Goal: Task Accomplishment & Management: Manage account settings

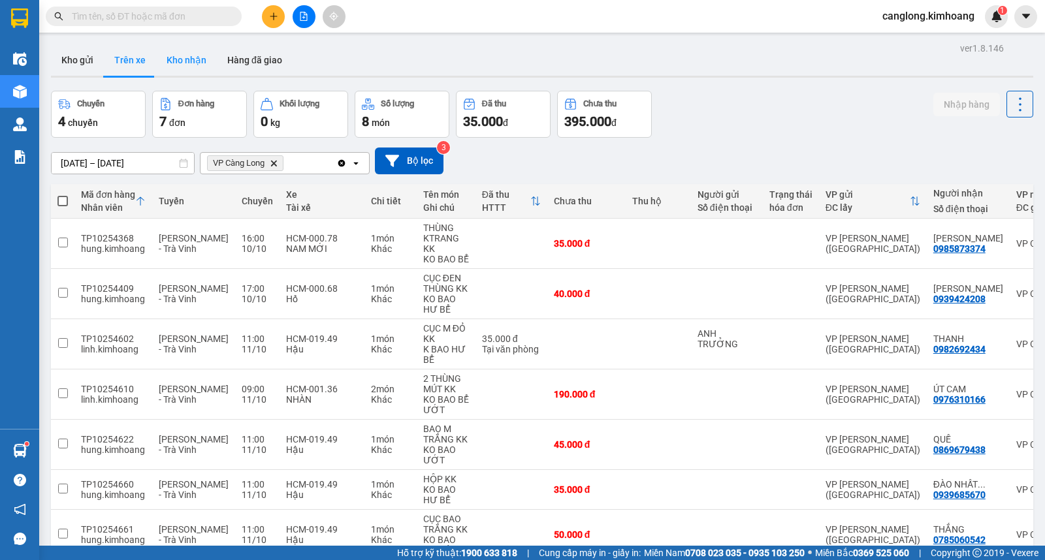
click at [174, 55] on button "Kho nhận" at bounding box center [186, 59] width 61 height 31
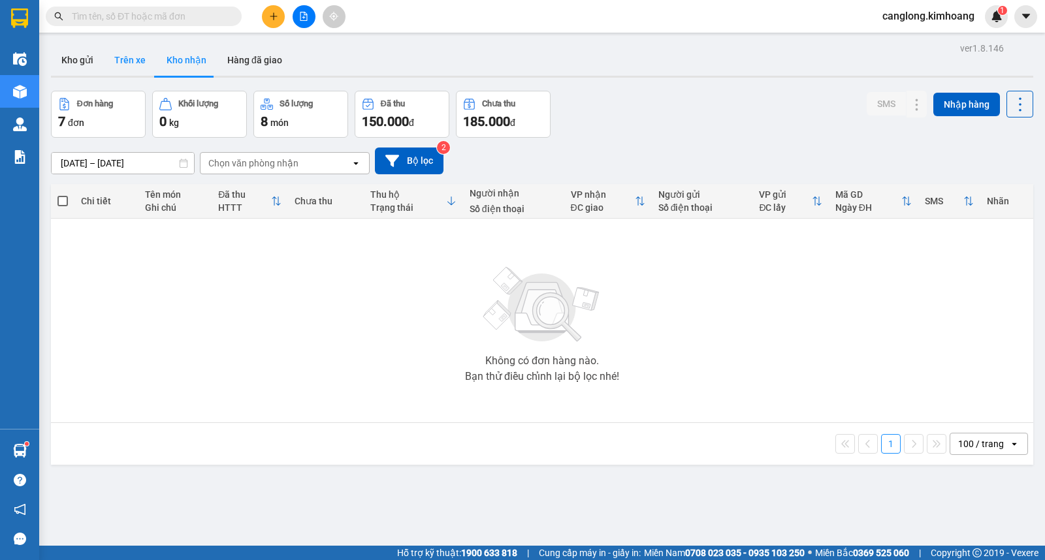
click at [127, 64] on button "Trên xe" at bounding box center [130, 59] width 52 height 31
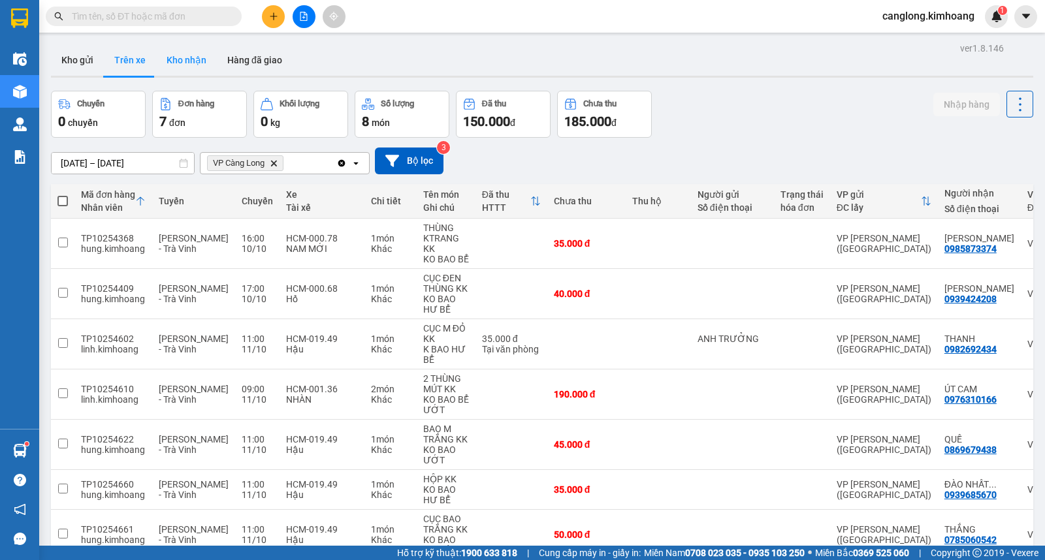
click at [201, 59] on button "Kho nhận" at bounding box center [186, 59] width 61 height 31
type input "[DATE] – [DATE]"
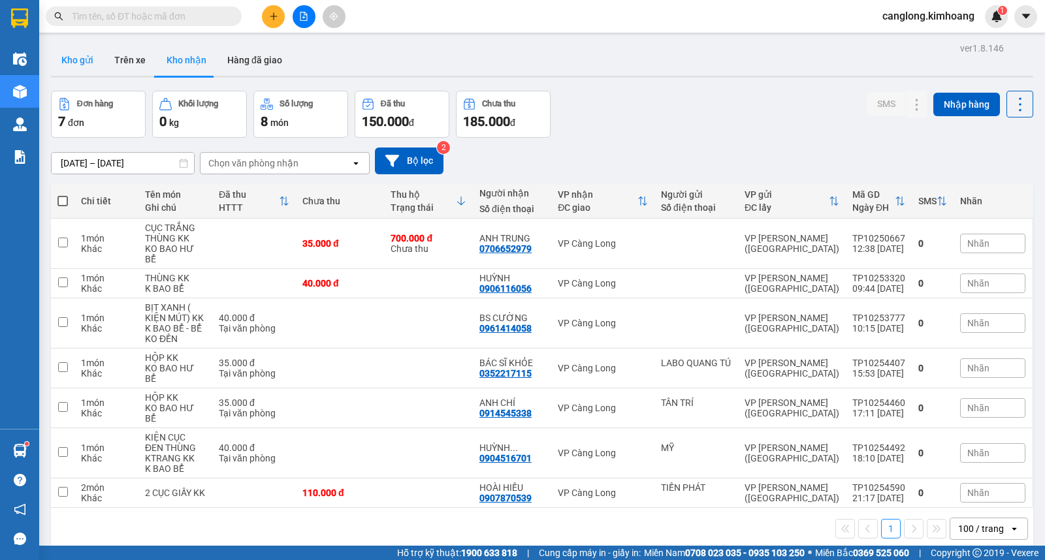
click at [89, 57] on button "Kho gửi" at bounding box center [77, 59] width 53 height 31
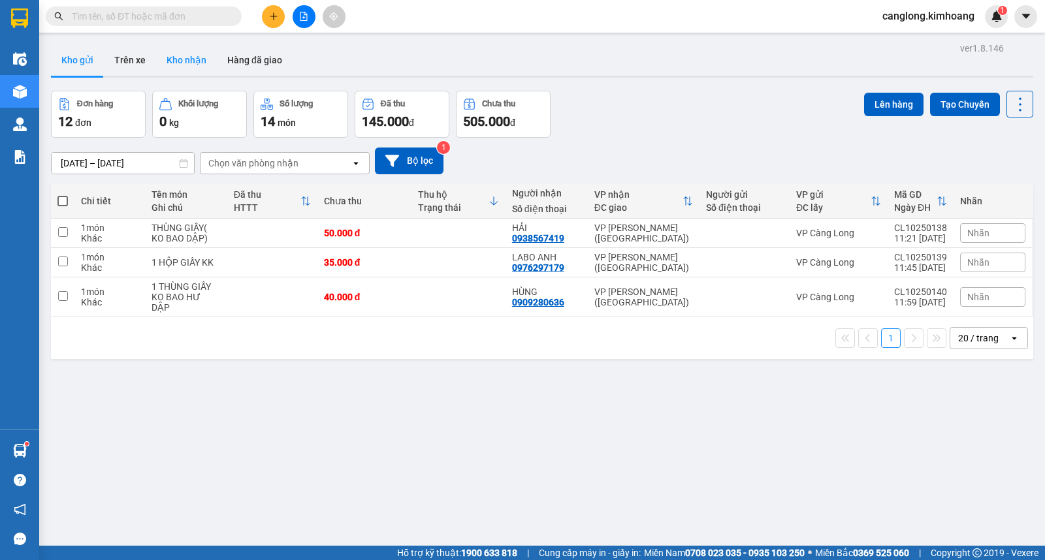
click at [201, 55] on button "Kho nhận" at bounding box center [186, 59] width 61 height 31
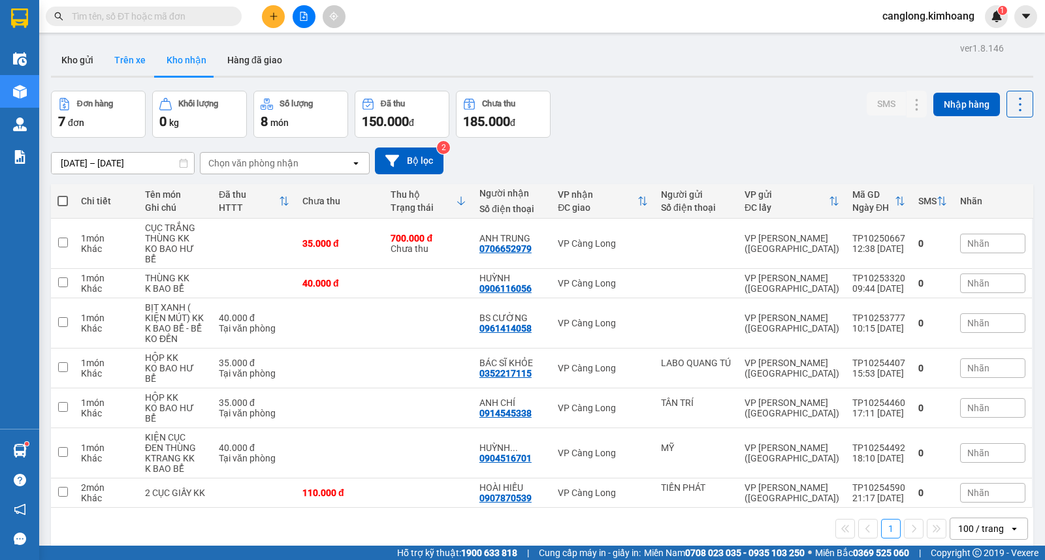
click at [125, 55] on button "Trên xe" at bounding box center [130, 59] width 52 height 31
type input "[DATE] – [DATE]"
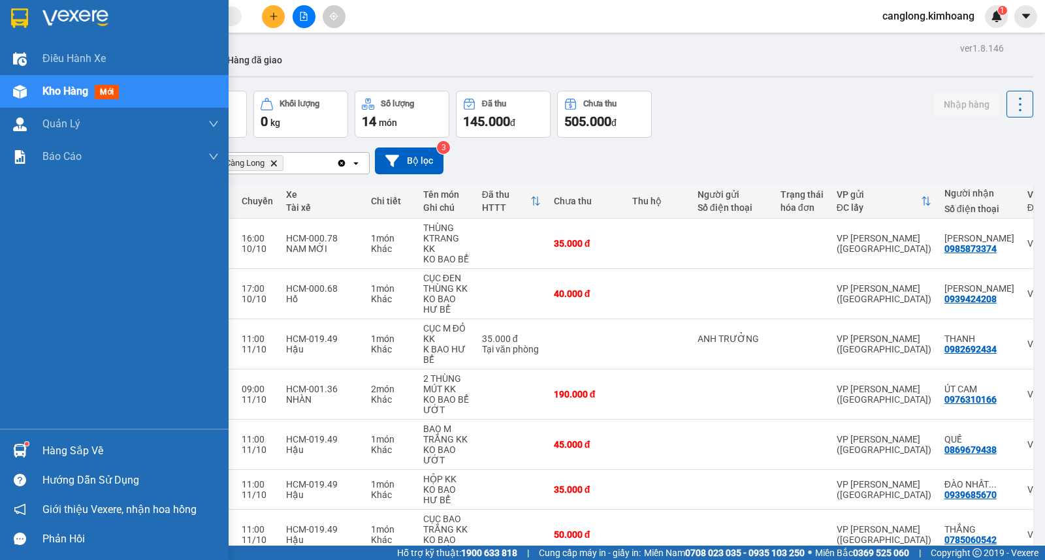
click at [25, 449] on img at bounding box center [20, 451] width 14 height 14
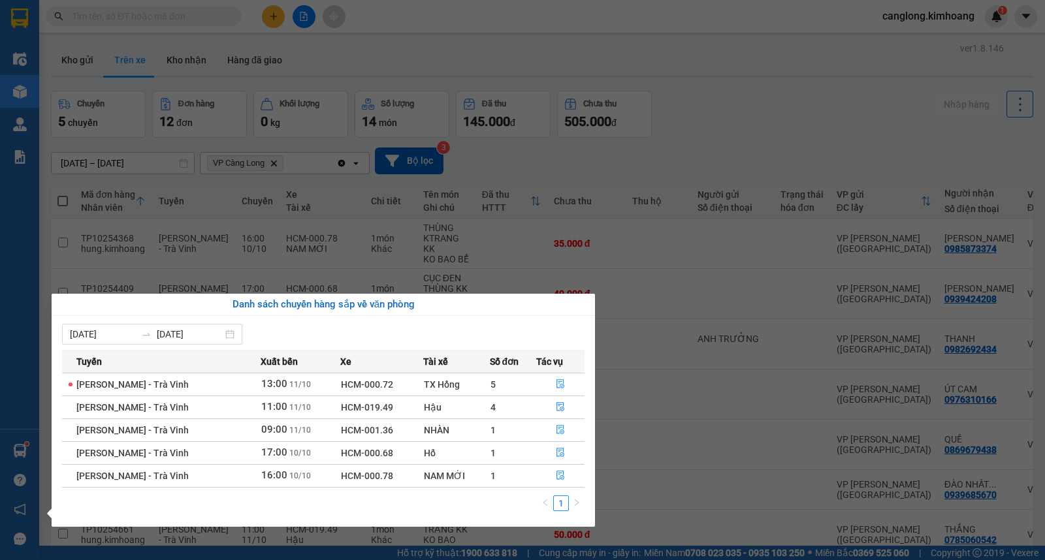
click at [696, 136] on section "Kết quả tìm kiếm ( 15 ) Bộ lọc Mã ĐH Trạng thái Món hàng Thu hộ Tổng cước Chưa …" at bounding box center [522, 280] width 1045 height 560
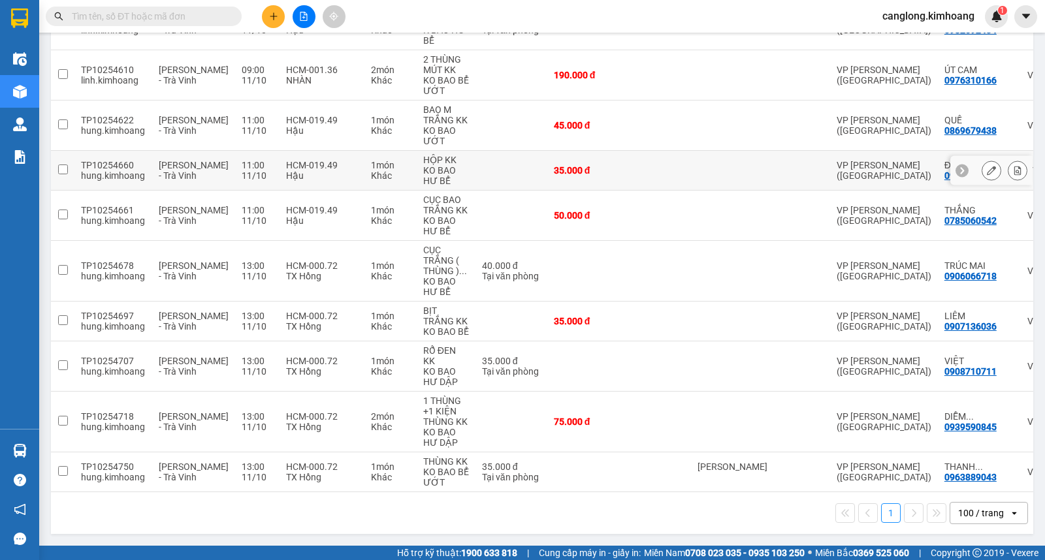
scroll to position [35, 0]
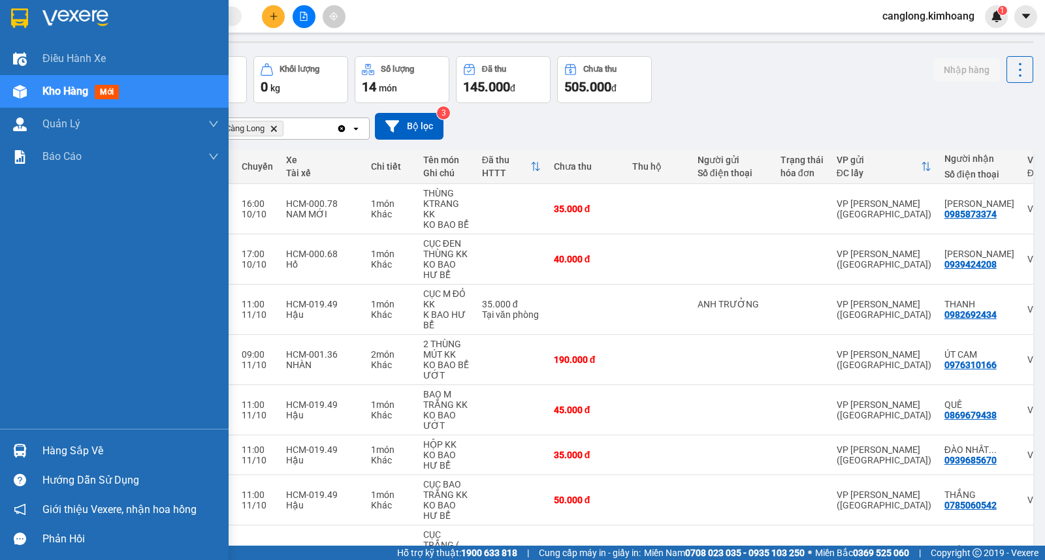
click at [61, 451] on div "Hàng sắp về" at bounding box center [130, 451] width 176 height 20
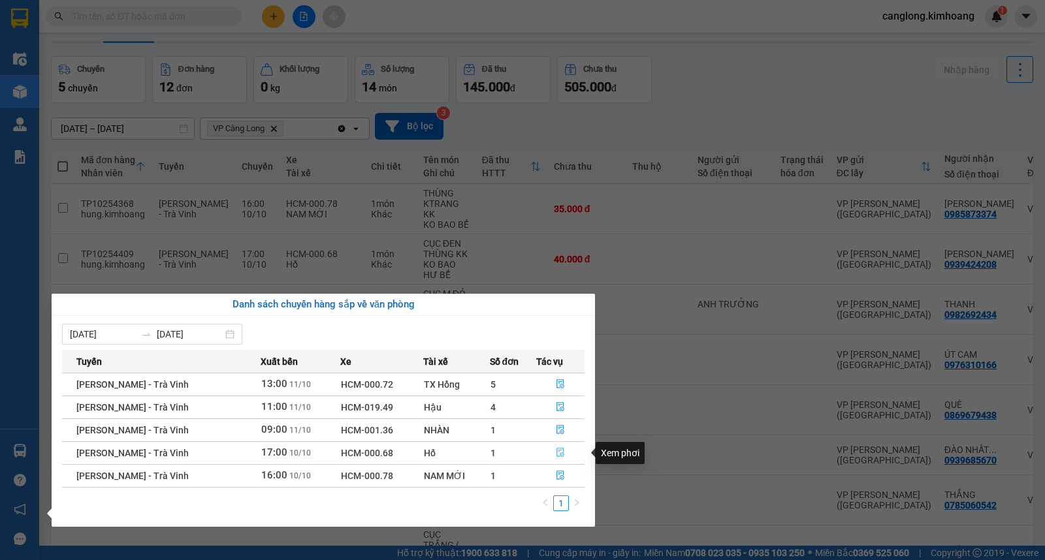
click at [552, 451] on button "button" at bounding box center [561, 453] width 48 height 21
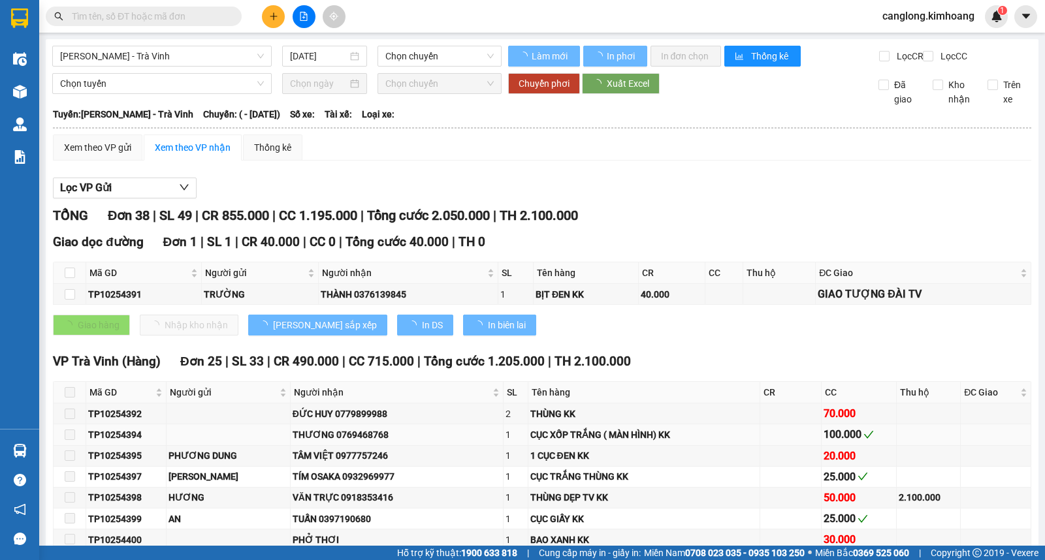
type input "[DATE]"
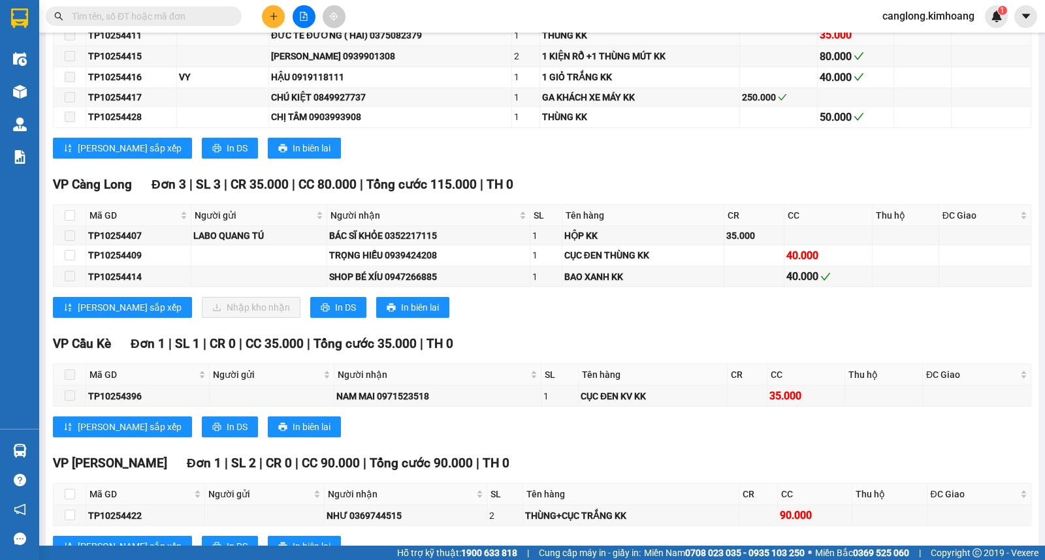
scroll to position [1160, 0]
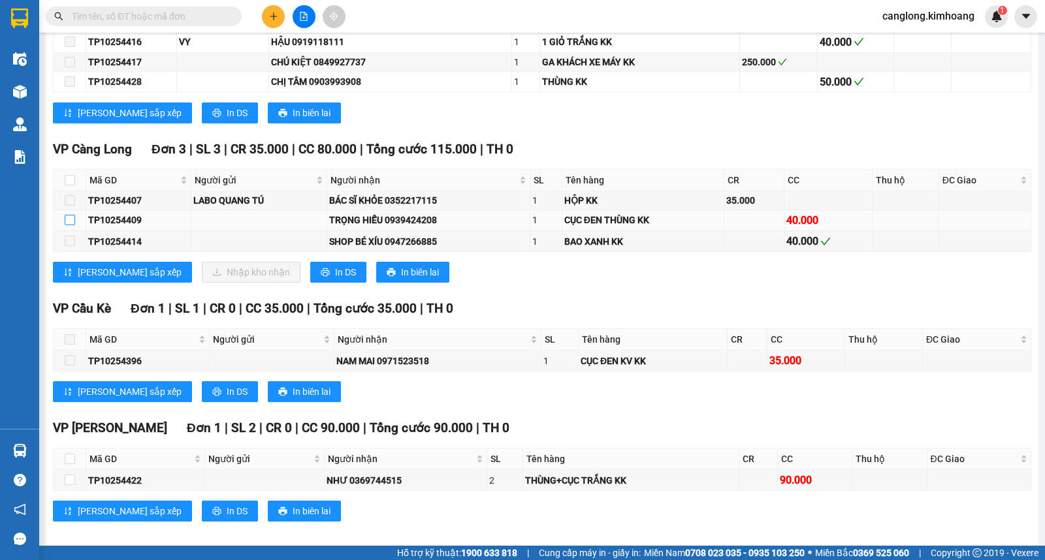
click at [69, 225] on input "checkbox" at bounding box center [70, 220] width 10 height 10
checkbox input "true"
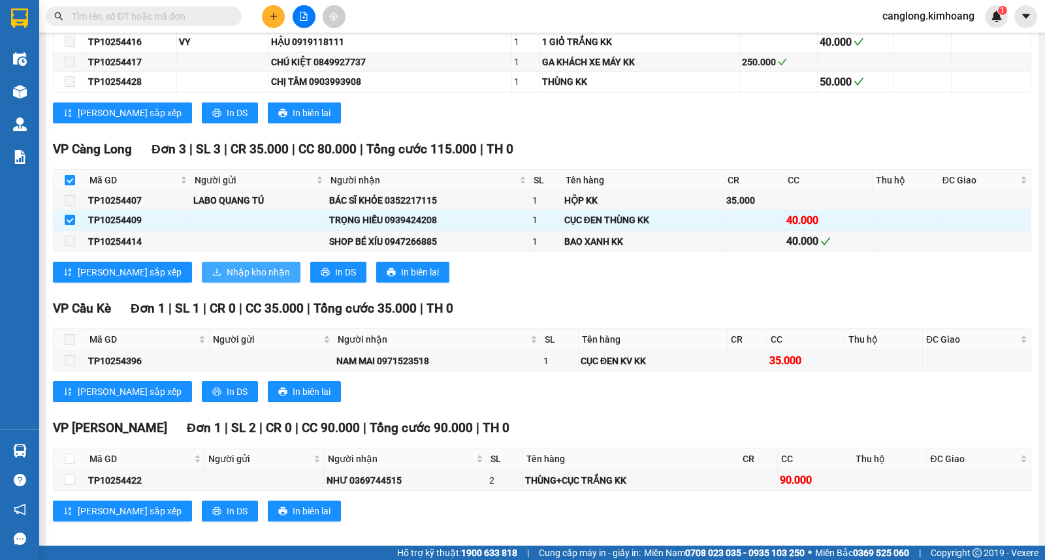
click at [227, 279] on span "Nhập kho nhận" at bounding box center [258, 272] width 63 height 14
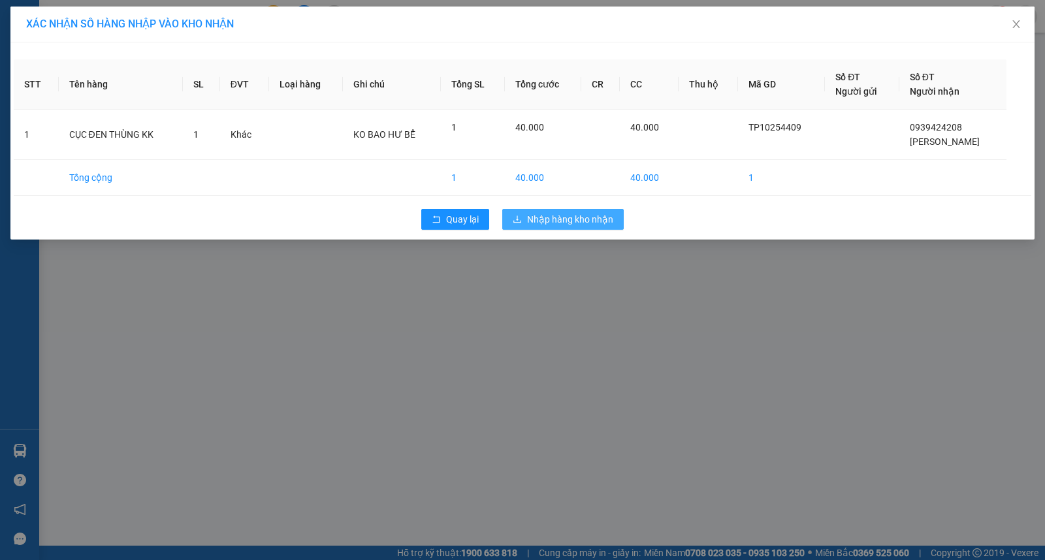
click at [534, 213] on span "Nhập hàng kho nhận" at bounding box center [570, 219] width 86 height 14
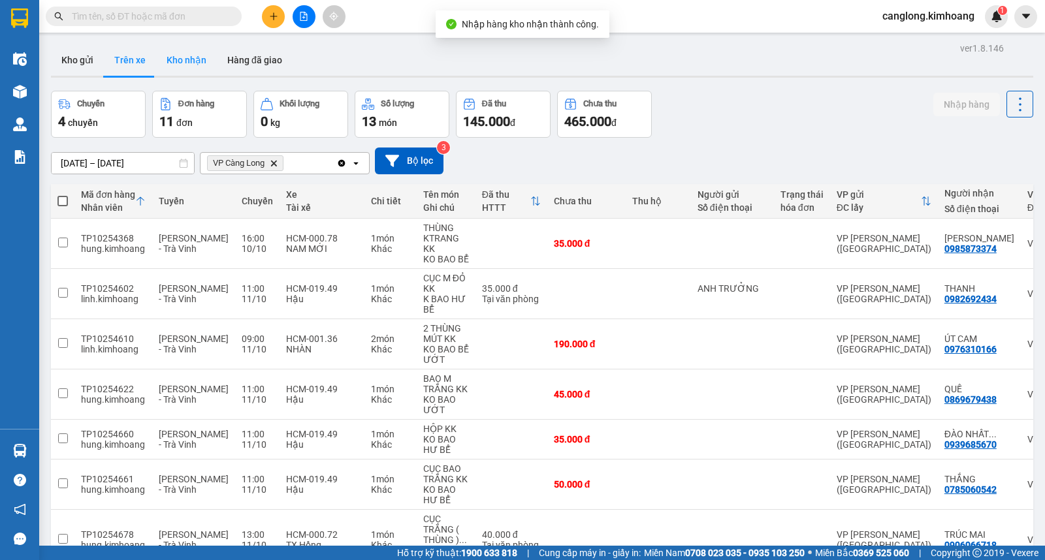
click at [192, 65] on button "Kho nhận" at bounding box center [186, 59] width 61 height 31
type input "[DATE] – [DATE]"
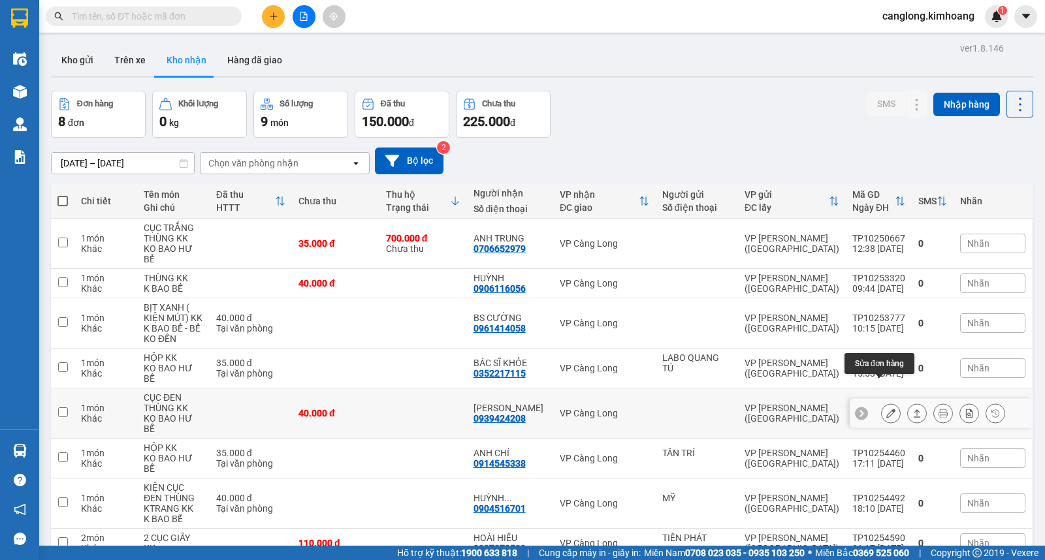
click at [886, 409] on icon at bounding box center [890, 413] width 9 height 9
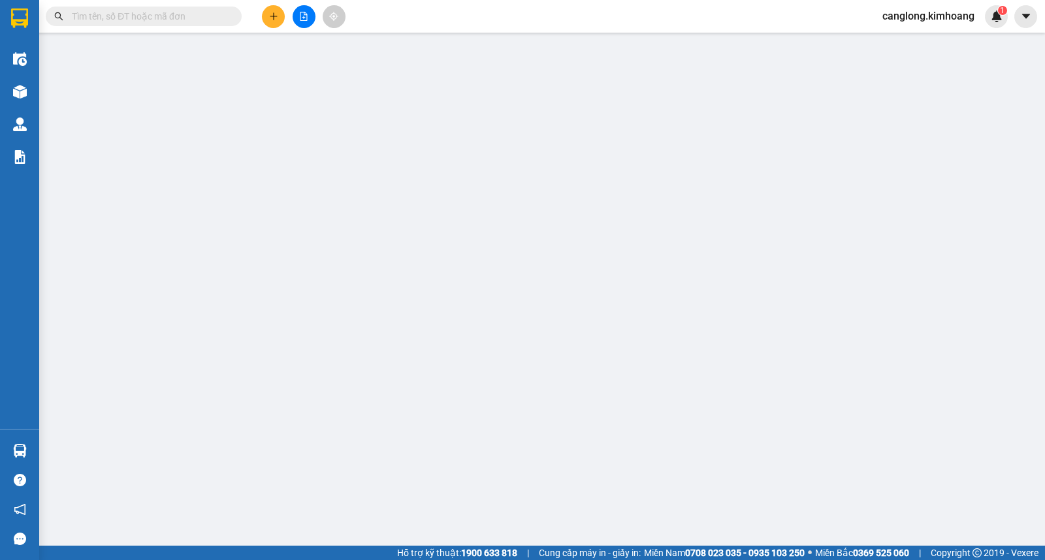
type input "0939424208"
type input "[PERSON_NAME]"
type input "40.000"
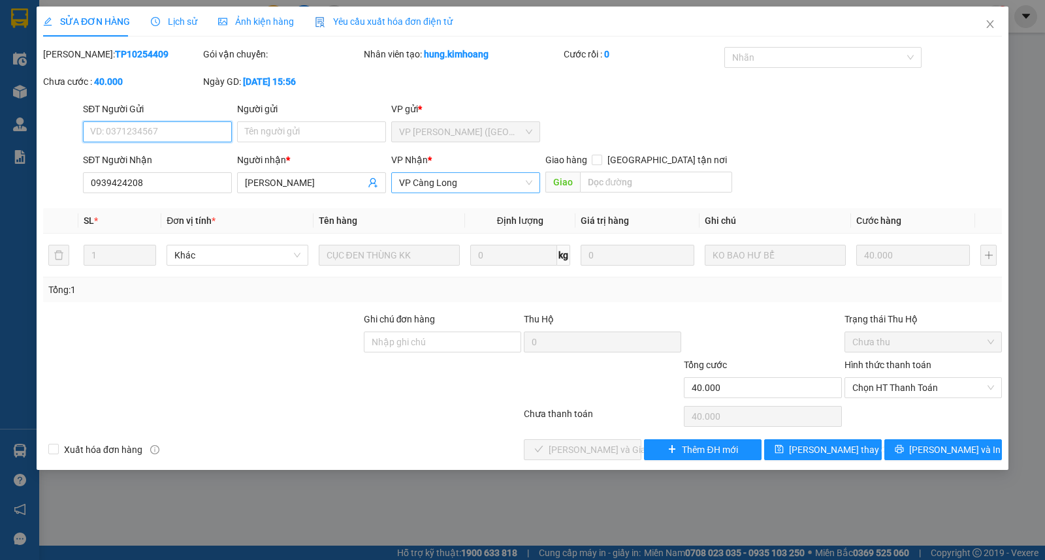
click at [529, 180] on span "VP Càng Long" at bounding box center [465, 183] width 133 height 20
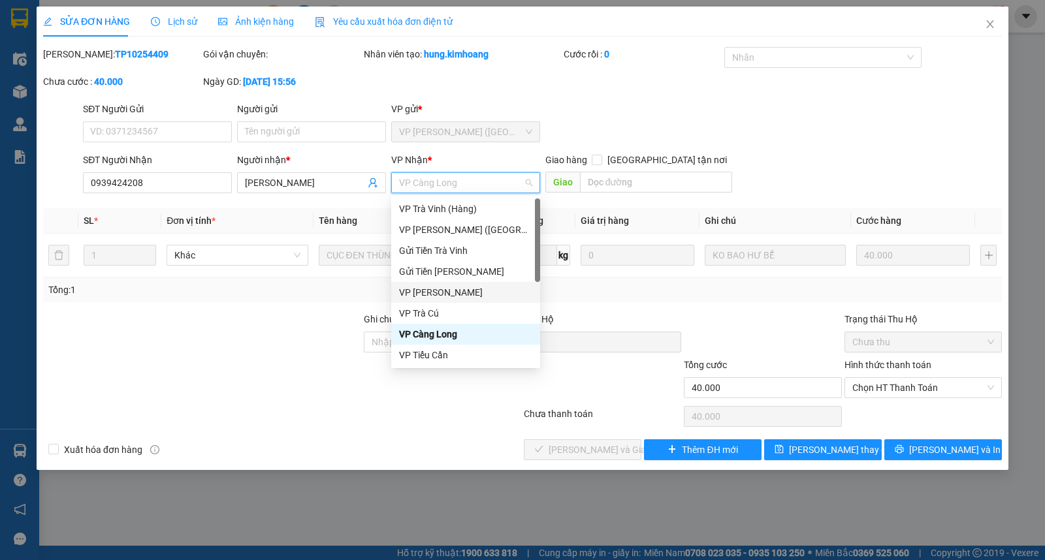
scroll to position [104, 0]
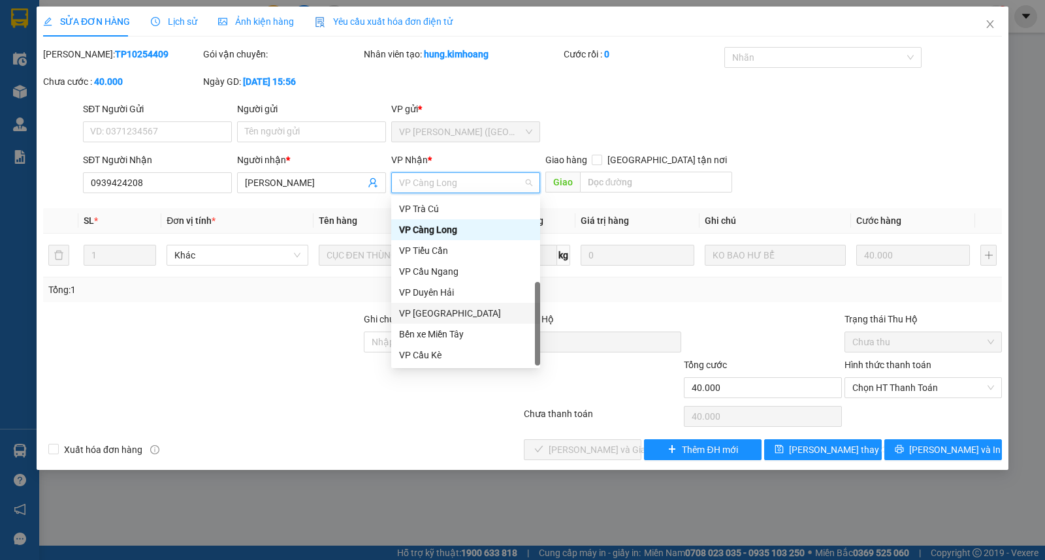
click at [435, 307] on div "VP [GEOGRAPHIC_DATA]" at bounding box center [465, 313] width 133 height 14
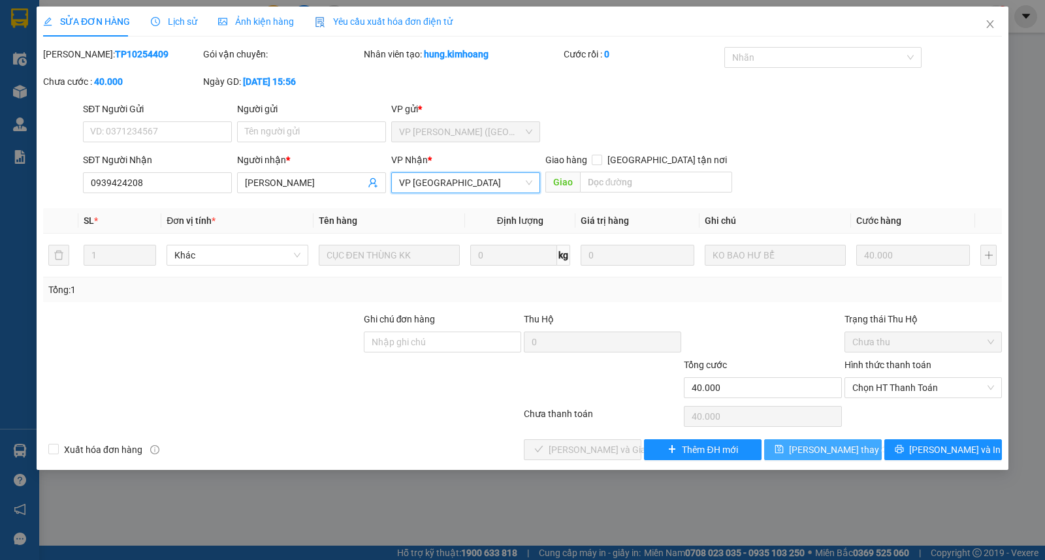
click at [845, 446] on span "[PERSON_NAME] thay đổi" at bounding box center [841, 450] width 104 height 14
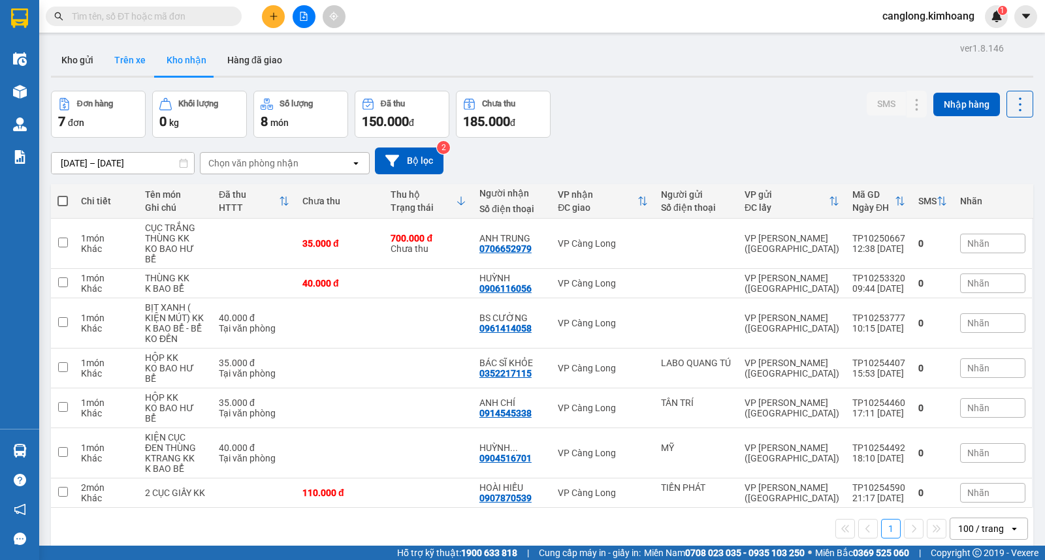
click at [131, 60] on button "Trên xe" at bounding box center [130, 59] width 52 height 31
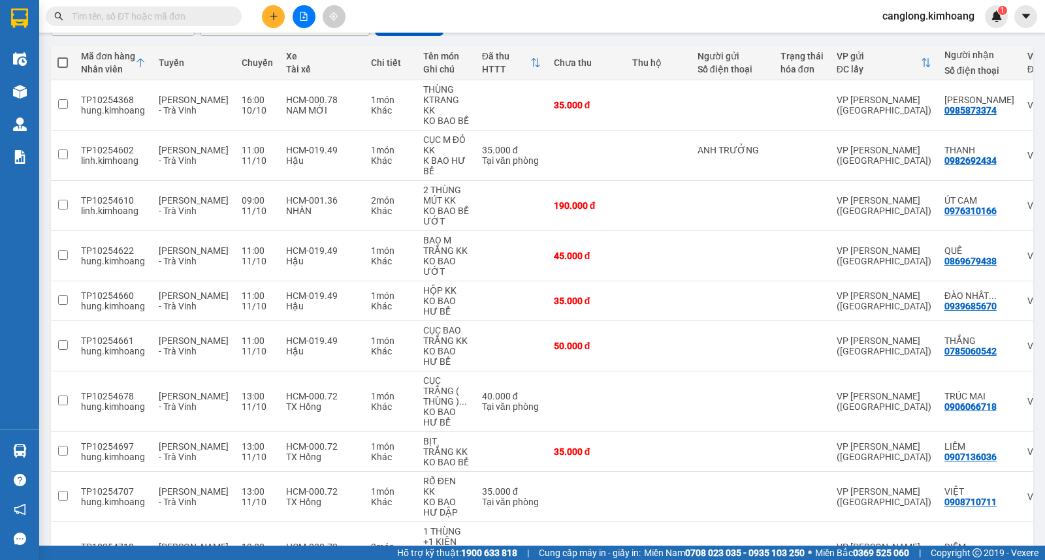
scroll to position [129, 0]
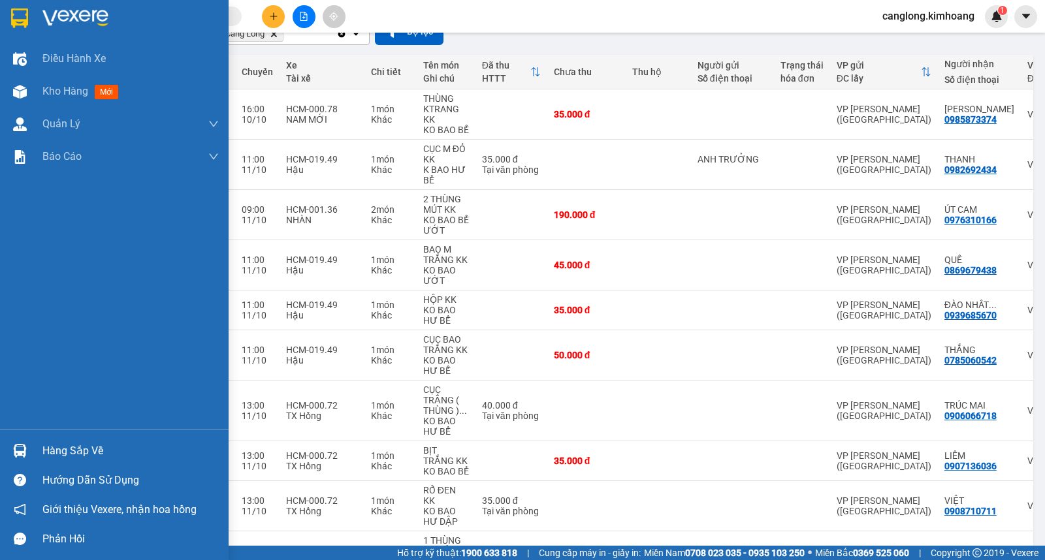
click at [72, 452] on div "Hàng sắp về" at bounding box center [130, 451] width 176 height 20
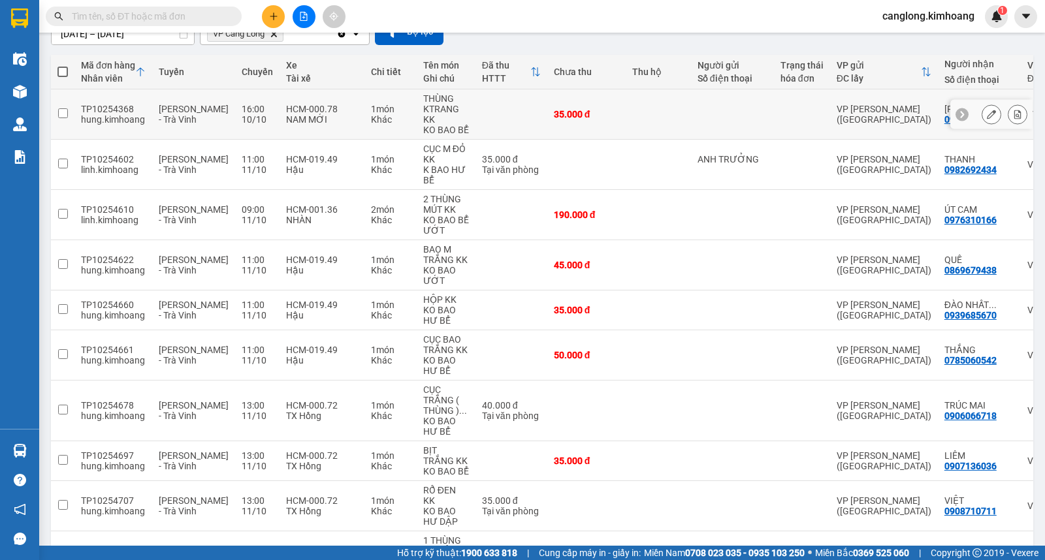
click at [677, 119] on section "Kết quả tìm kiếm ( 0 ) Bộ lọc No Data canglong.kimhoang 1 Điều hành xe Kho hàng…" at bounding box center [522, 280] width 1045 height 560
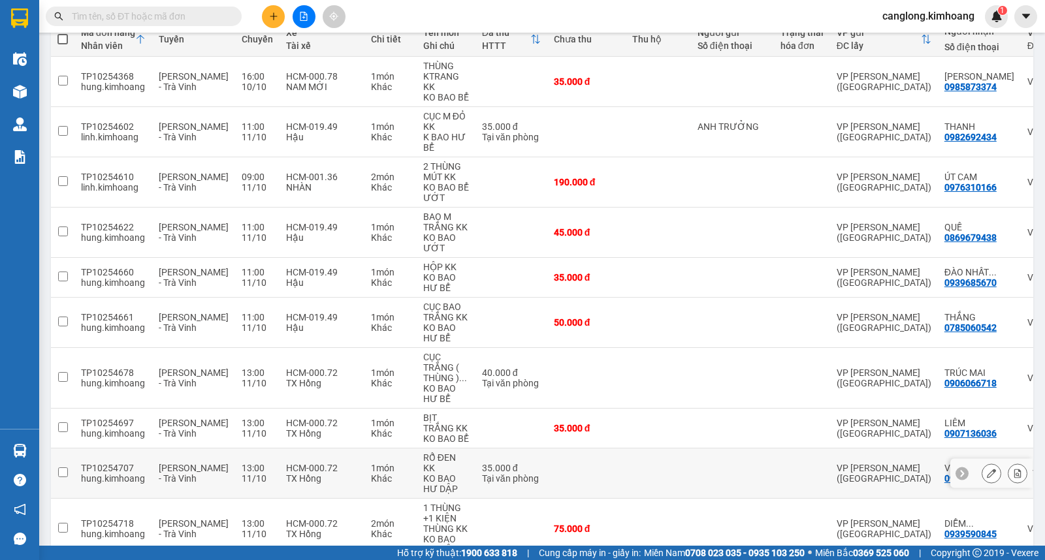
scroll to position [0, 0]
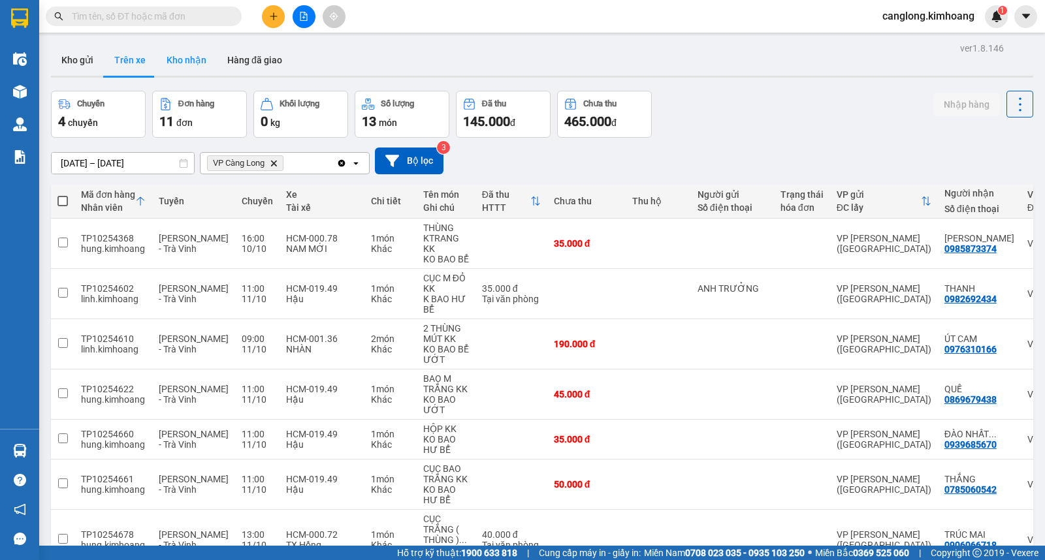
click at [188, 59] on button "Kho nhận" at bounding box center [186, 59] width 61 height 31
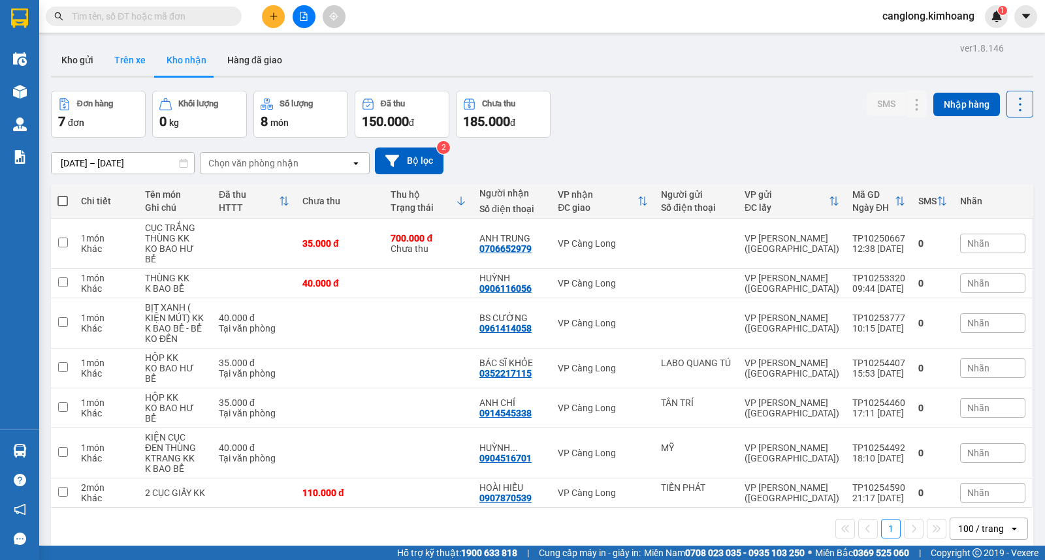
click at [131, 65] on button "Trên xe" at bounding box center [130, 59] width 52 height 31
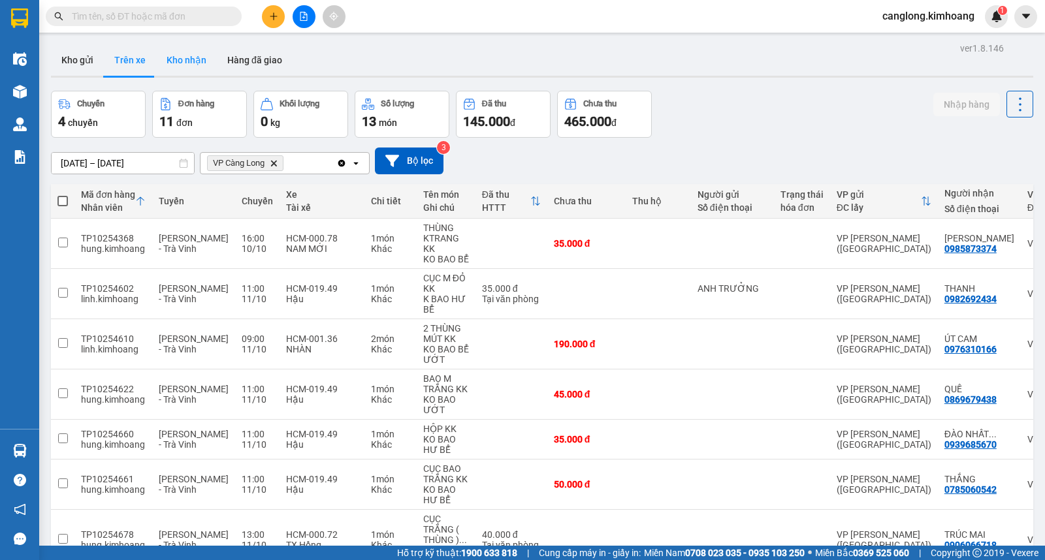
click at [178, 53] on button "Kho nhận" at bounding box center [186, 59] width 61 height 31
type input "[DATE] – [DATE]"
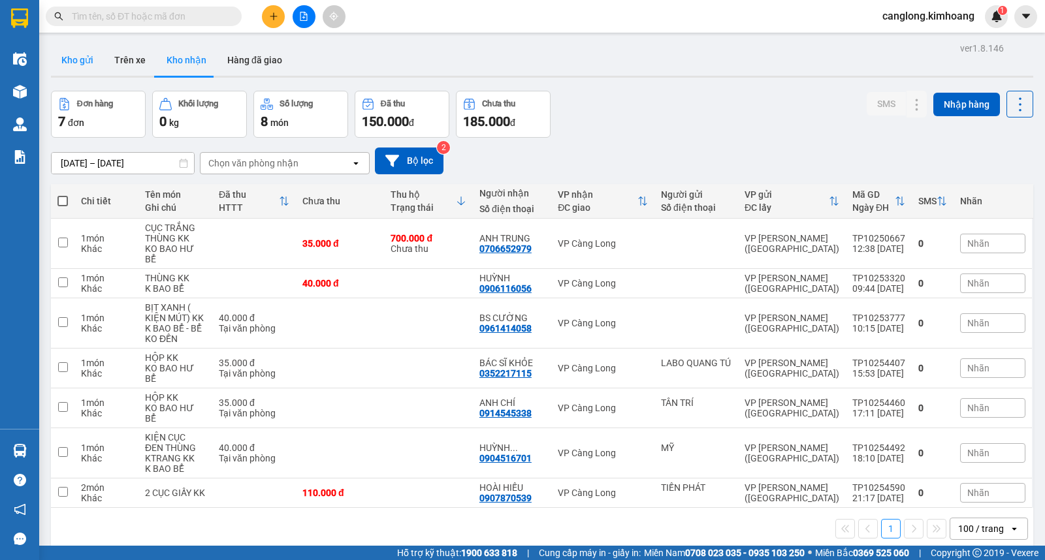
click at [72, 53] on button "Kho gửi" at bounding box center [77, 59] width 53 height 31
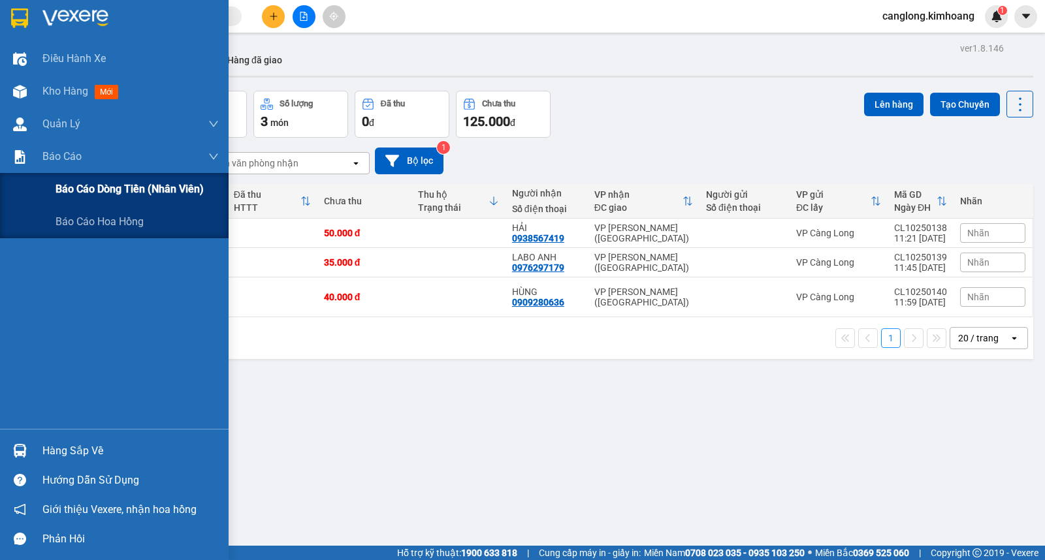
click at [80, 189] on span "Báo cáo dòng tiền (nhân viên)" at bounding box center [129, 189] width 148 height 16
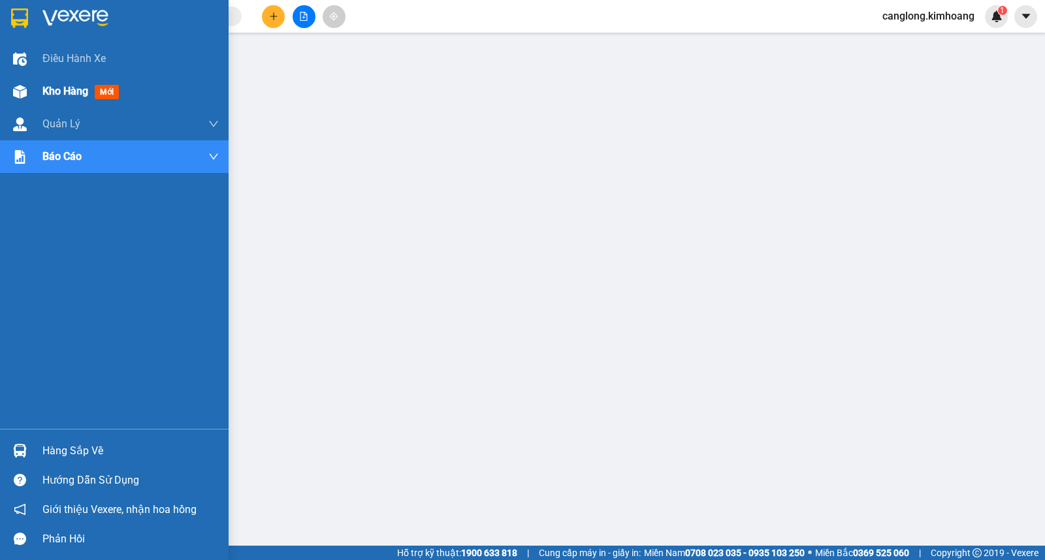
click at [29, 89] on div at bounding box center [19, 91] width 23 height 23
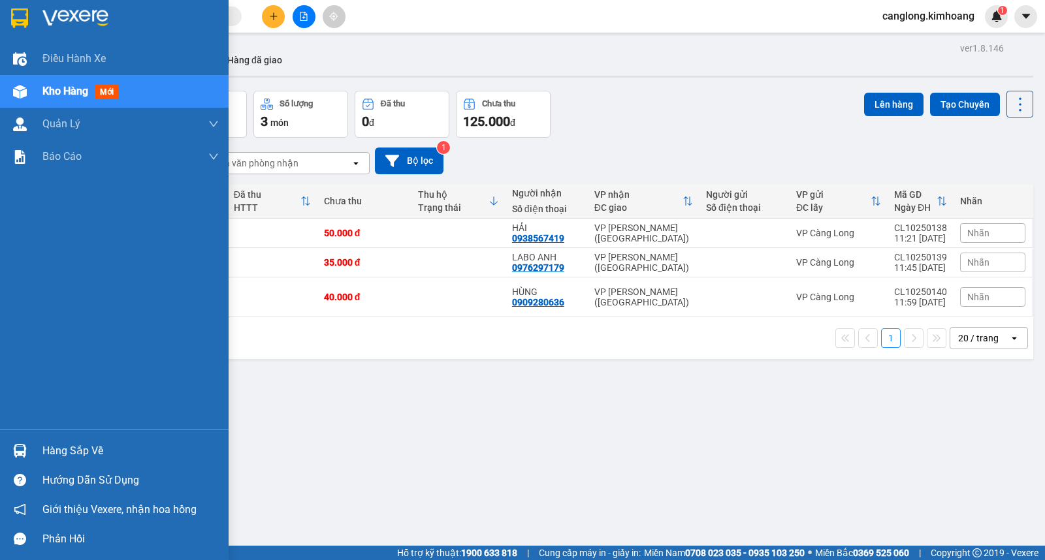
click at [106, 94] on span "mới" at bounding box center [107, 92] width 24 height 14
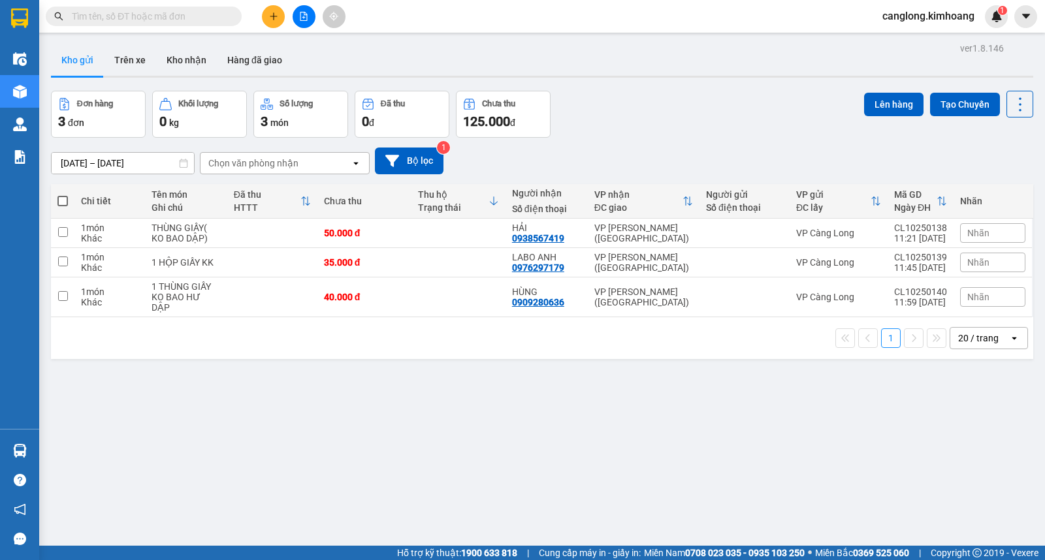
click at [962, 333] on div "20 / trang" at bounding box center [978, 338] width 40 height 13
click at [955, 381] on span "10 / trang" at bounding box center [970, 379] width 42 height 13
click at [159, 55] on button "Kho nhận" at bounding box center [186, 59] width 61 height 31
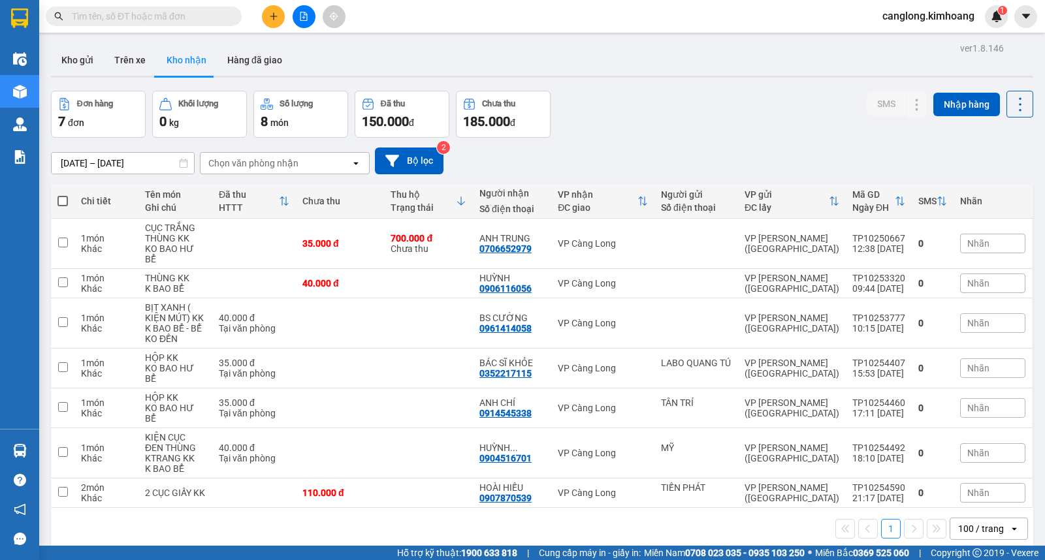
click at [156, 44] on button "Kho nhận" at bounding box center [186, 59] width 61 height 31
click at [124, 57] on button "Trên xe" at bounding box center [130, 59] width 52 height 31
type input "[DATE] – [DATE]"
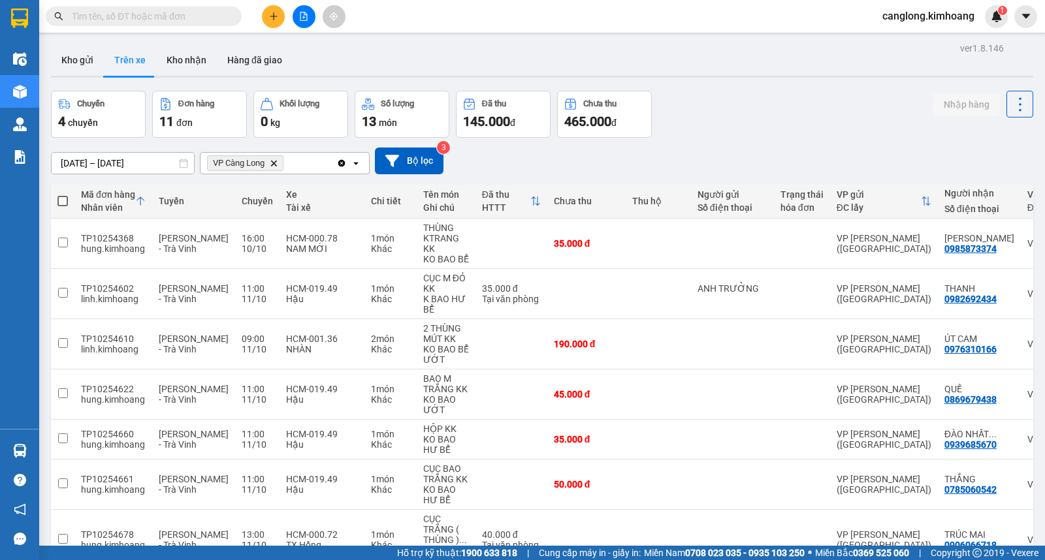
click at [104, 44] on button "Trên xe" at bounding box center [130, 59] width 52 height 31
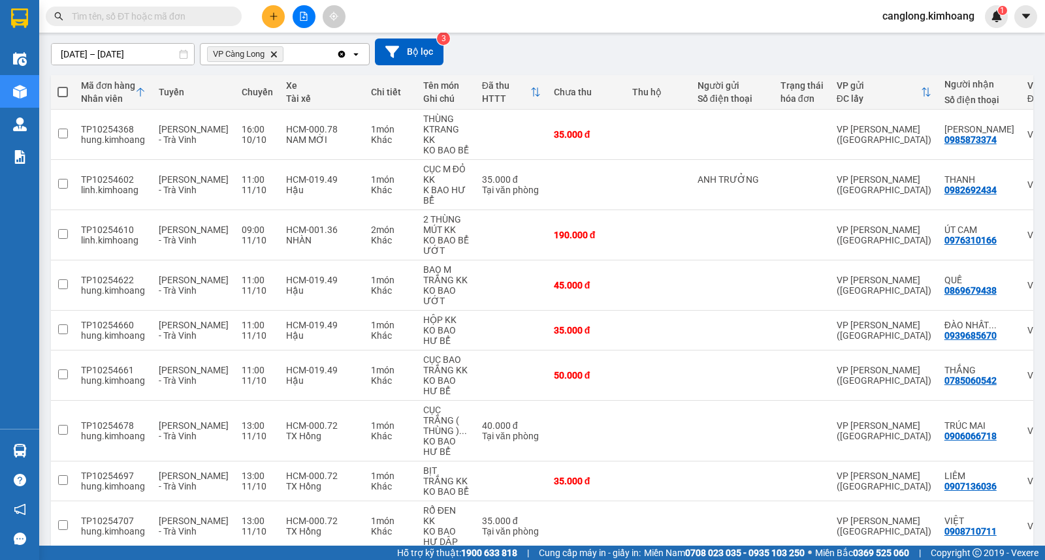
scroll to position [145, 0]
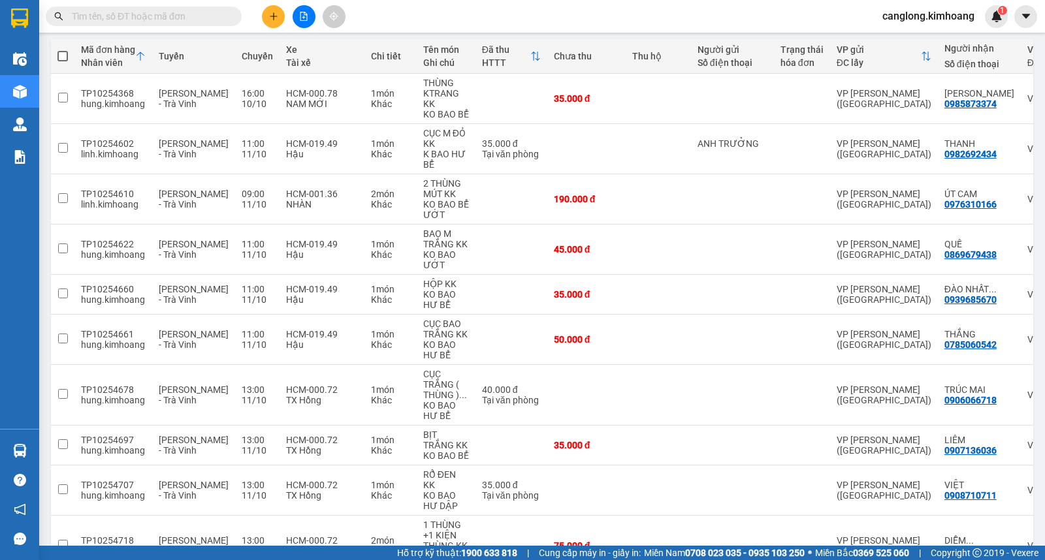
click at [178, 20] on input "text" at bounding box center [149, 16] width 154 height 14
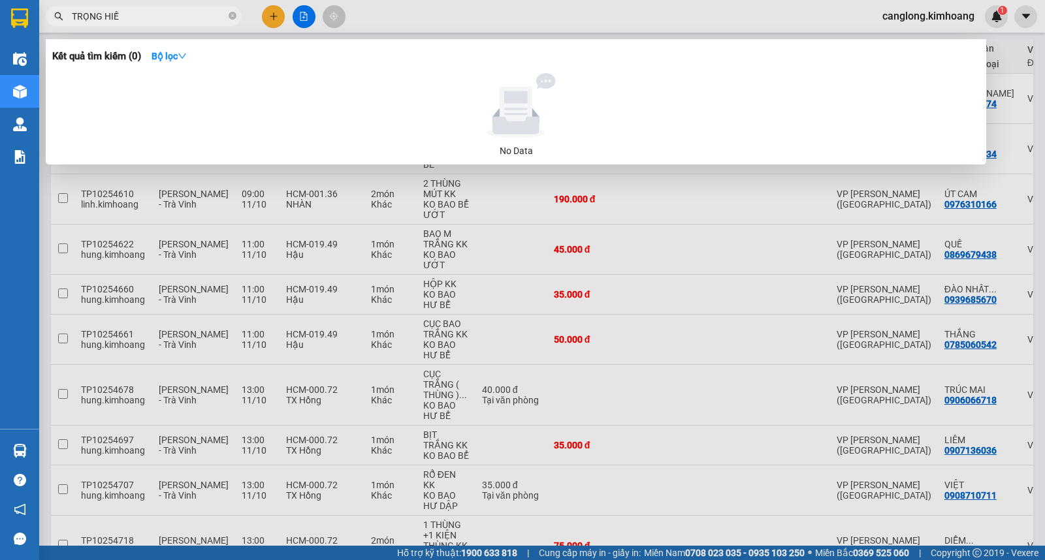
type input "[PERSON_NAME]"
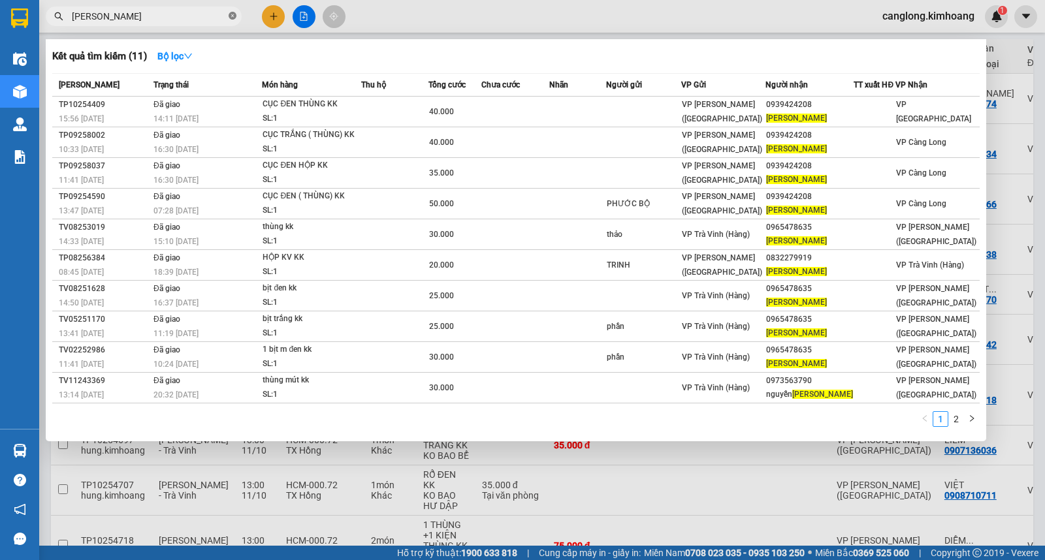
click at [230, 18] on icon "close-circle" at bounding box center [233, 16] width 8 height 8
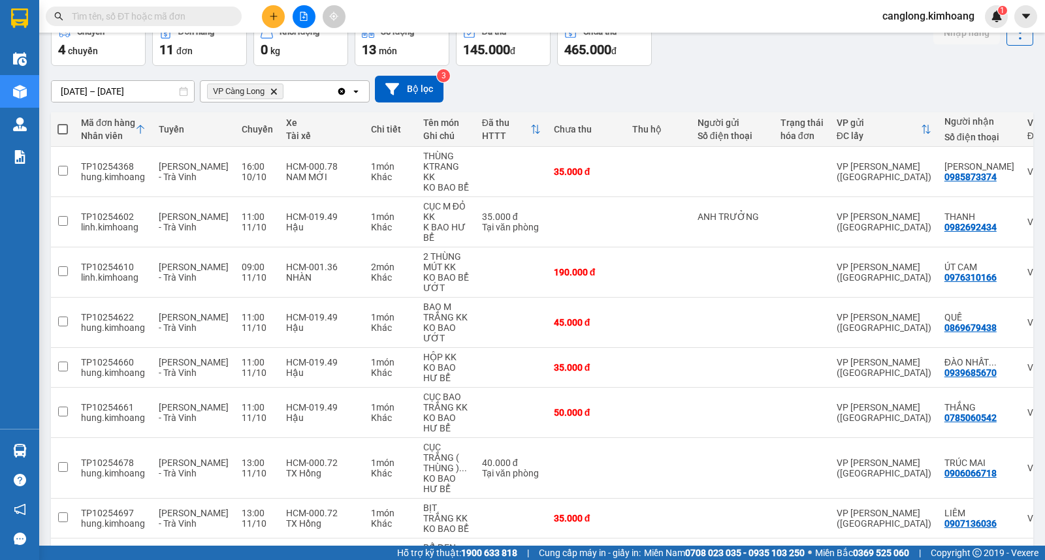
scroll to position [0, 0]
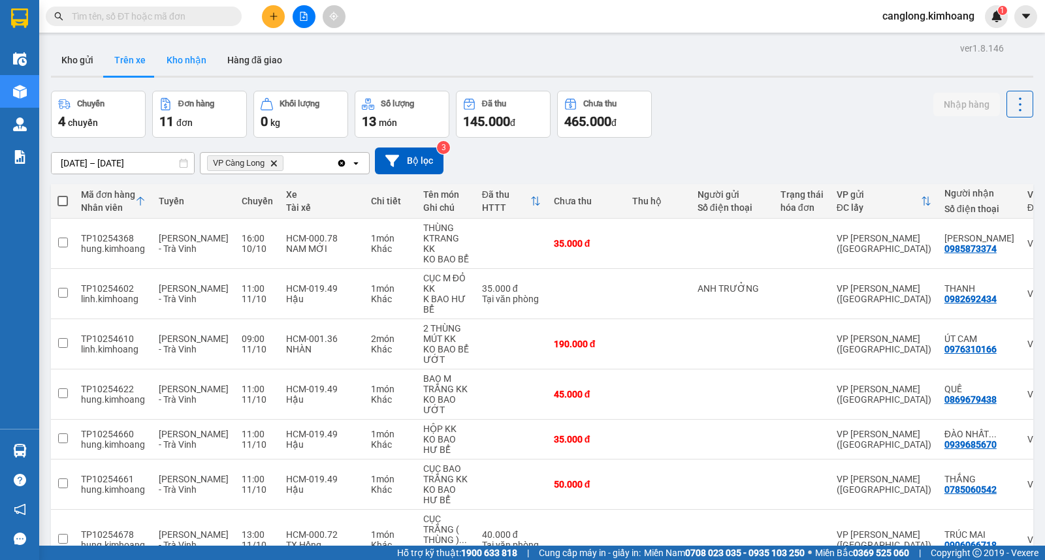
click at [171, 55] on button "Kho nhận" at bounding box center [186, 59] width 61 height 31
type input "[DATE] – [DATE]"
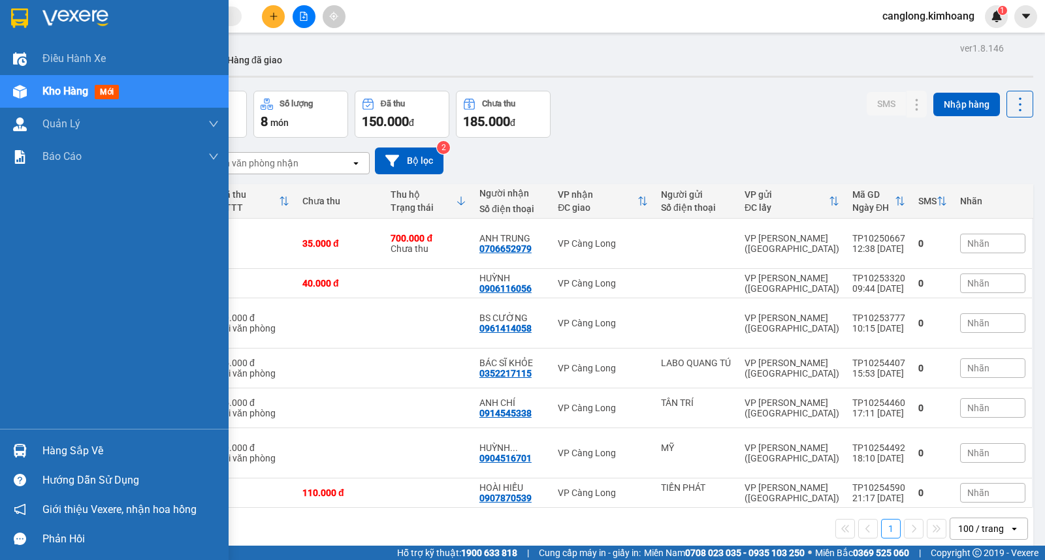
click at [50, 445] on div "Hàng sắp về" at bounding box center [130, 451] width 176 height 20
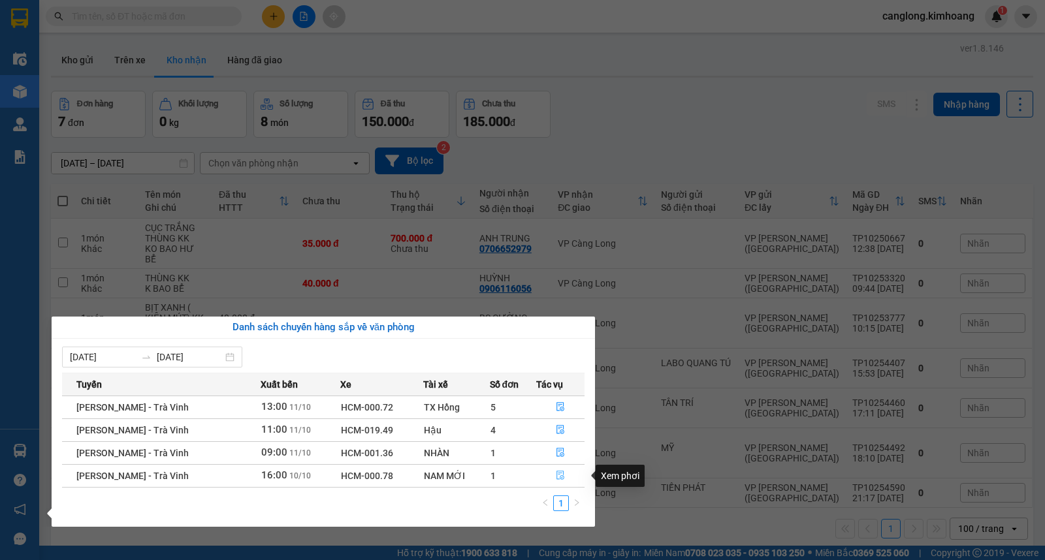
click at [560, 472] on icon "file-done" at bounding box center [560, 475] width 8 height 9
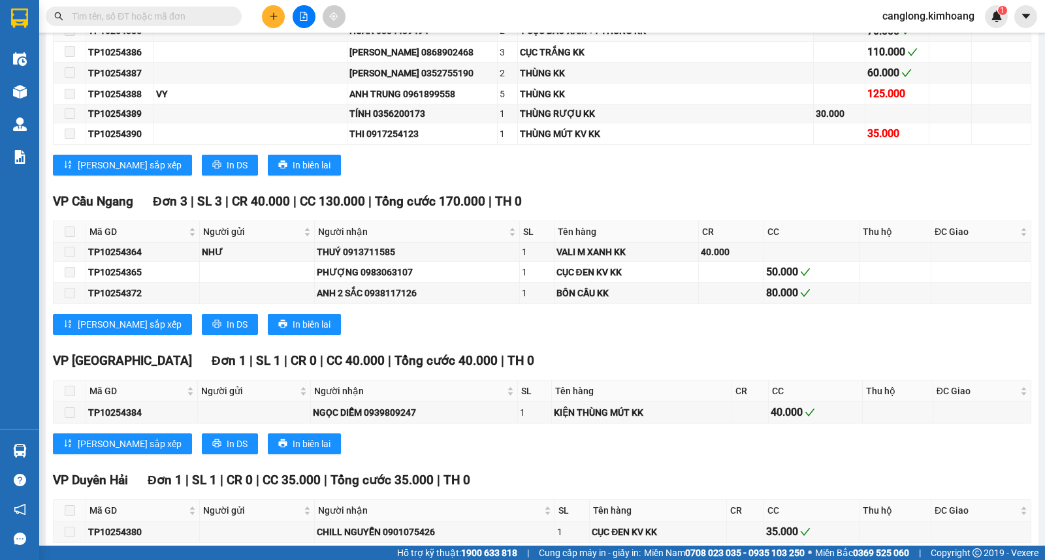
scroll to position [968, 0]
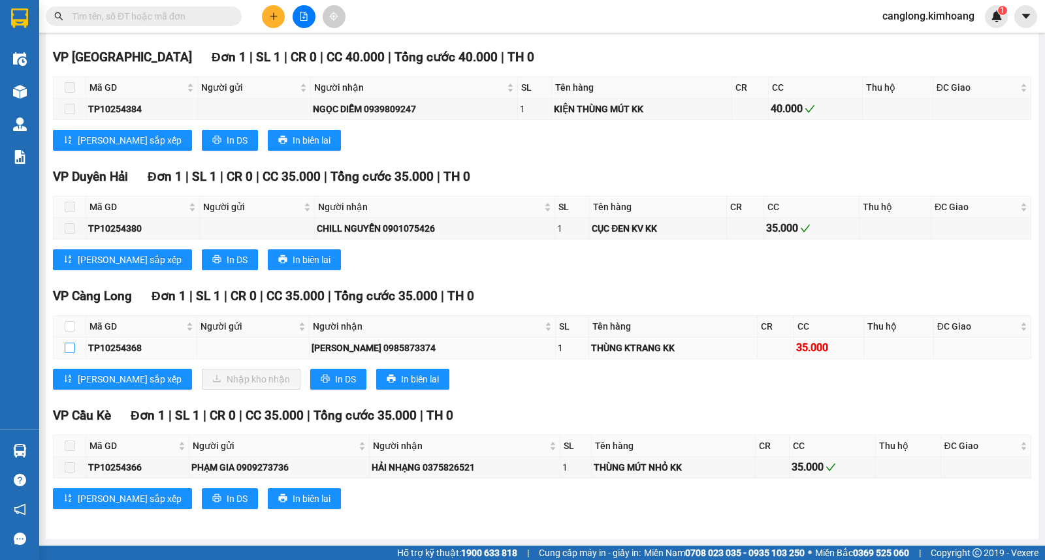
click at [72, 349] on input "checkbox" at bounding box center [70, 348] width 10 height 10
checkbox input "true"
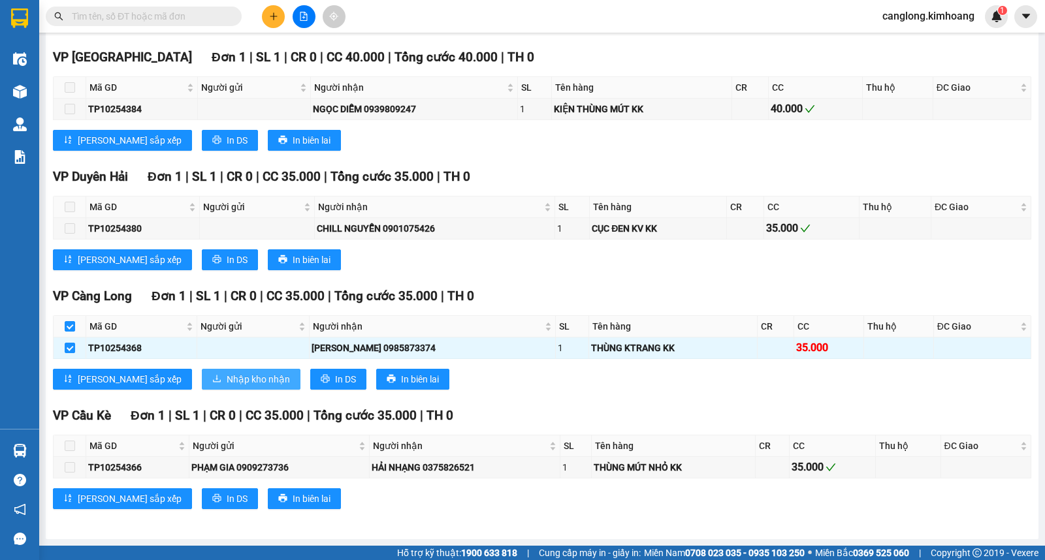
click at [227, 380] on span "Nhập kho nhận" at bounding box center [258, 379] width 63 height 14
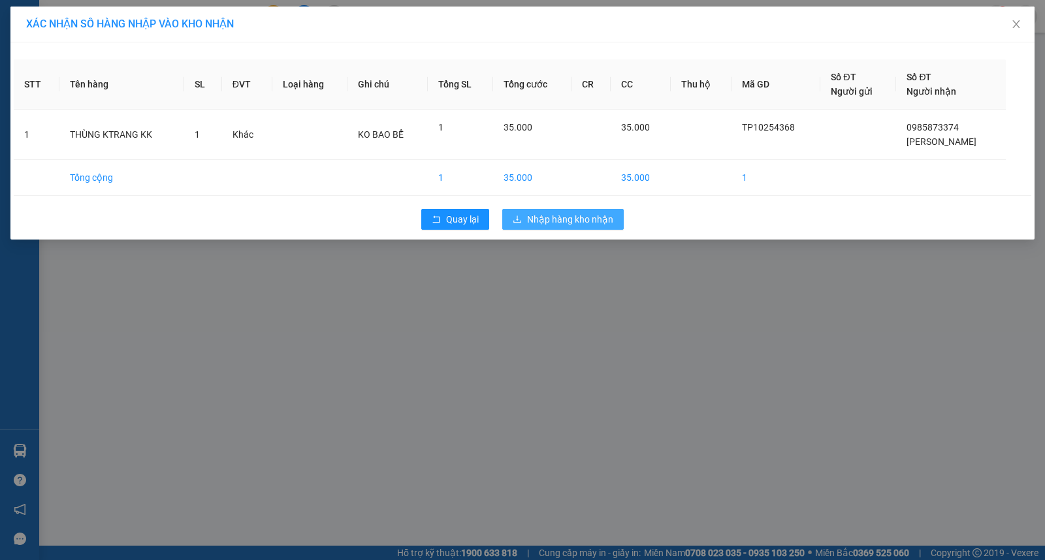
click at [577, 227] on button "Nhập hàng kho nhận" at bounding box center [562, 219] width 121 height 21
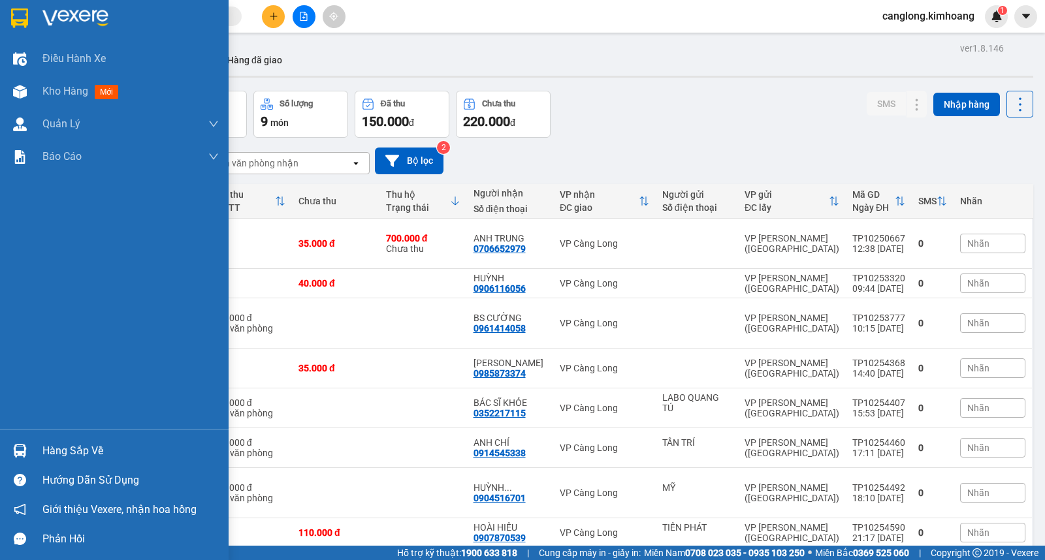
click at [74, 451] on div "Hàng sắp về" at bounding box center [130, 451] width 176 height 20
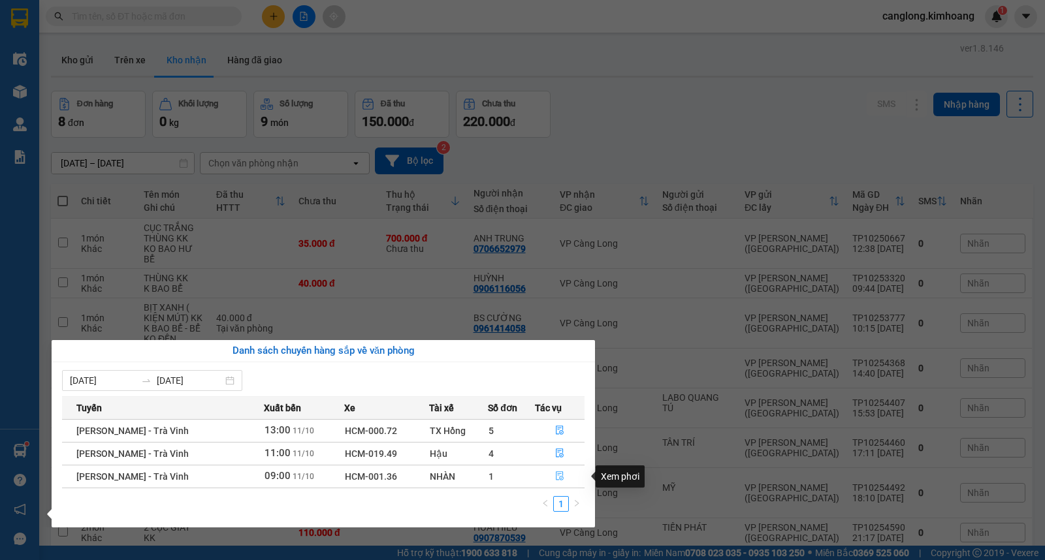
click at [558, 474] on icon "file-done" at bounding box center [560, 475] width 8 height 9
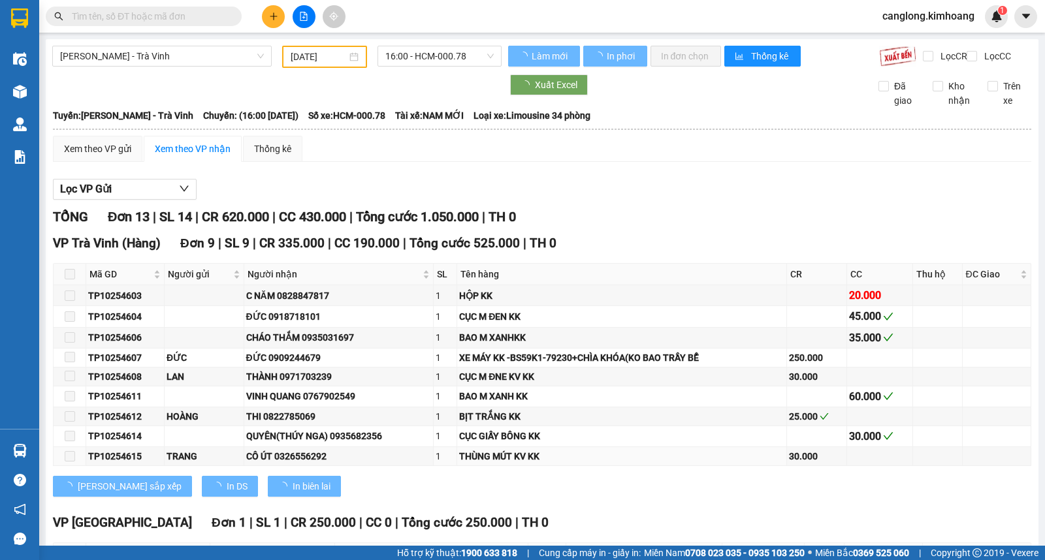
type input "[DATE]"
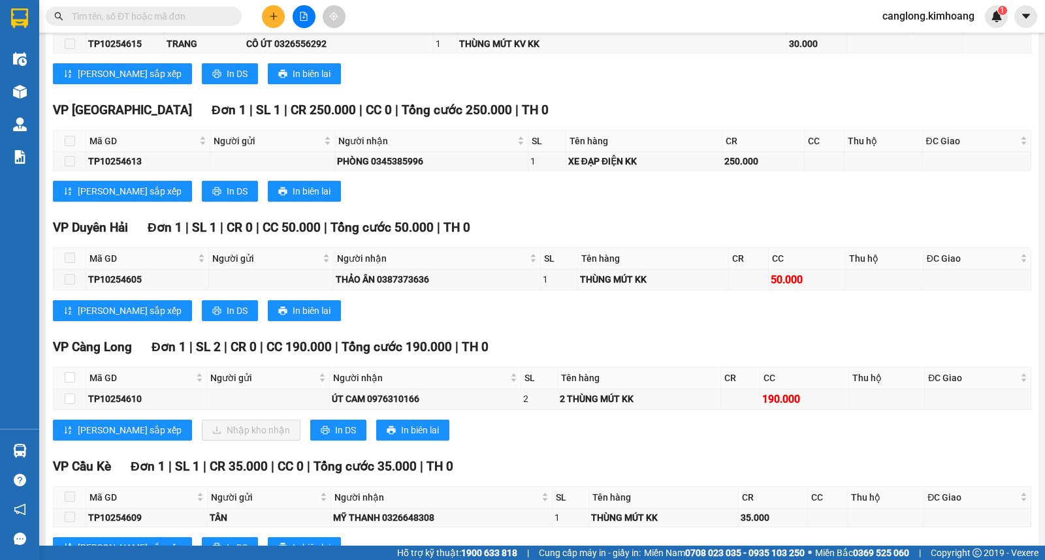
scroll to position [472, 0]
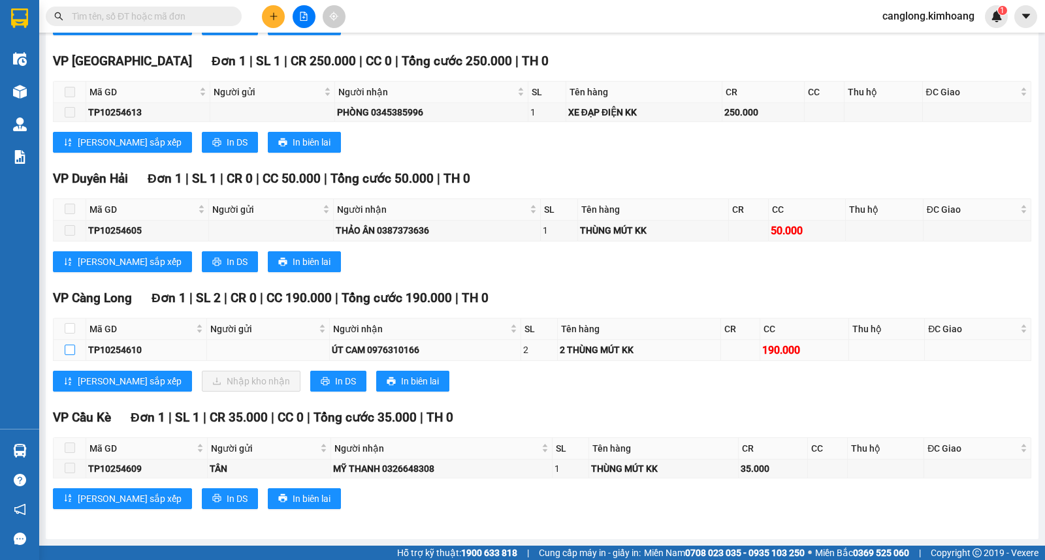
click at [73, 353] on input "checkbox" at bounding box center [70, 350] width 10 height 10
checkbox input "true"
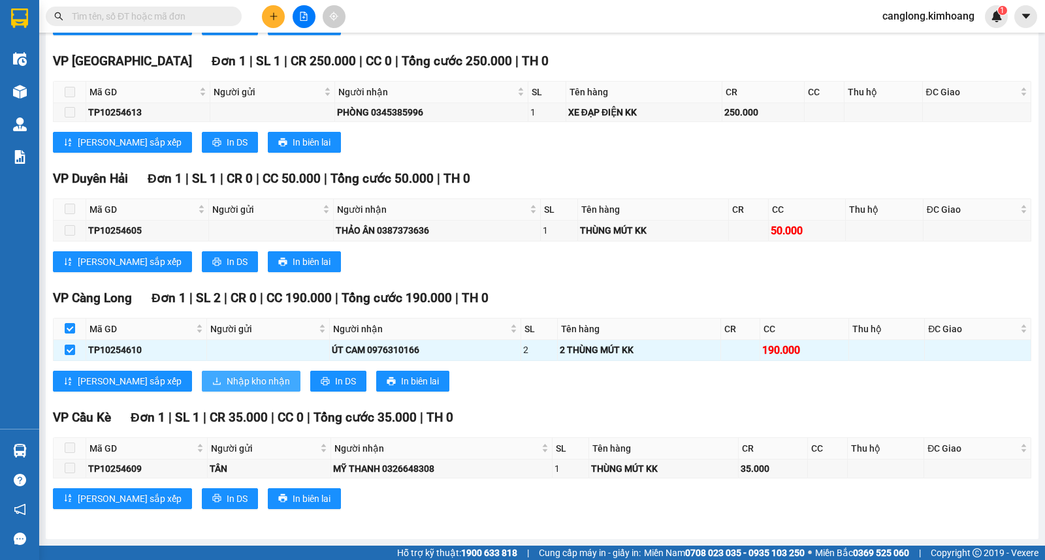
click at [202, 383] on button "Nhập kho nhận" at bounding box center [251, 381] width 99 height 21
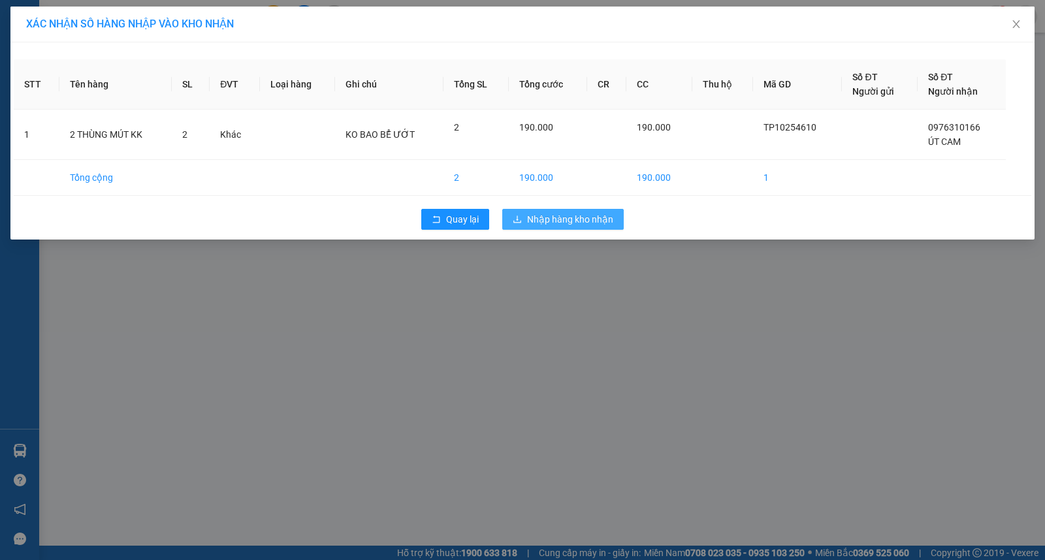
click at [522, 227] on button "Nhập hàng kho nhận" at bounding box center [562, 219] width 121 height 21
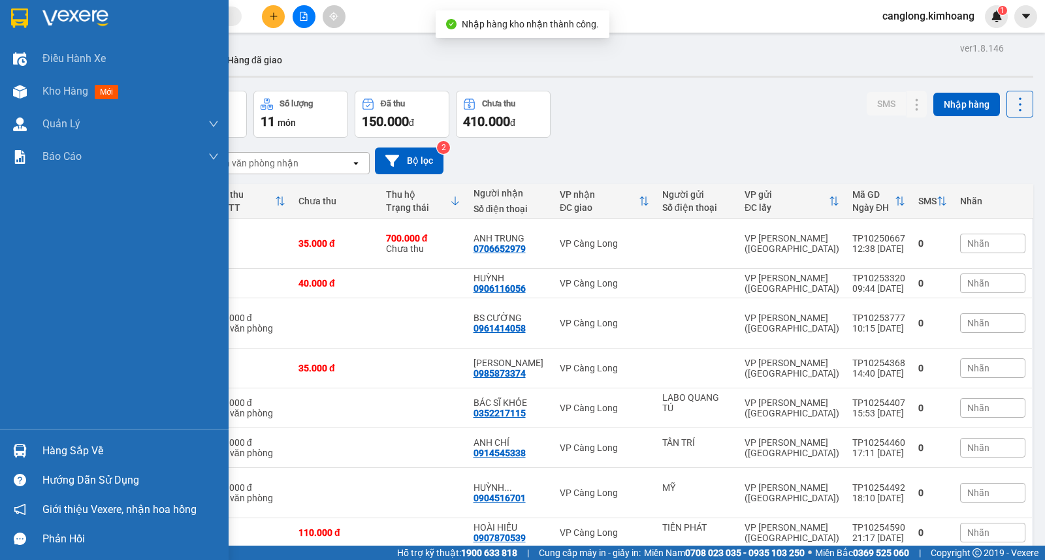
click at [89, 454] on div "Hàng sắp về" at bounding box center [130, 451] width 176 height 20
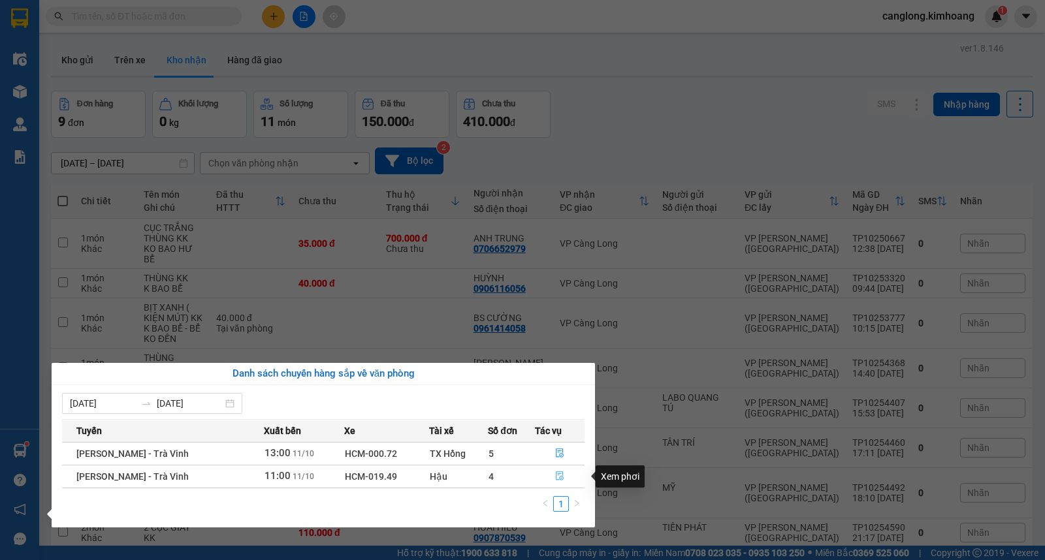
click at [559, 473] on icon "file-done" at bounding box center [559, 475] width 9 height 9
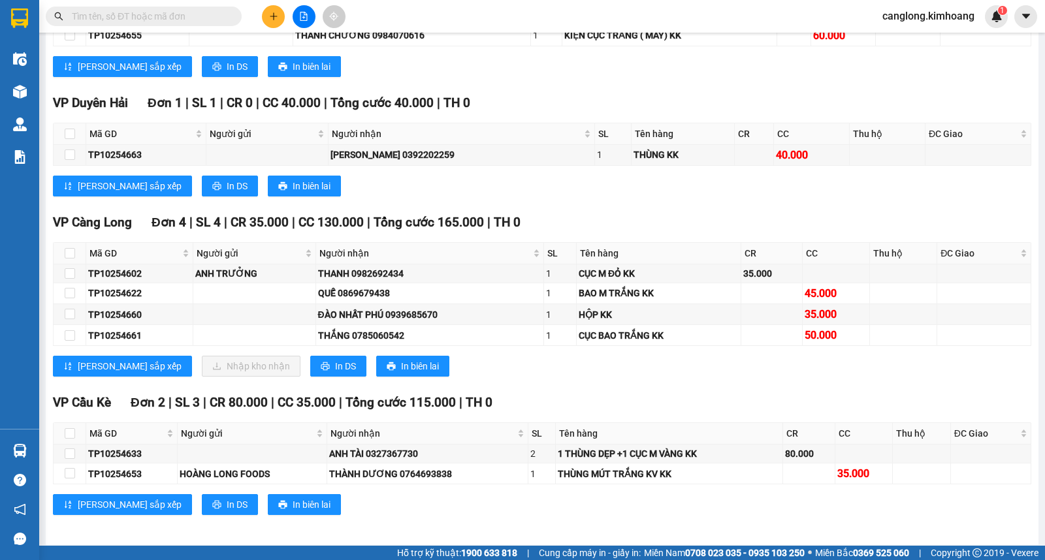
scroll to position [1149, 0]
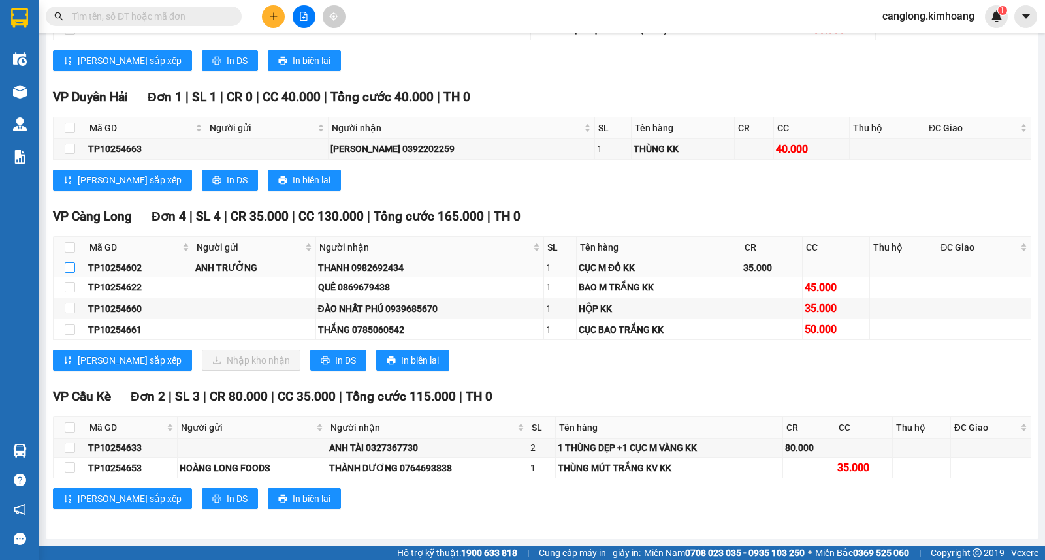
click at [68, 265] on input "checkbox" at bounding box center [70, 267] width 10 height 10
checkbox input "true"
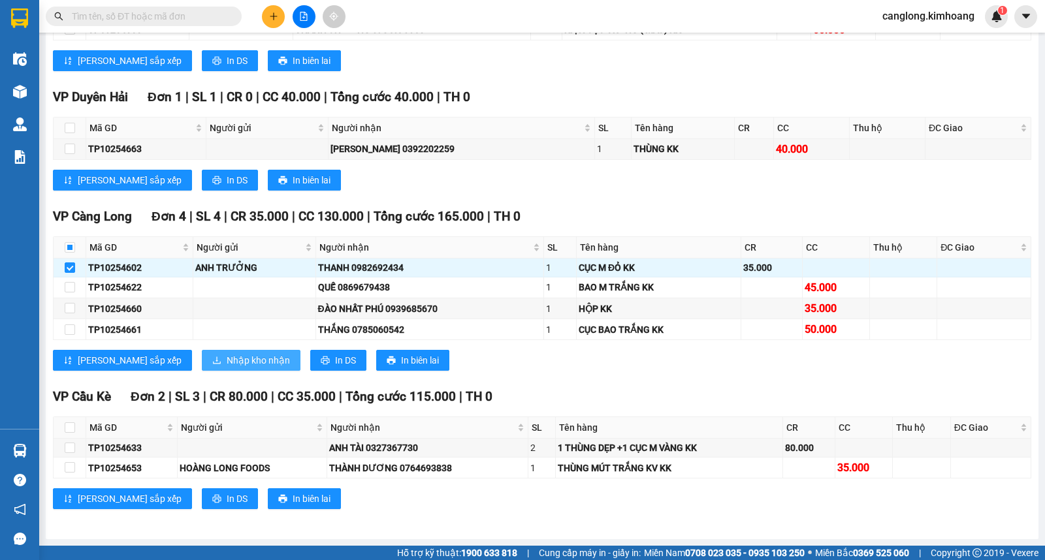
click at [227, 361] on span "Nhập kho nhận" at bounding box center [258, 360] width 63 height 14
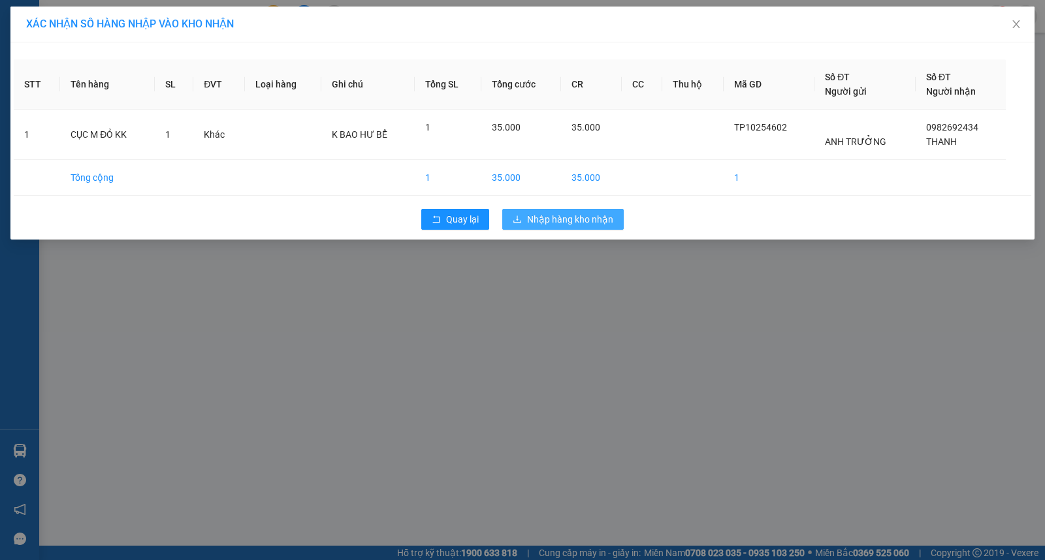
click at [524, 216] on button "Nhập hàng kho nhận" at bounding box center [562, 219] width 121 height 21
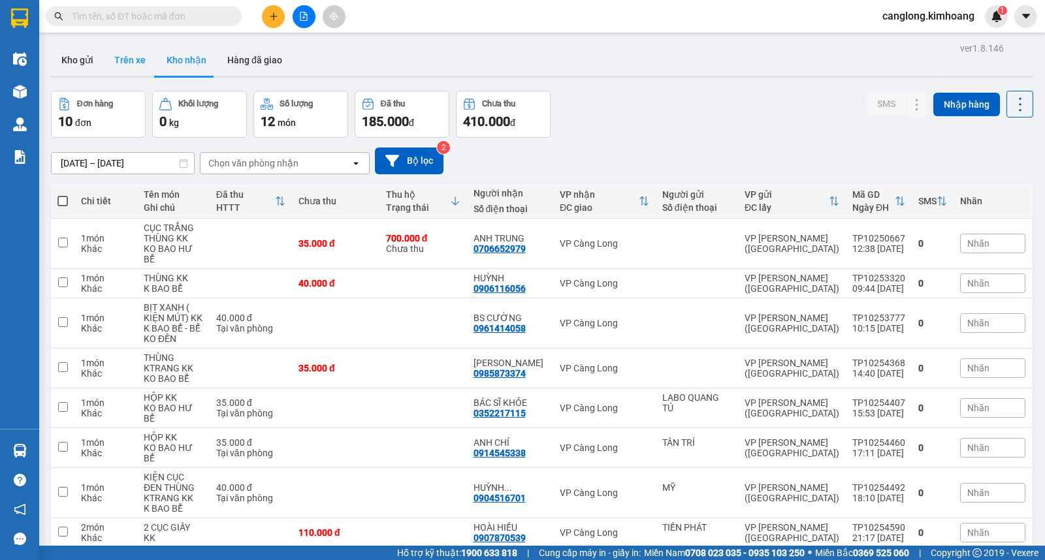
click at [129, 53] on button "Trên xe" at bounding box center [130, 59] width 52 height 31
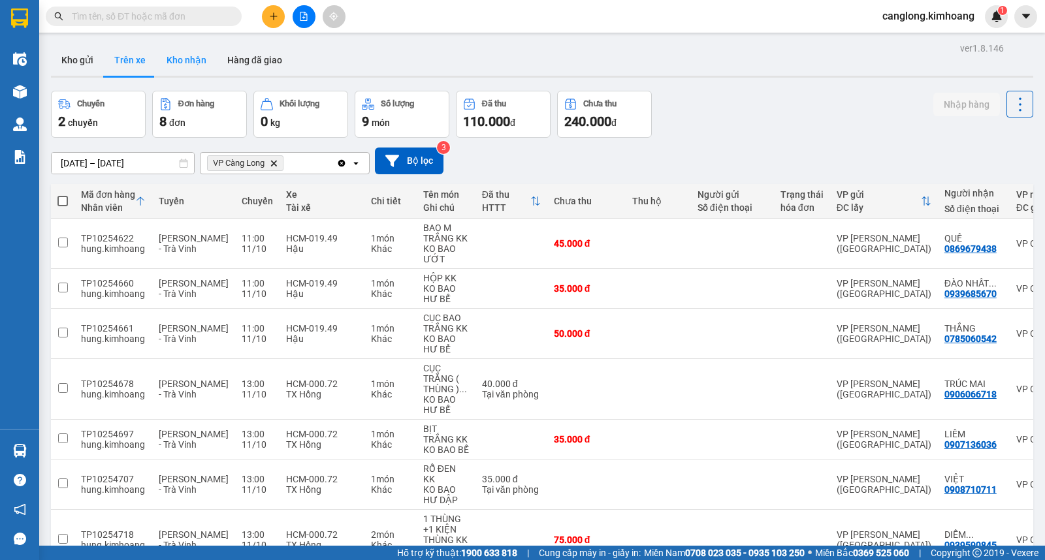
click at [180, 56] on button "Kho nhận" at bounding box center [186, 59] width 61 height 31
type input "[DATE] – [DATE]"
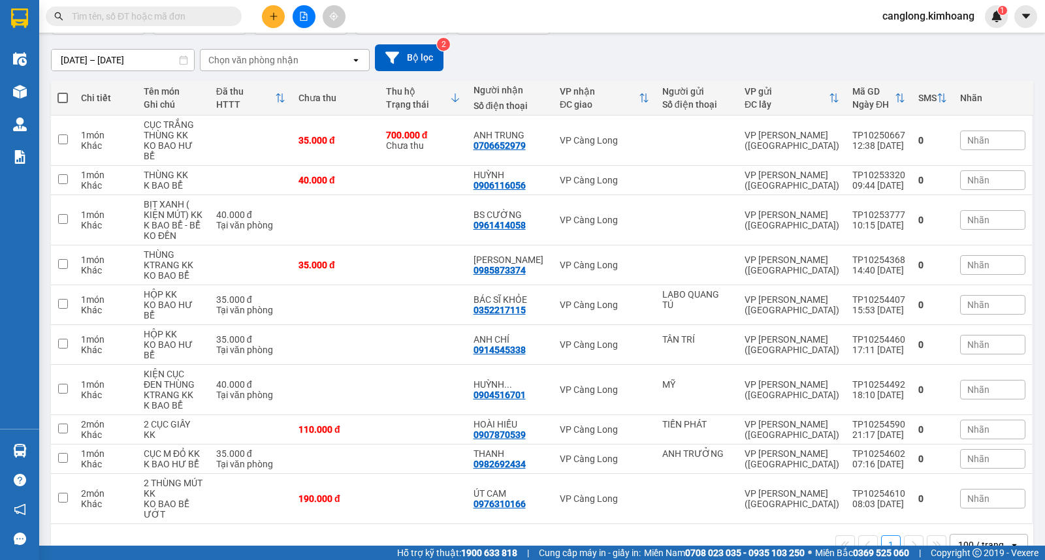
scroll to position [104, 0]
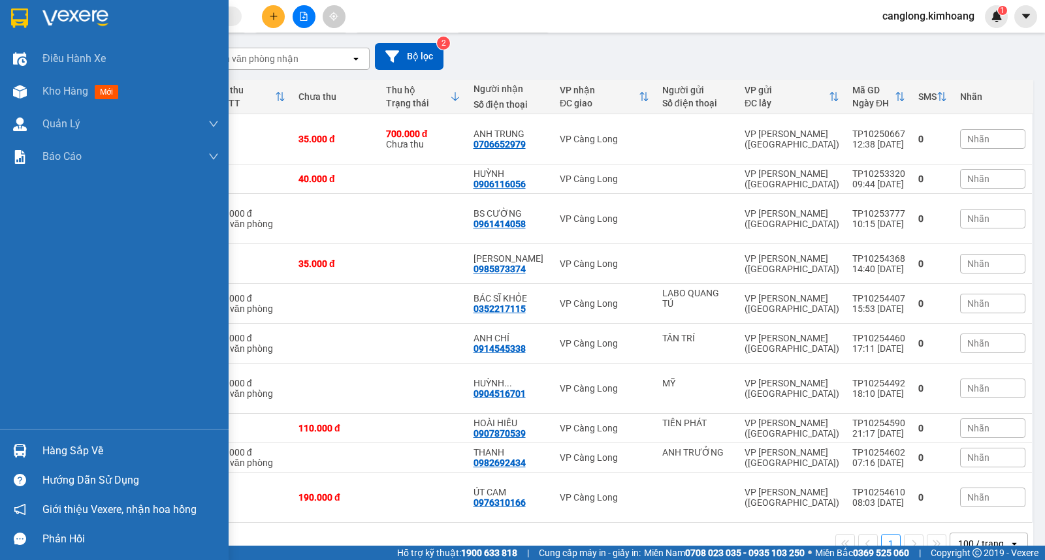
click at [47, 452] on div "Hàng sắp về" at bounding box center [130, 451] width 176 height 20
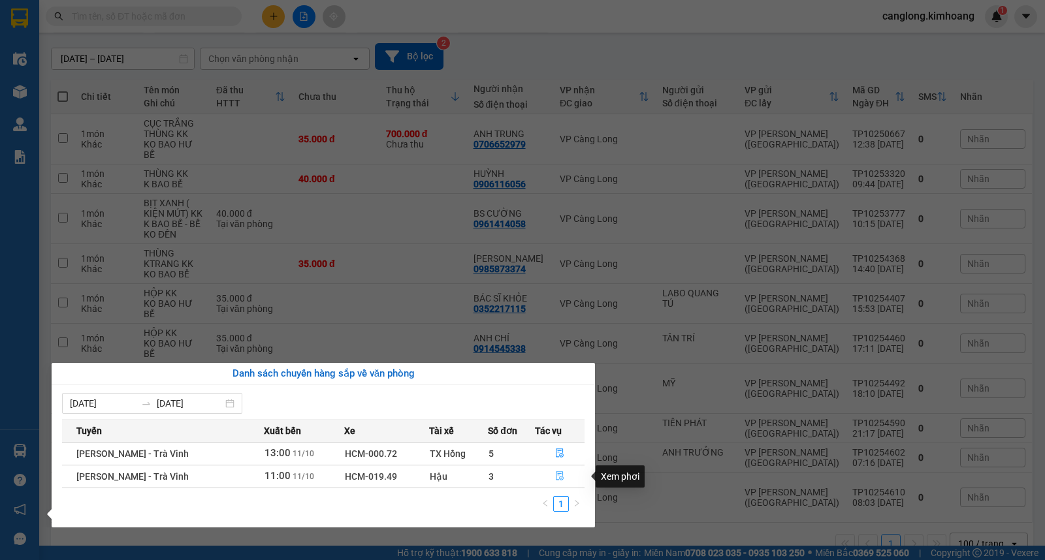
click at [557, 472] on button "button" at bounding box center [559, 476] width 48 height 21
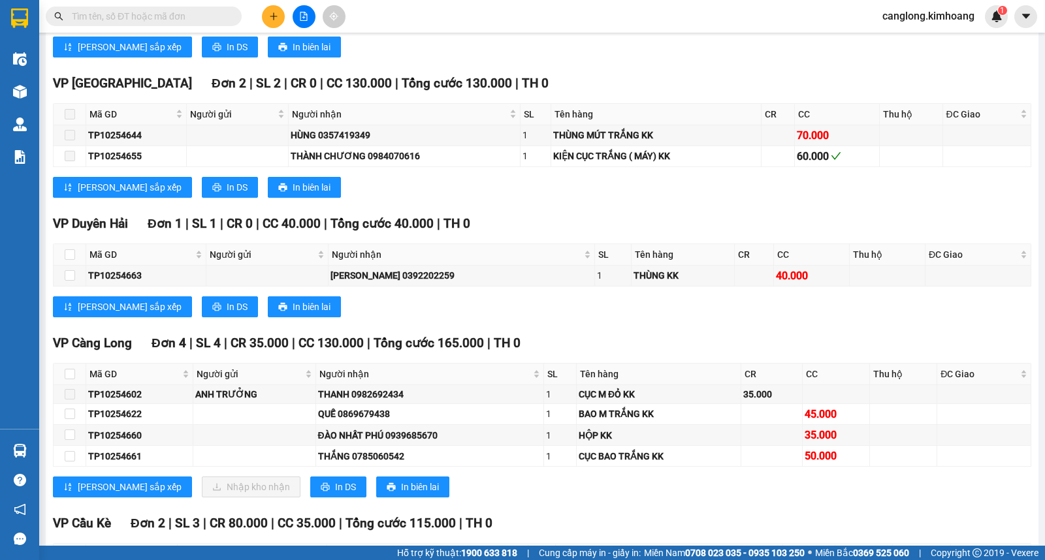
scroll to position [1149, 0]
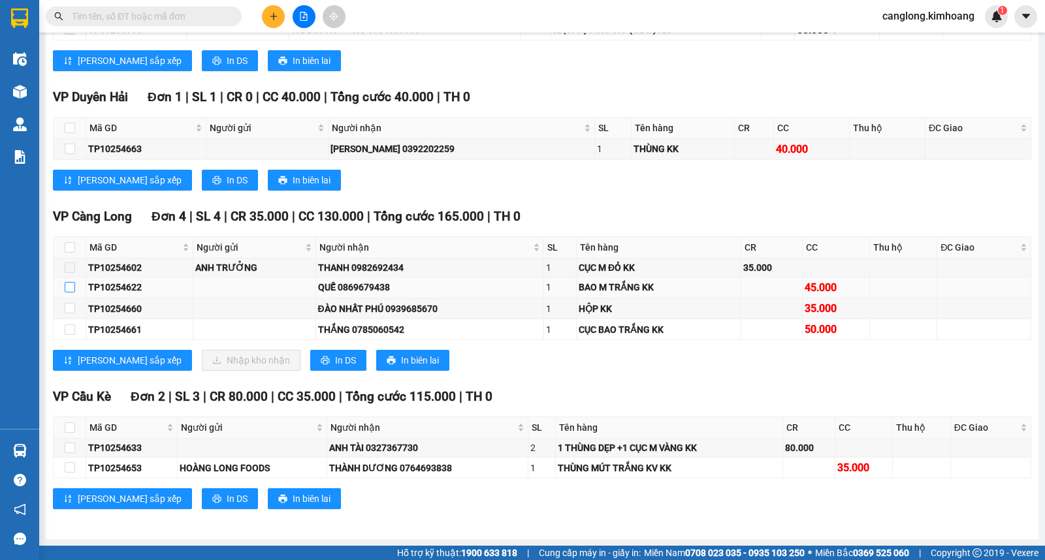
click at [68, 288] on input "checkbox" at bounding box center [70, 287] width 10 height 10
checkbox input "true"
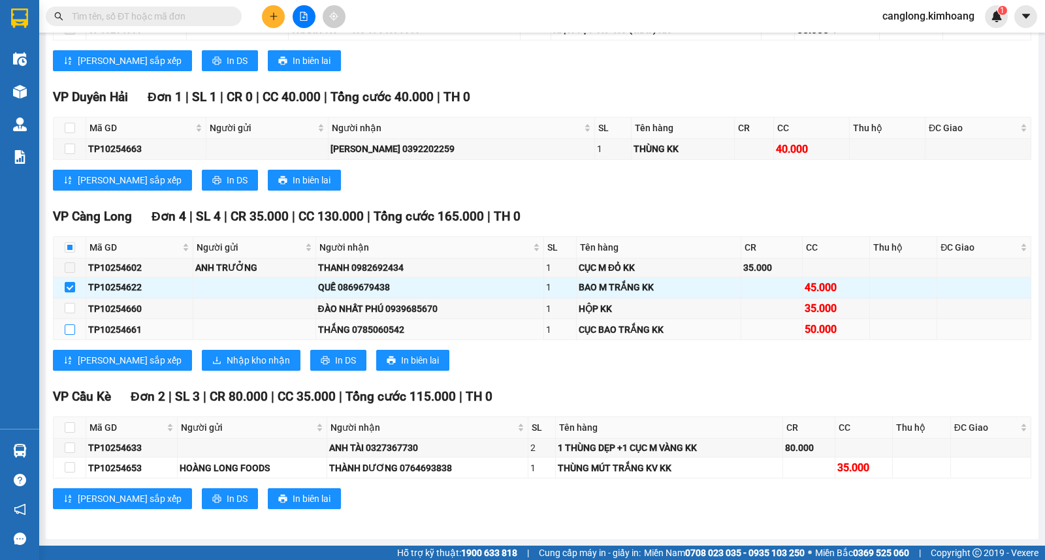
click at [69, 329] on input "checkbox" at bounding box center [70, 329] width 10 height 10
checkbox input "true"
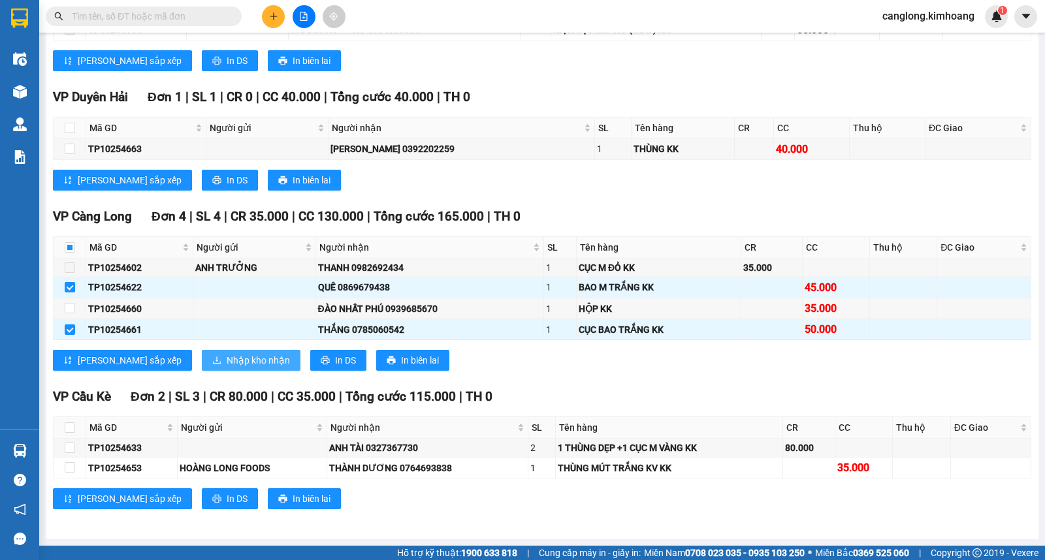
click at [202, 355] on button "Nhập kho nhận" at bounding box center [251, 360] width 99 height 21
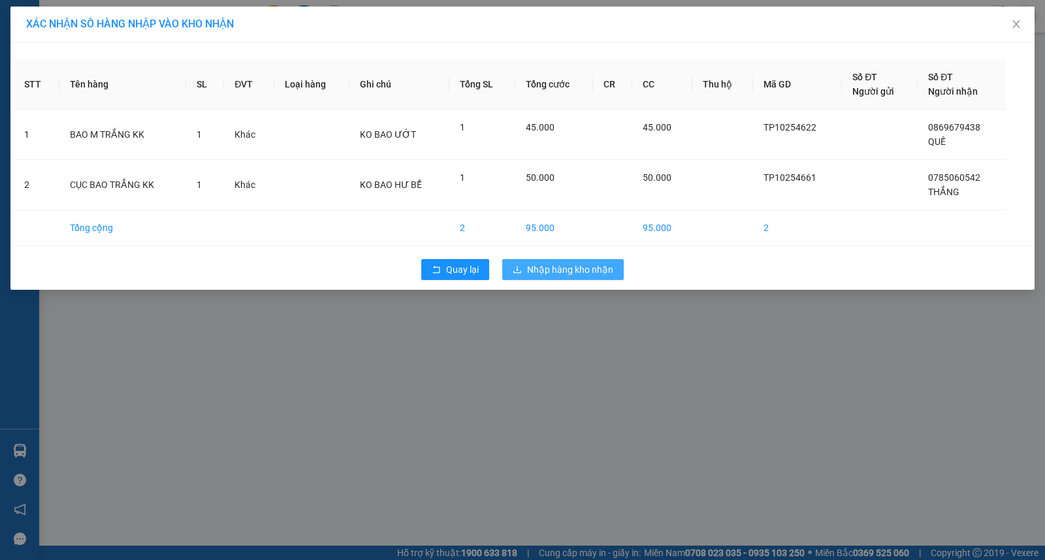
click at [539, 270] on span "Nhập hàng kho nhận" at bounding box center [570, 269] width 86 height 14
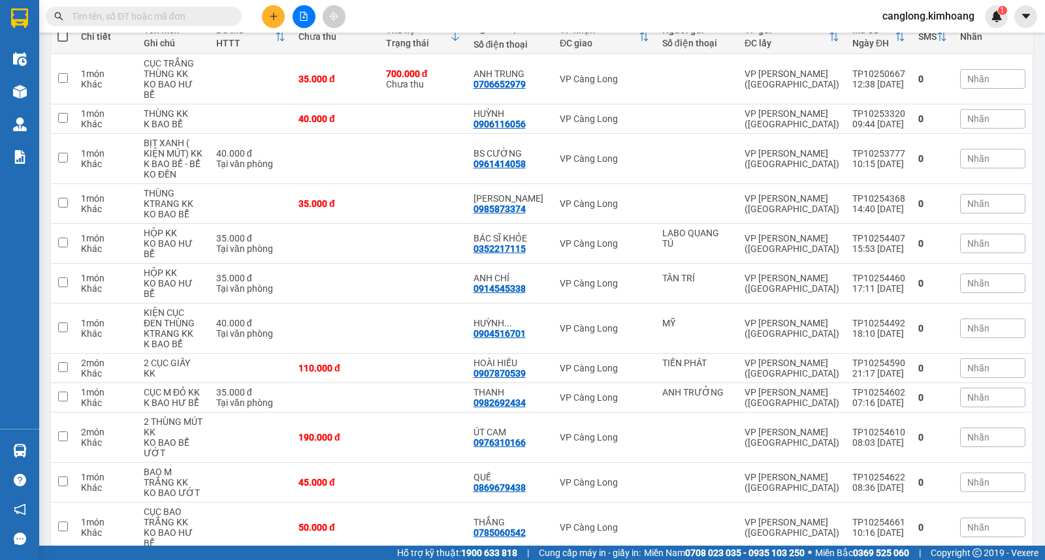
scroll to position [184, 0]
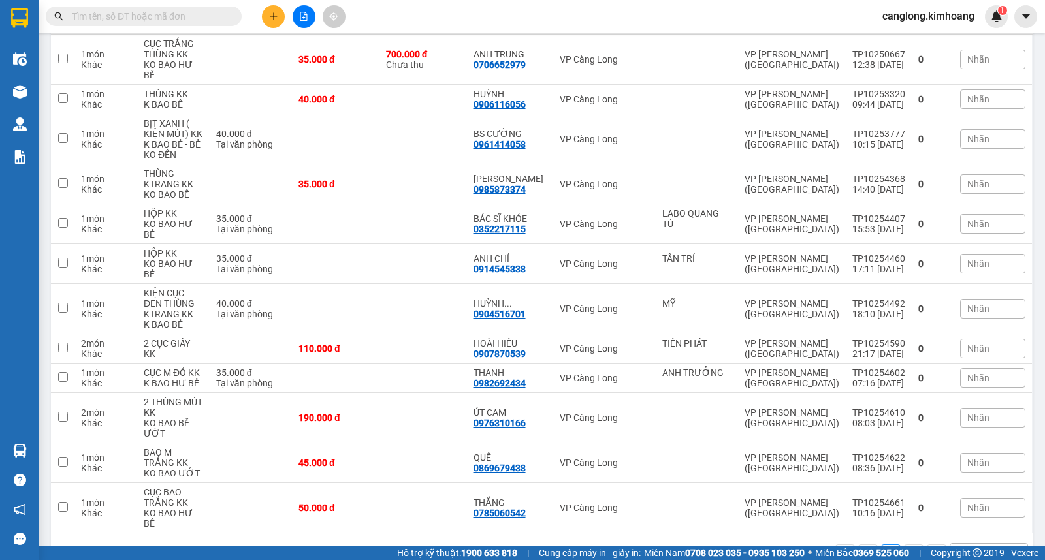
click at [157, 20] on input "text" at bounding box center [149, 16] width 154 height 14
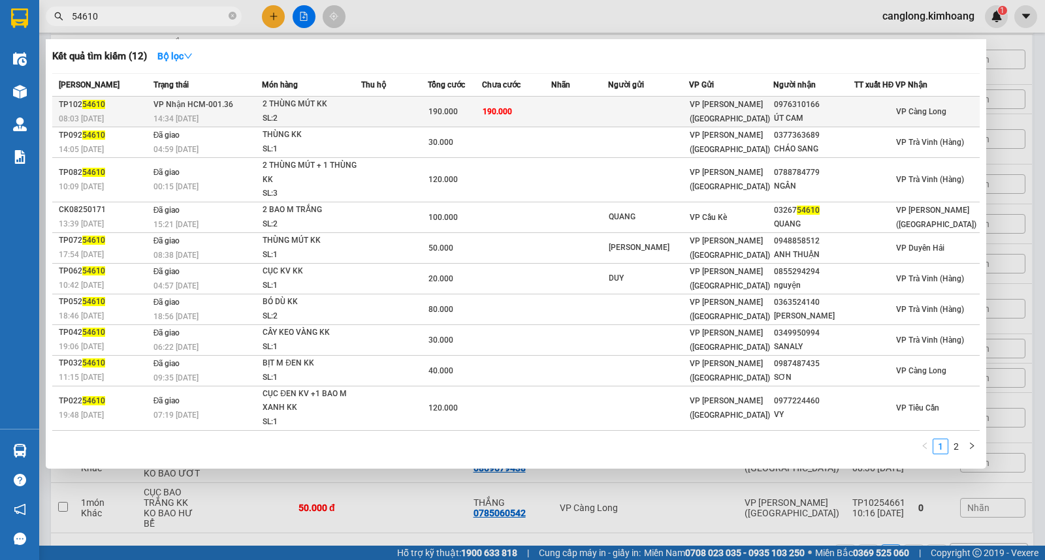
type input "54610"
click at [524, 109] on td "190.000" at bounding box center [517, 112] width 70 height 31
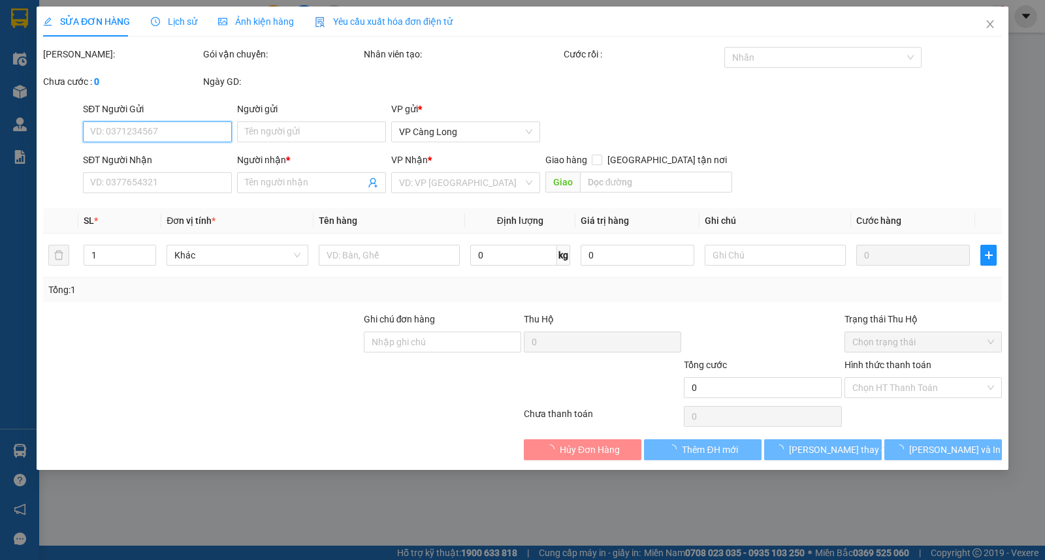
type input "0976310166"
type input "ÚT CAM"
type input "190.000"
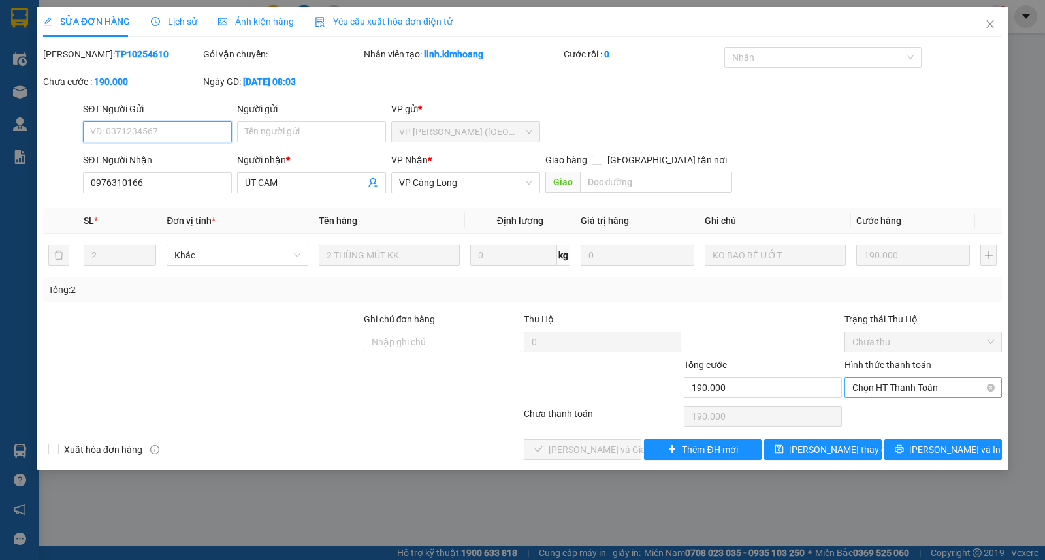
click at [864, 388] on span "Chọn HT Thanh Toán" at bounding box center [923, 388] width 142 height 20
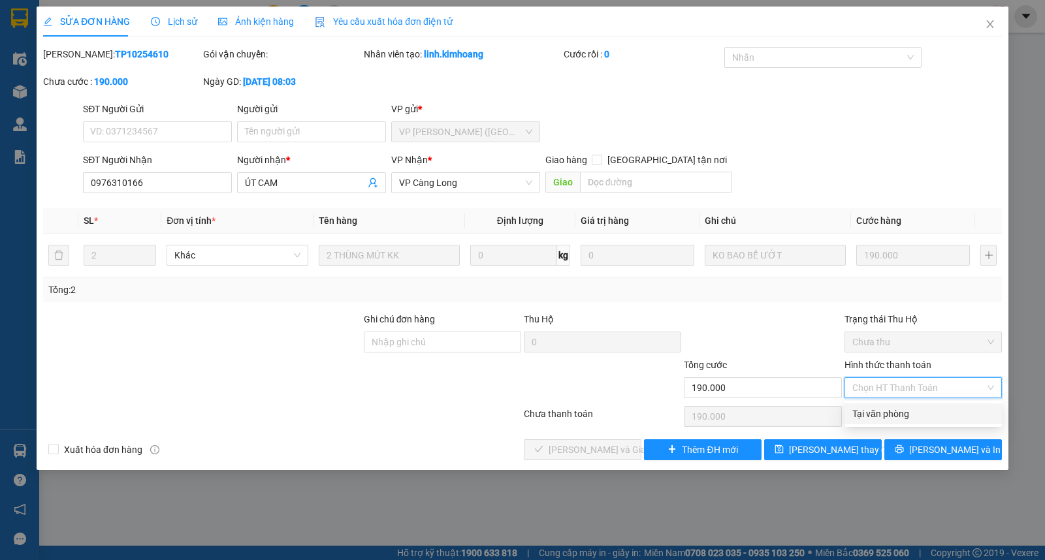
click at [866, 415] on div "Tại văn phòng" at bounding box center [923, 414] width 142 height 14
type input "0"
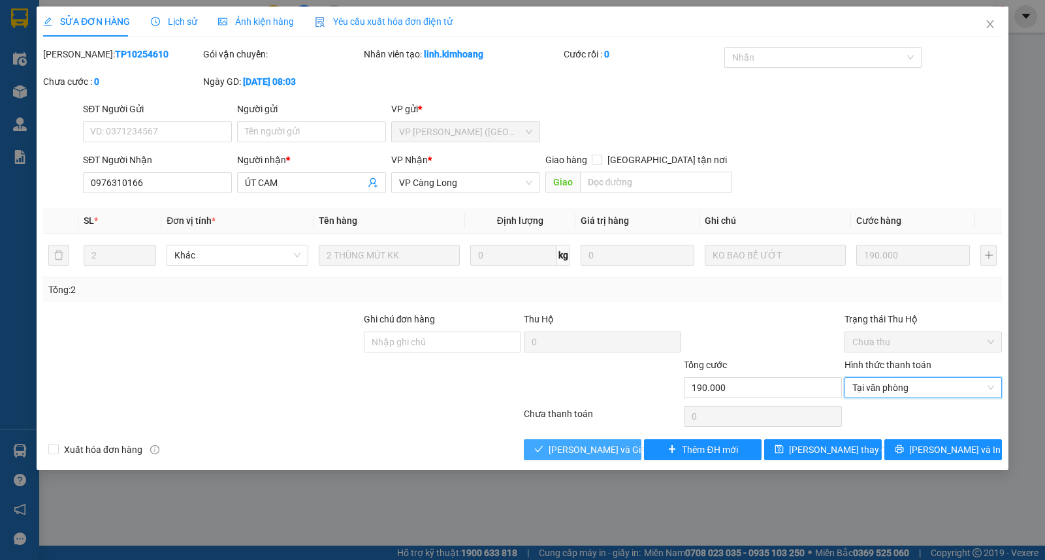
click at [565, 452] on span "[PERSON_NAME] và Giao hàng" at bounding box center [610, 450] width 125 height 14
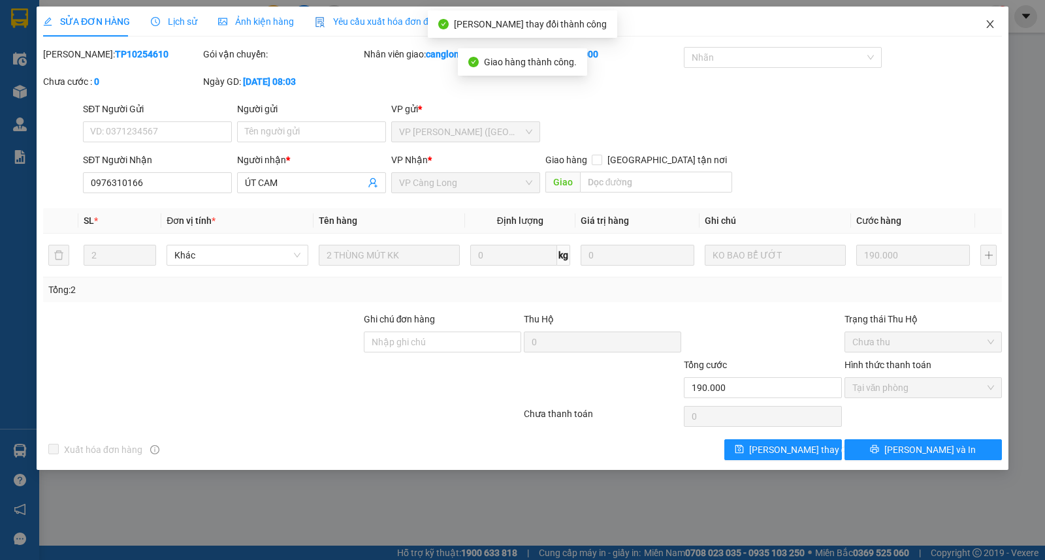
click at [990, 23] on icon "close" at bounding box center [990, 24] width 10 height 10
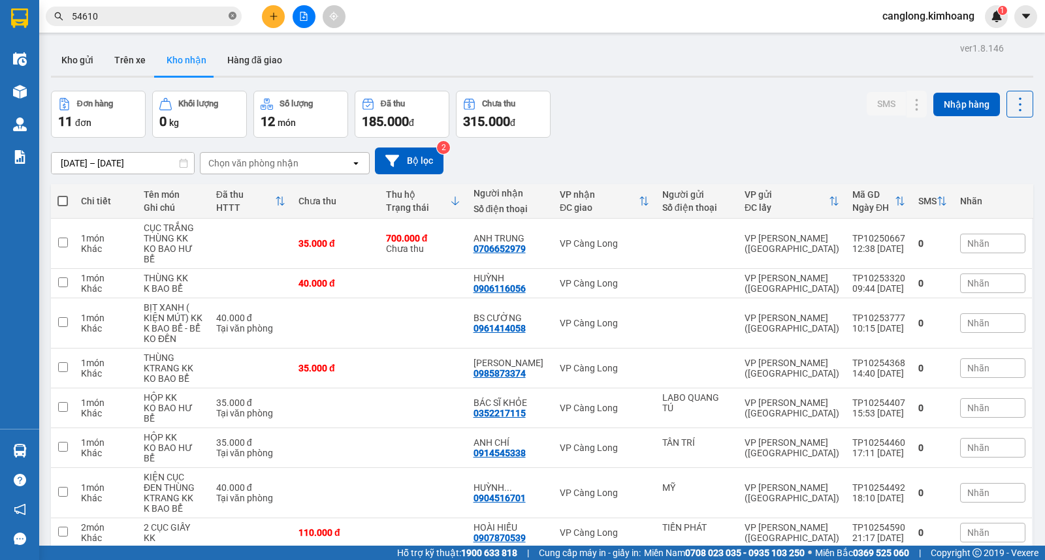
click at [230, 16] on icon "close-circle" at bounding box center [233, 16] width 8 height 8
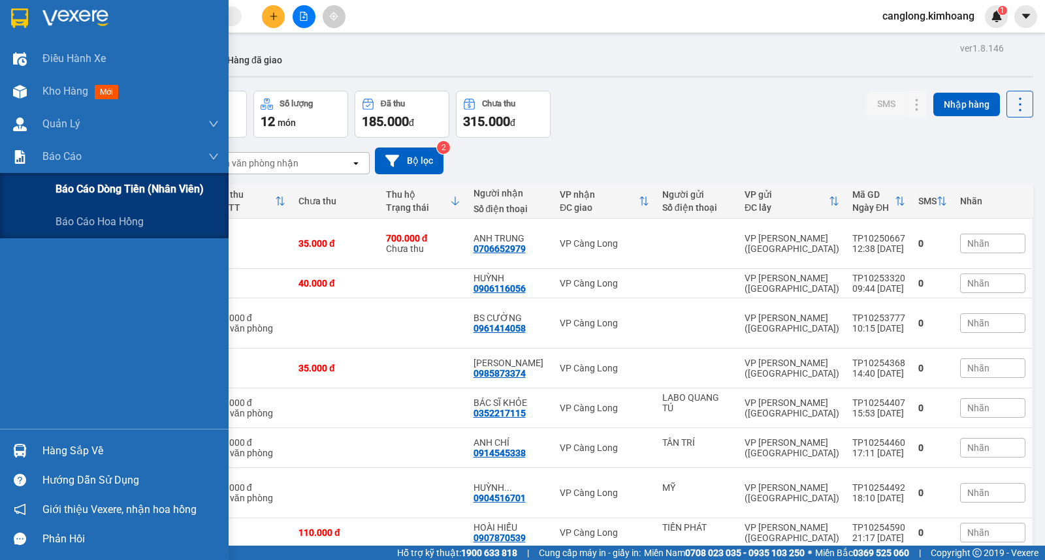
click at [57, 186] on span "Báo cáo dòng tiền (nhân viên)" at bounding box center [129, 189] width 148 height 16
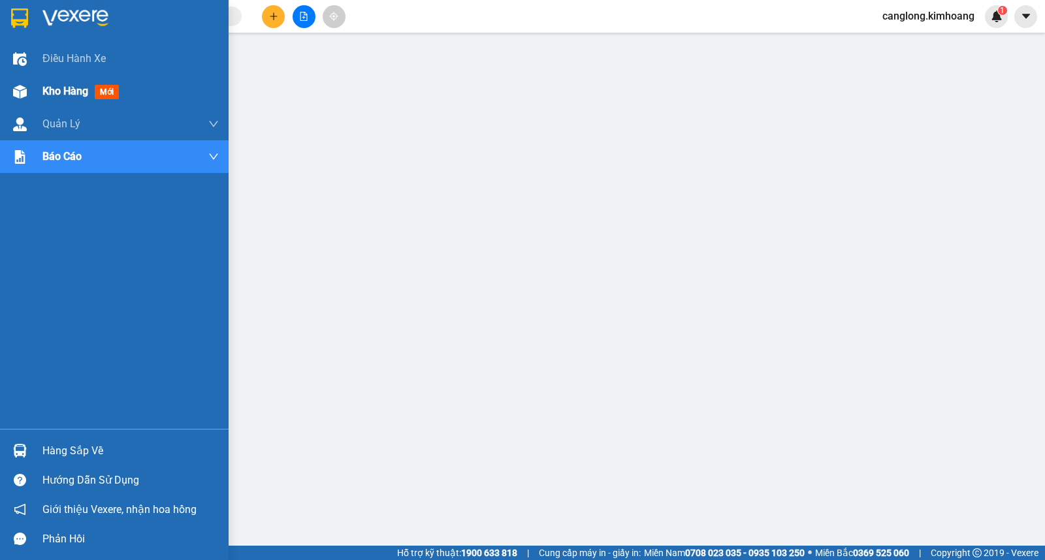
click at [67, 93] on span "Kho hàng" at bounding box center [65, 91] width 46 height 12
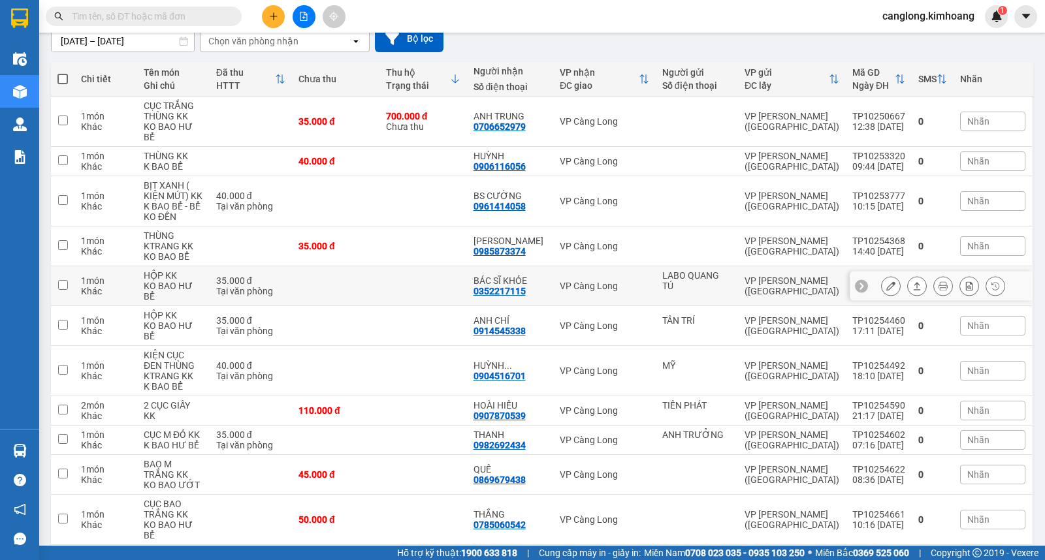
scroll to position [134, 0]
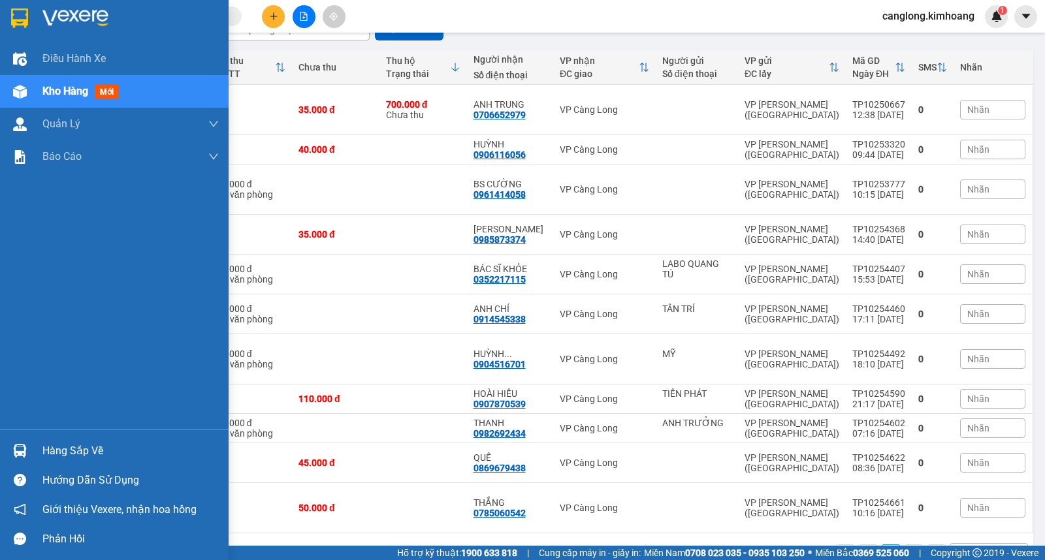
click at [52, 456] on div "Hàng sắp về" at bounding box center [130, 451] width 176 height 20
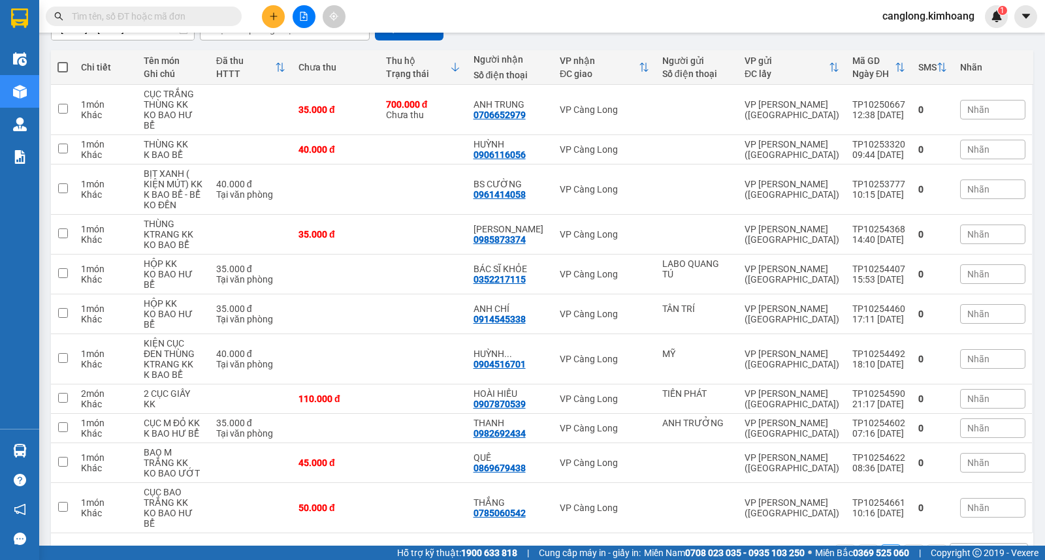
click at [764, 24] on section "Kết quả tìm kiếm ( 12 ) Bộ lọc Mã ĐH Trạng thái Món hàng Thu hộ Tổng cước Chưa …" at bounding box center [522, 280] width 1045 height 560
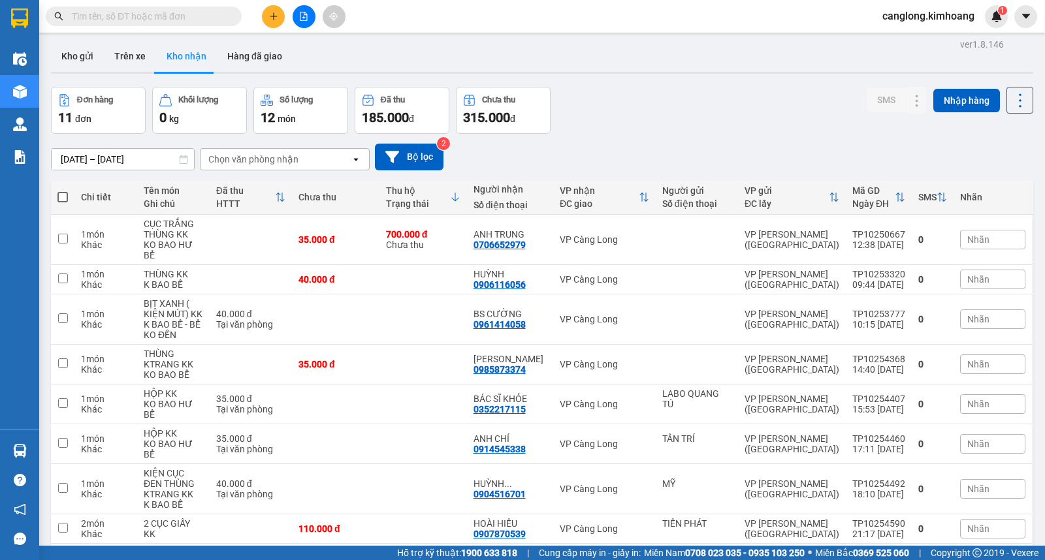
scroll to position [0, 0]
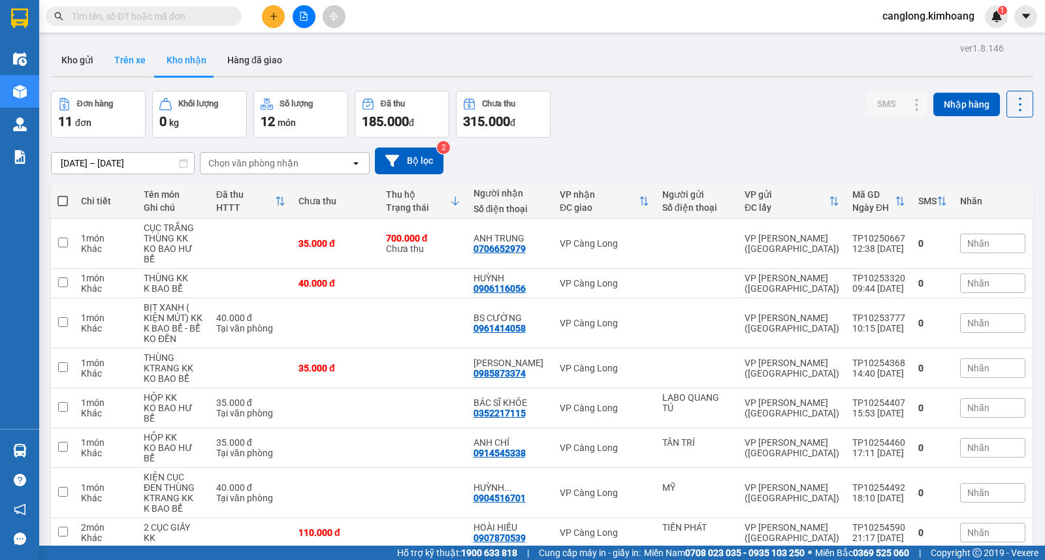
click at [138, 68] on button "Trên xe" at bounding box center [130, 59] width 52 height 31
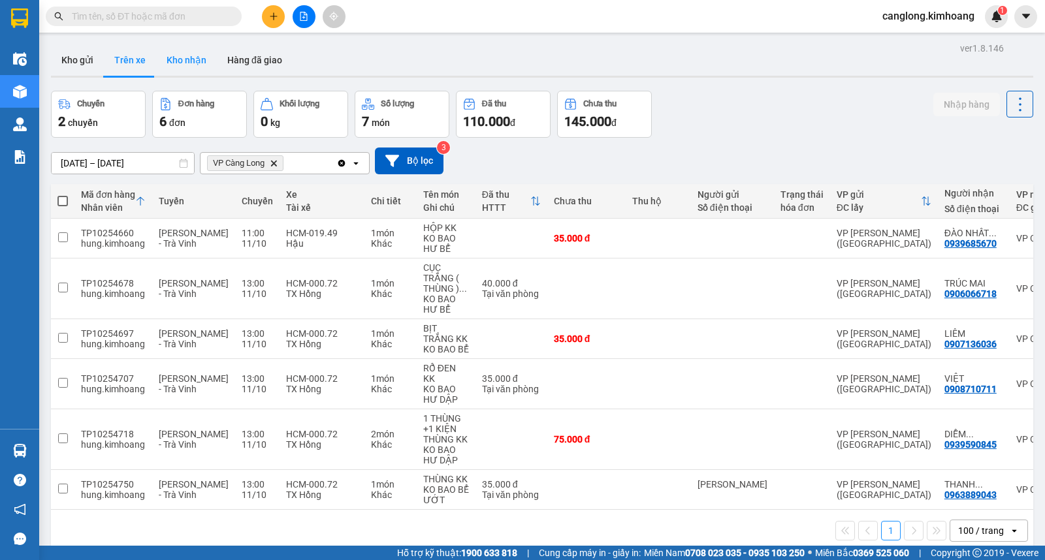
click at [187, 59] on button "Kho nhận" at bounding box center [186, 59] width 61 height 31
type input "[DATE] – [DATE]"
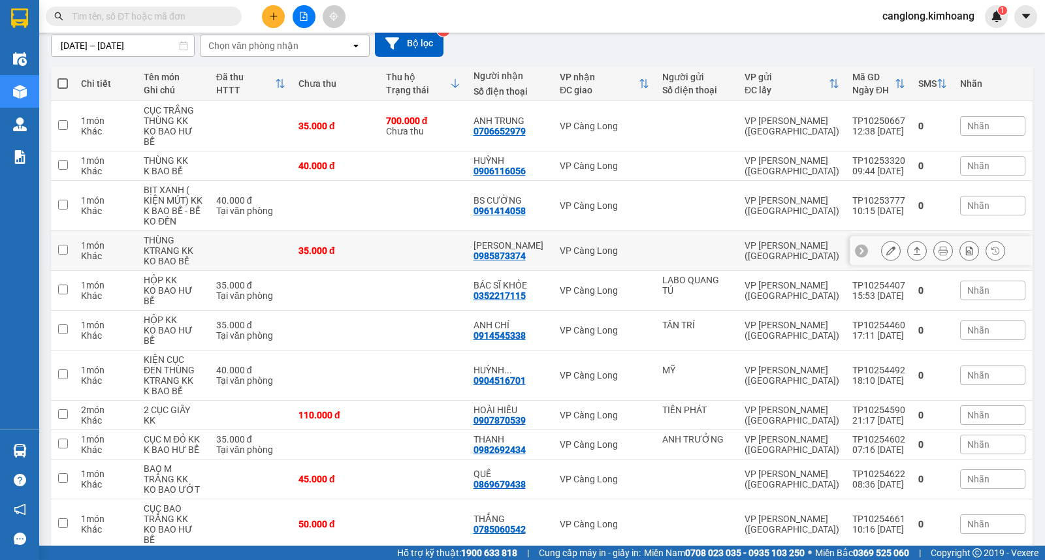
scroll to position [134, 0]
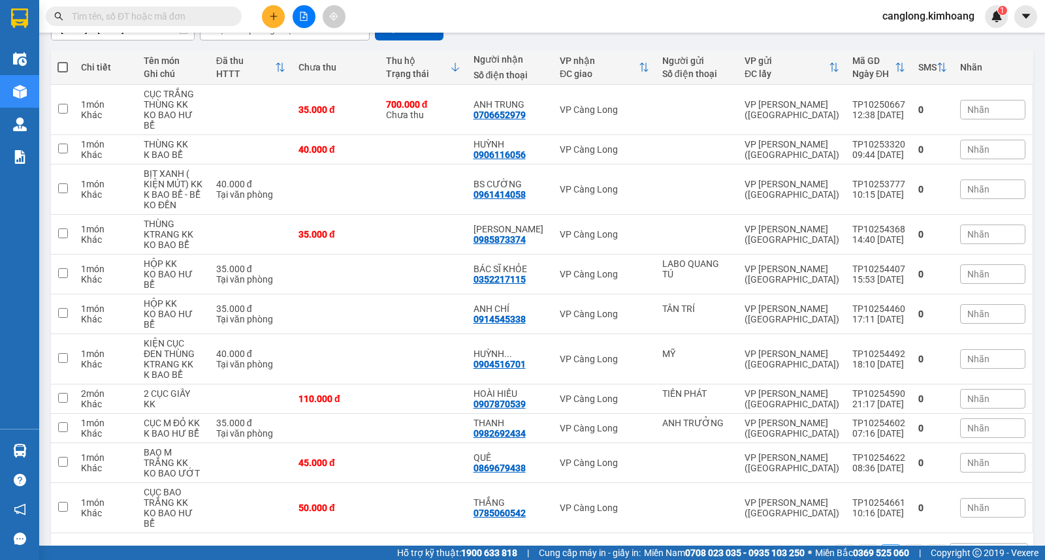
click at [123, 14] on input "text" at bounding box center [149, 16] width 154 height 14
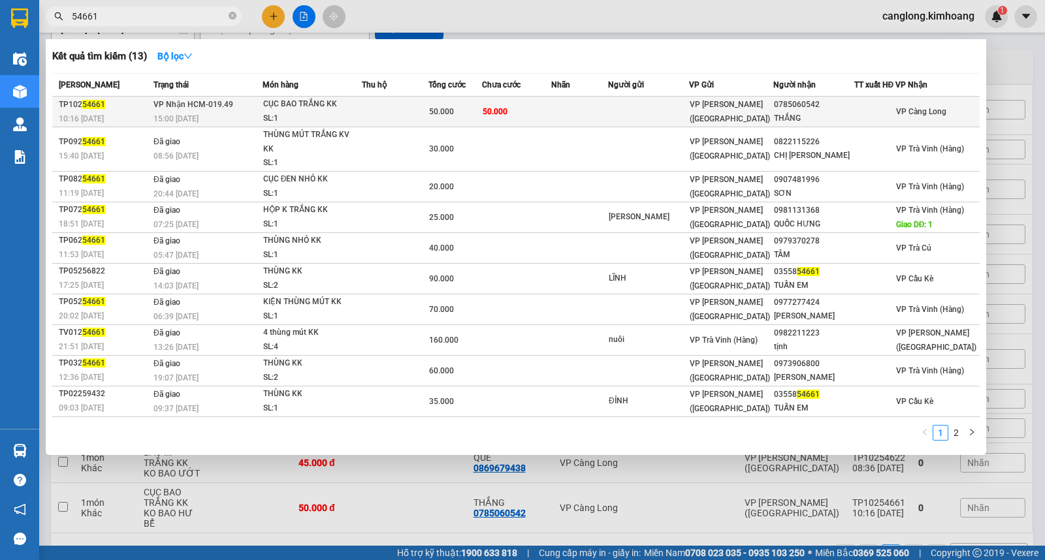
type input "54661"
click at [608, 114] on td at bounding box center [579, 112] width 57 height 31
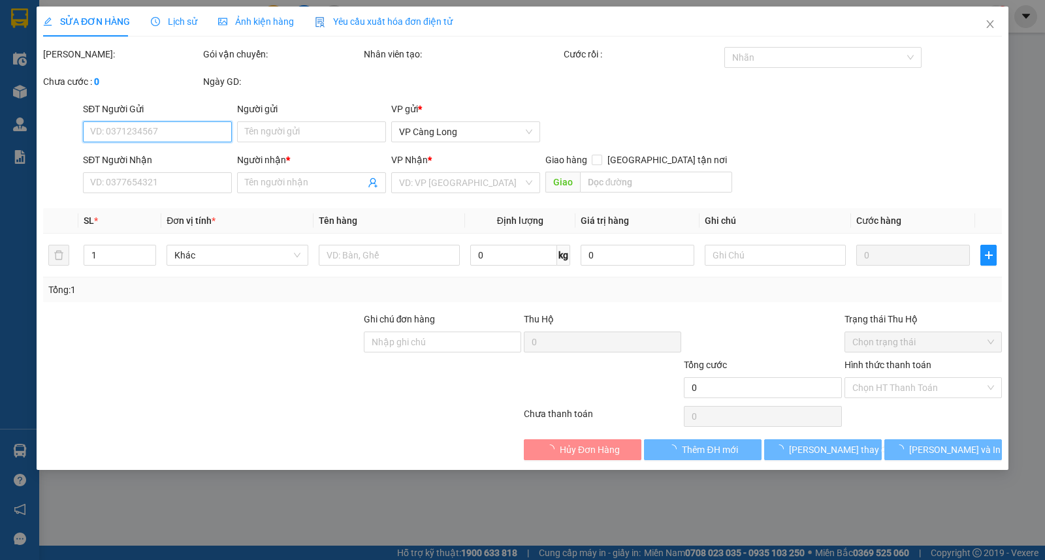
type input "0785060542"
type input "THẮNG"
type input "50.000"
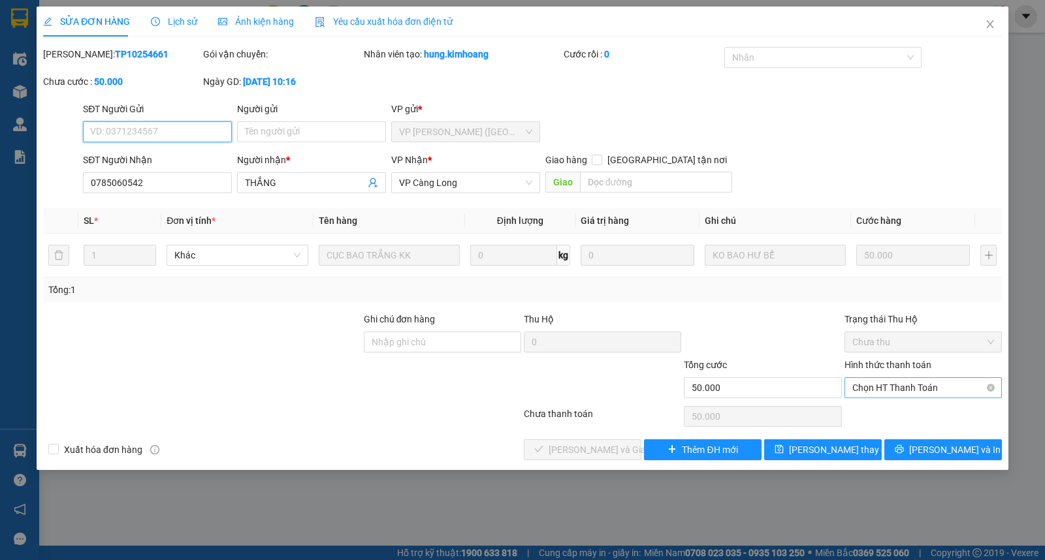
click at [889, 385] on span "Chọn HT Thanh Toán" at bounding box center [923, 388] width 142 height 20
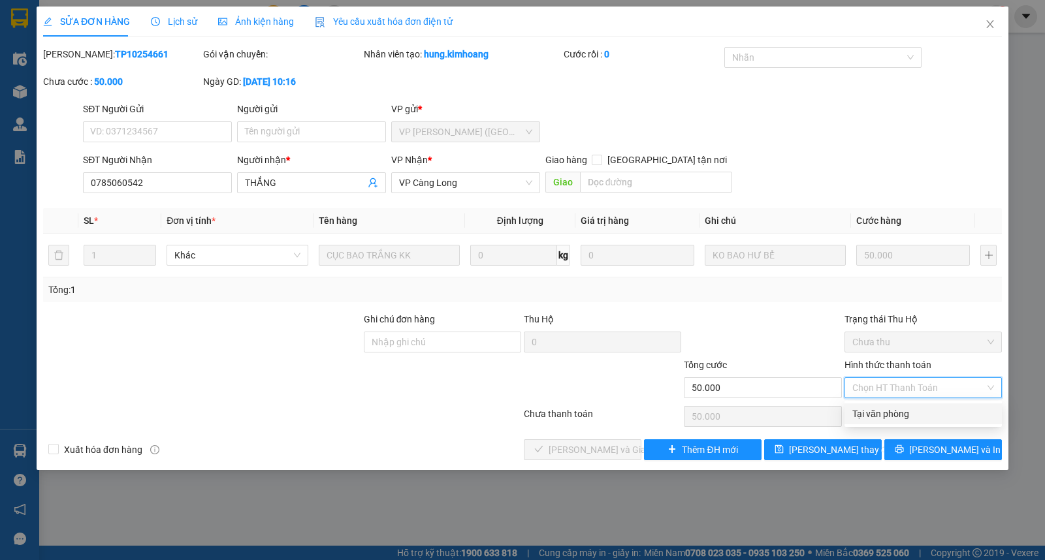
click at [867, 420] on div "Tại văn phòng" at bounding box center [923, 414] width 142 height 14
type input "0"
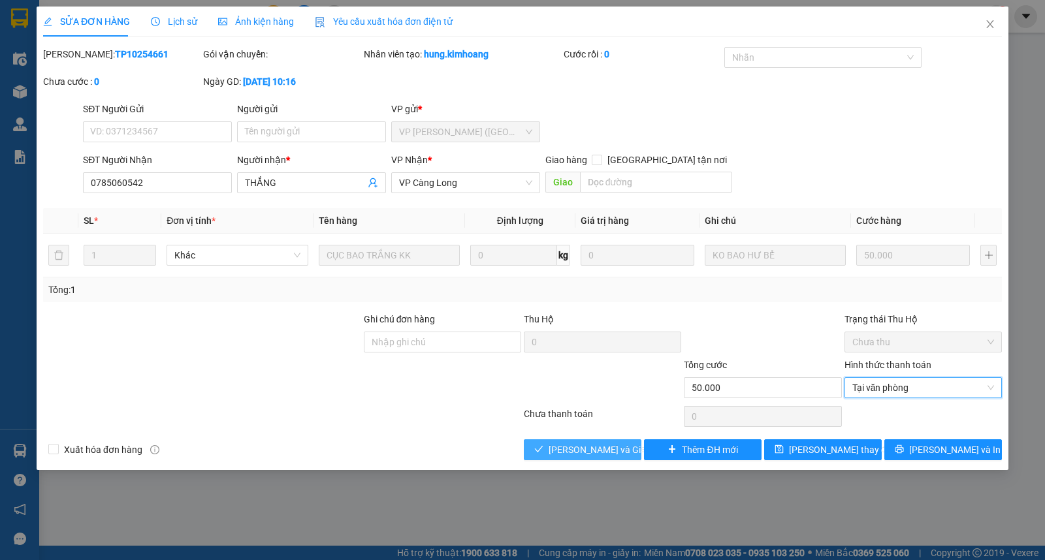
click at [588, 448] on span "[PERSON_NAME] và Giao hàng" at bounding box center [610, 450] width 125 height 14
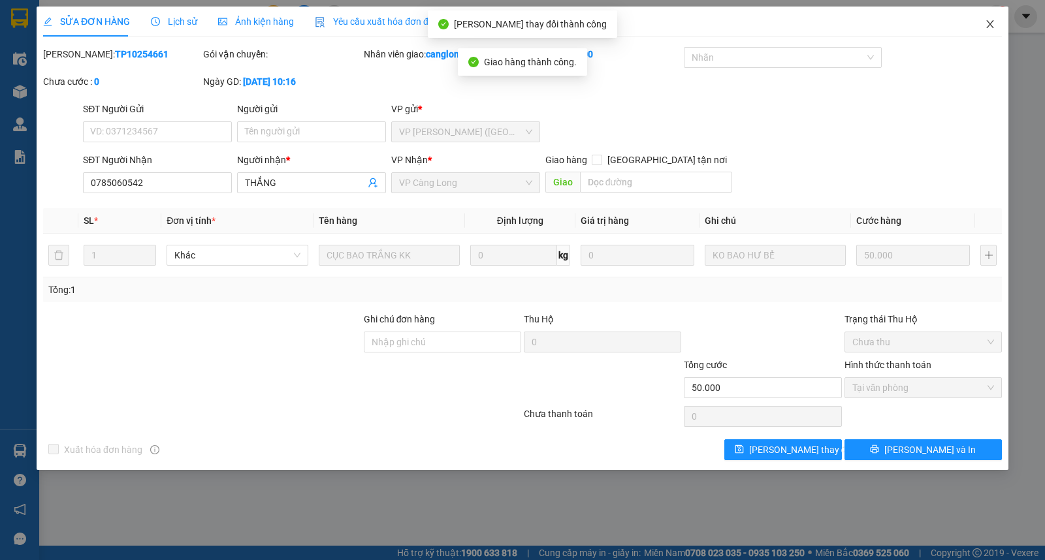
click at [992, 23] on icon "close" at bounding box center [990, 24] width 10 height 10
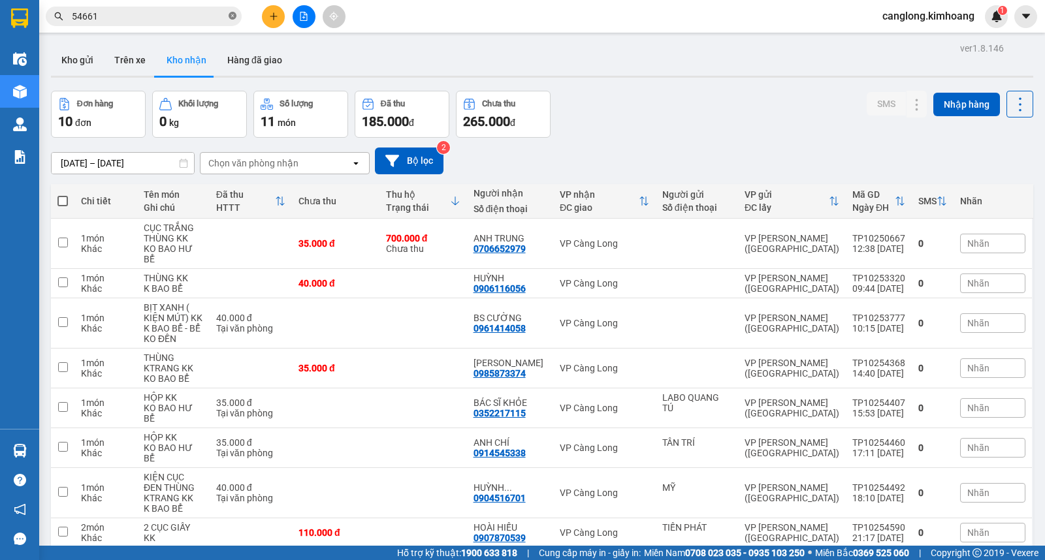
click at [230, 16] on icon "close-circle" at bounding box center [233, 16] width 8 height 8
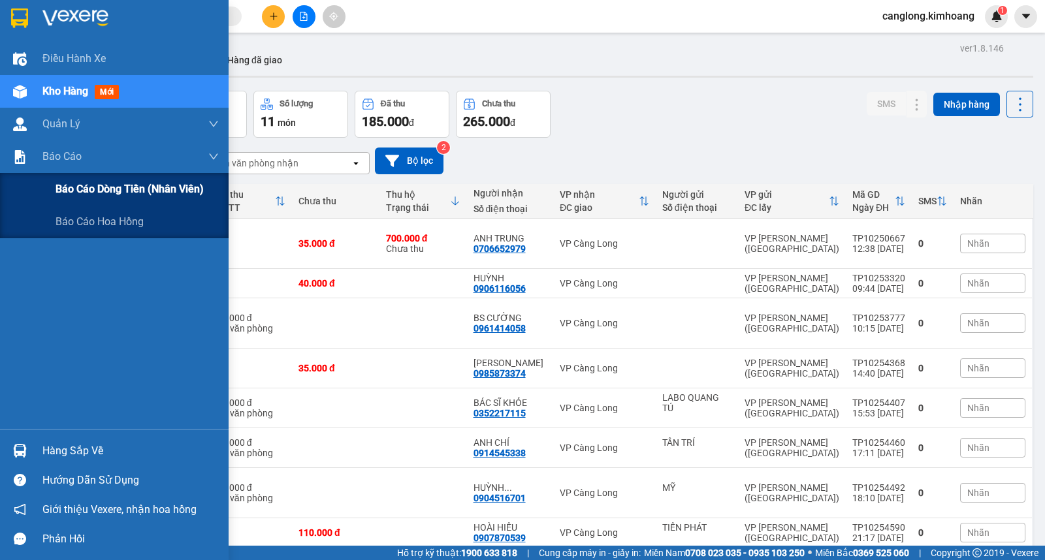
click at [84, 188] on span "Báo cáo dòng tiền (nhân viên)" at bounding box center [129, 189] width 148 height 16
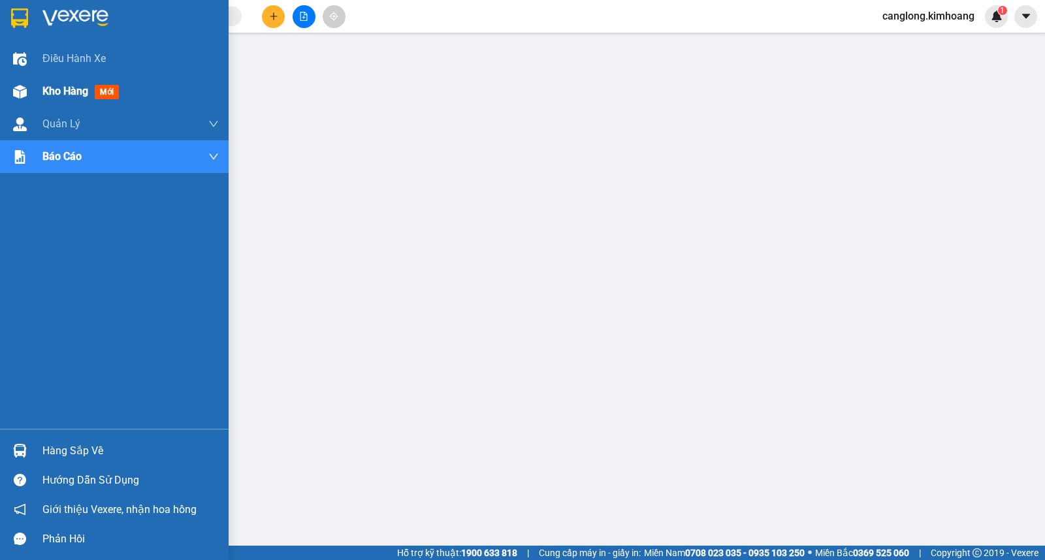
click at [103, 86] on span "mới" at bounding box center [107, 92] width 24 height 14
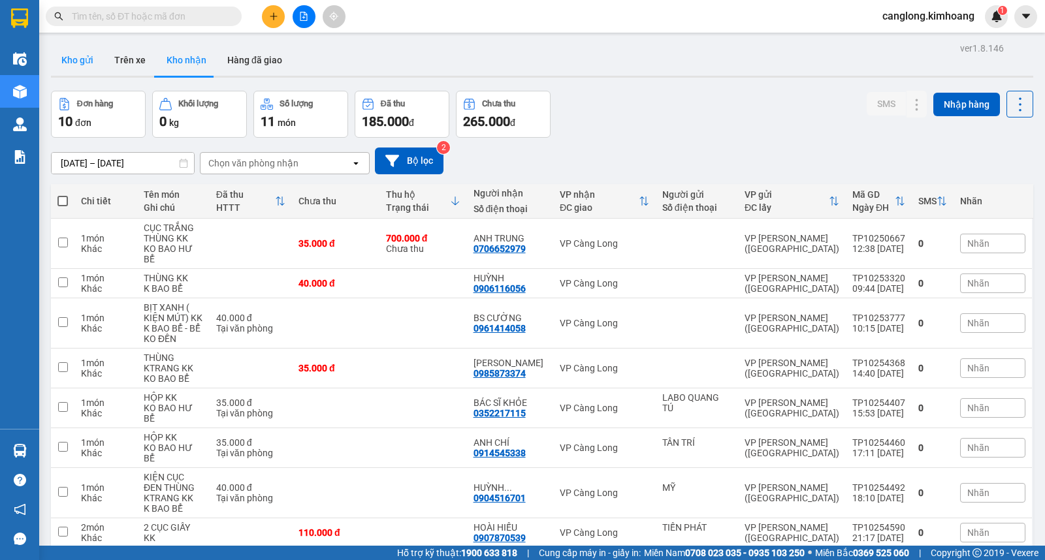
click at [70, 55] on button "Kho gửi" at bounding box center [77, 59] width 53 height 31
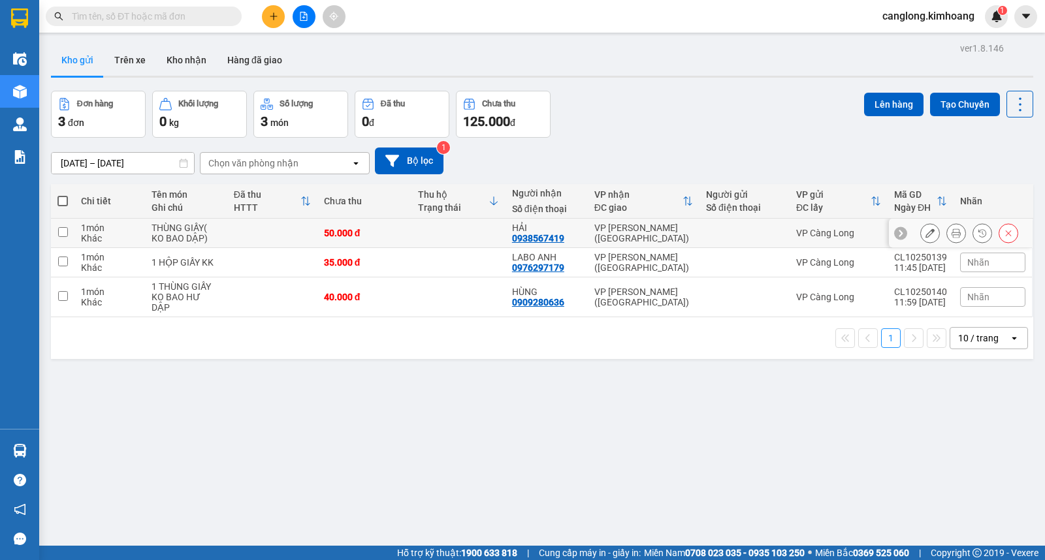
click at [61, 233] on input "checkbox" at bounding box center [63, 232] width 10 height 10
checkbox input "true"
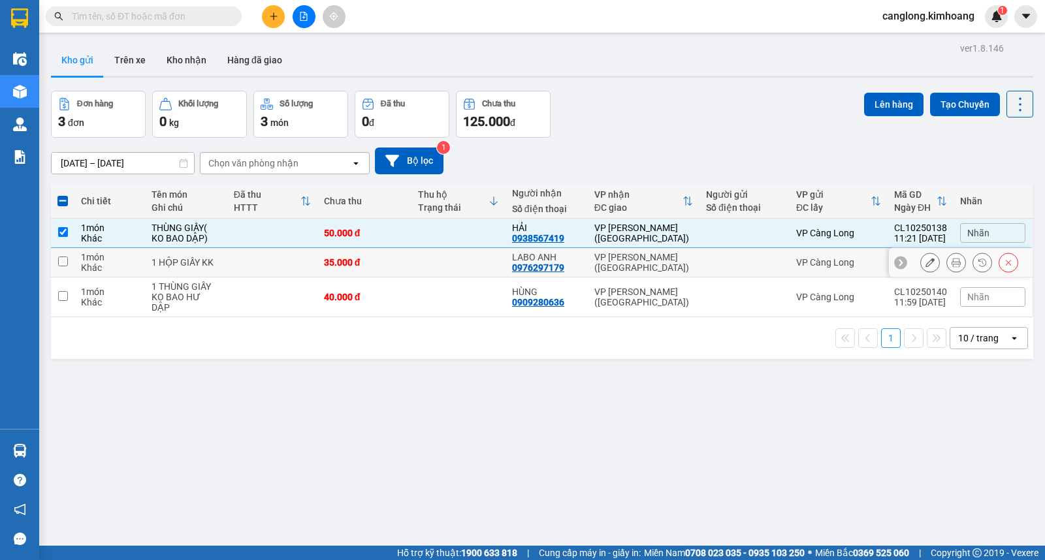
click at [61, 258] on input "checkbox" at bounding box center [63, 262] width 10 height 10
checkbox input "true"
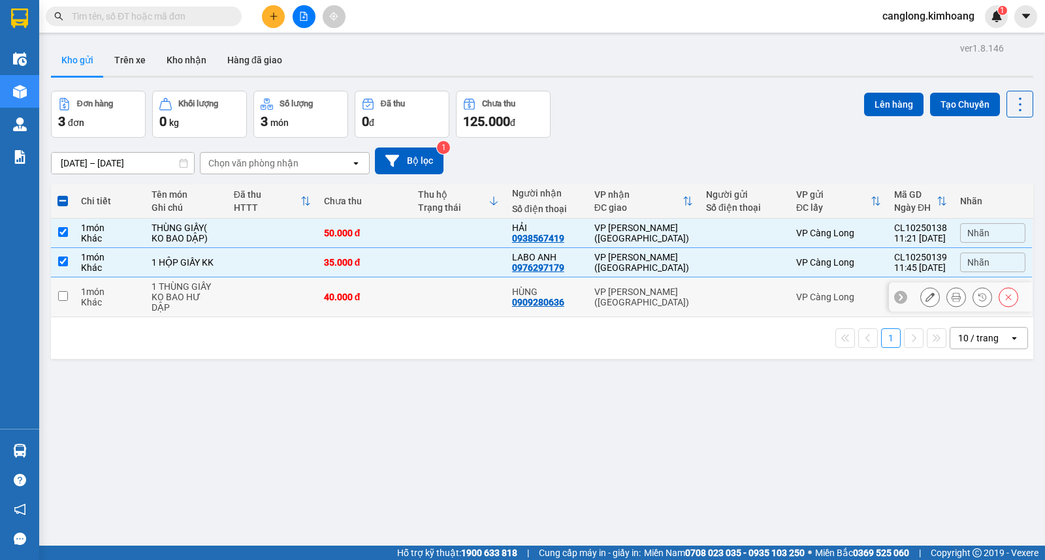
click at [63, 291] on input "checkbox" at bounding box center [63, 296] width 10 height 10
checkbox input "true"
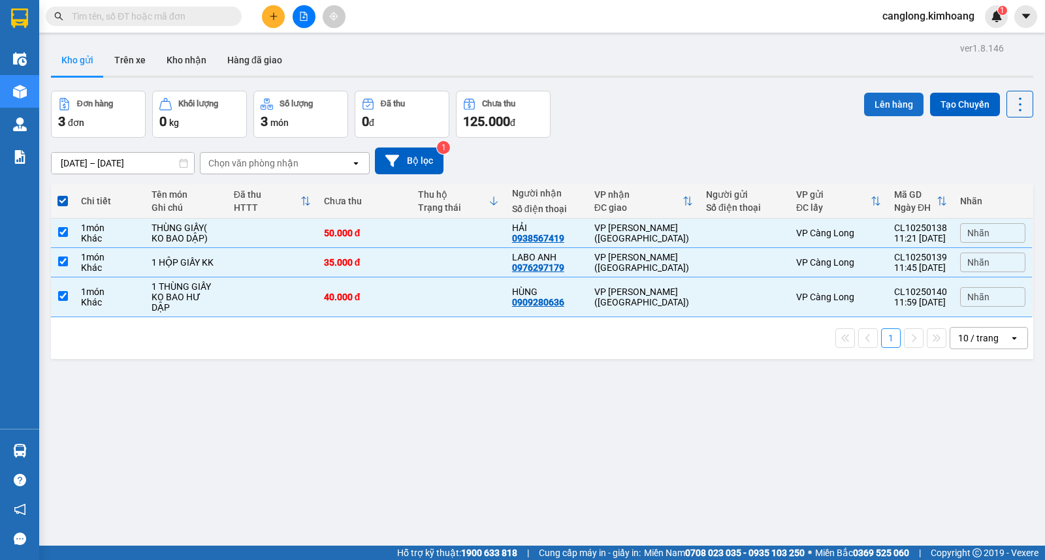
click at [876, 99] on button "Lên hàng" at bounding box center [893, 105] width 59 height 24
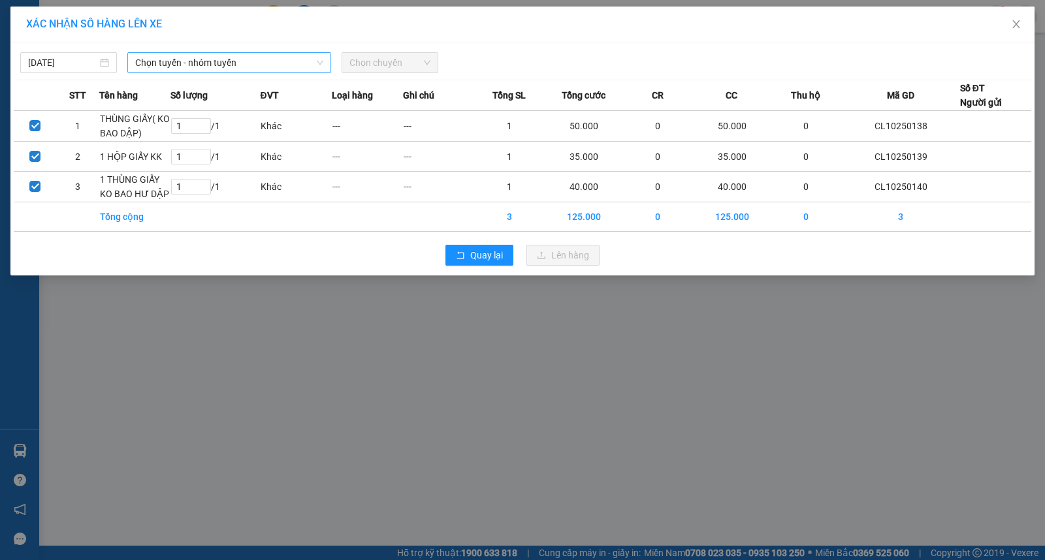
click at [250, 67] on span "Chọn tuyến - nhóm tuyến" at bounding box center [229, 63] width 188 height 20
click at [261, 56] on span "Chọn tuyến - nhóm tuyến" at bounding box center [229, 63] width 188 height 20
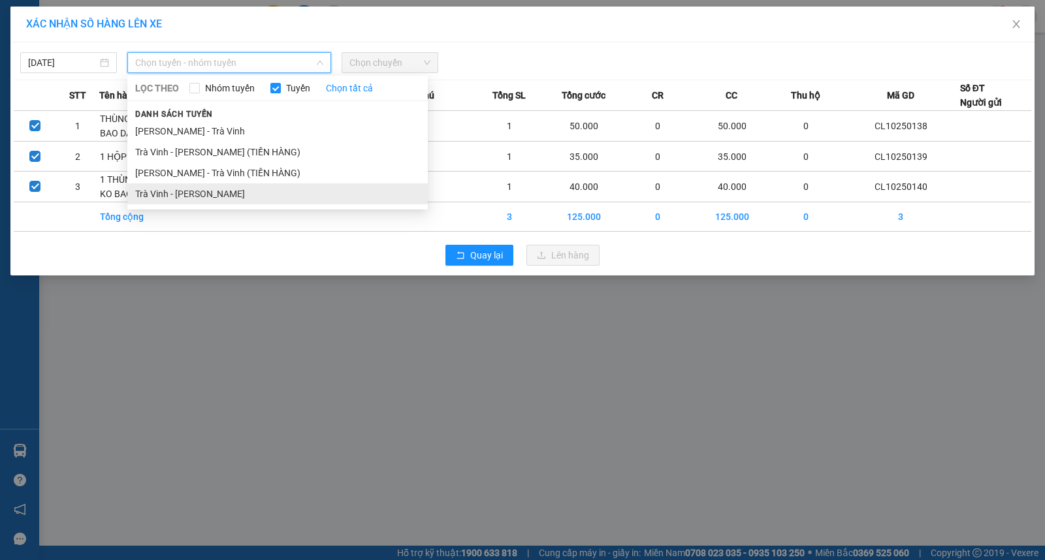
click at [188, 191] on li "Trà Vinh - [PERSON_NAME]" at bounding box center [277, 193] width 300 height 21
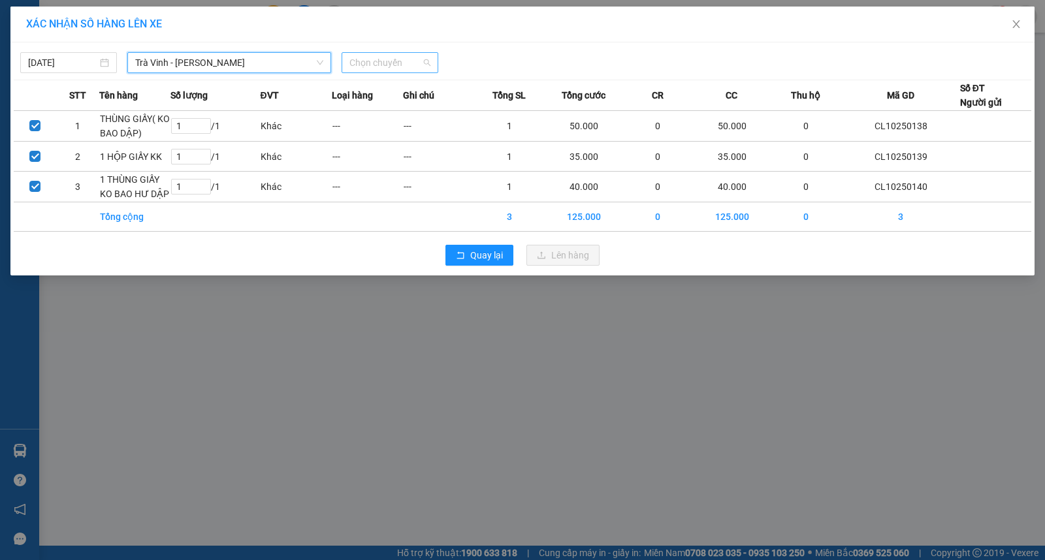
click at [364, 64] on span "Chọn chuyến" at bounding box center [389, 63] width 81 height 20
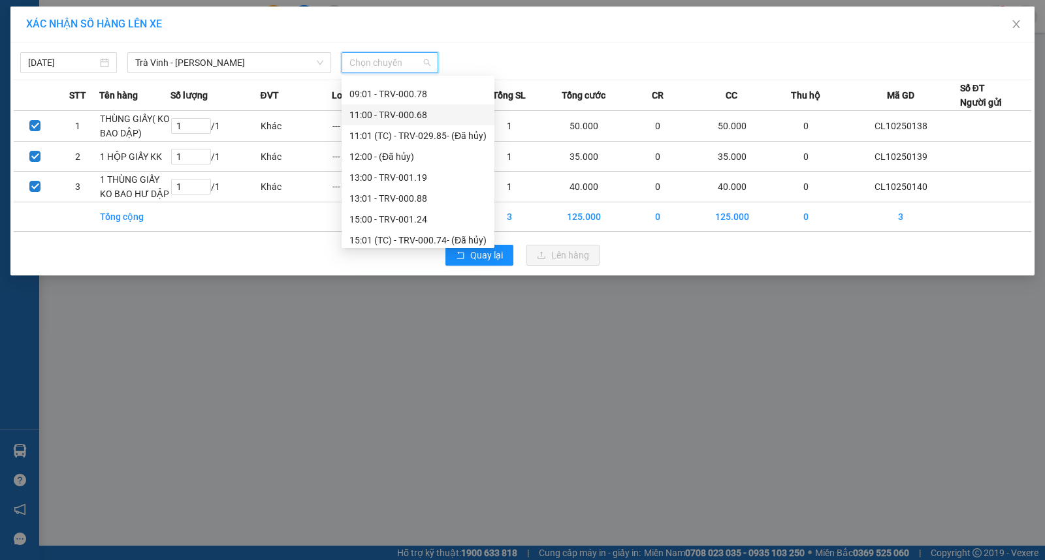
scroll to position [334, 0]
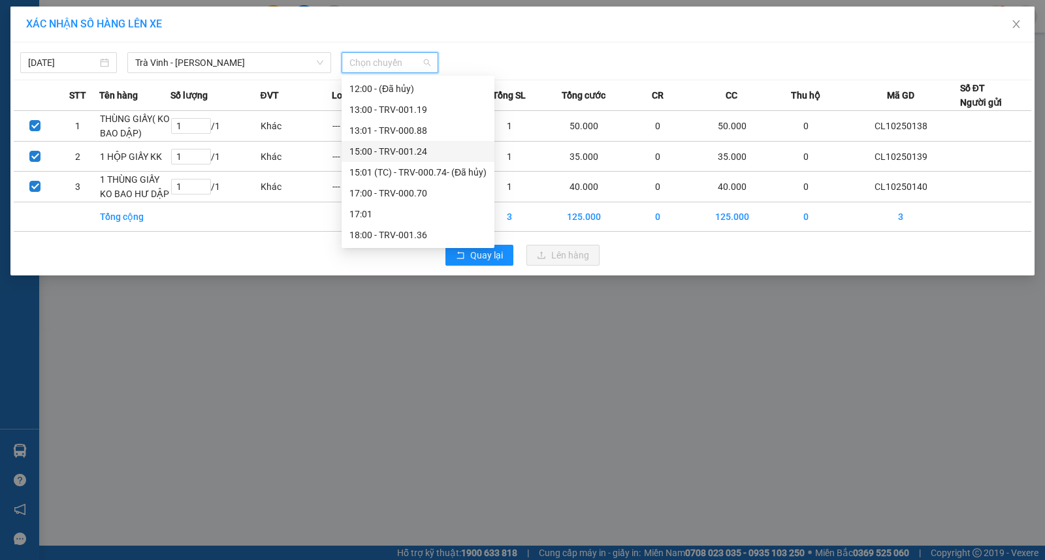
click at [366, 147] on div "15:00 - TRV-001.24" at bounding box center [417, 151] width 137 height 14
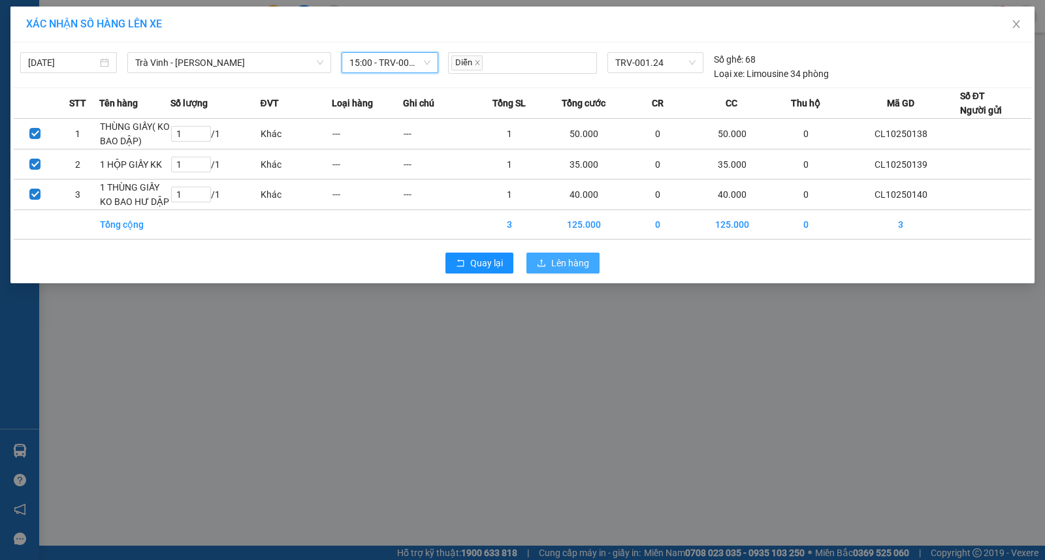
click at [553, 264] on span "Lên hàng" at bounding box center [570, 263] width 38 height 14
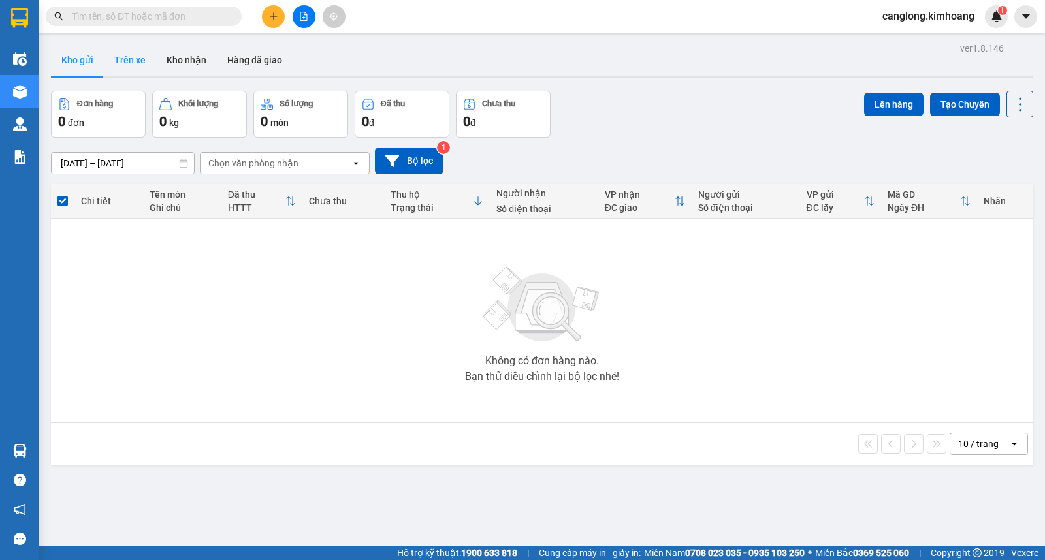
click at [127, 60] on button "Trên xe" at bounding box center [130, 59] width 52 height 31
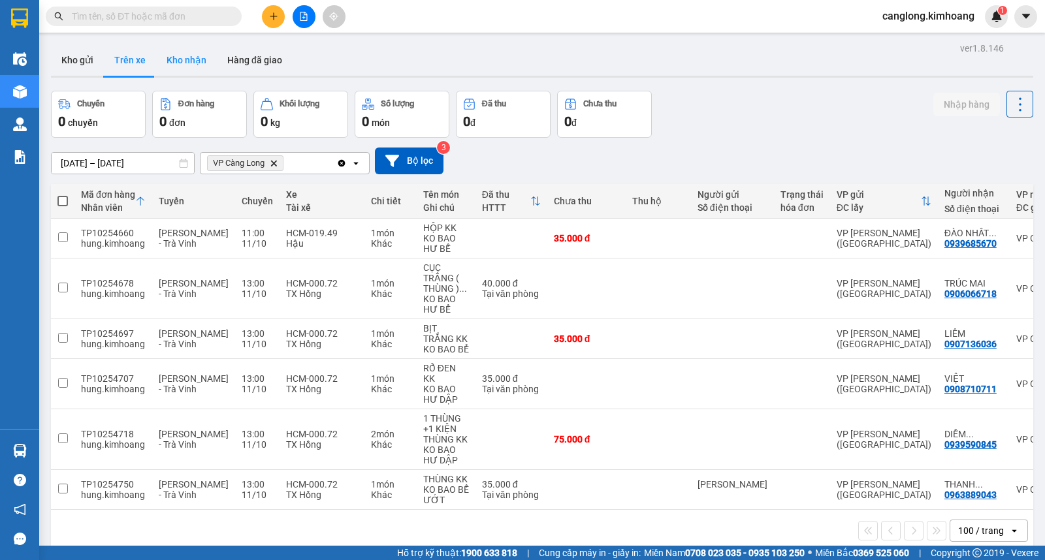
click at [187, 57] on button "Kho nhận" at bounding box center [186, 59] width 61 height 31
type input "[DATE] – [DATE]"
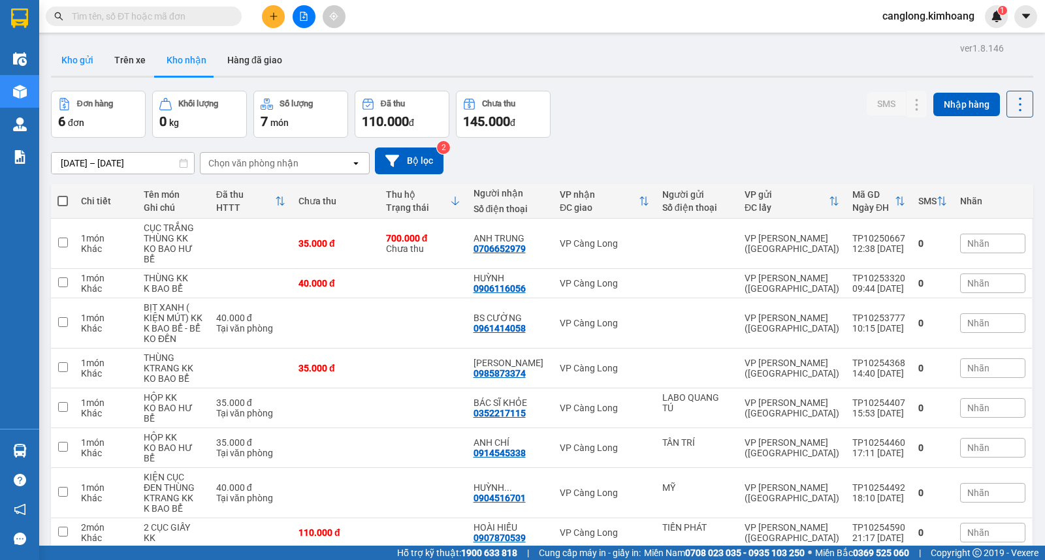
click at [78, 64] on button "Kho gửi" at bounding box center [77, 59] width 53 height 31
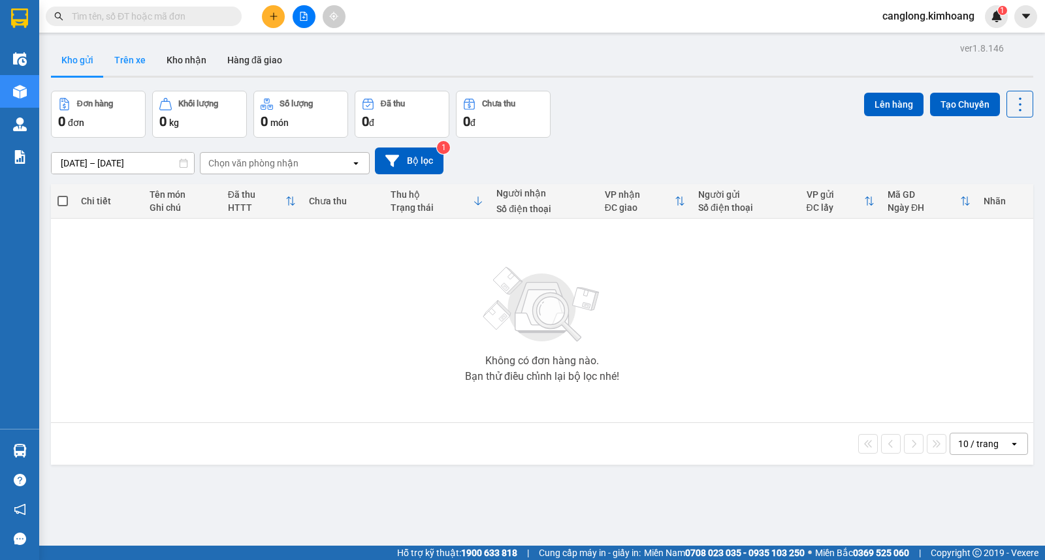
click at [125, 55] on button "Trên xe" at bounding box center [130, 59] width 52 height 31
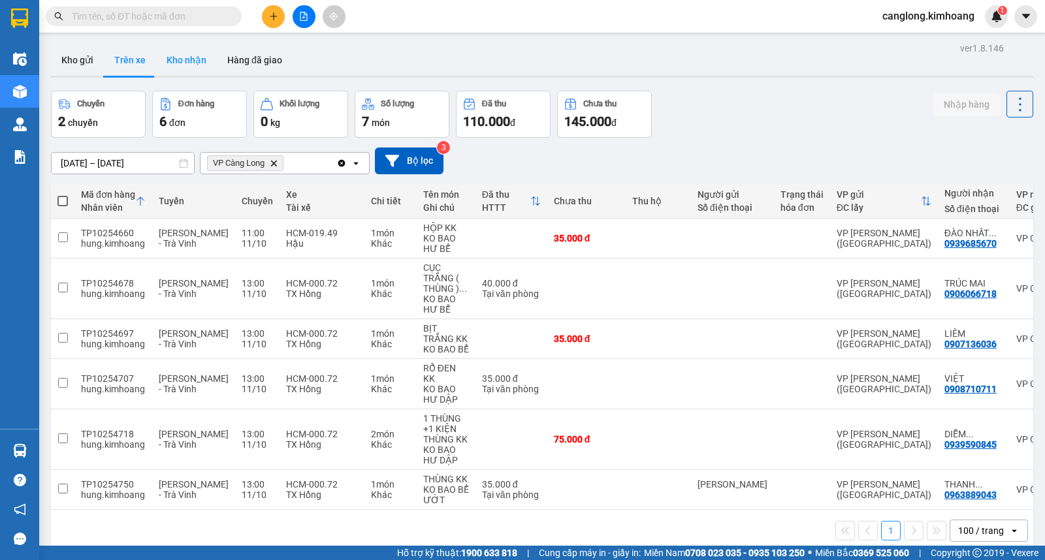
click at [187, 56] on button "Kho nhận" at bounding box center [186, 59] width 61 height 31
type input "[DATE] – [DATE]"
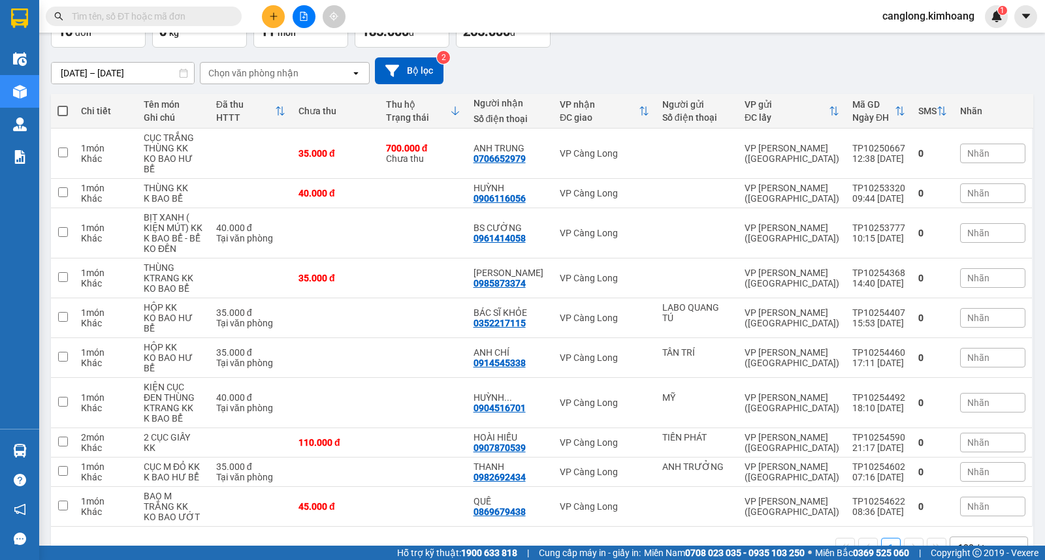
scroll to position [94, 0]
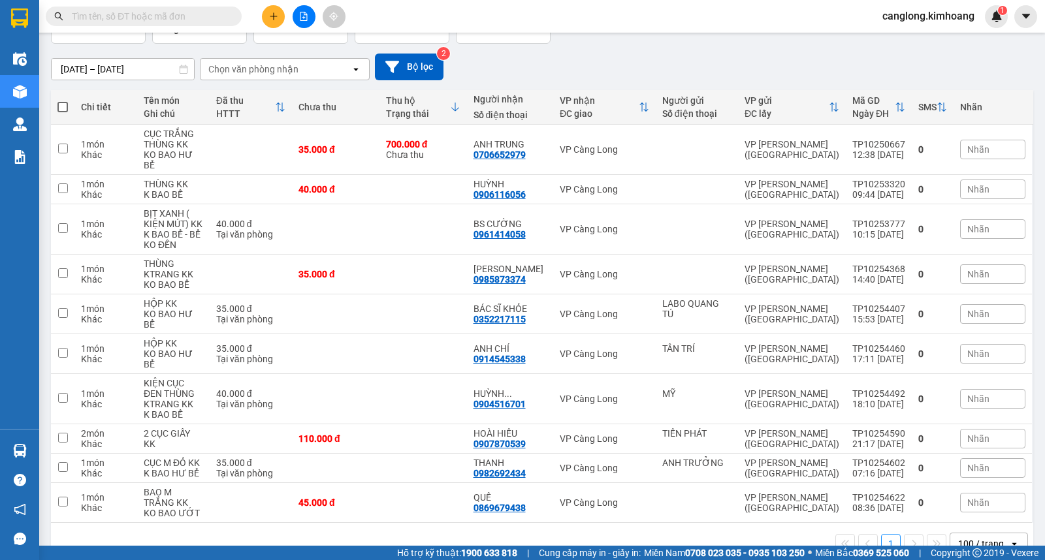
click at [146, 16] on input "text" at bounding box center [149, 16] width 154 height 14
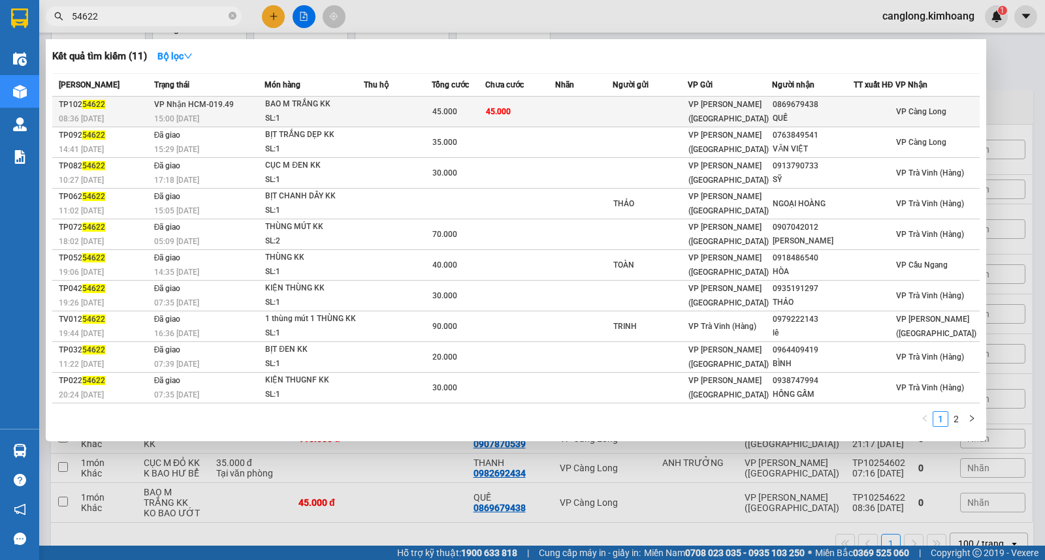
type input "54622"
click at [517, 106] on td "45.000" at bounding box center [520, 112] width 70 height 31
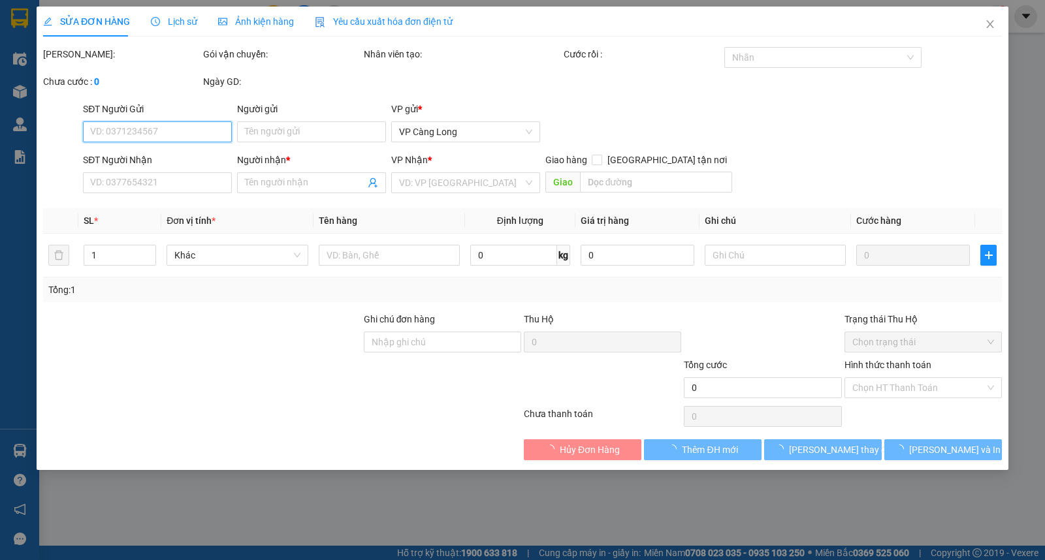
type input "0869679438"
type input "QUẾ"
type input "45.000"
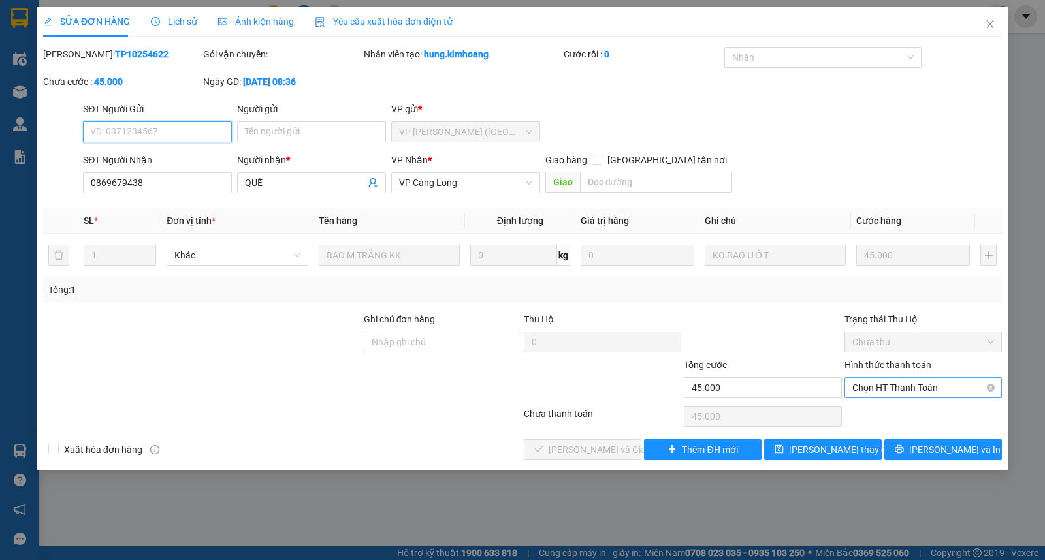
click at [873, 384] on span "Chọn HT Thanh Toán" at bounding box center [923, 388] width 142 height 20
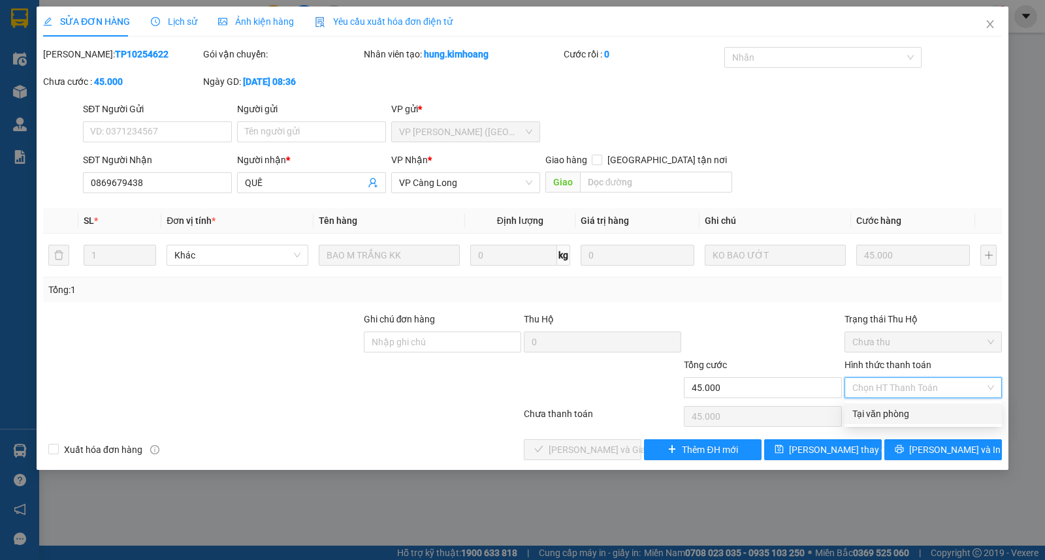
click at [872, 410] on div "Tại văn phòng" at bounding box center [923, 414] width 142 height 14
type input "0"
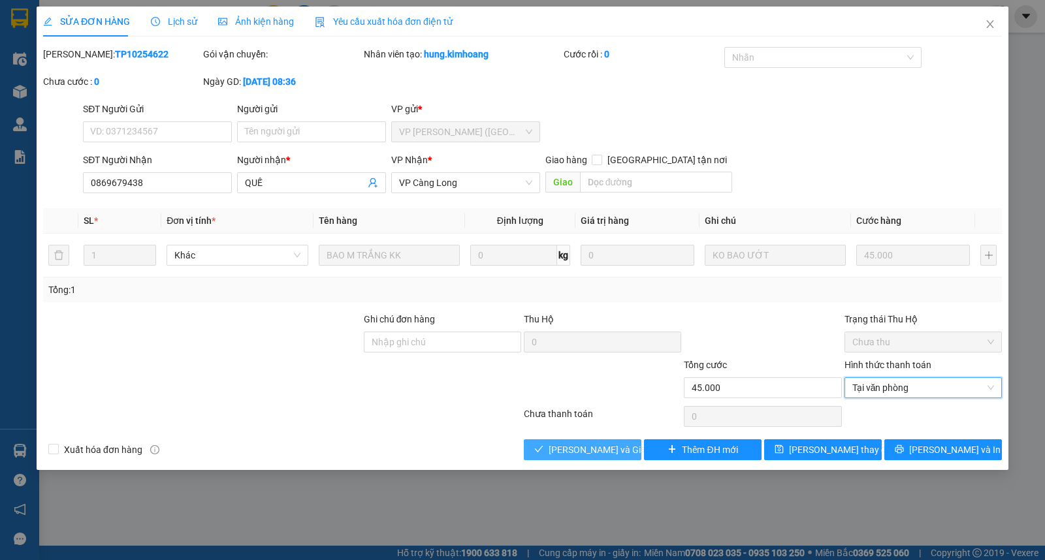
click at [578, 447] on span "[PERSON_NAME] và Giao hàng" at bounding box center [610, 450] width 125 height 14
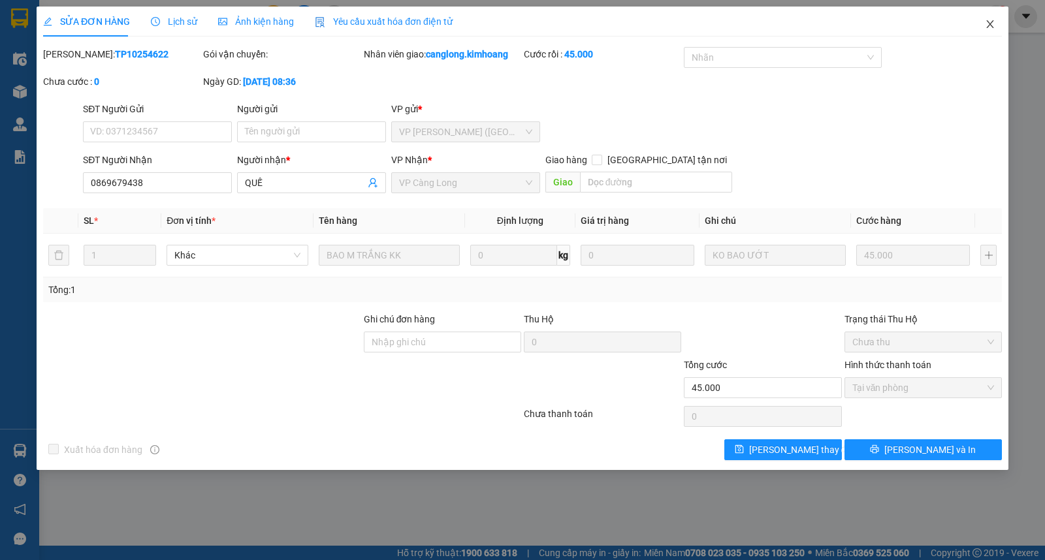
click at [990, 25] on icon "close" at bounding box center [989, 24] width 7 height 8
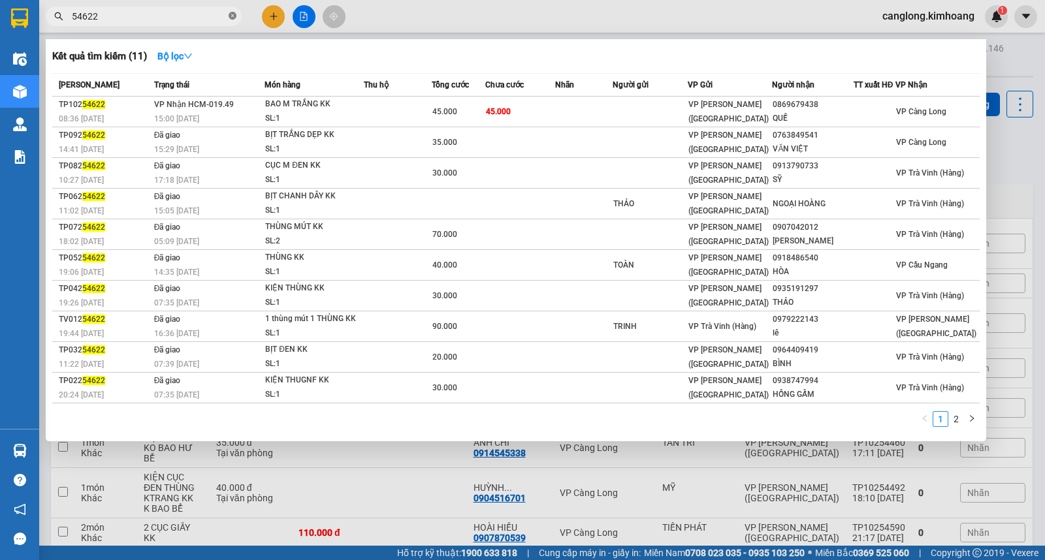
click at [232, 17] on icon "close-circle" at bounding box center [233, 16] width 8 height 8
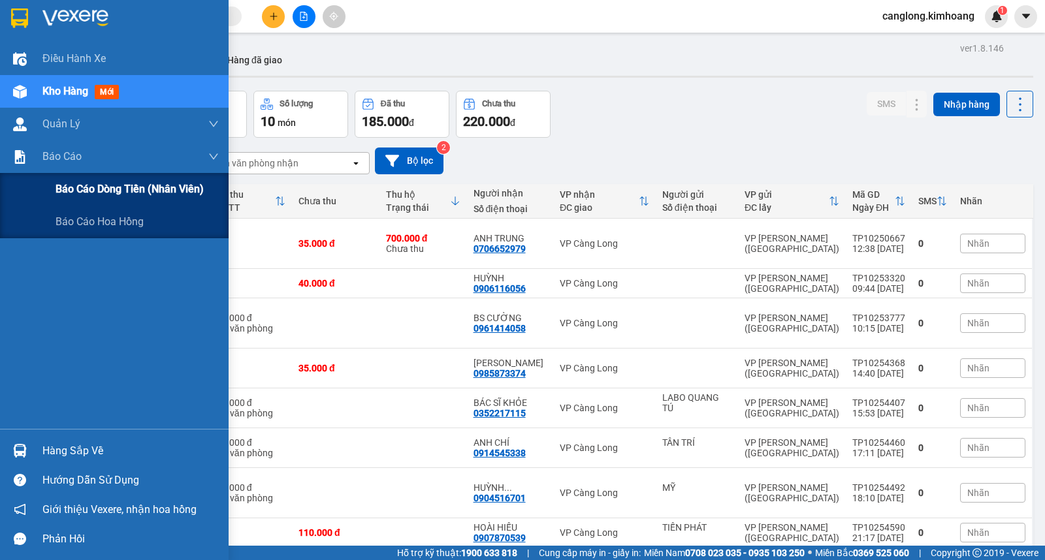
click at [64, 187] on span "Báo cáo dòng tiền (nhân viên)" at bounding box center [129, 189] width 148 height 16
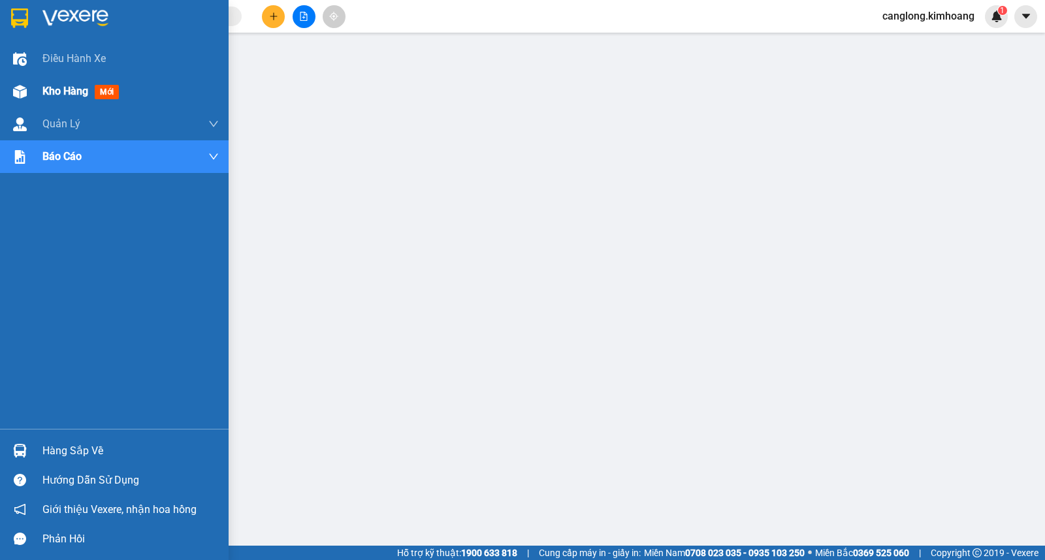
click at [106, 89] on span "mới" at bounding box center [107, 92] width 24 height 14
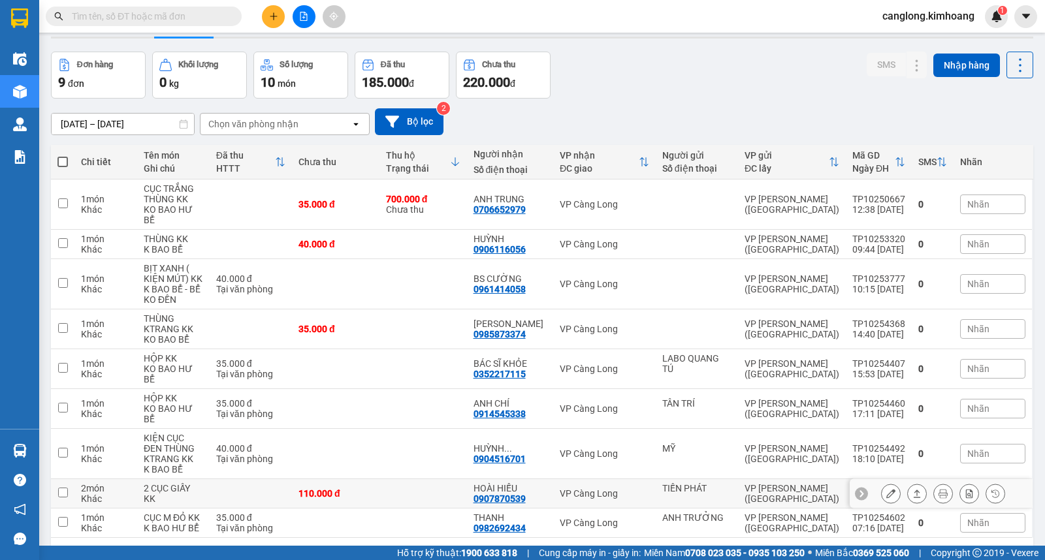
scroll to position [60, 0]
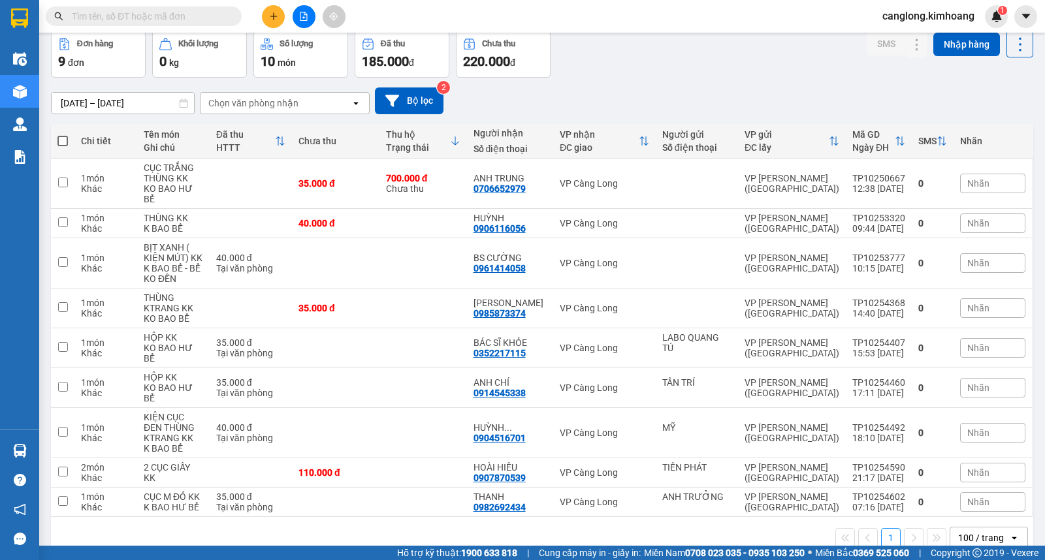
click at [167, 16] on input "text" at bounding box center [149, 16] width 154 height 14
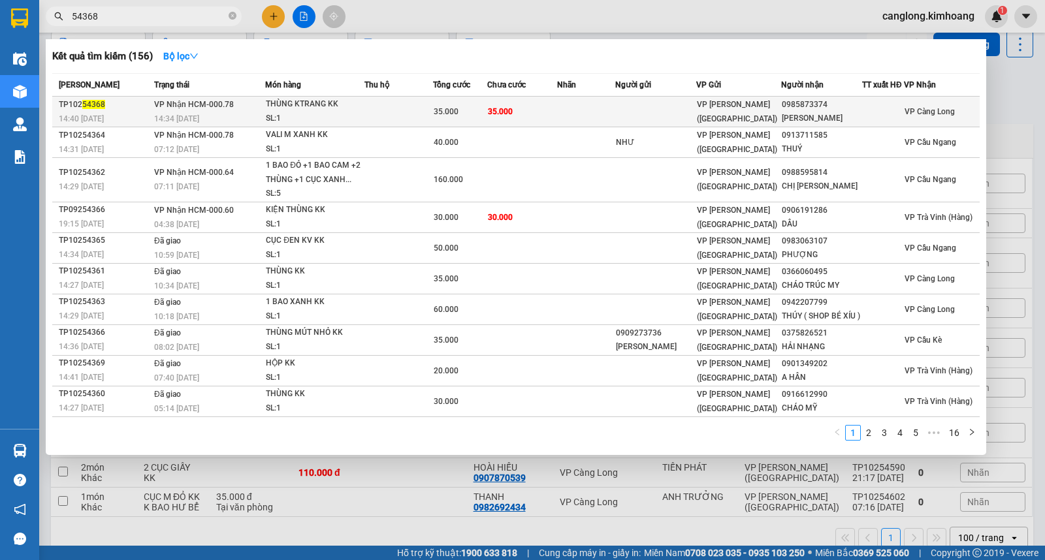
type input "54368"
click at [569, 103] on td at bounding box center [586, 112] width 58 height 31
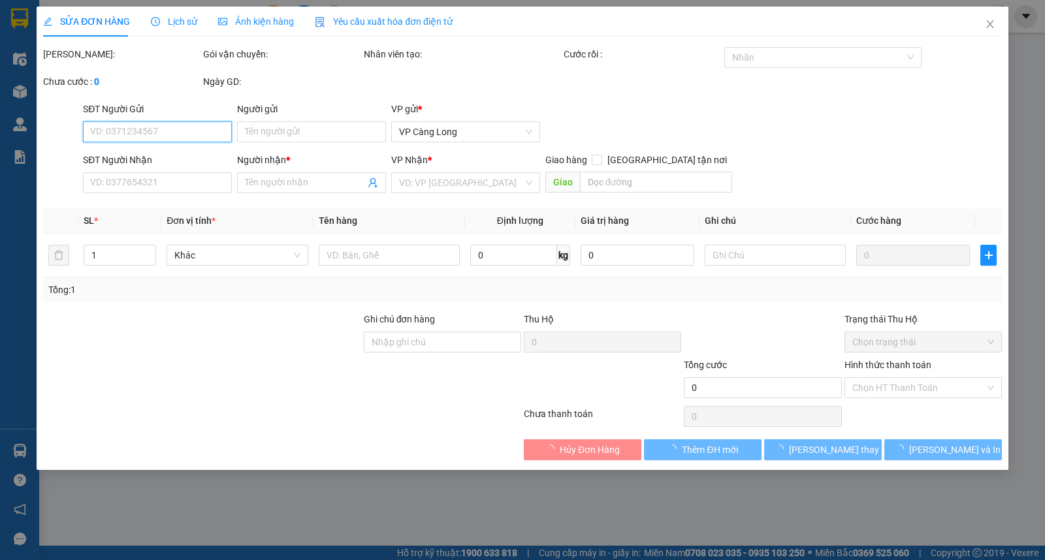
type input "0985873374"
type input "[PERSON_NAME]"
type input "35.000"
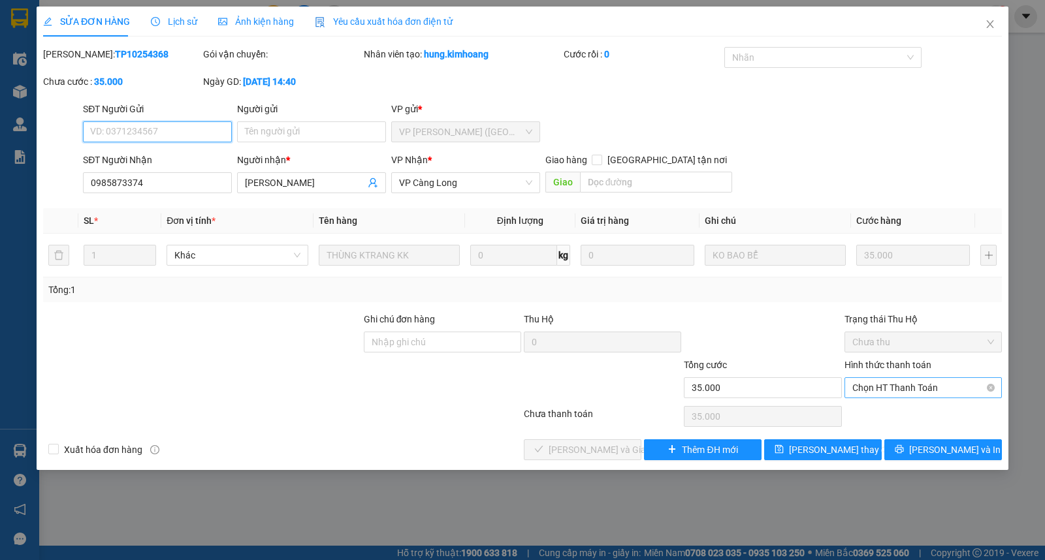
click at [893, 383] on span "Chọn HT Thanh Toán" at bounding box center [923, 388] width 142 height 20
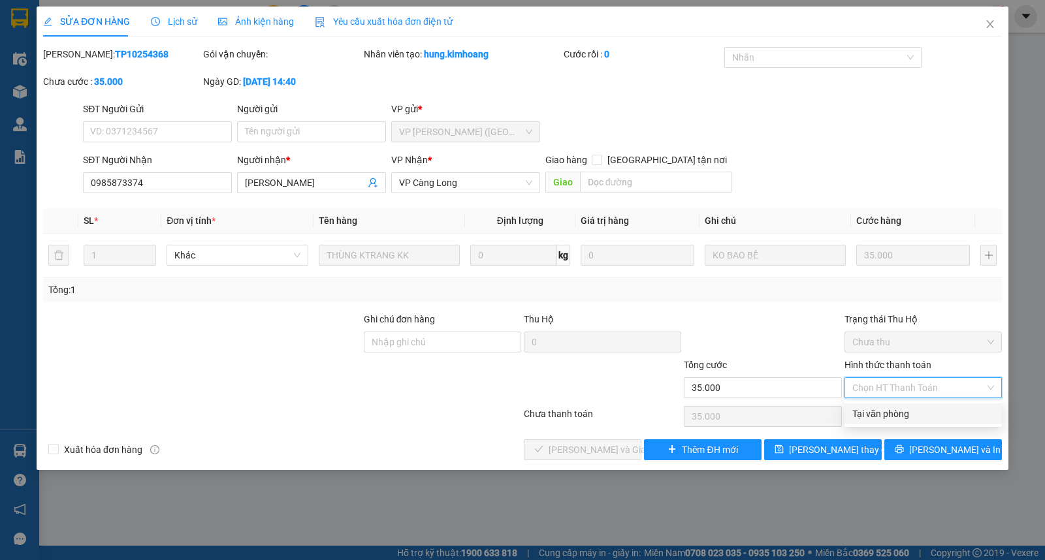
click at [860, 414] on div "Tại văn phòng" at bounding box center [923, 414] width 142 height 14
type input "0"
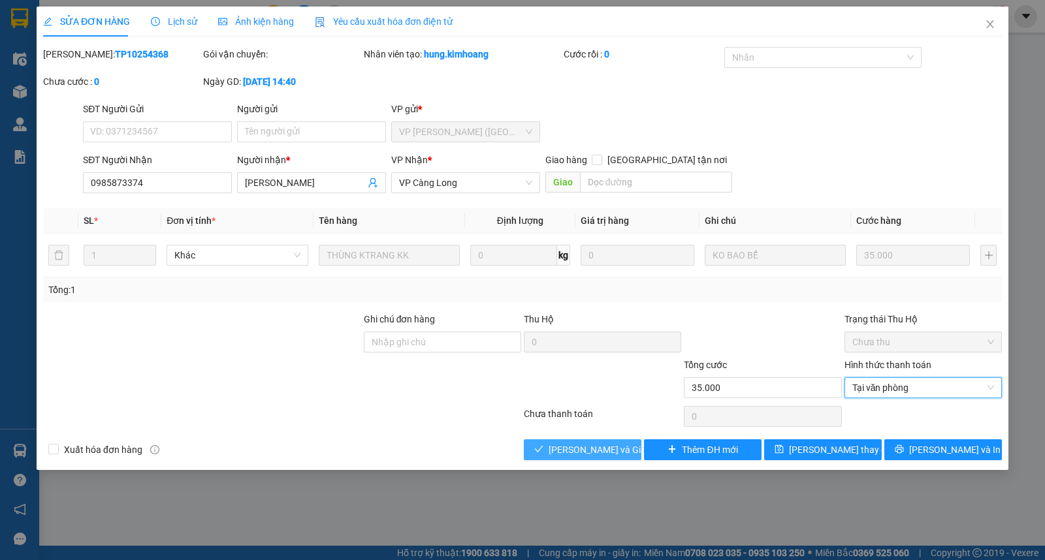
click at [616, 452] on span "[PERSON_NAME] và Giao hàng" at bounding box center [610, 450] width 125 height 14
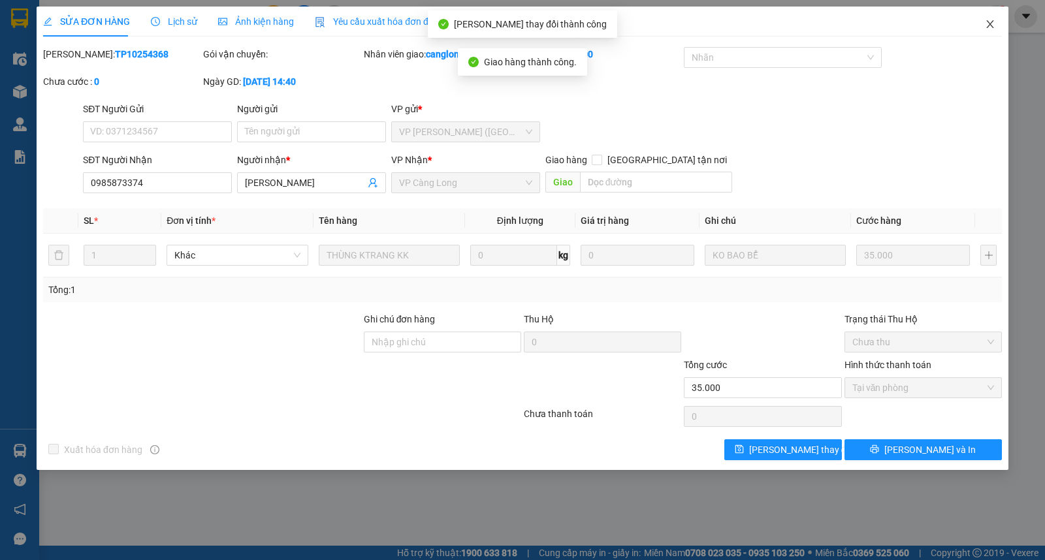
click at [989, 23] on icon "close" at bounding box center [990, 24] width 10 height 10
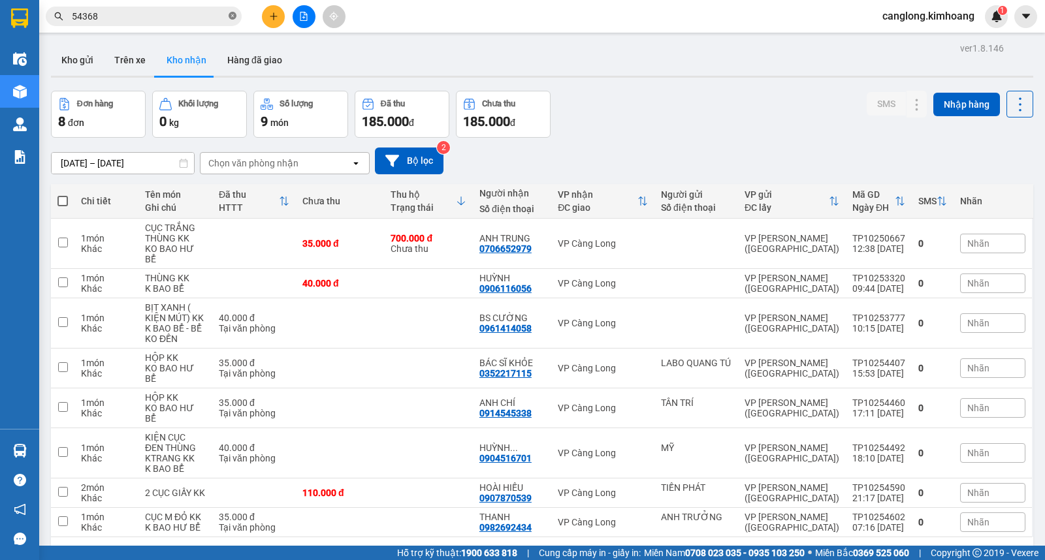
click at [230, 17] on icon "close-circle" at bounding box center [233, 16] width 8 height 8
click at [230, 17] on span at bounding box center [233, 16] width 8 height 14
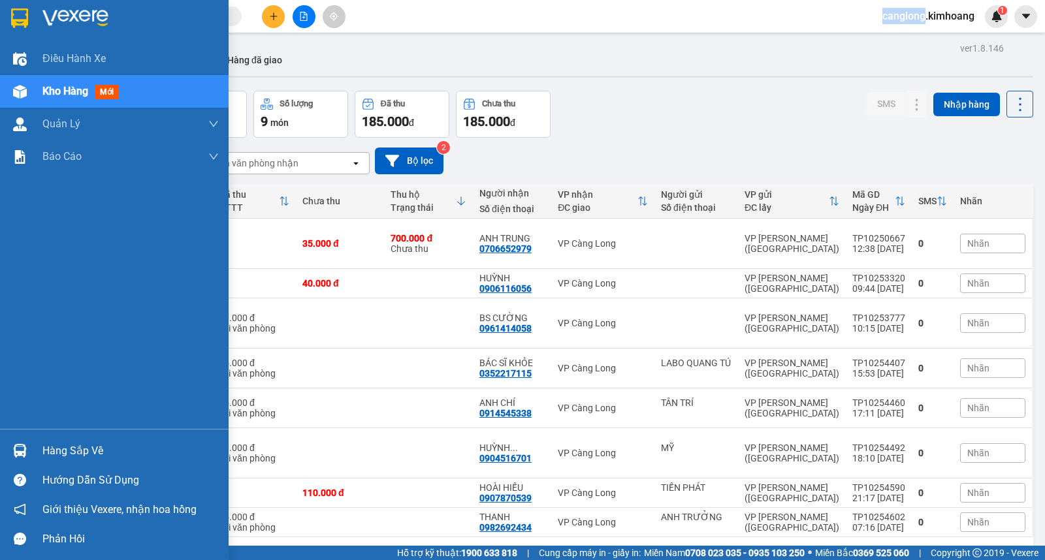
click at [61, 454] on div "Hàng sắp về" at bounding box center [130, 451] width 176 height 20
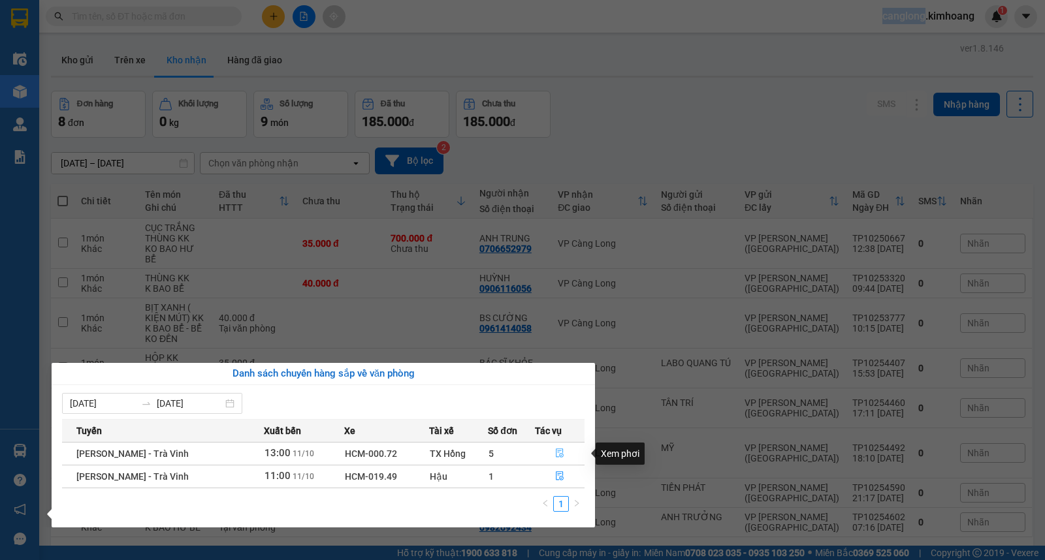
click at [558, 455] on icon "file-done" at bounding box center [560, 453] width 8 height 9
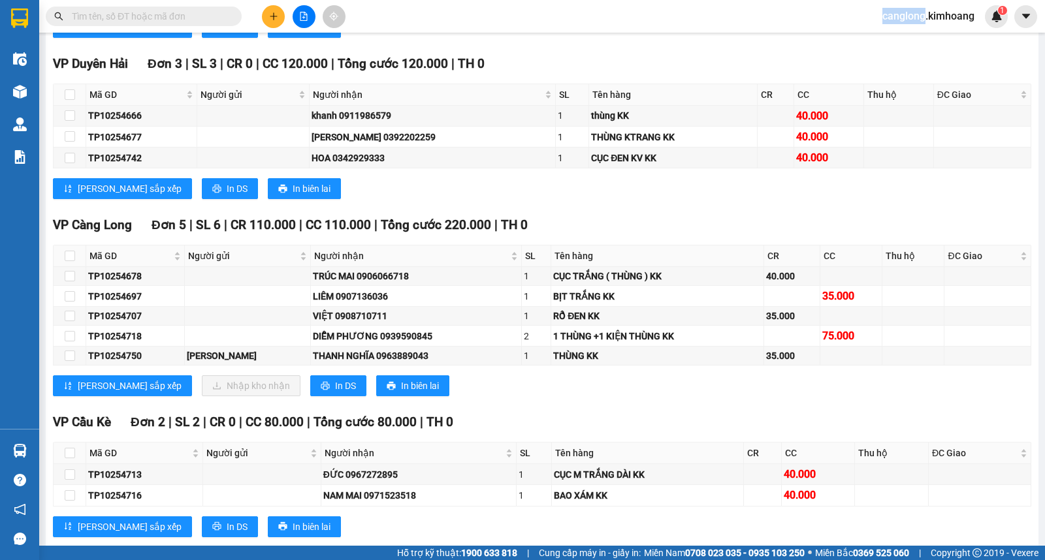
scroll to position [2249, 0]
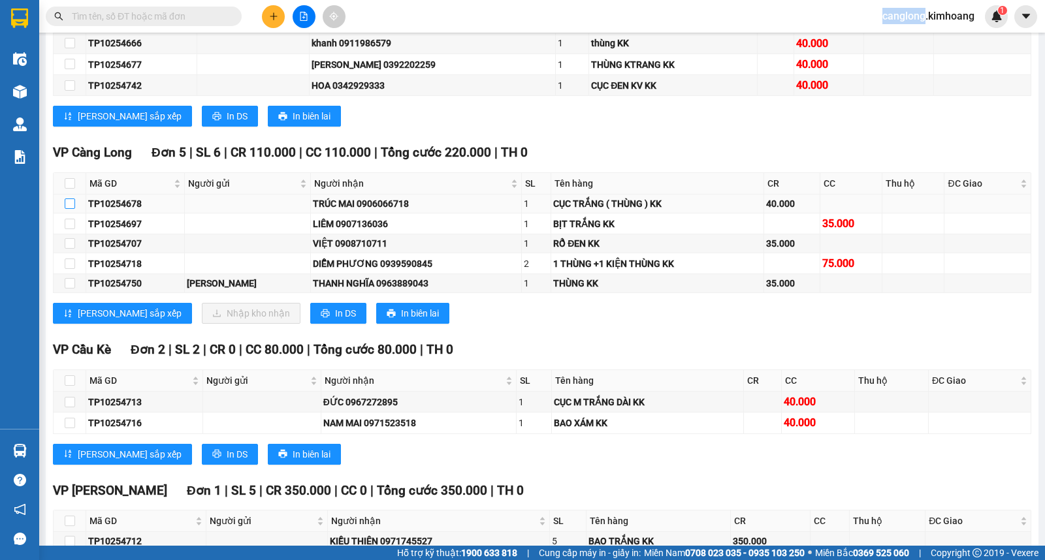
click at [67, 209] on input "checkbox" at bounding box center [70, 203] width 10 height 10
checkbox input "true"
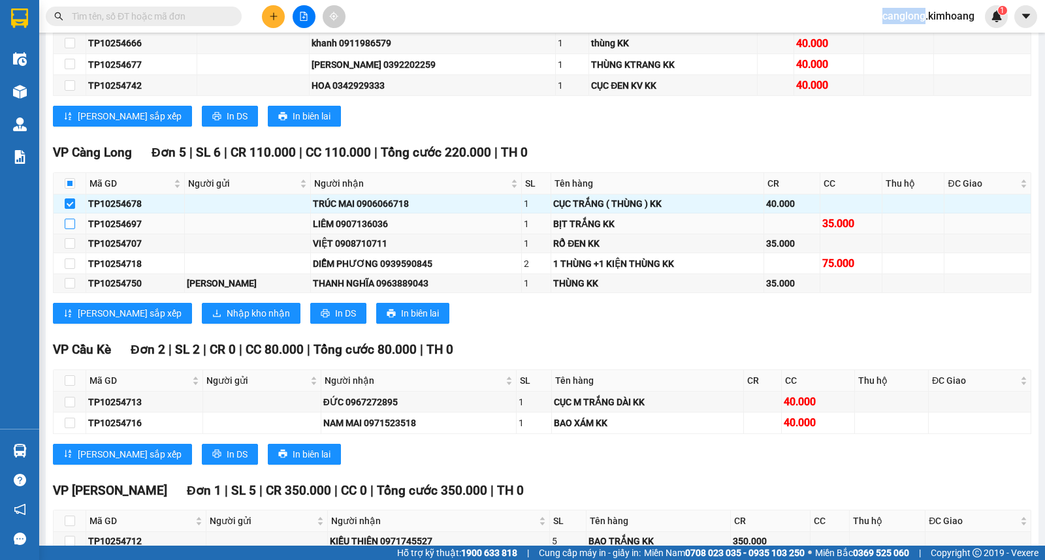
click at [69, 229] on input "checkbox" at bounding box center [70, 224] width 10 height 10
checkbox input "true"
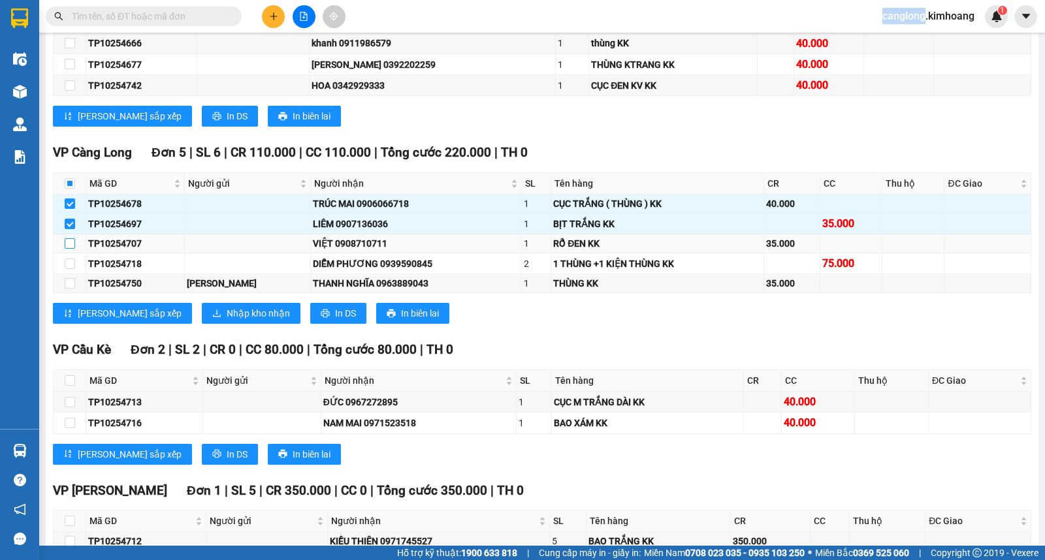
click at [69, 249] on input "checkbox" at bounding box center [70, 243] width 10 height 10
checkbox input "true"
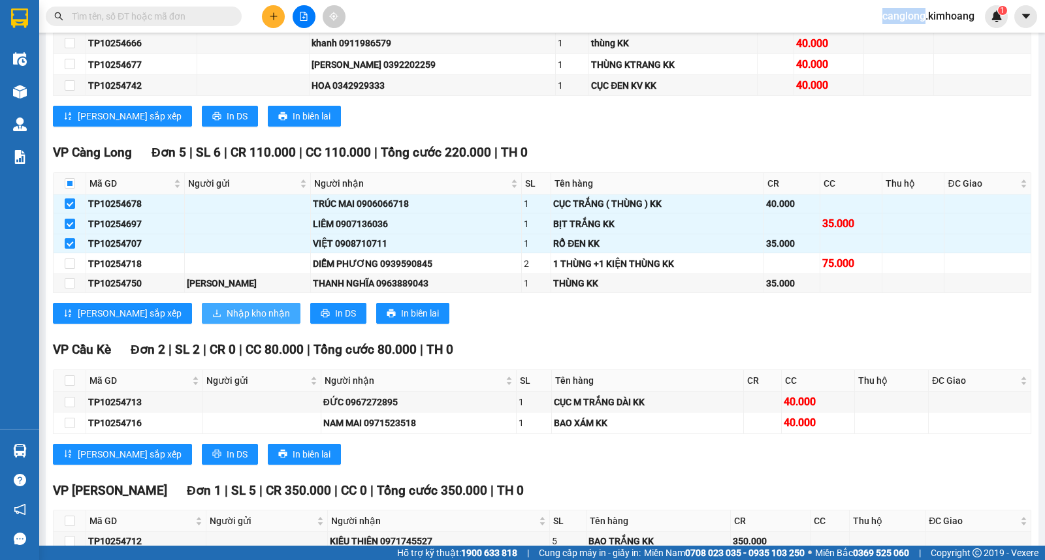
click at [227, 321] on span "Nhập kho nhận" at bounding box center [258, 313] width 63 height 14
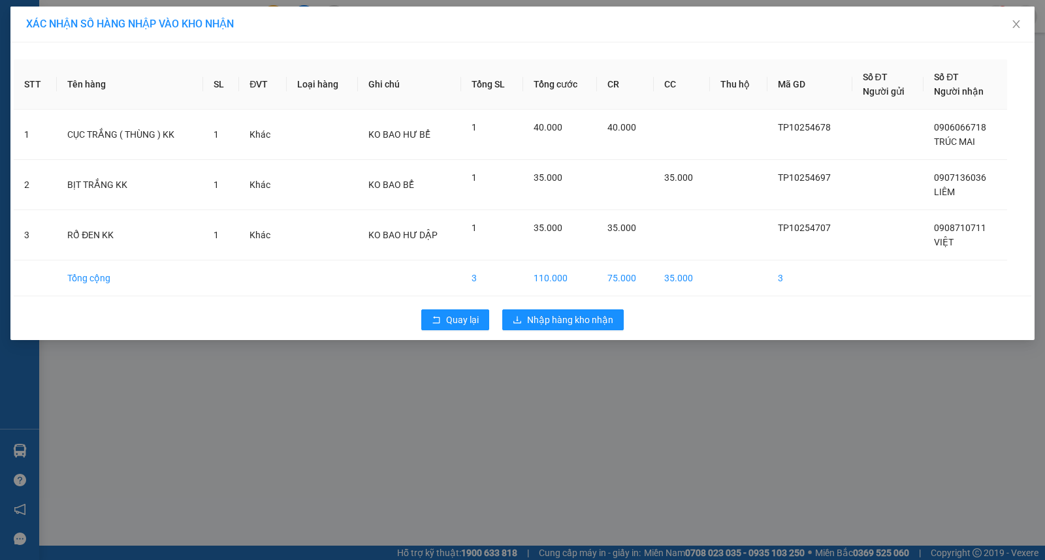
click at [563, 336] on div "Quay lại Nhập hàng kho nhận" at bounding box center [522, 320] width 1017 height 34
click at [572, 323] on span "Nhập hàng kho nhận" at bounding box center [570, 320] width 86 height 14
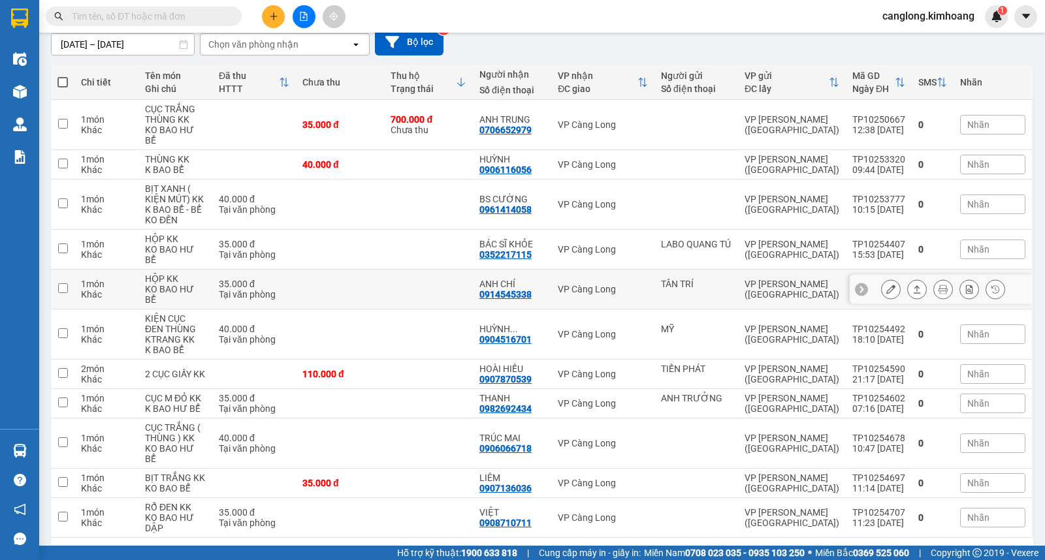
scroll to position [123, 0]
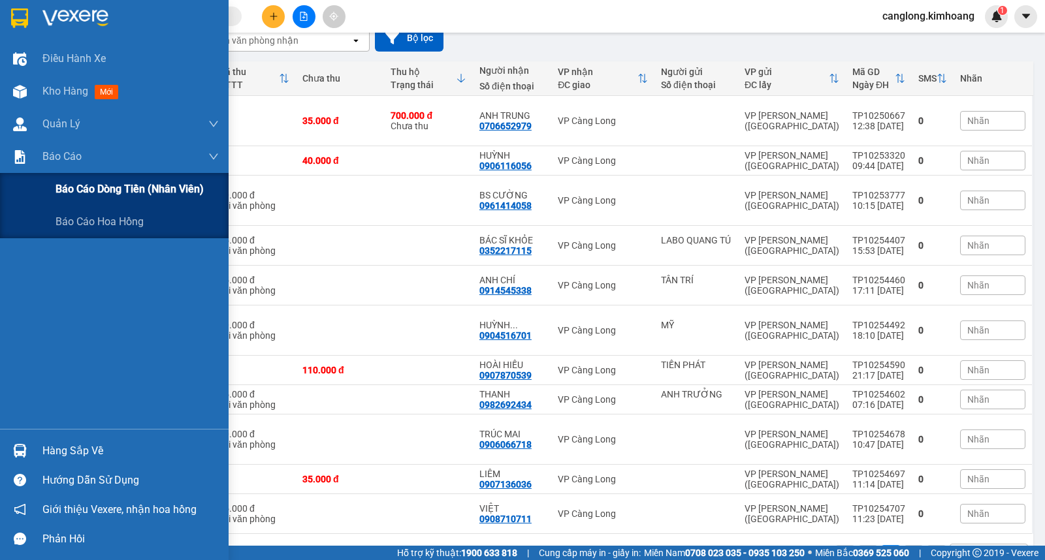
click at [85, 187] on span "Báo cáo dòng tiền (nhân viên)" at bounding box center [129, 189] width 148 height 16
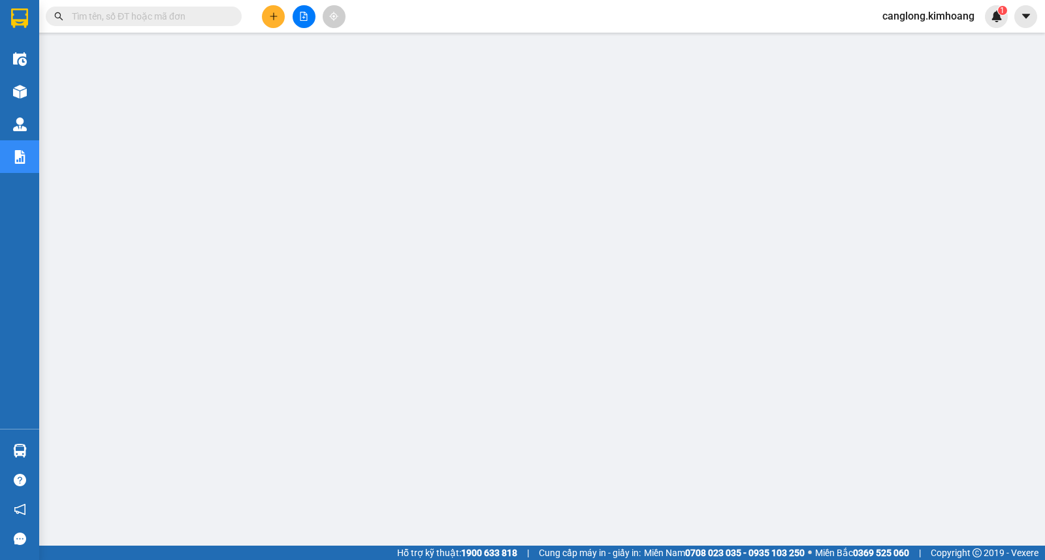
scroll to position [87, 0]
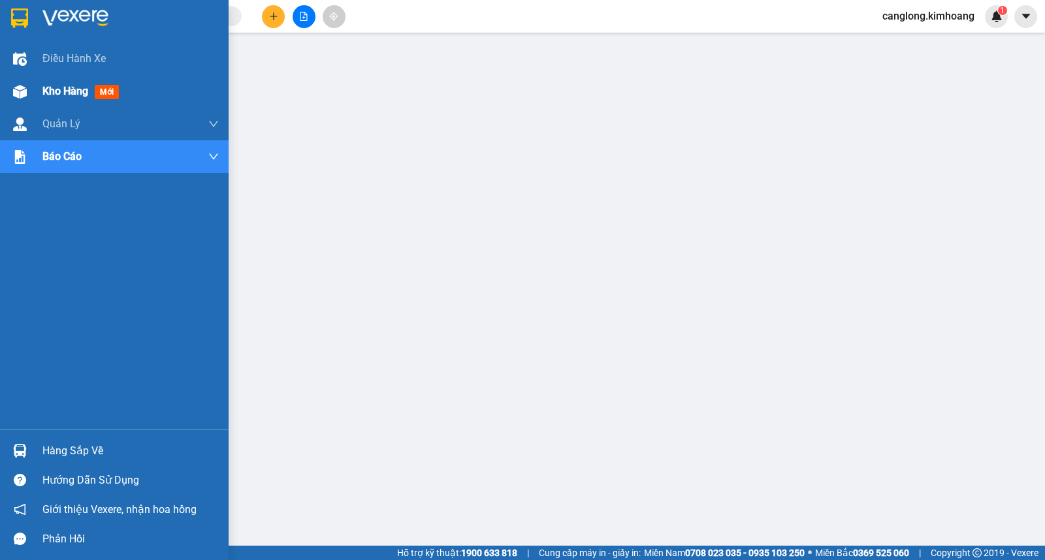
click at [66, 92] on span "Kho hàng" at bounding box center [65, 91] width 46 height 12
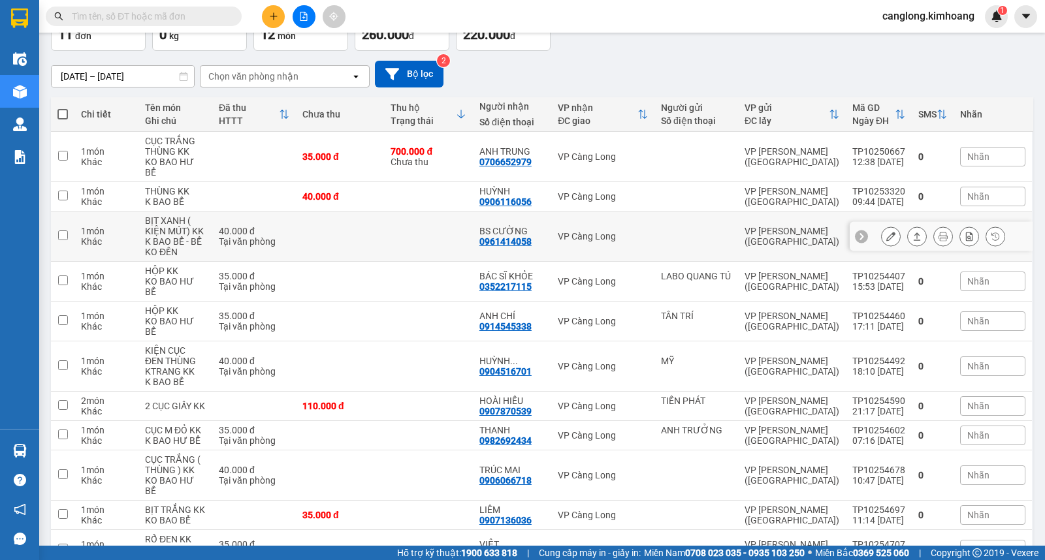
scroll to position [123, 0]
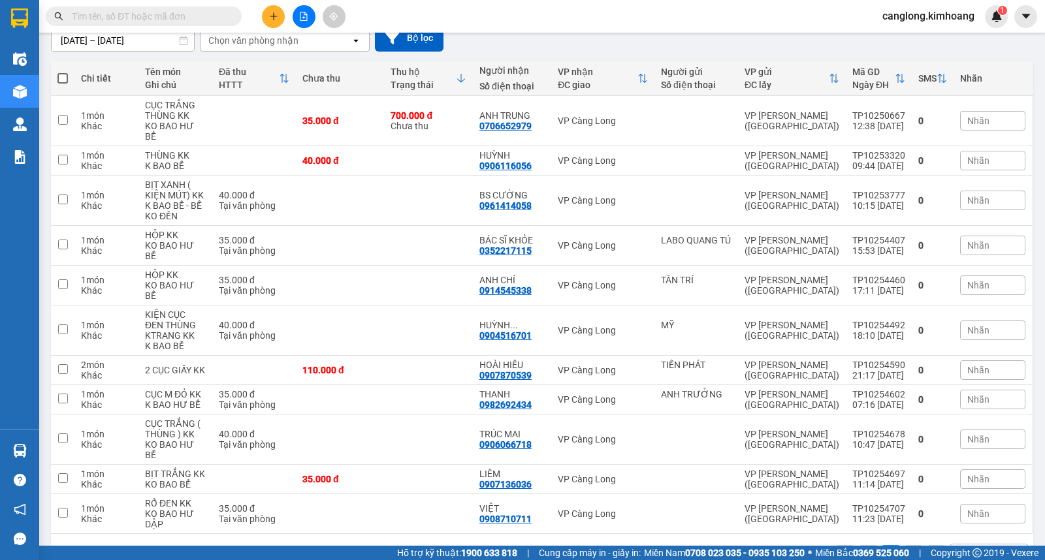
click at [190, 14] on input "text" at bounding box center [149, 16] width 154 height 14
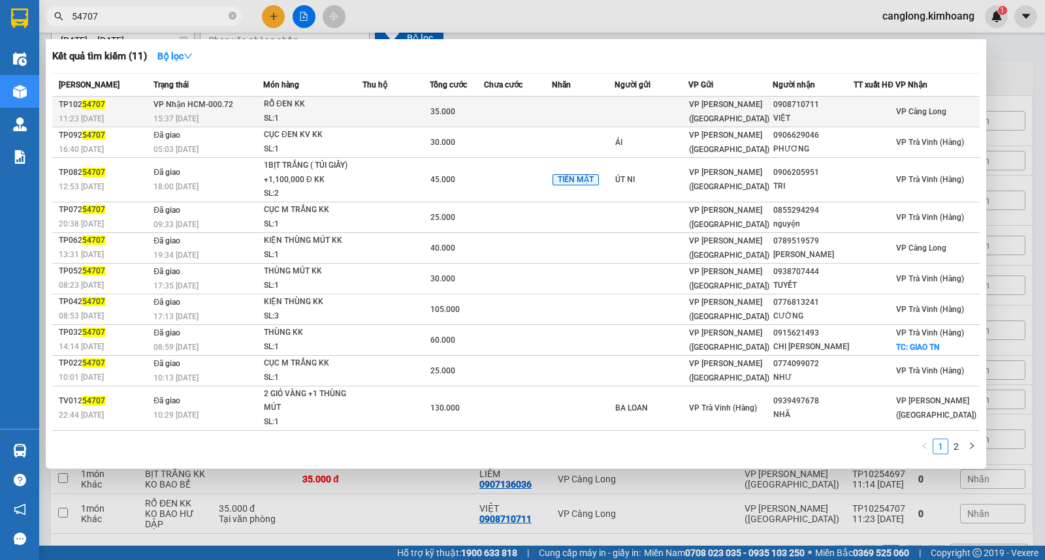
type input "54707"
click at [673, 110] on td at bounding box center [651, 112] width 74 height 31
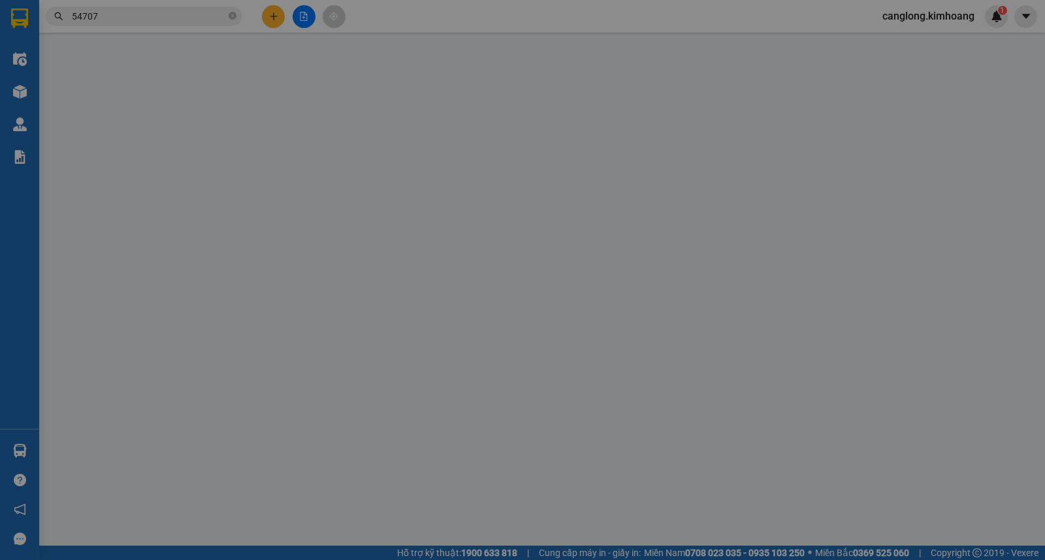
type input "0908710711"
type input "VIỆT"
type input "35.000"
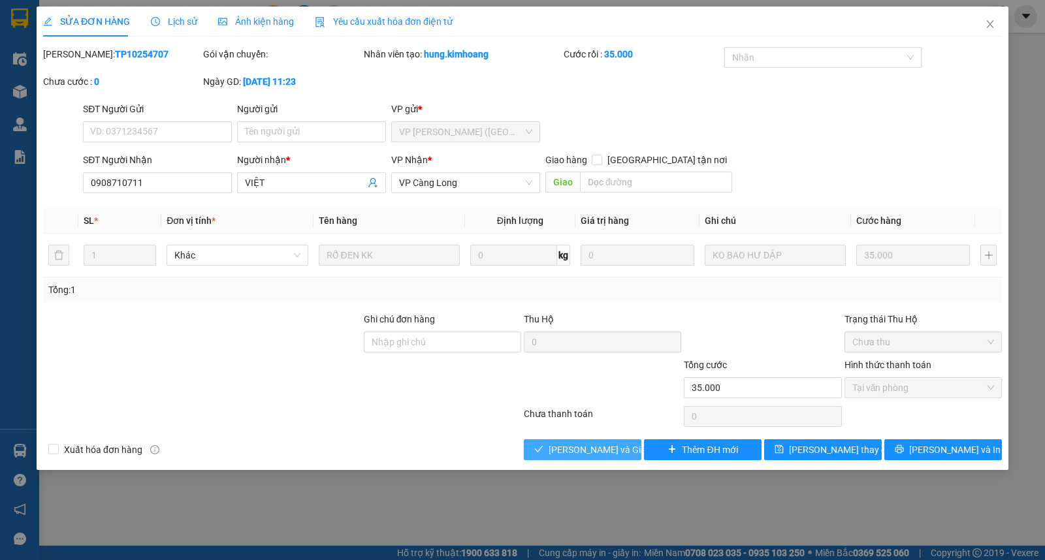
click at [557, 452] on span "[PERSON_NAME] và Giao hàng" at bounding box center [610, 450] width 125 height 14
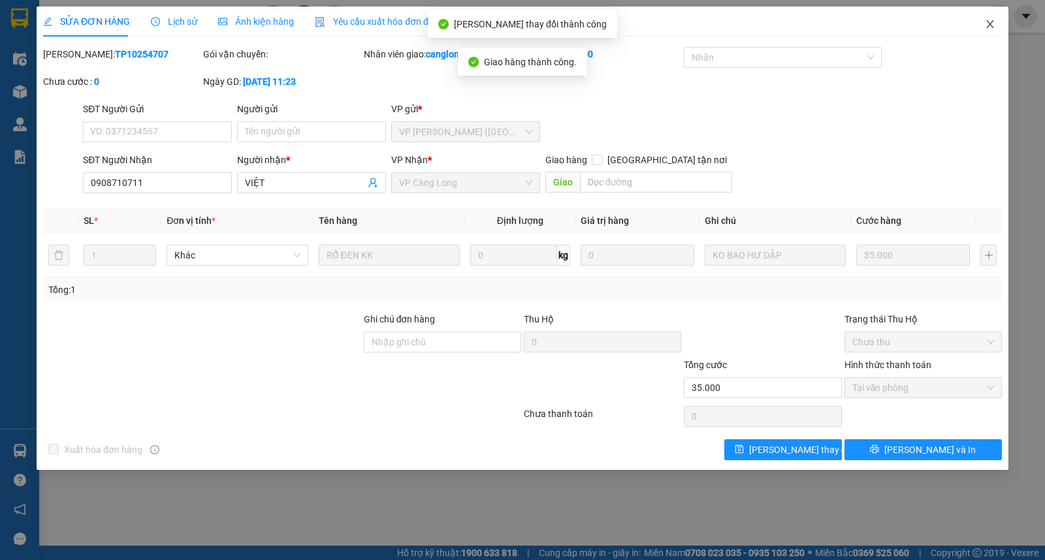
click at [990, 24] on icon "close" at bounding box center [989, 24] width 7 height 8
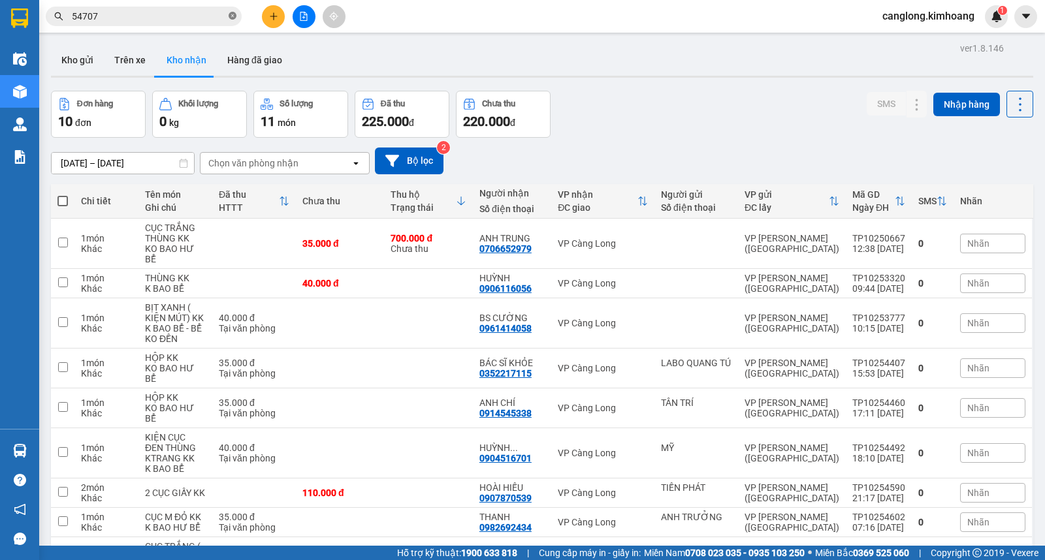
click at [233, 14] on icon "close-circle" at bounding box center [233, 16] width 8 height 8
click at [133, 63] on button "Trên xe" at bounding box center [130, 59] width 52 height 31
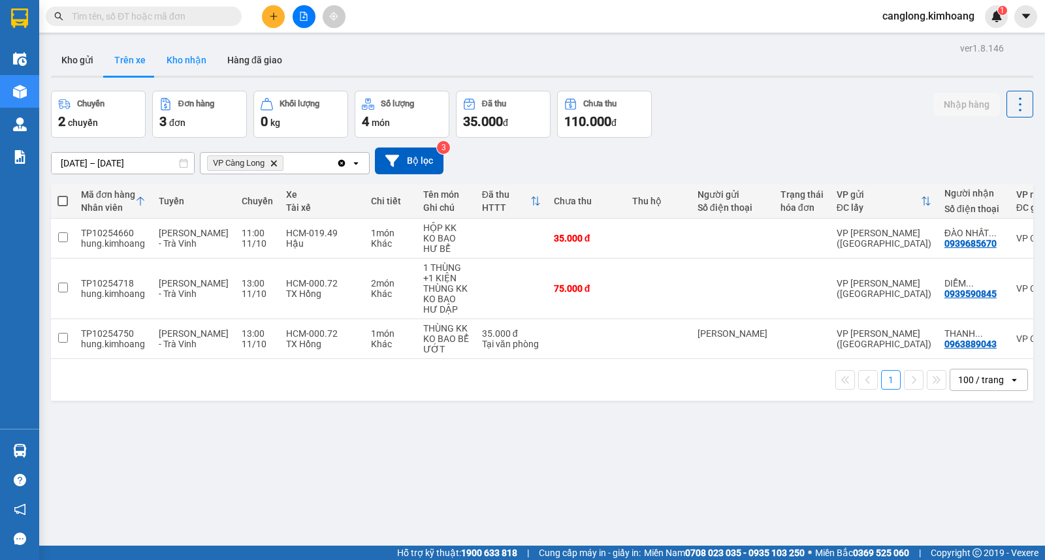
click at [183, 57] on button "Kho nhận" at bounding box center [186, 59] width 61 height 31
type input "[DATE] – [DATE]"
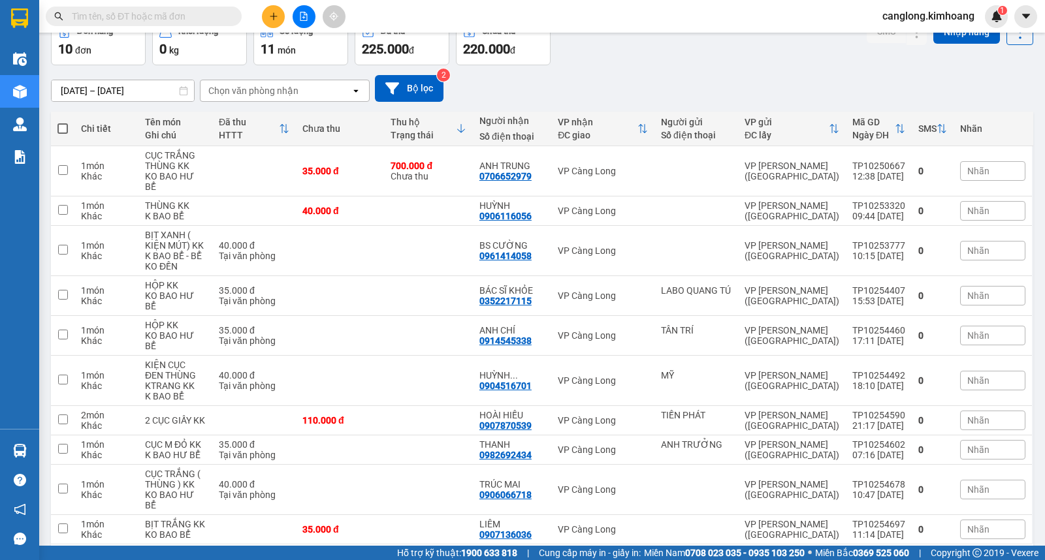
scroll to position [83, 0]
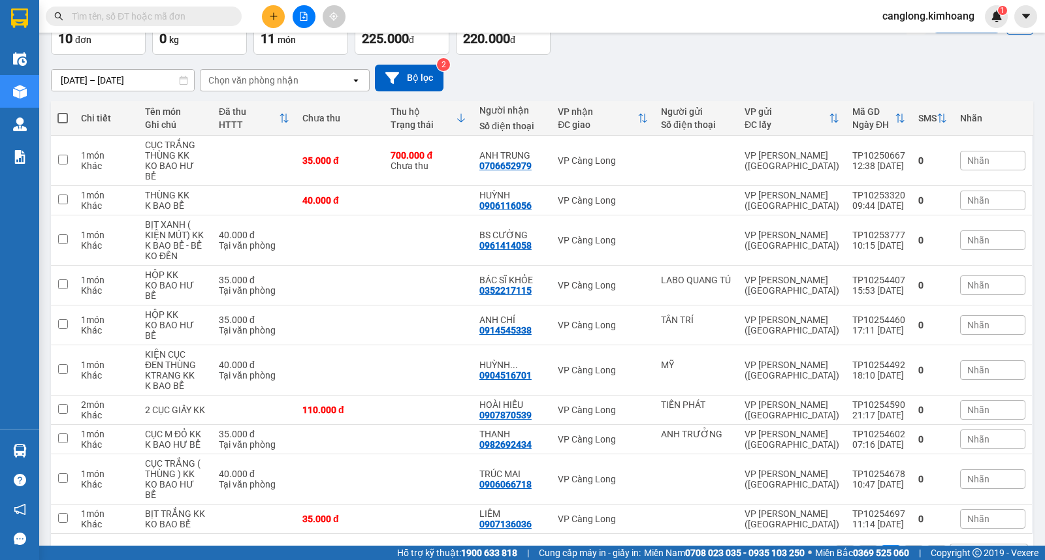
click at [166, 17] on input "text" at bounding box center [149, 16] width 154 height 14
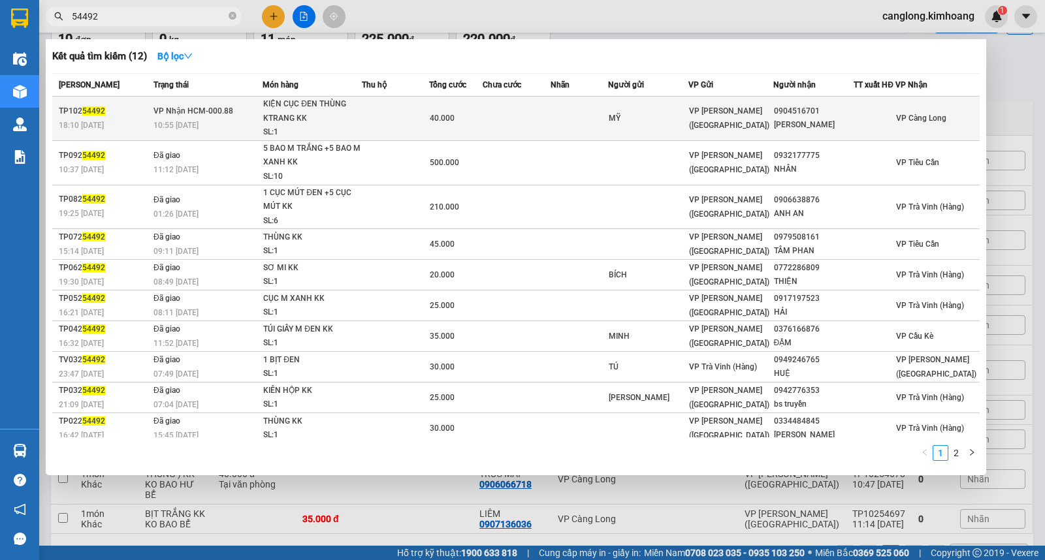
type input "54492"
click at [563, 108] on td at bounding box center [578, 119] width 57 height 44
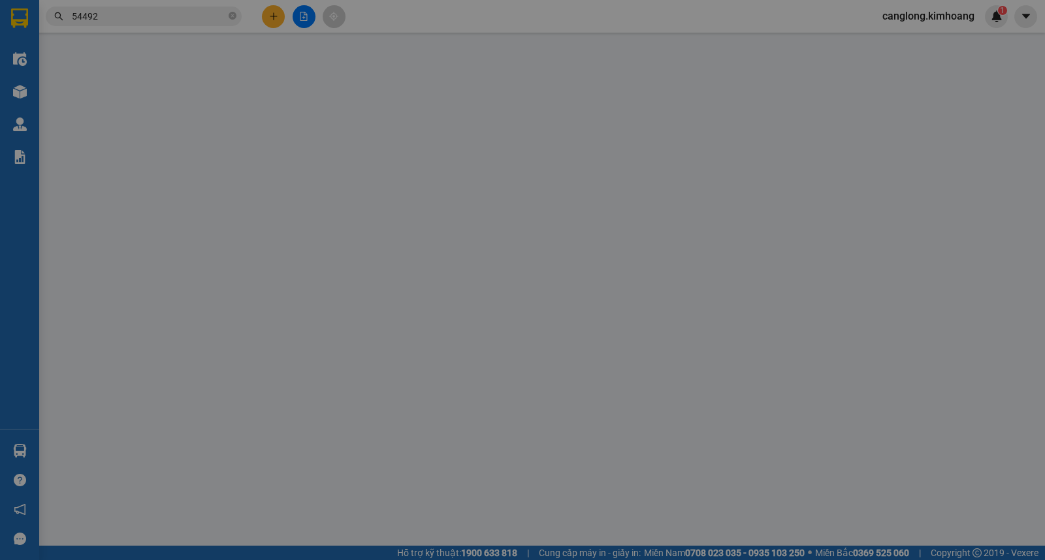
type input "MỸ"
type input "0904516701"
type input "[PERSON_NAME]"
type input "40.000"
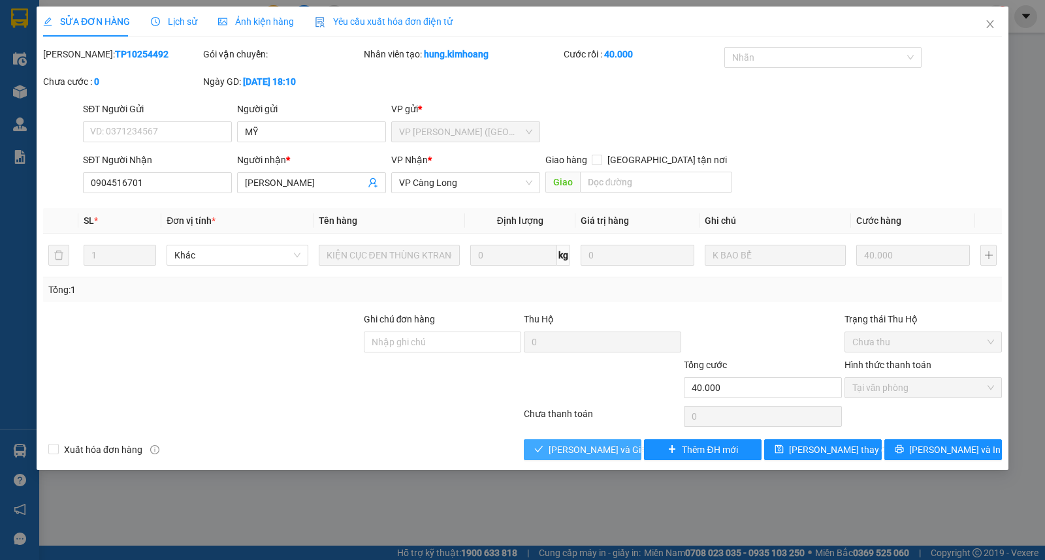
click at [597, 445] on span "[PERSON_NAME] và Giao hàng" at bounding box center [610, 450] width 125 height 14
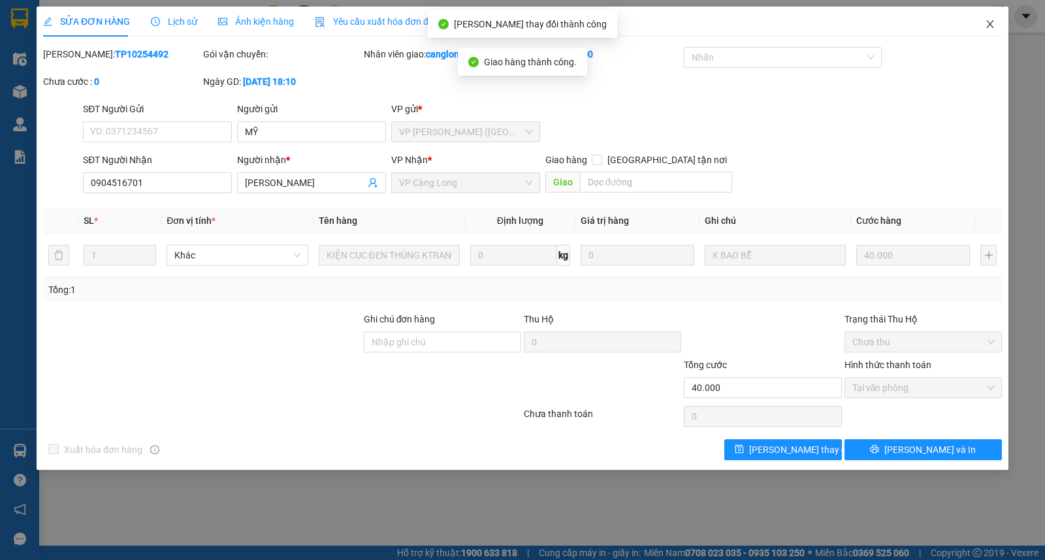
click at [990, 24] on icon "close" at bounding box center [989, 24] width 7 height 8
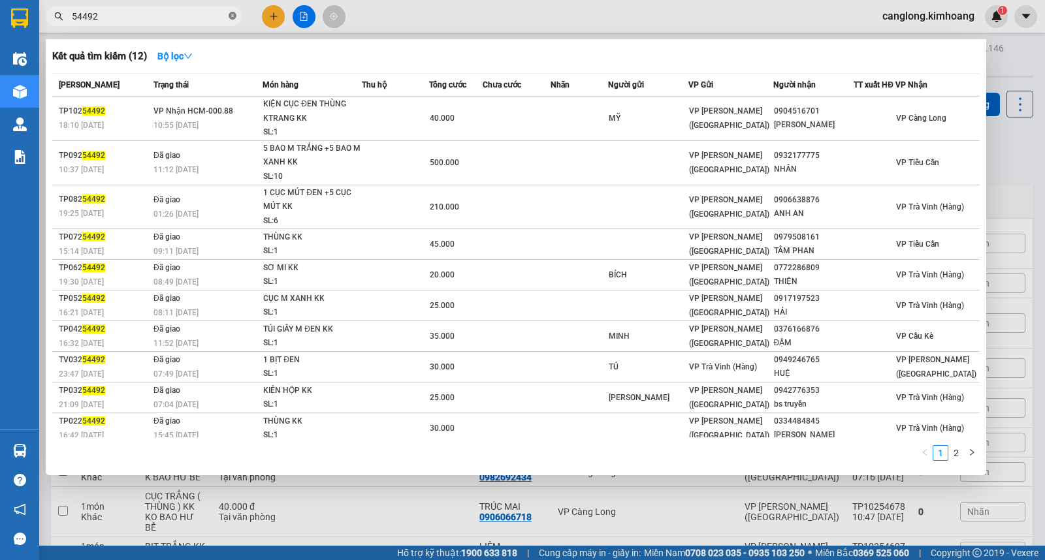
click at [230, 18] on icon "close-circle" at bounding box center [233, 16] width 8 height 8
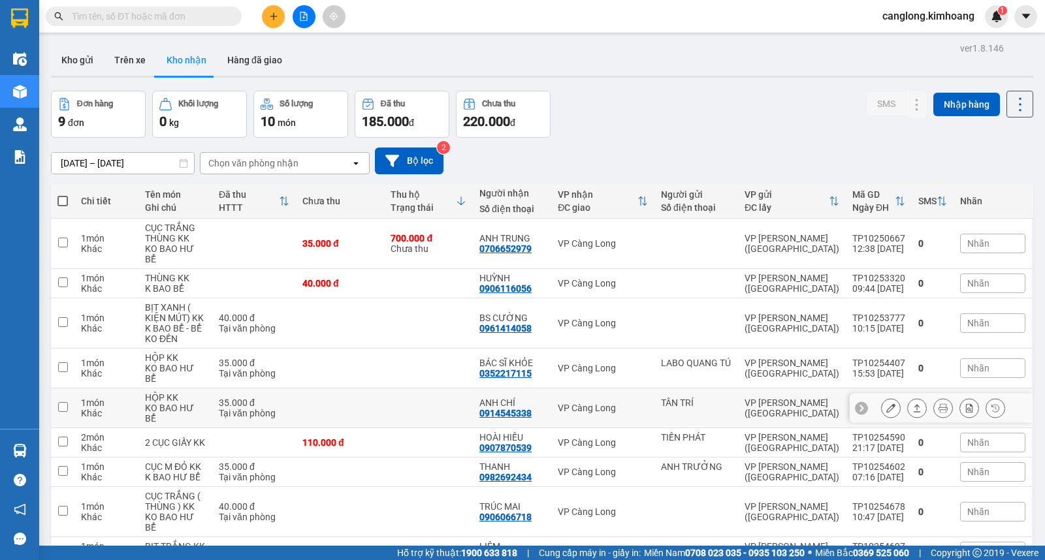
scroll to position [60, 0]
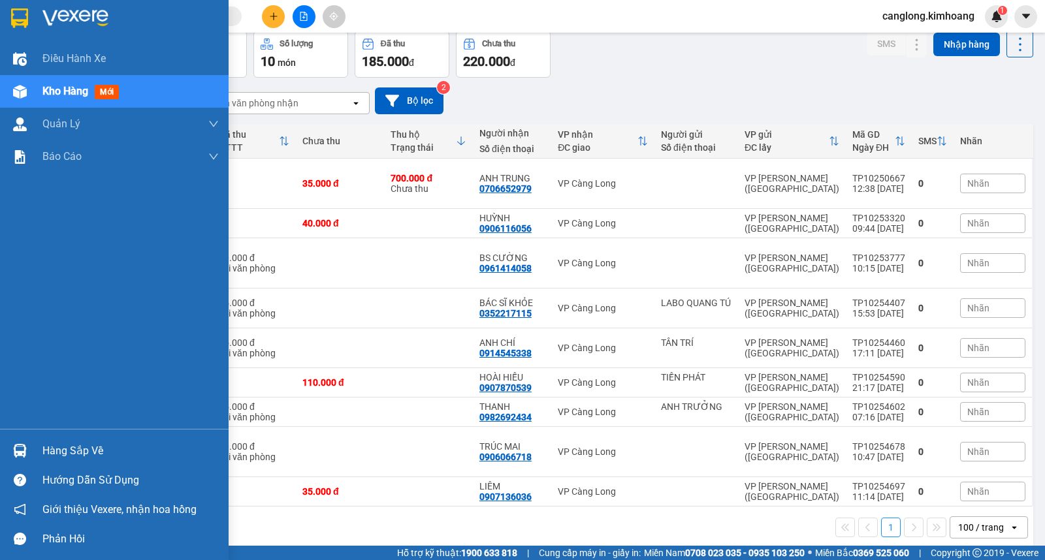
click at [76, 445] on div "Hàng sắp về" at bounding box center [130, 451] width 176 height 20
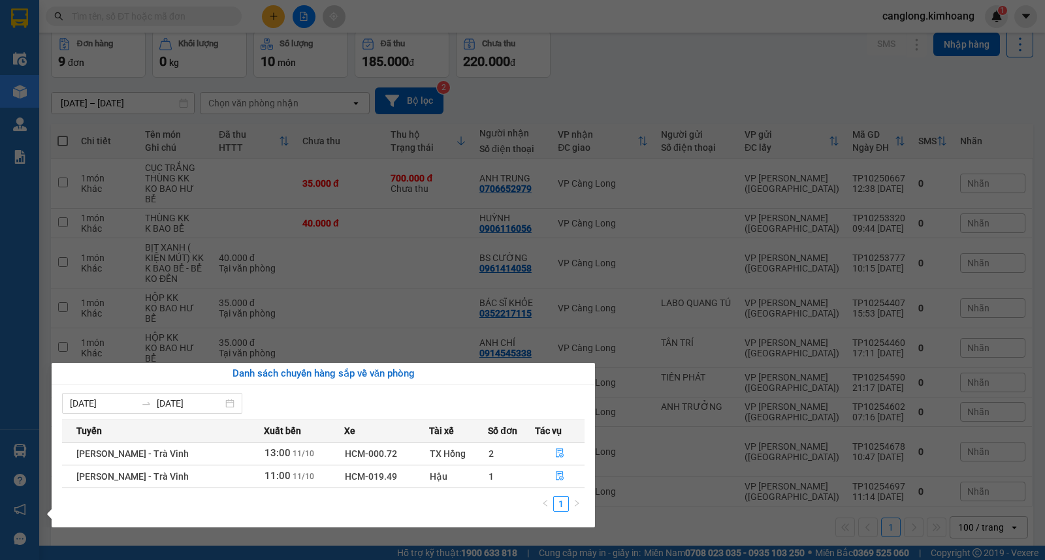
click at [772, 95] on section "Kết quả tìm kiếm ( 12 ) Bộ lọc Mã ĐH Trạng thái Món hàng Thu hộ Tổng cước Chưa …" at bounding box center [522, 280] width 1045 height 560
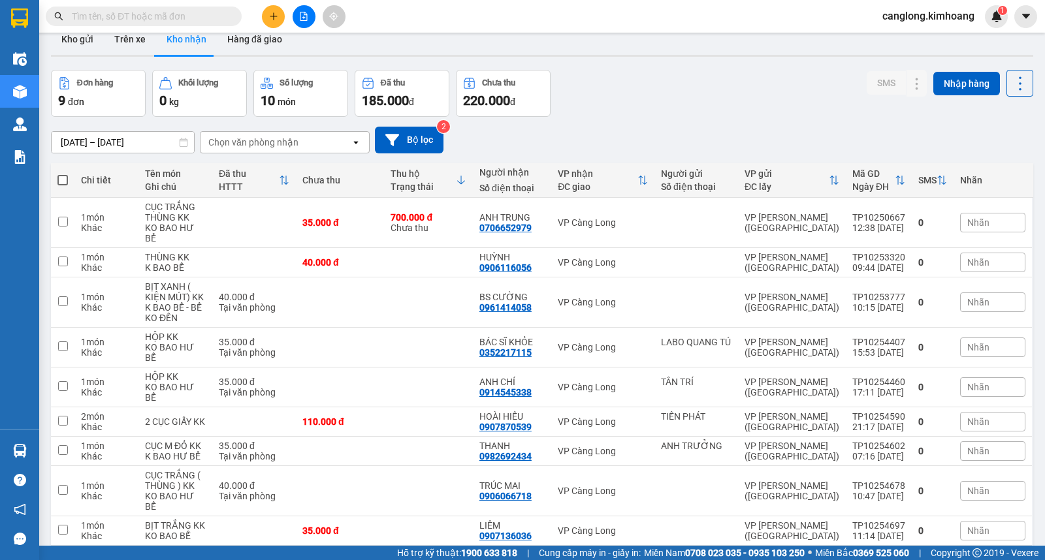
scroll to position [0, 0]
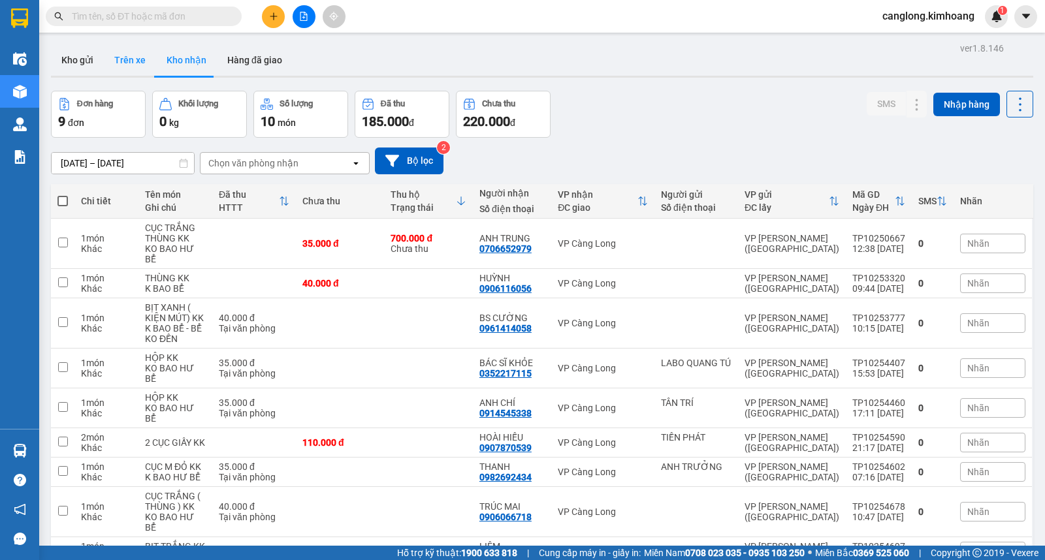
click at [141, 63] on button "Trên xe" at bounding box center [130, 59] width 52 height 31
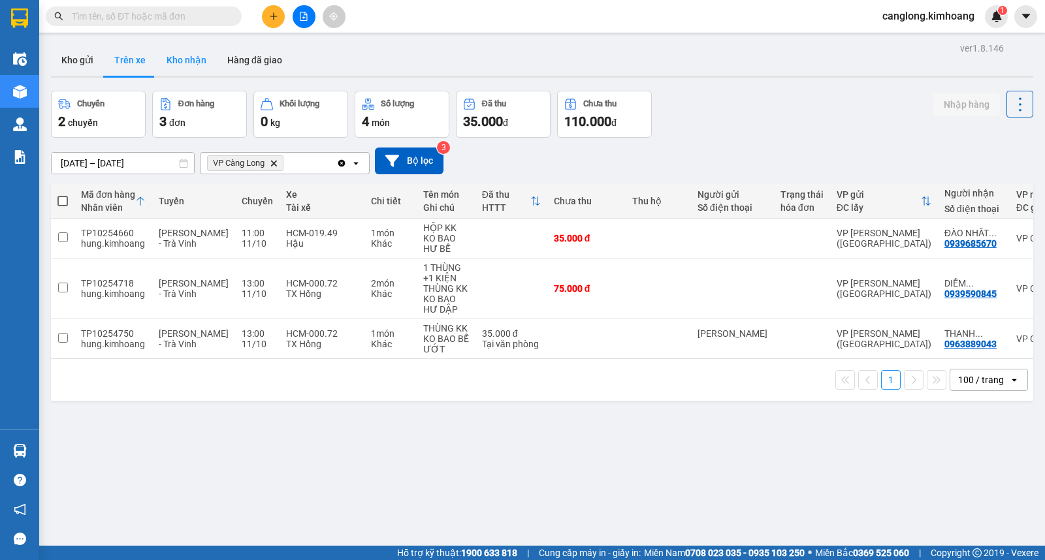
click at [175, 57] on button "Kho nhận" at bounding box center [186, 59] width 61 height 31
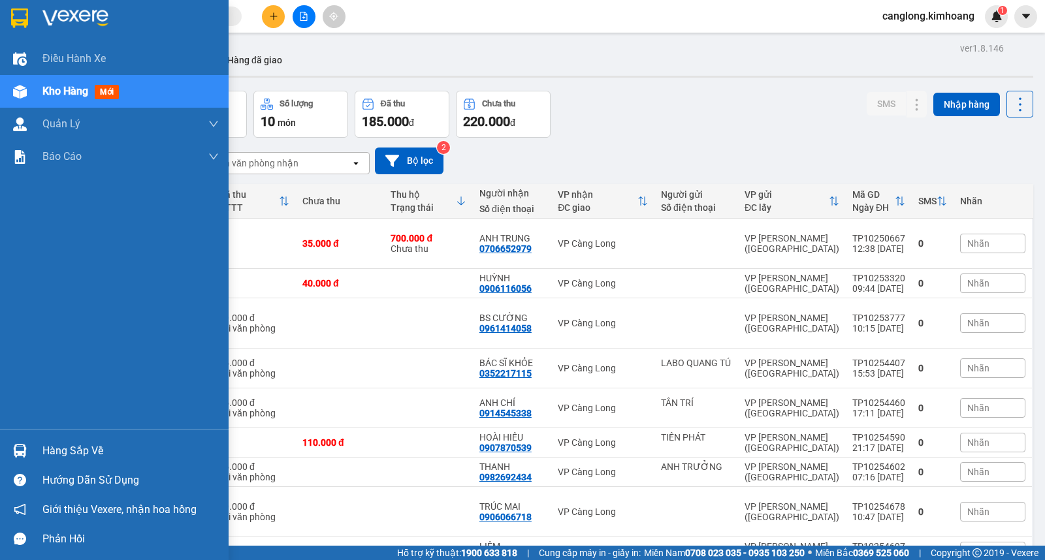
click at [27, 449] on div at bounding box center [19, 450] width 23 height 23
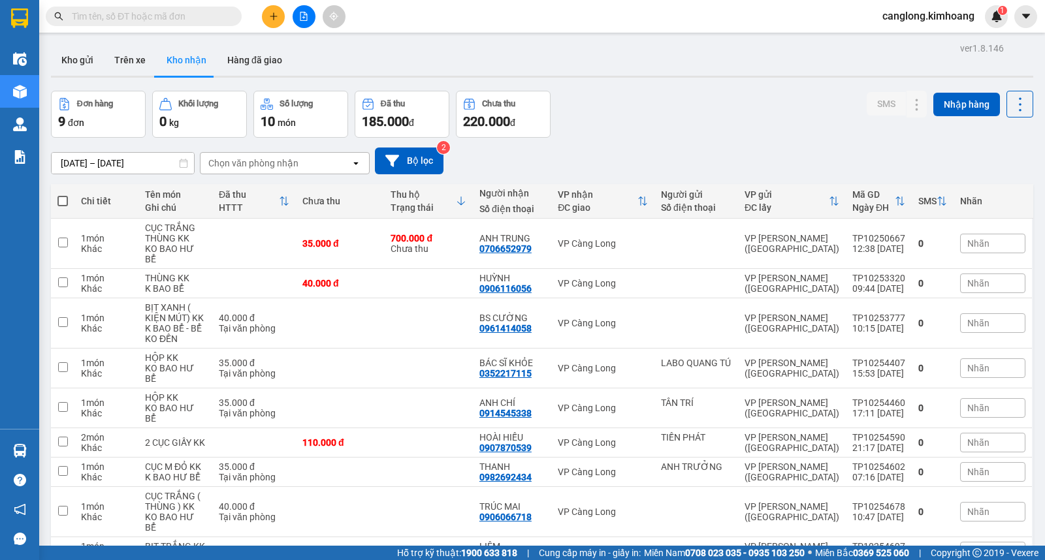
click at [131, 62] on section "Kết quả tìm kiếm ( 12 ) Bộ lọc Mã ĐH Trạng thái Món hàng Thu hộ Tổng cước Chưa …" at bounding box center [522, 280] width 1045 height 560
click at [131, 62] on button "Trên xe" at bounding box center [130, 59] width 52 height 31
type input "[DATE] – [DATE]"
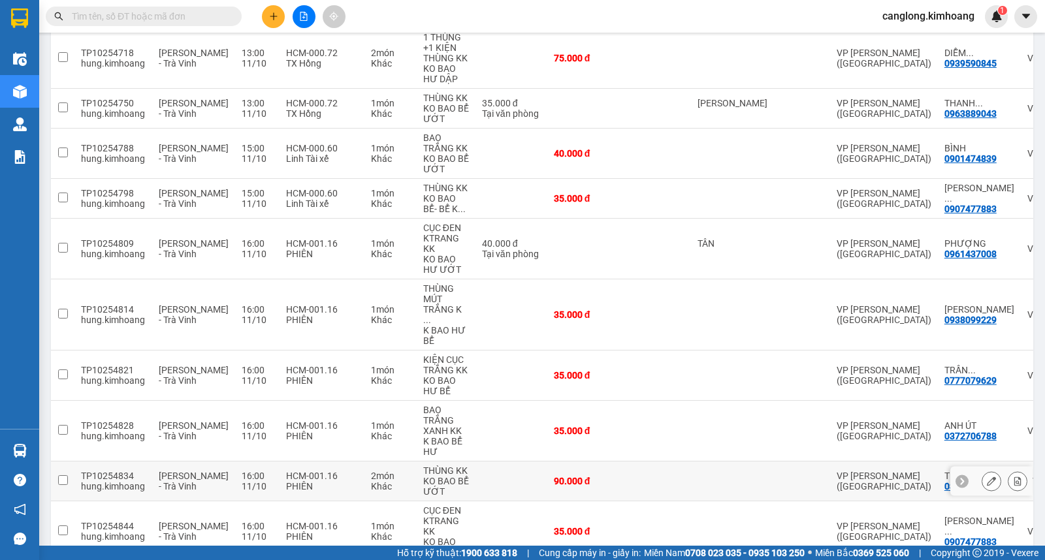
scroll to position [151, 0]
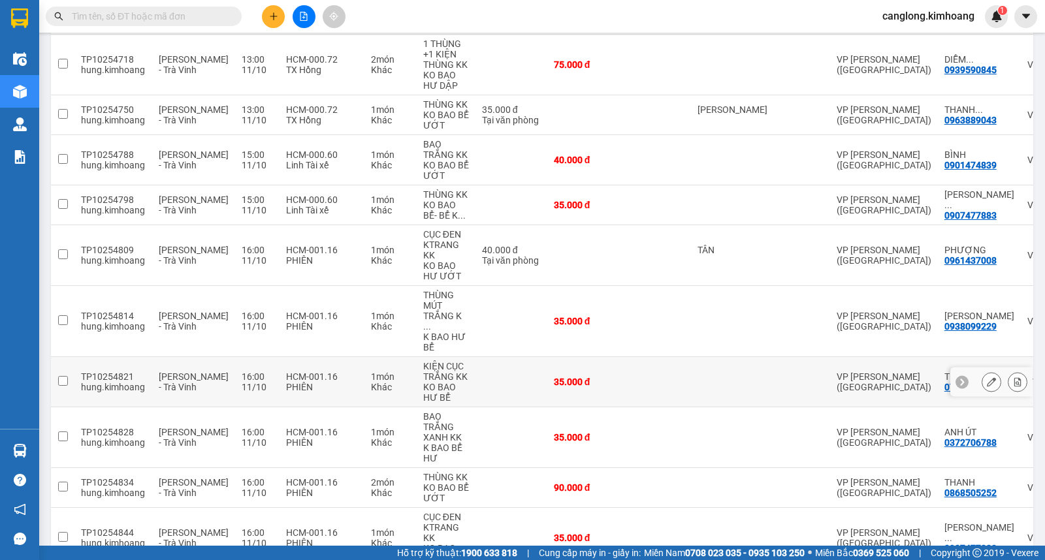
scroll to position [0, 0]
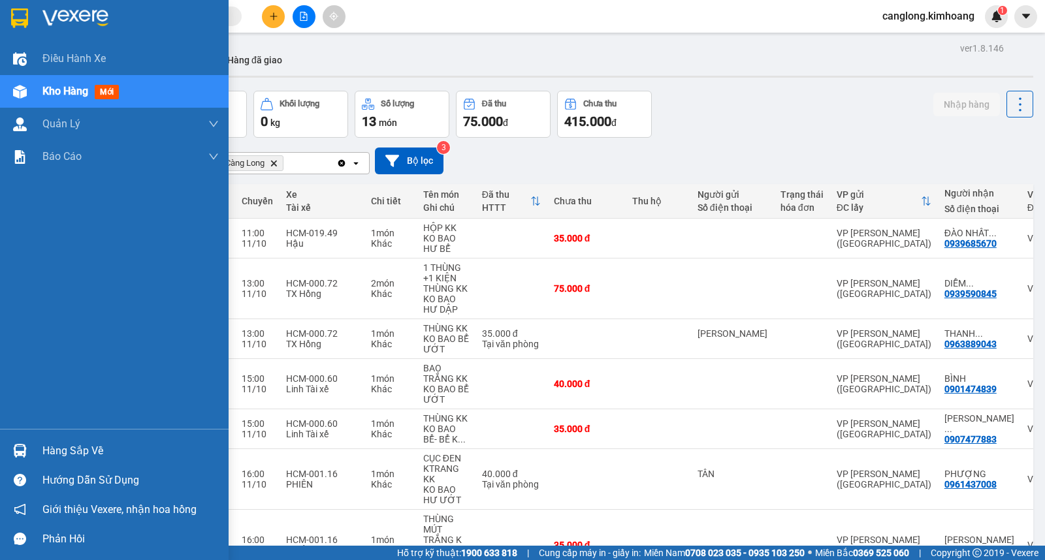
click at [40, 451] on div "Hàng sắp về" at bounding box center [114, 450] width 229 height 29
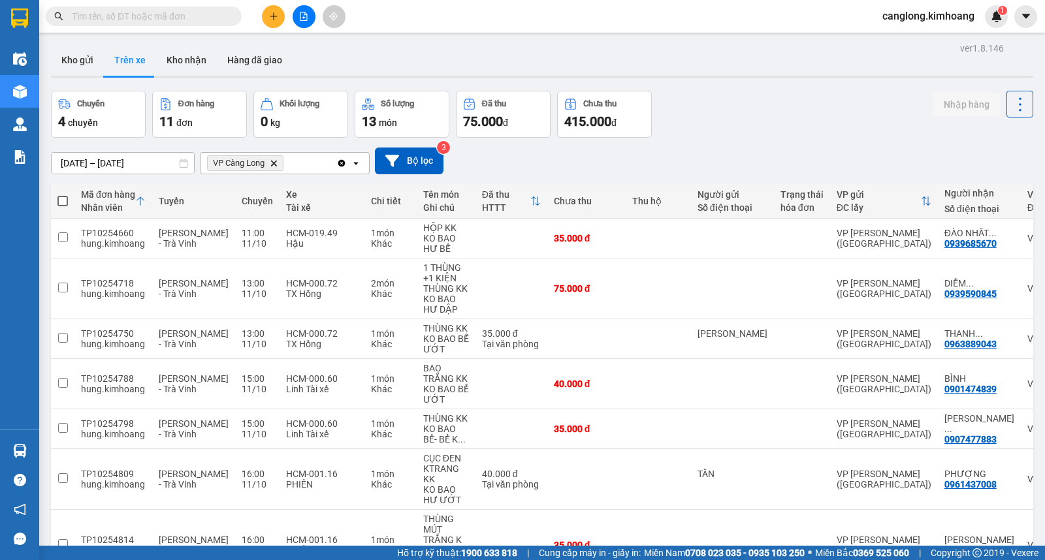
click at [816, 124] on section "Kết quả tìm kiếm ( 12 ) Bộ lọc Mã ĐH Trạng thái Món hàng Thu hộ Tổng cước Chưa …" at bounding box center [522, 280] width 1045 height 560
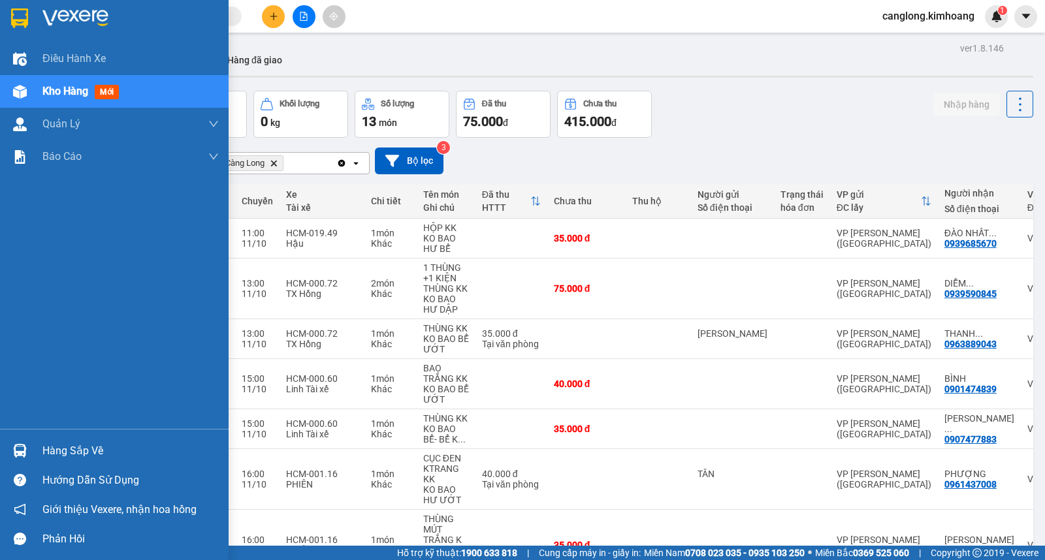
click at [31, 457] on div "Hàng sắp về" at bounding box center [114, 450] width 229 height 29
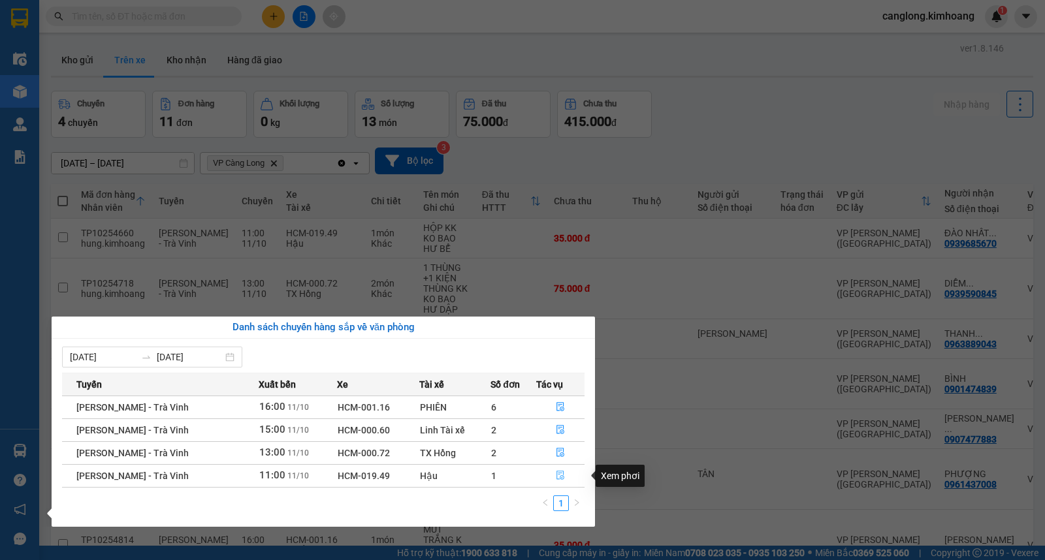
click at [557, 477] on icon "file-done" at bounding box center [560, 475] width 9 height 9
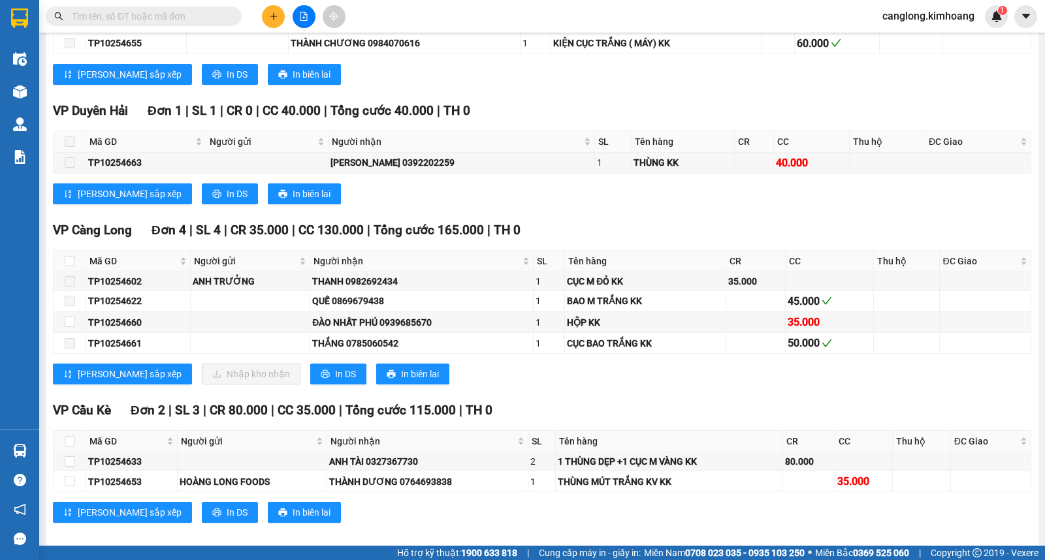
scroll to position [1149, 0]
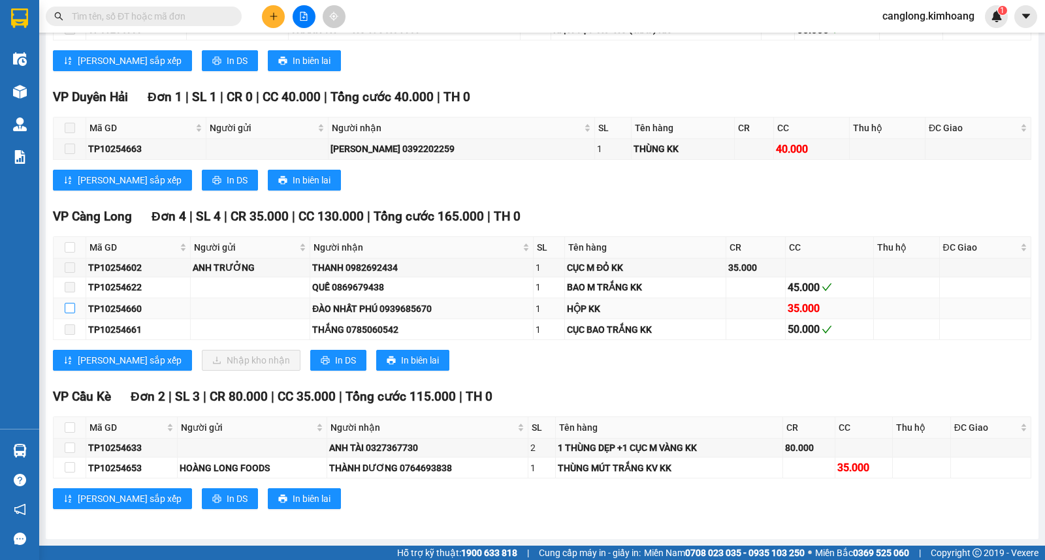
click at [69, 310] on input "checkbox" at bounding box center [70, 308] width 10 height 10
checkbox input "true"
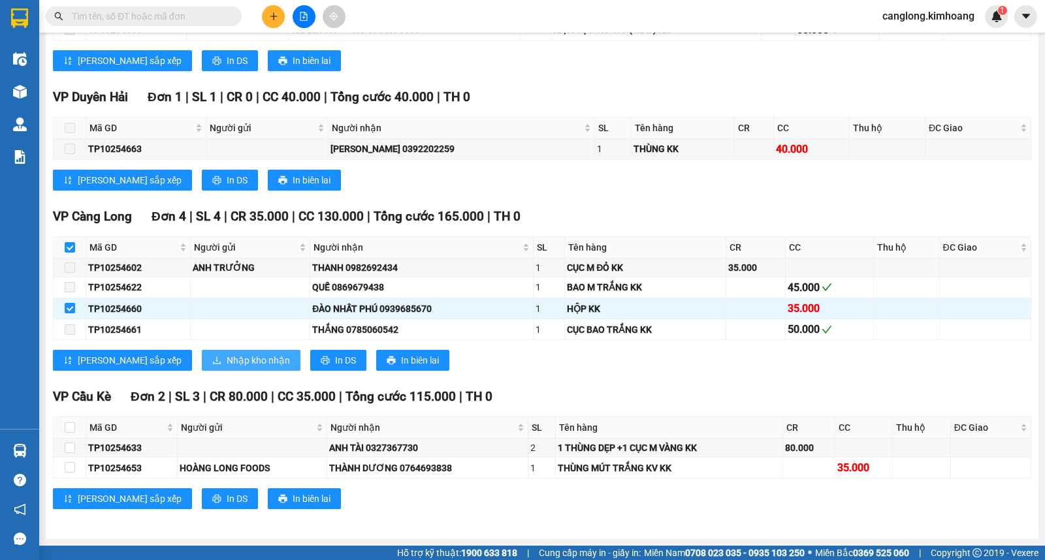
click at [227, 360] on span "Nhập kho nhận" at bounding box center [258, 360] width 63 height 14
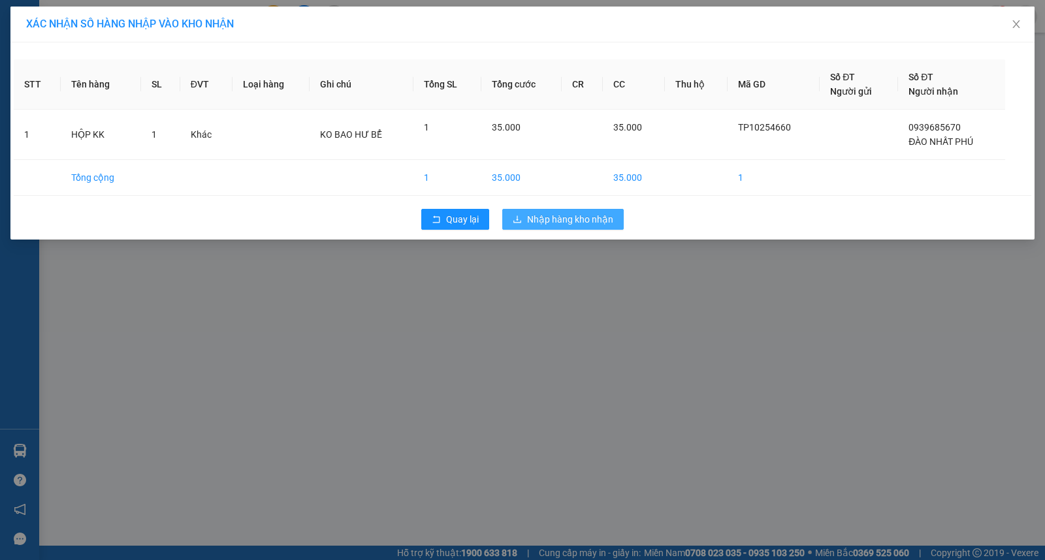
click at [541, 223] on span "Nhập hàng kho nhận" at bounding box center [570, 219] width 86 height 14
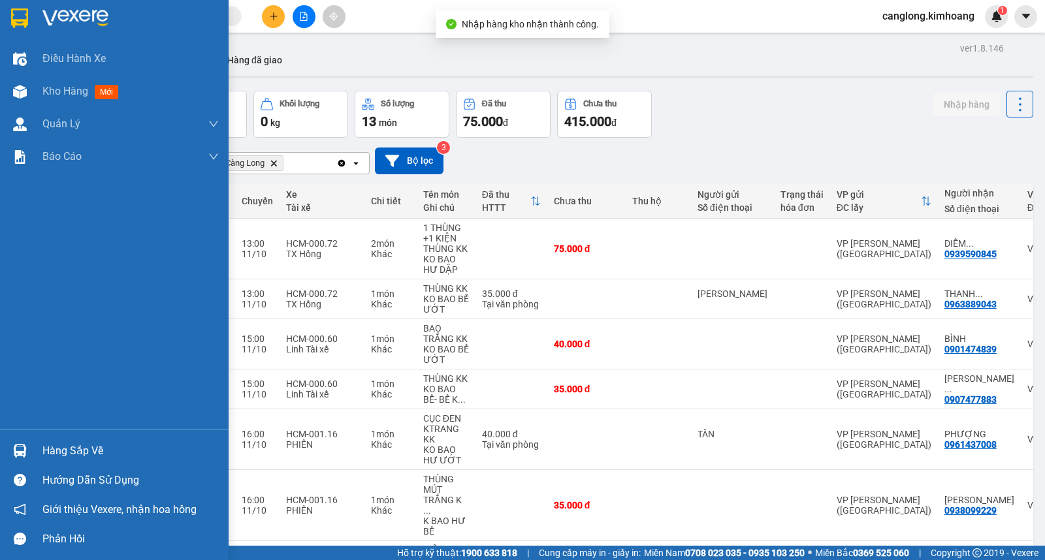
click at [51, 447] on div "Hàng sắp về" at bounding box center [130, 451] width 176 height 20
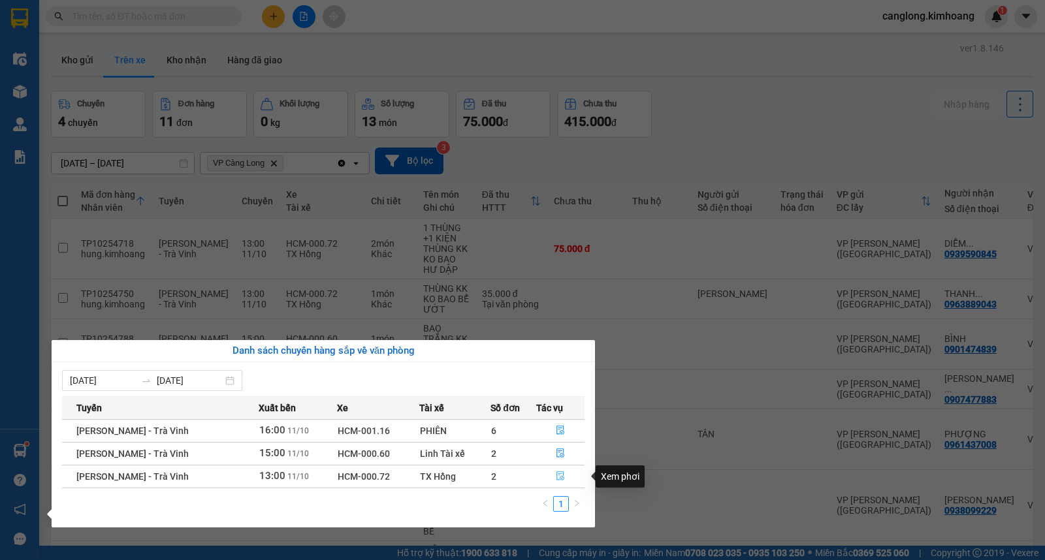
click at [557, 474] on icon "file-done" at bounding box center [560, 475] width 8 height 9
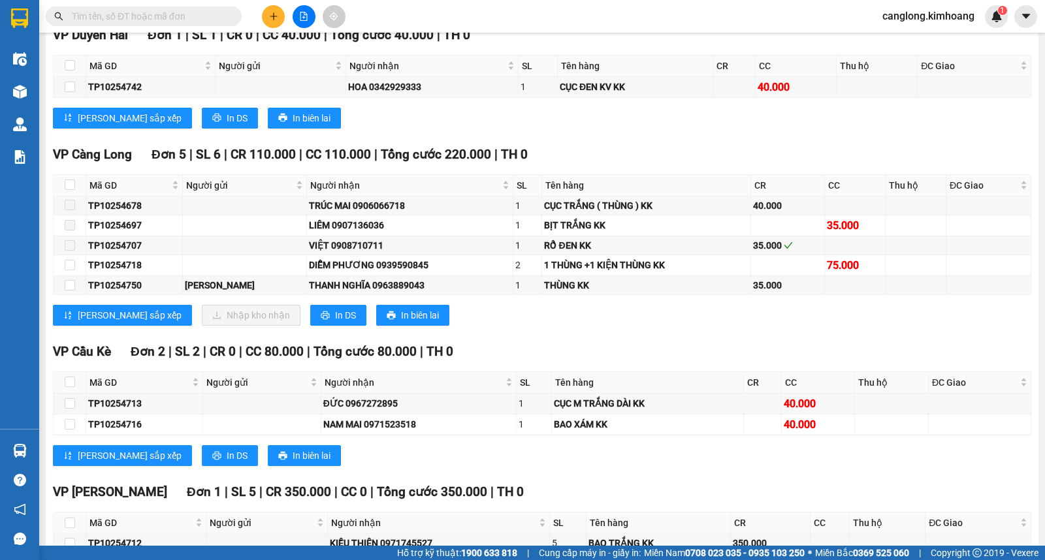
scroll to position [1378, 0]
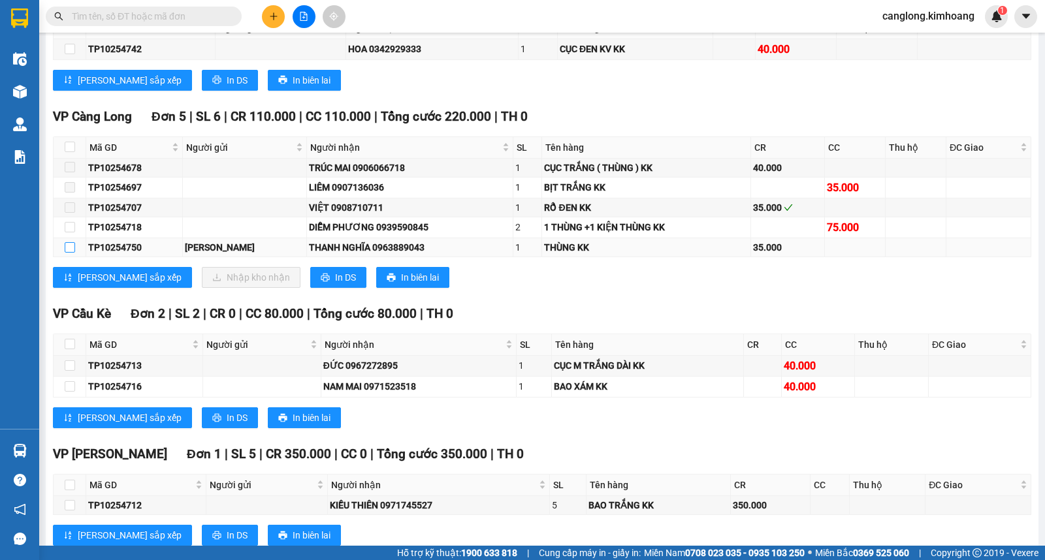
click at [72, 253] on input "checkbox" at bounding box center [70, 247] width 10 height 10
checkbox input "true"
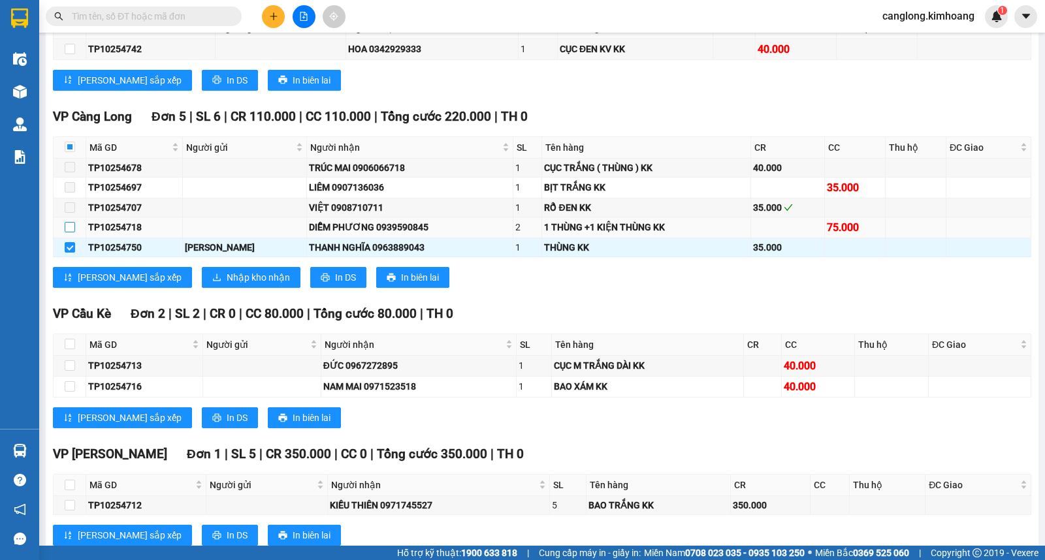
click at [69, 232] on input "checkbox" at bounding box center [70, 227] width 10 height 10
checkbox input "true"
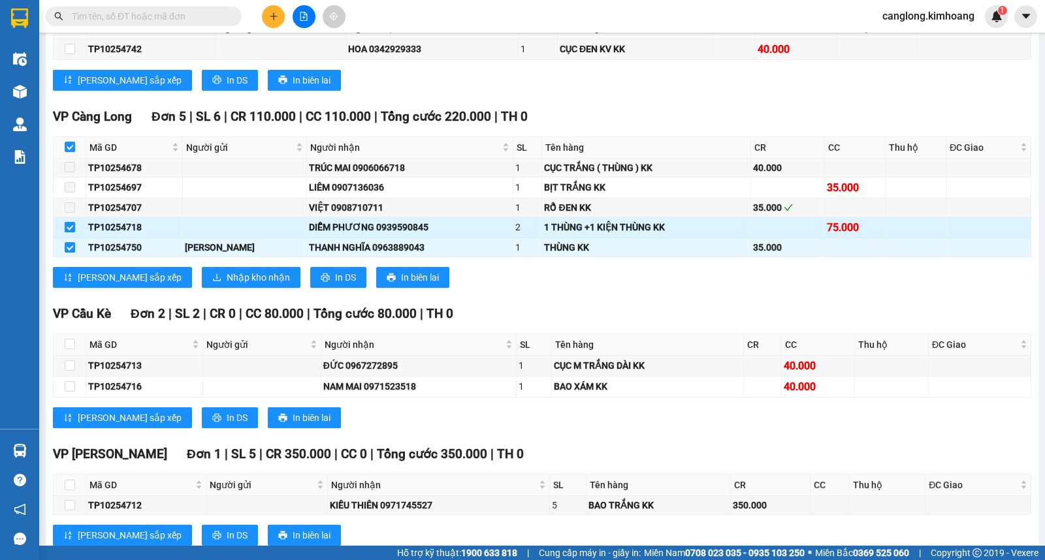
checkbox input "true"
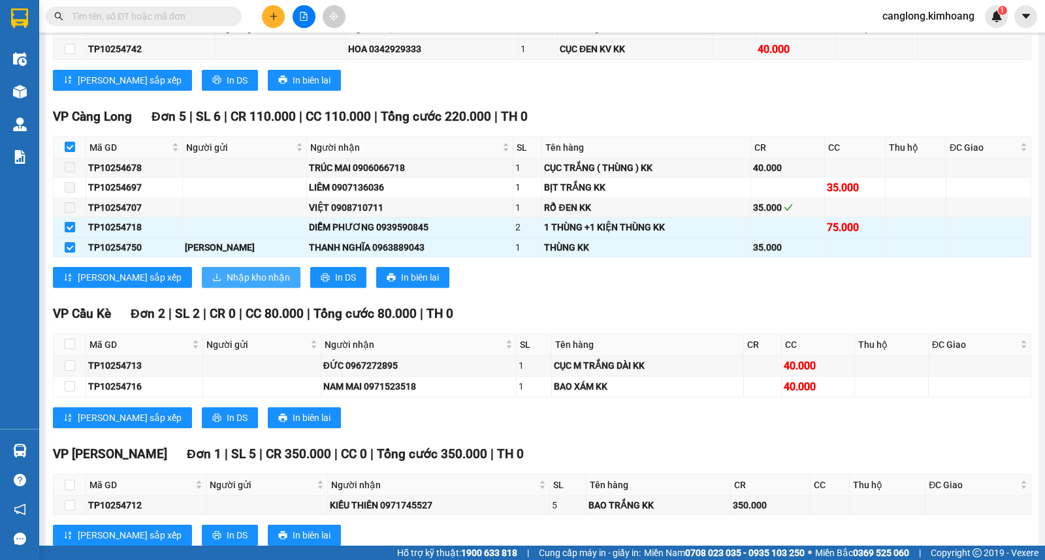
click at [227, 285] on span "Nhập kho nhận" at bounding box center [258, 277] width 63 height 14
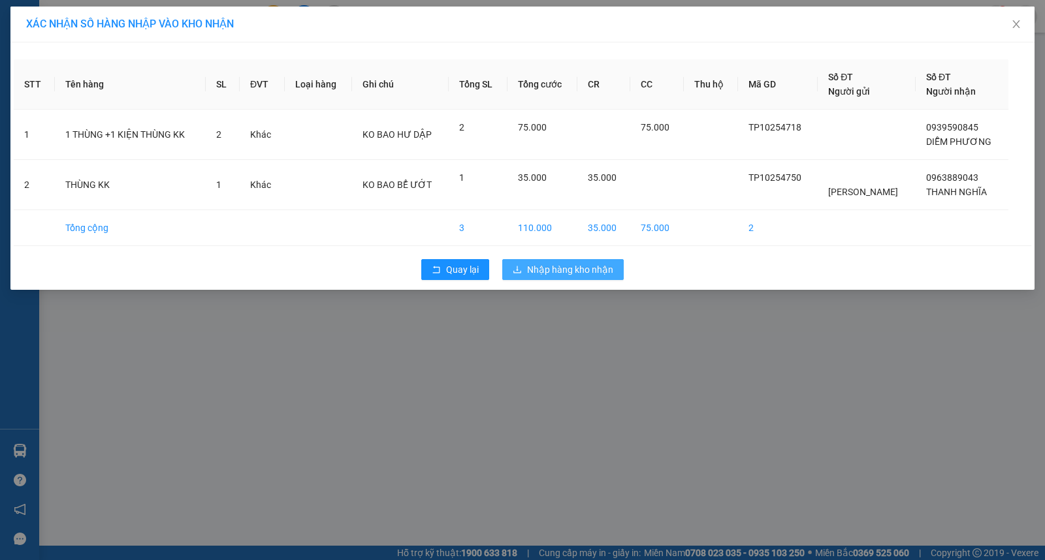
click at [552, 269] on span "Nhập hàng kho nhận" at bounding box center [570, 269] width 86 height 14
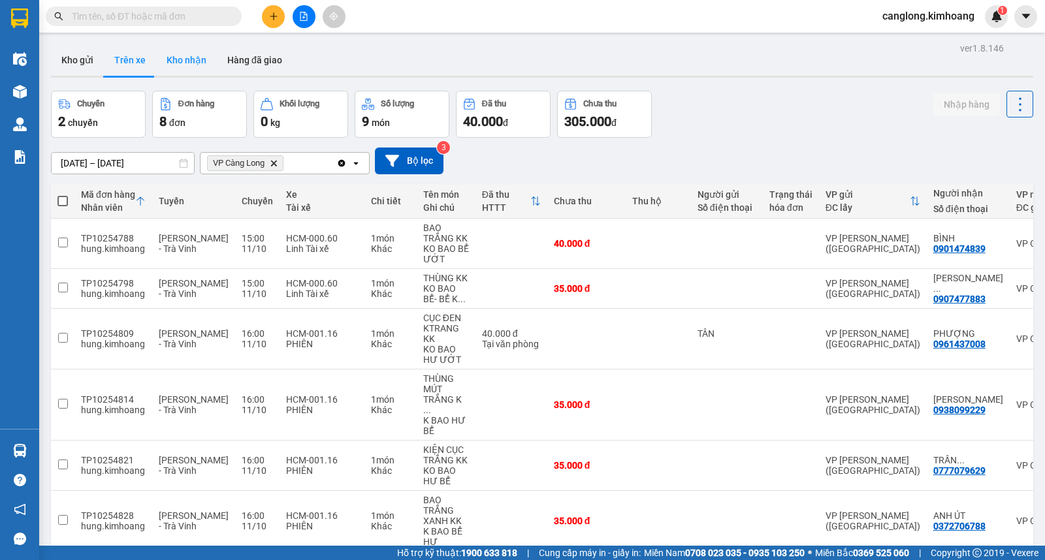
click at [184, 61] on button "Kho nhận" at bounding box center [186, 59] width 61 height 31
type input "[DATE] – [DATE]"
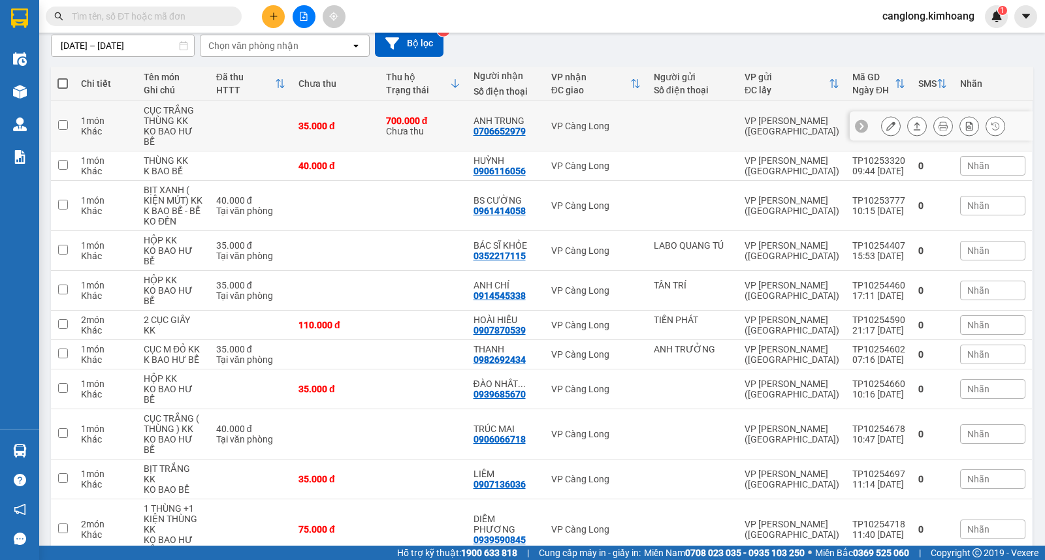
scroll to position [163, 0]
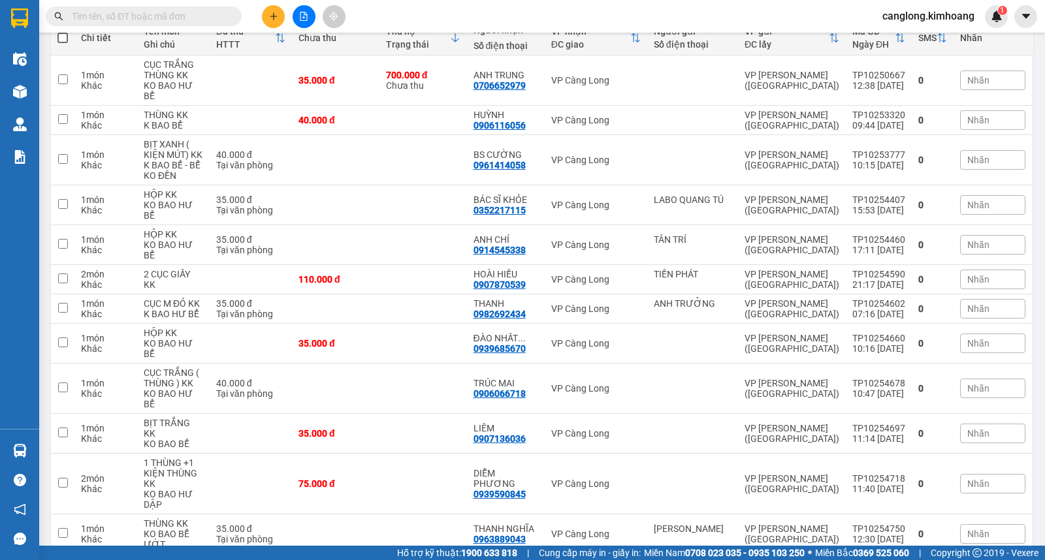
click at [185, 10] on input "text" at bounding box center [149, 16] width 154 height 14
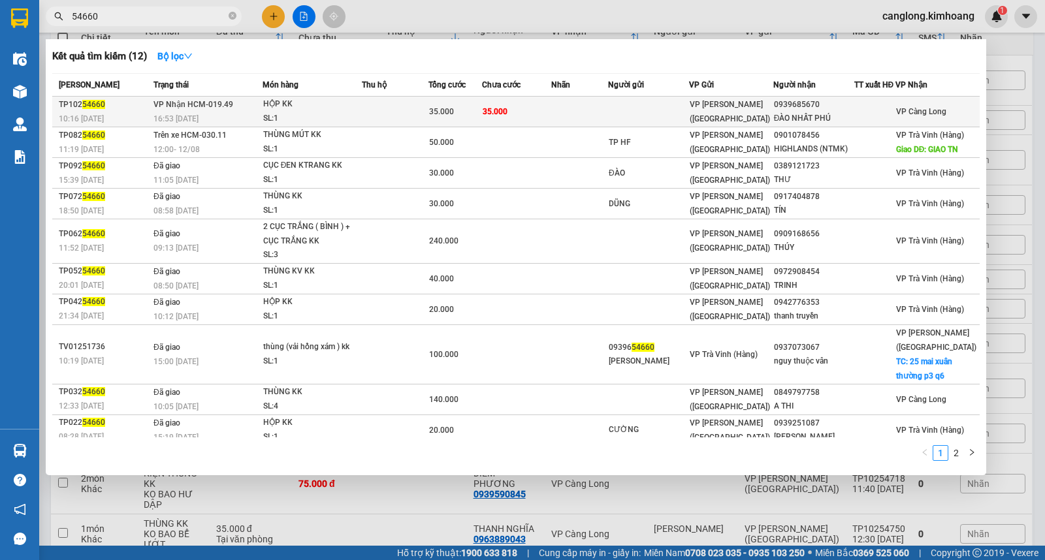
type input "54660"
click at [541, 106] on td "35.000" at bounding box center [516, 112] width 69 height 31
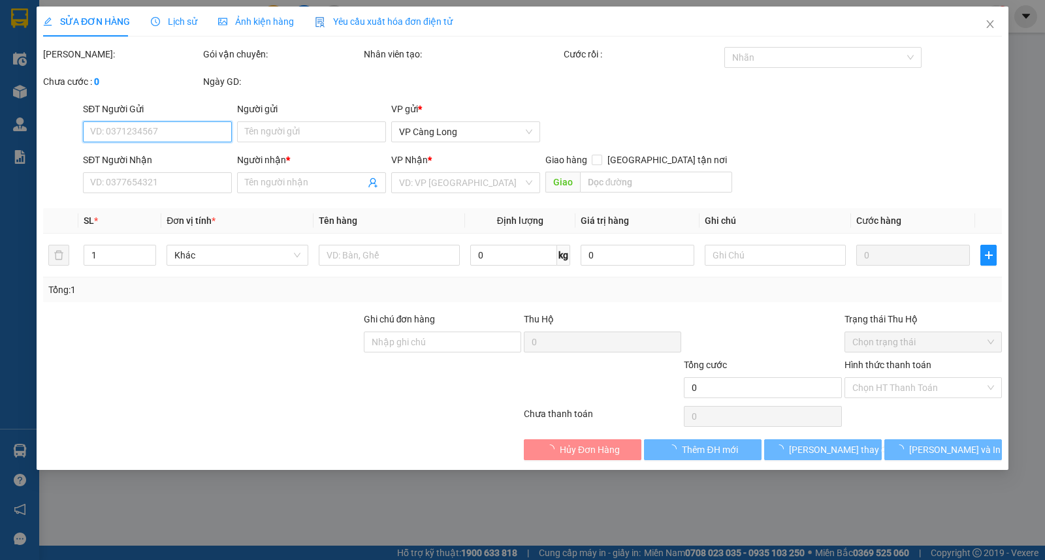
type input "0939685670"
type input "ĐÀO NHẤT PHÚ"
type input "35.000"
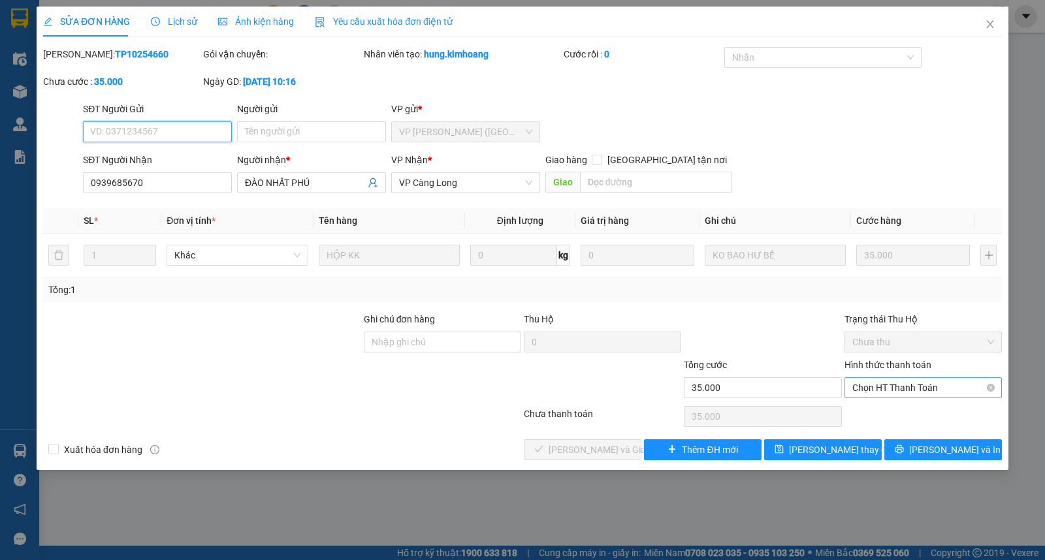
click at [869, 390] on span "Chọn HT Thanh Toán" at bounding box center [923, 388] width 142 height 20
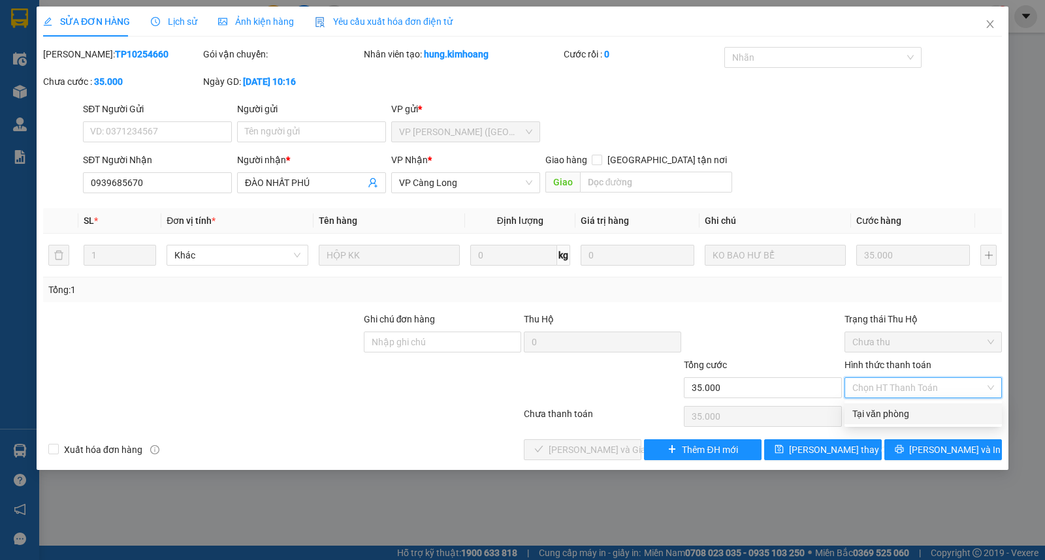
click at [867, 407] on div "Tại văn phòng" at bounding box center [923, 414] width 142 height 14
type input "0"
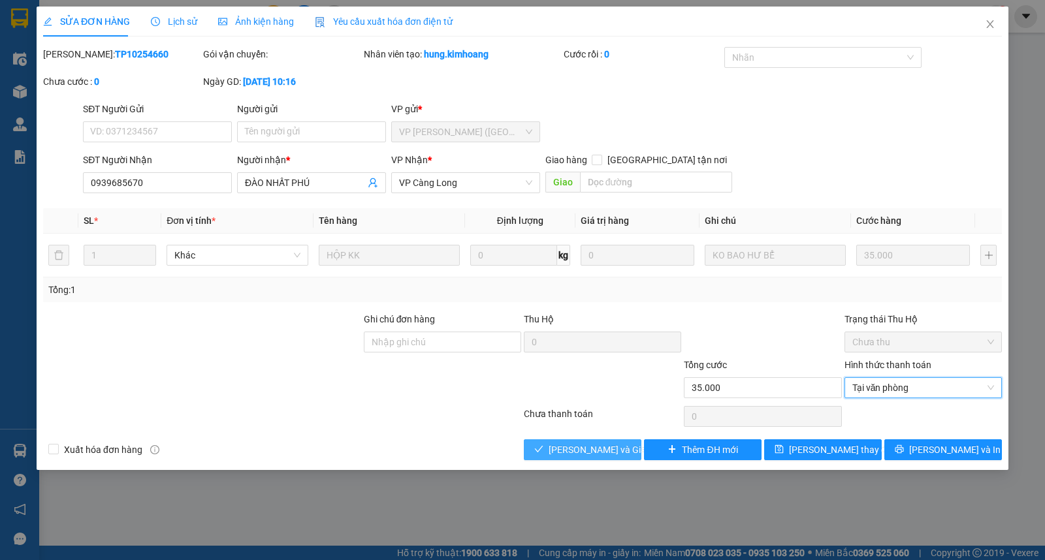
click at [571, 454] on span "[PERSON_NAME] và Giao hàng" at bounding box center [610, 450] width 125 height 14
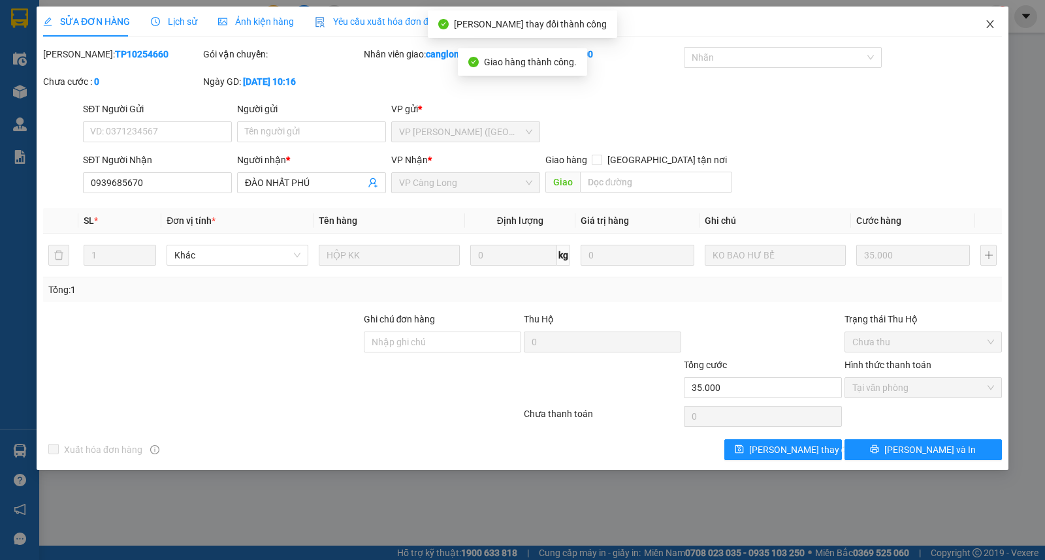
click at [989, 22] on icon "close" at bounding box center [990, 24] width 10 height 10
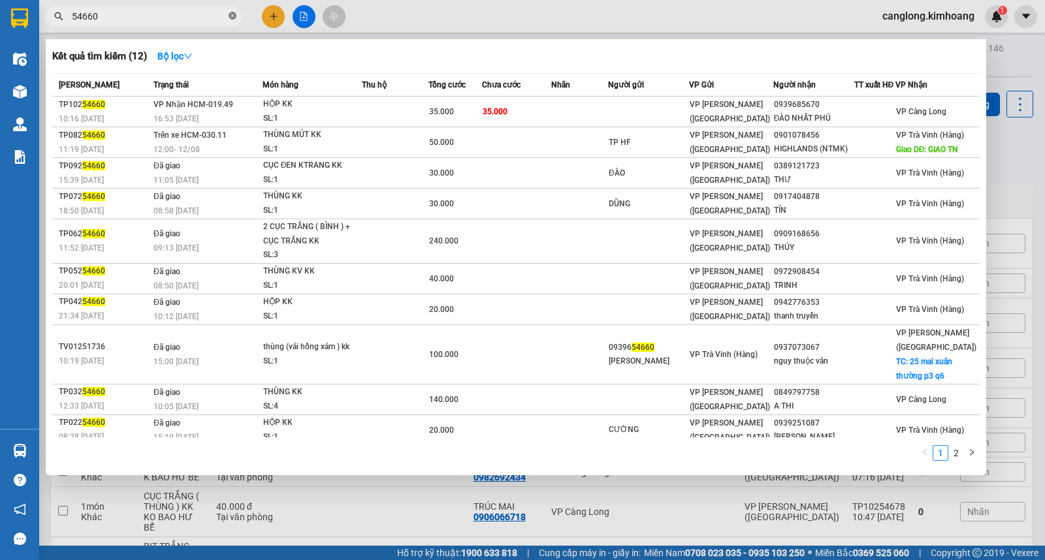
click at [232, 17] on icon "close-circle" at bounding box center [233, 16] width 8 height 8
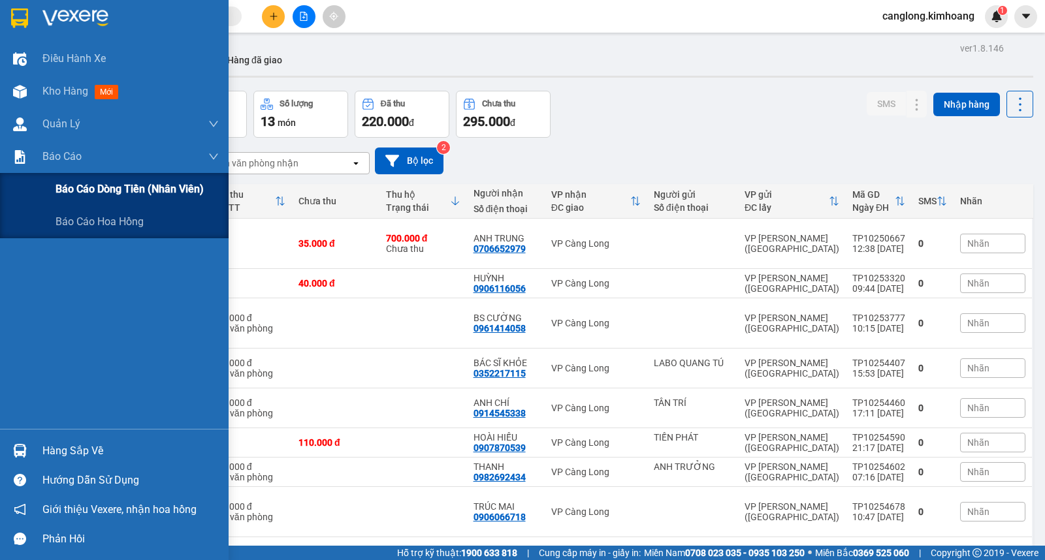
click at [93, 192] on span "Báo cáo dòng tiền (nhân viên)" at bounding box center [129, 189] width 148 height 16
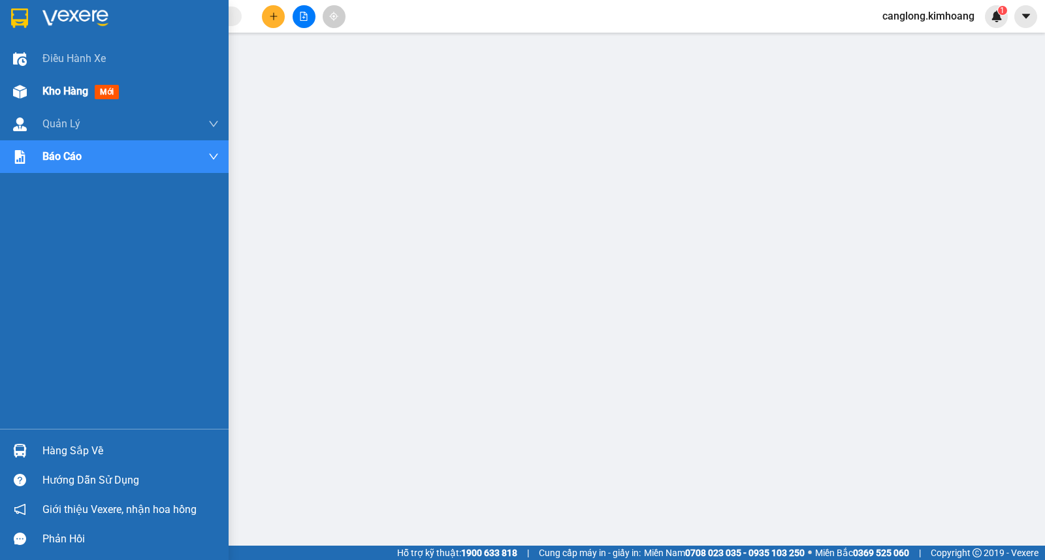
click at [72, 87] on span "Kho hàng" at bounding box center [65, 91] width 46 height 12
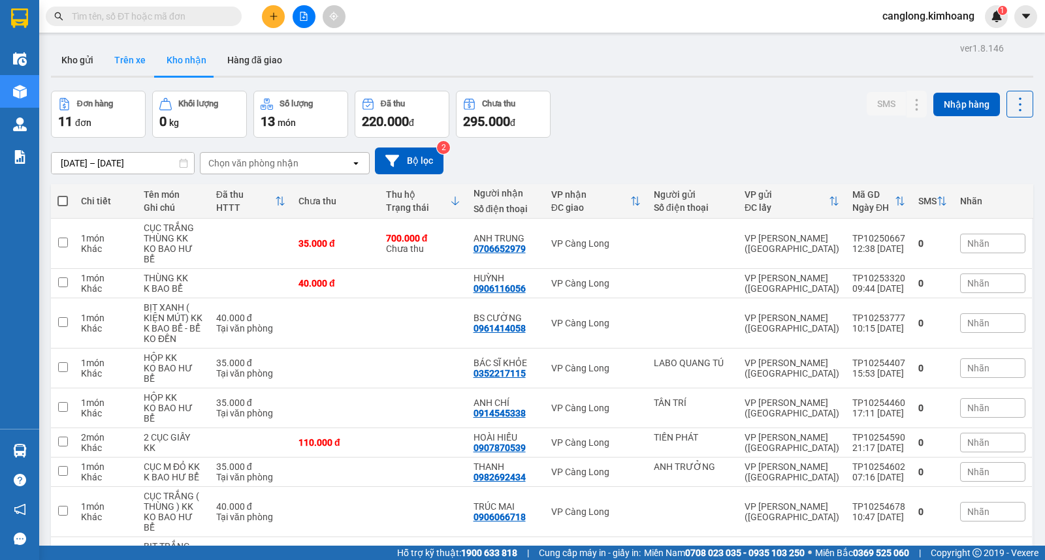
click at [133, 61] on button "Trên xe" at bounding box center [130, 59] width 52 height 31
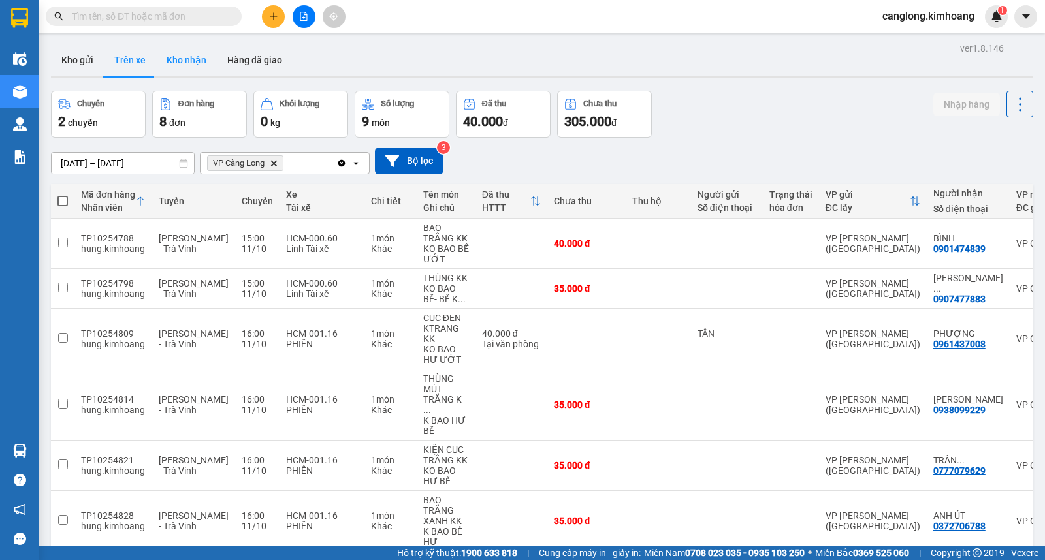
click at [179, 60] on button "Kho nhận" at bounding box center [186, 59] width 61 height 31
type input "[DATE] – [DATE]"
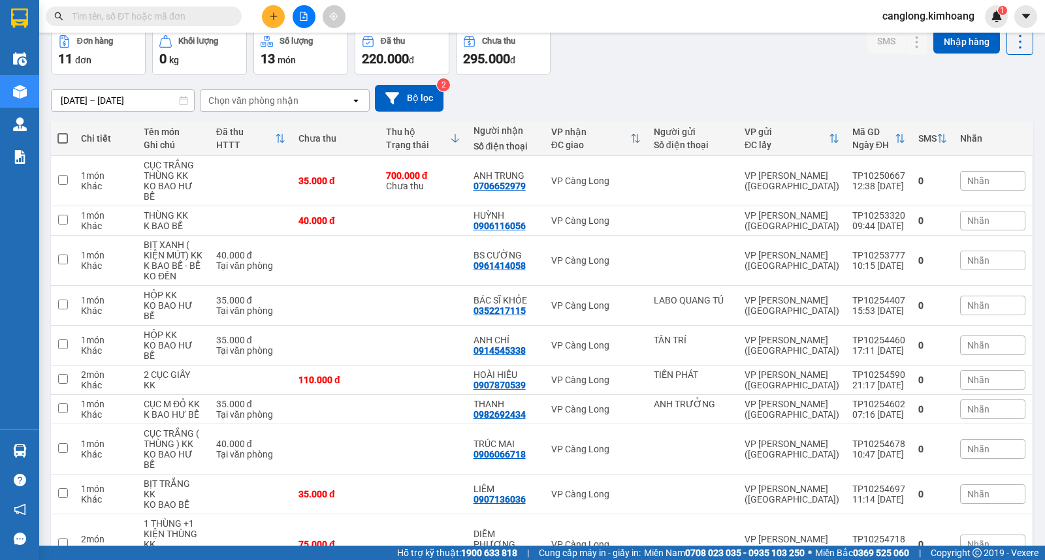
scroll to position [134, 0]
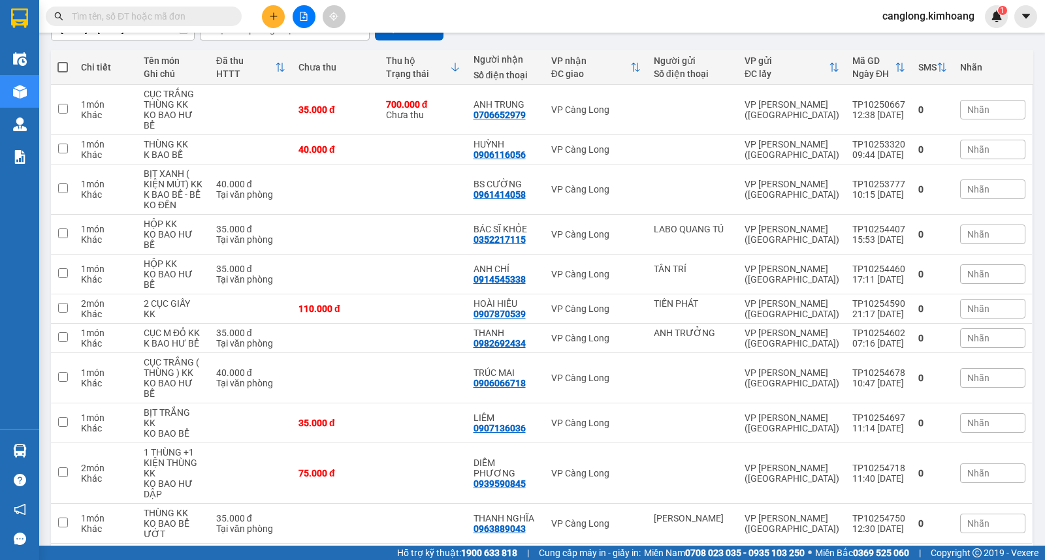
click at [133, 16] on input "text" at bounding box center [149, 16] width 154 height 14
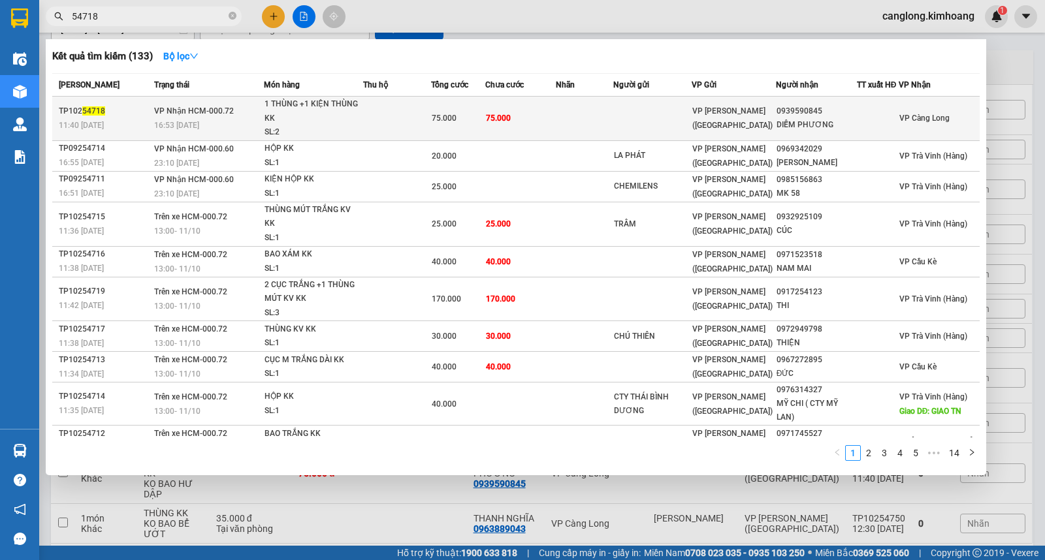
type input "54718"
click at [638, 116] on td at bounding box center [652, 119] width 78 height 44
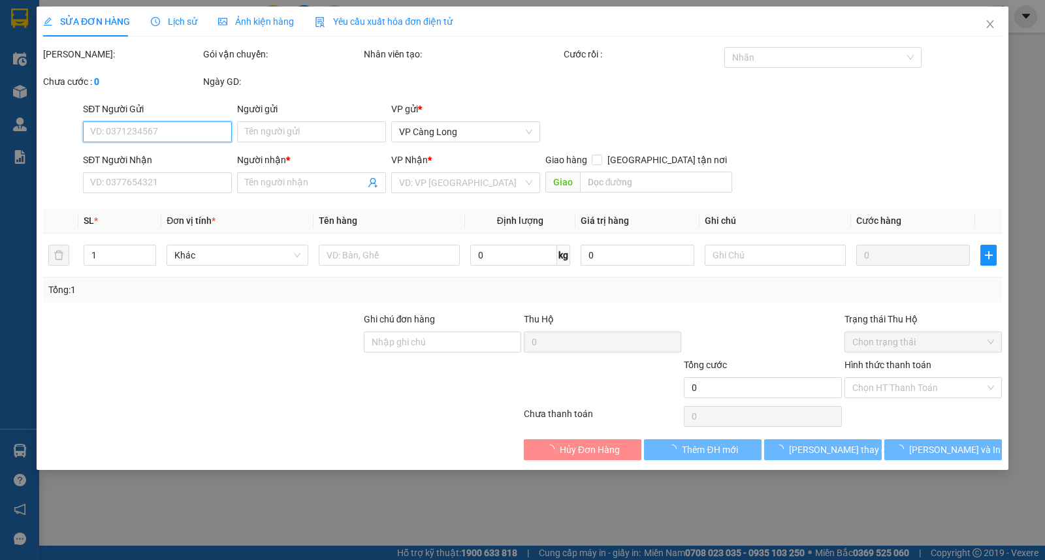
type input "0939590845"
type input "DIỄM PHƯƠNG"
type input "75.000"
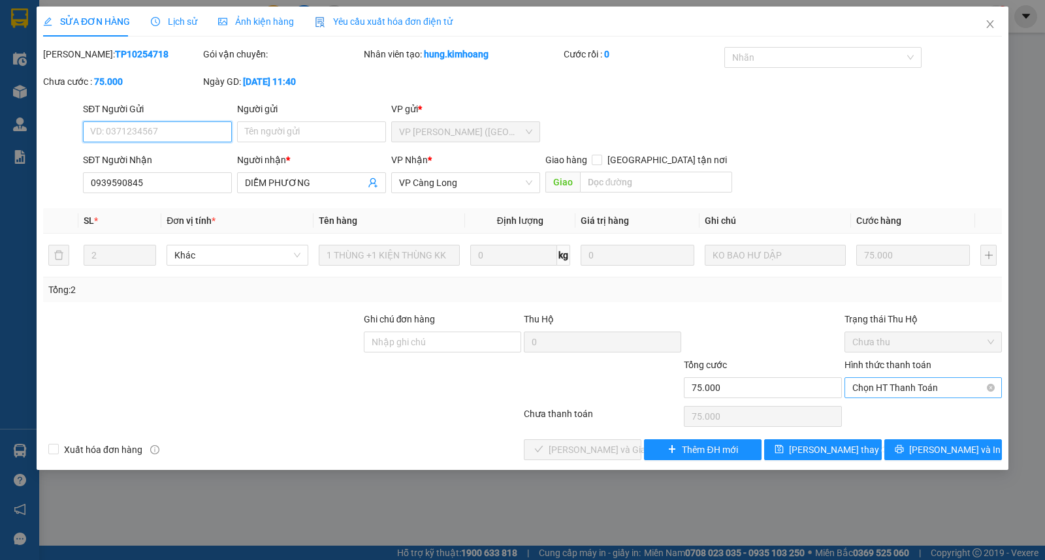
click at [923, 389] on span "Chọn HT Thanh Toán" at bounding box center [923, 388] width 142 height 20
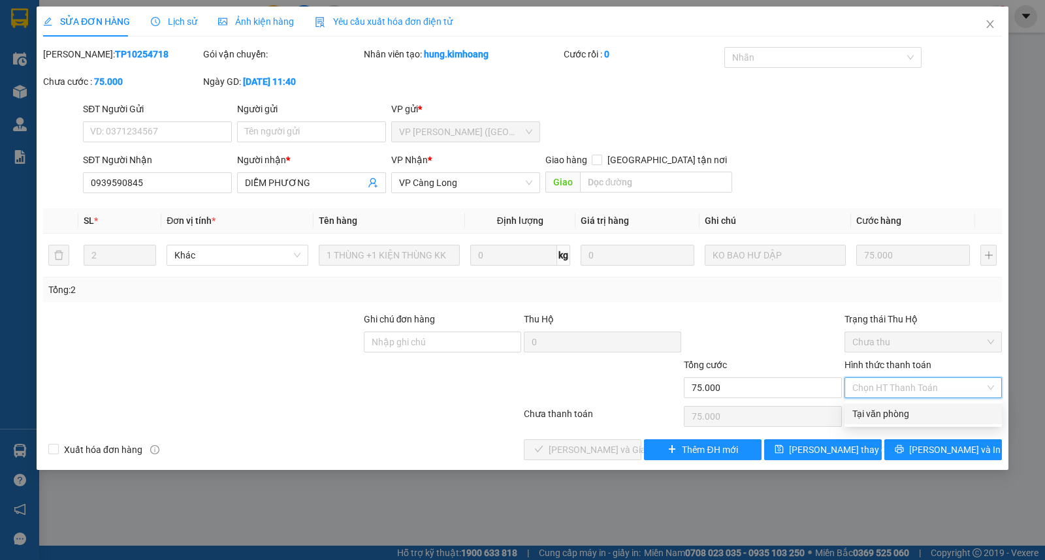
click at [890, 417] on div "Tại văn phòng" at bounding box center [923, 414] width 142 height 14
type input "0"
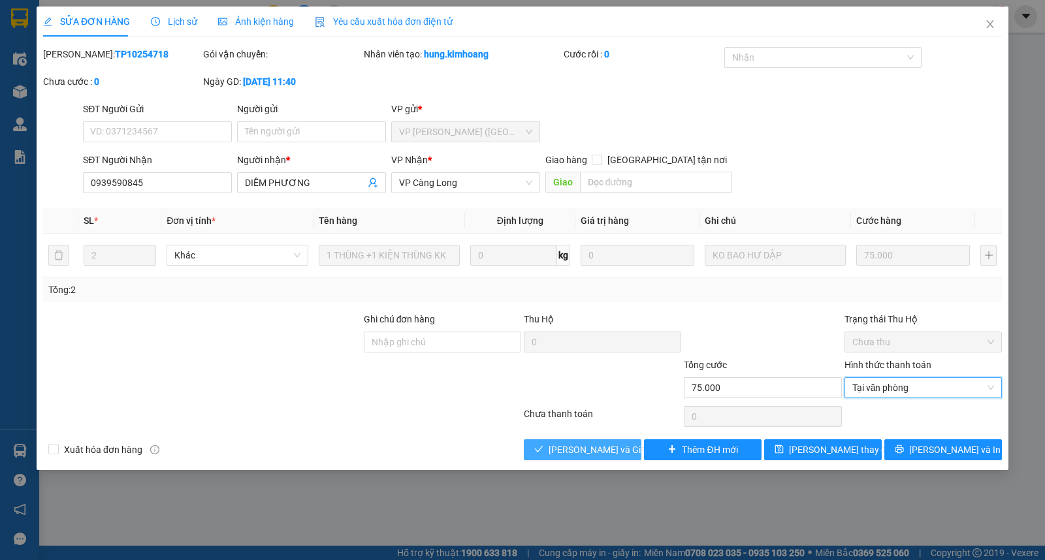
click at [597, 444] on span "[PERSON_NAME] và Giao hàng" at bounding box center [610, 450] width 125 height 14
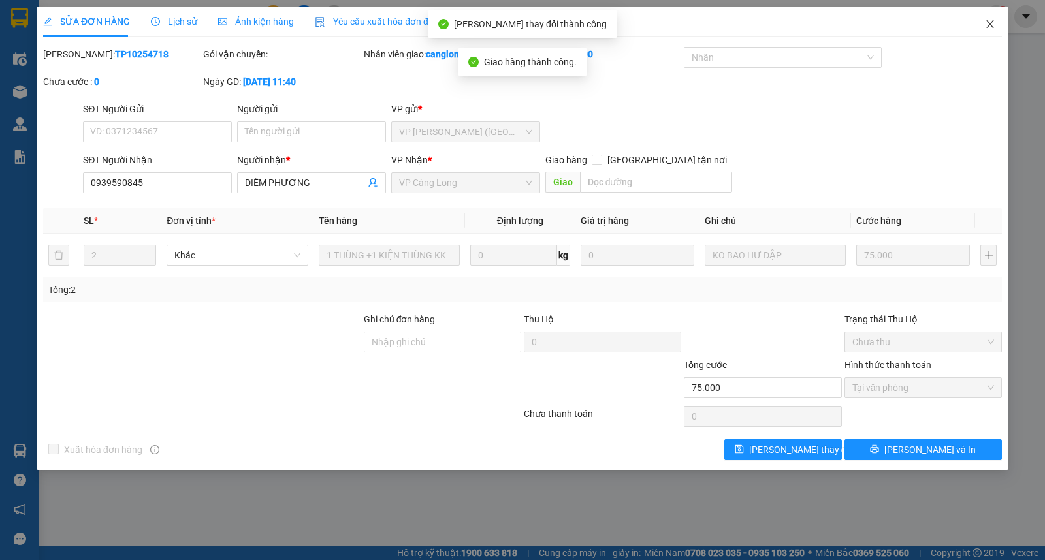
click at [990, 21] on icon "close" at bounding box center [990, 24] width 10 height 10
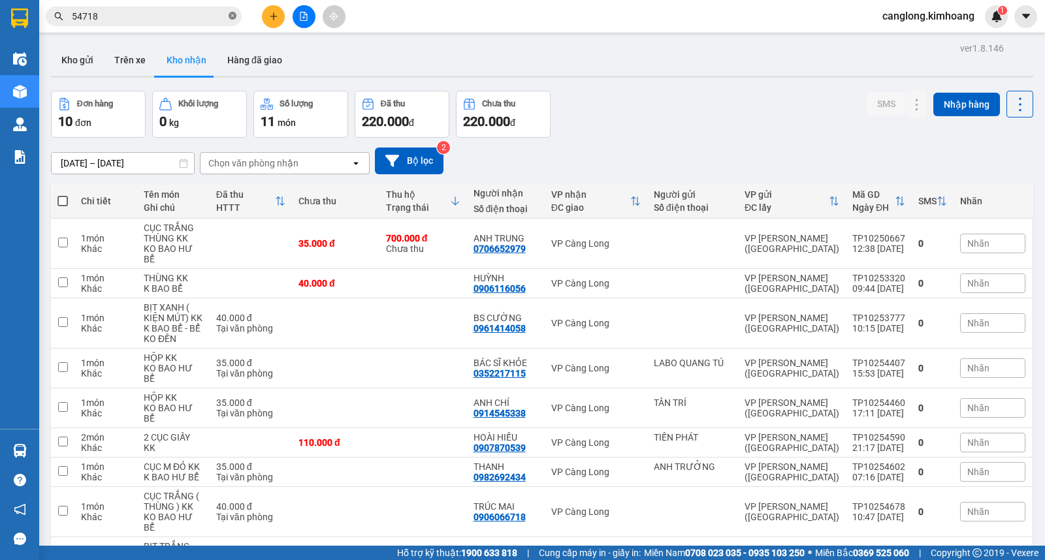
click at [233, 16] on icon "close-circle" at bounding box center [233, 16] width 8 height 8
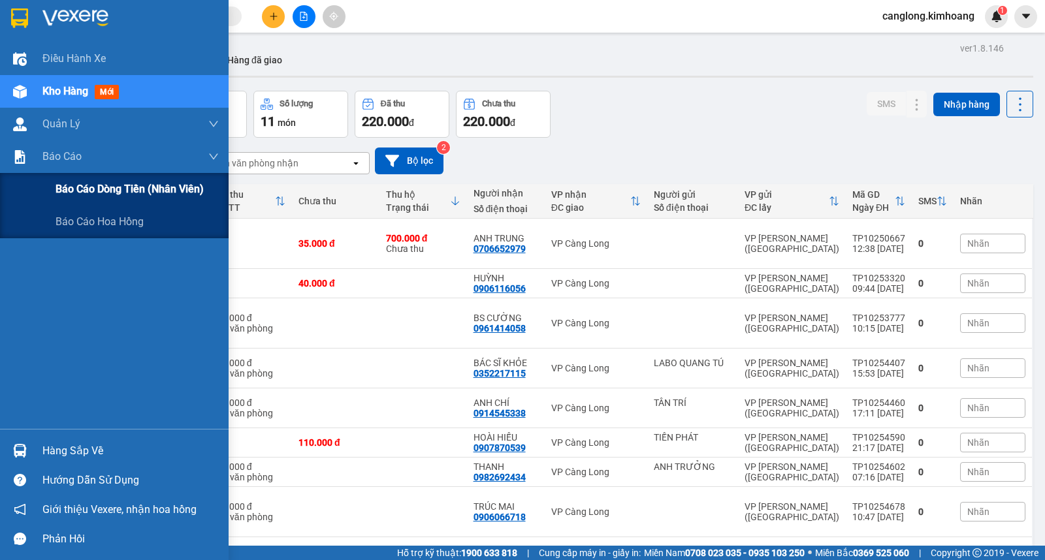
click at [80, 193] on span "Báo cáo dòng tiền (nhân viên)" at bounding box center [129, 189] width 148 height 16
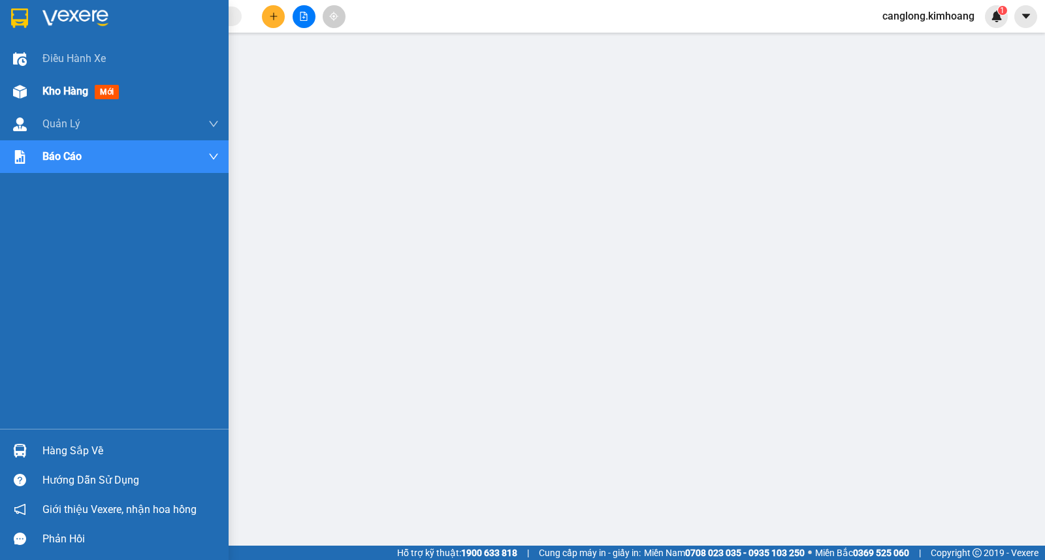
click at [61, 90] on span "Kho hàng" at bounding box center [65, 91] width 46 height 12
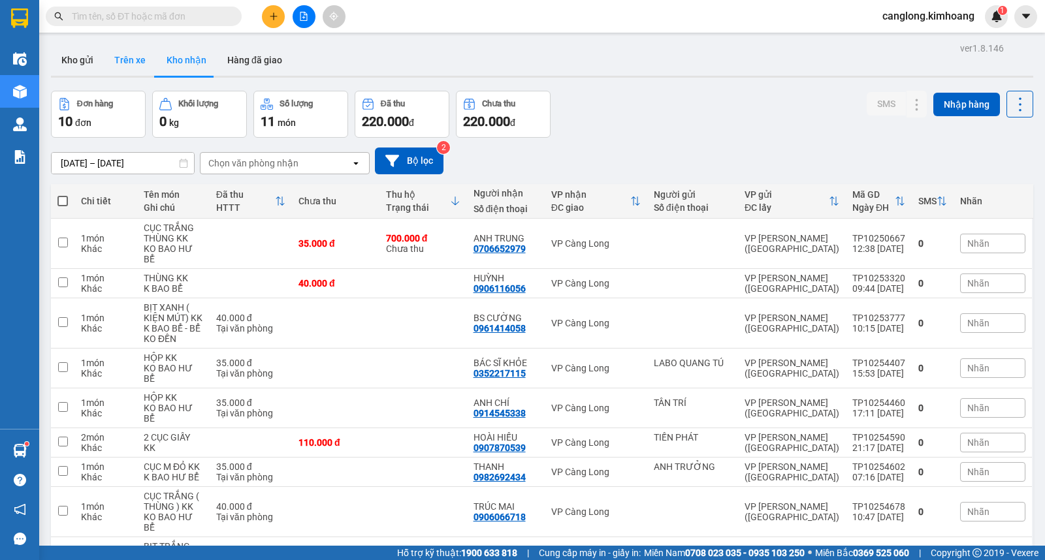
click at [133, 63] on button "Trên xe" at bounding box center [130, 59] width 52 height 31
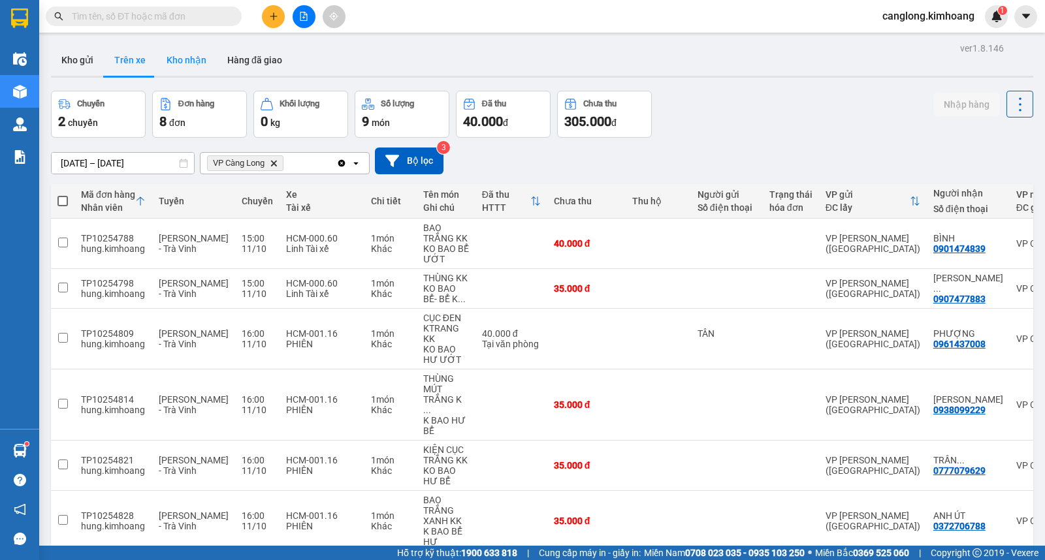
click at [187, 57] on button "Kho nhận" at bounding box center [186, 59] width 61 height 31
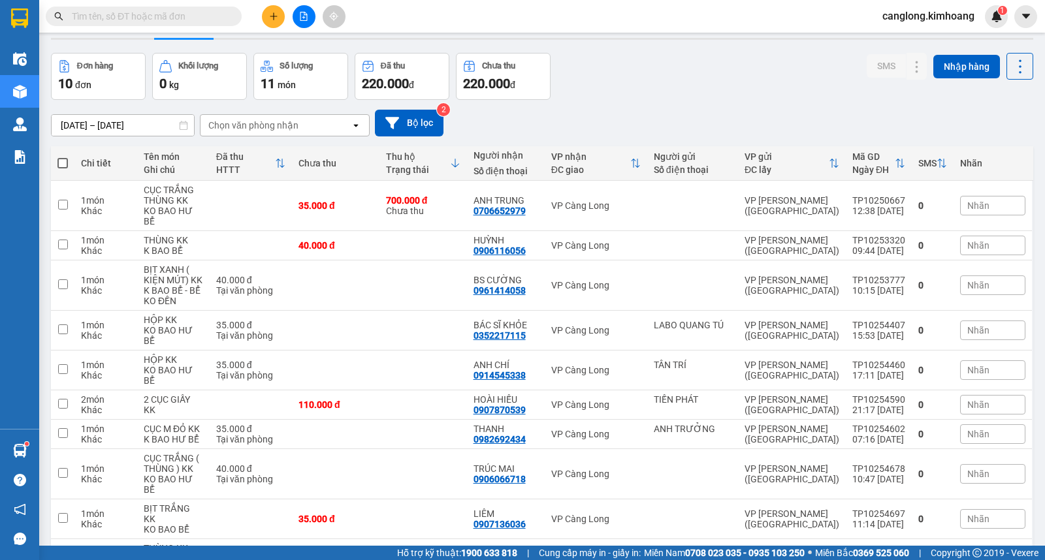
scroll to position [73, 0]
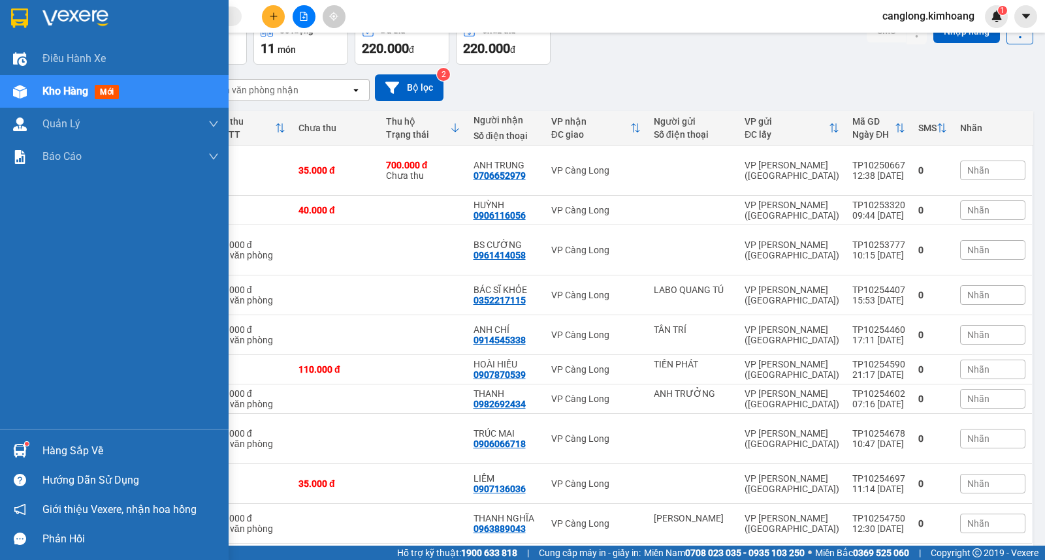
click at [25, 451] on img at bounding box center [20, 451] width 14 height 14
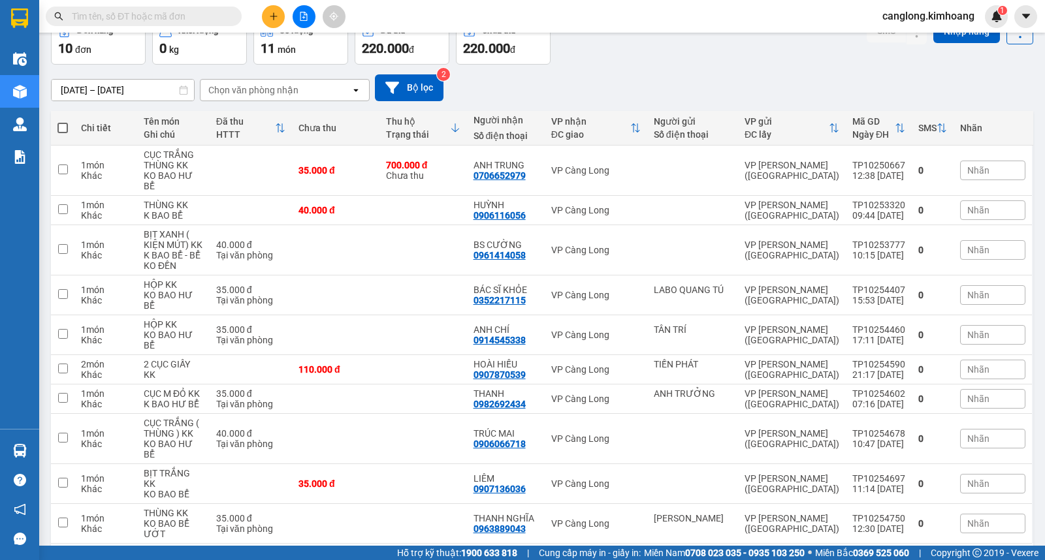
click at [753, 82] on section "Kết quả tìm kiếm ( 133 ) Bộ lọc Mã ĐH Trạng thái Món hàng Thu hộ Tổng cước Chưa…" at bounding box center [522, 280] width 1045 height 560
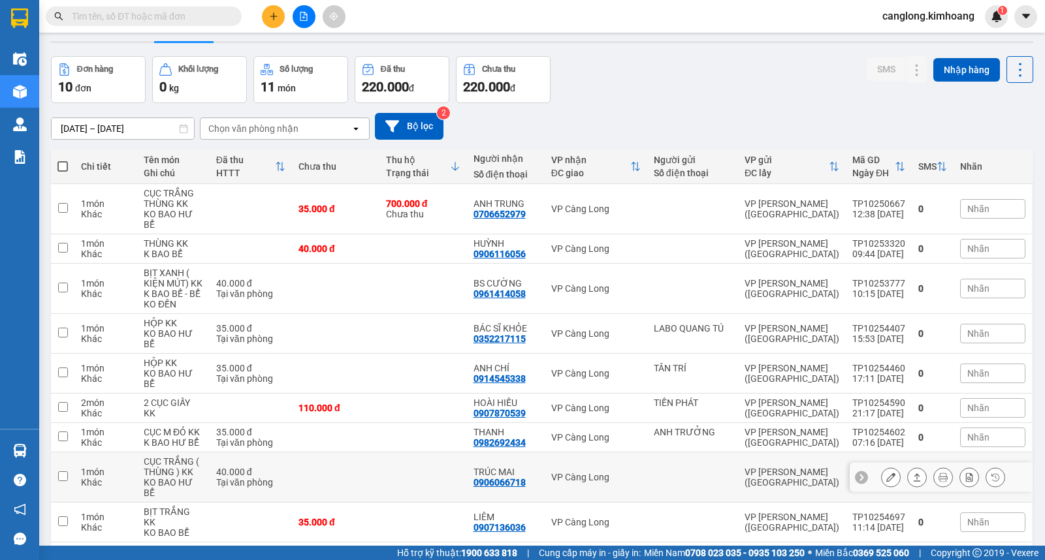
scroll to position [0, 0]
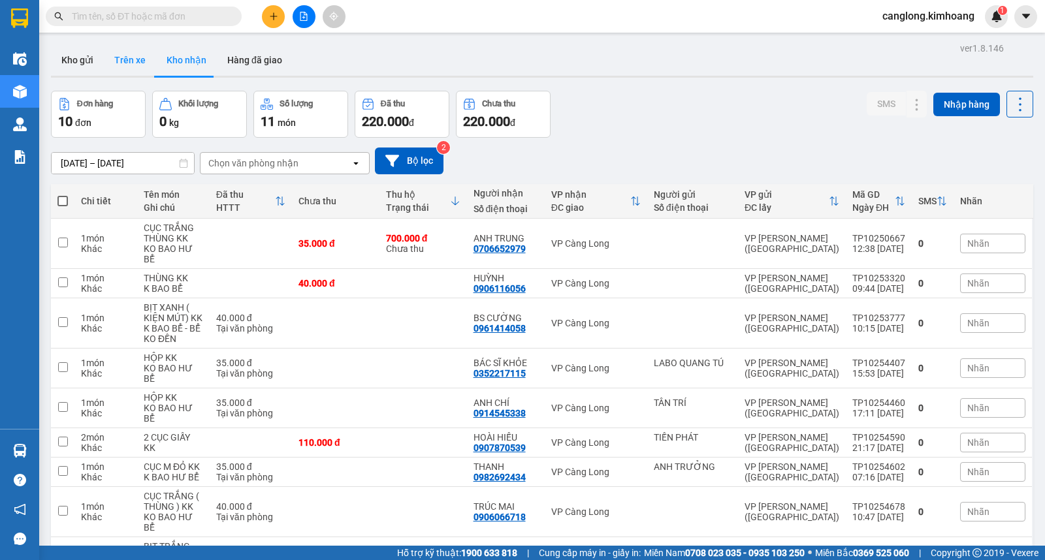
click at [129, 63] on button "Trên xe" at bounding box center [130, 59] width 52 height 31
type input "[DATE] – [DATE]"
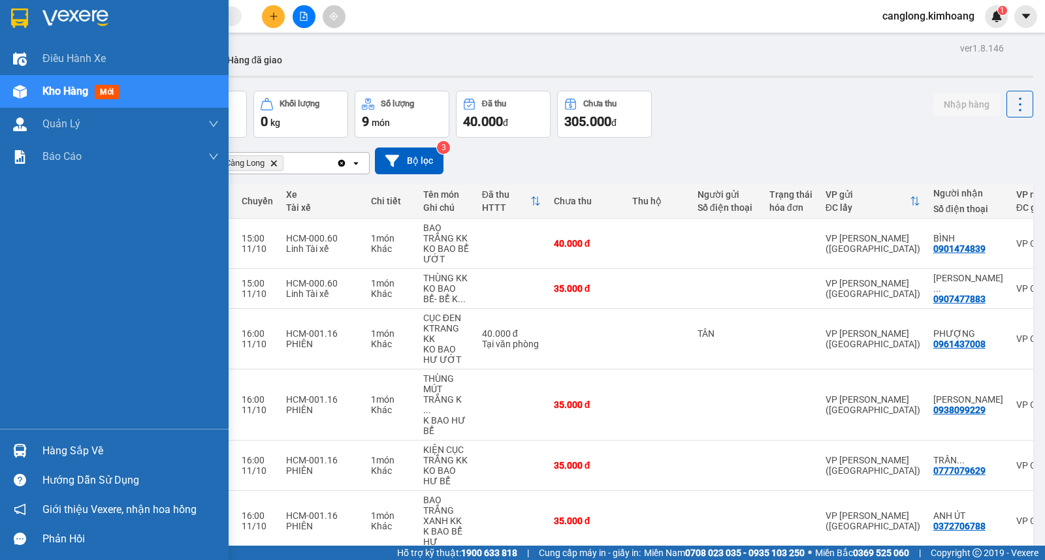
click at [49, 445] on div "Hàng sắp về" at bounding box center [130, 451] width 176 height 20
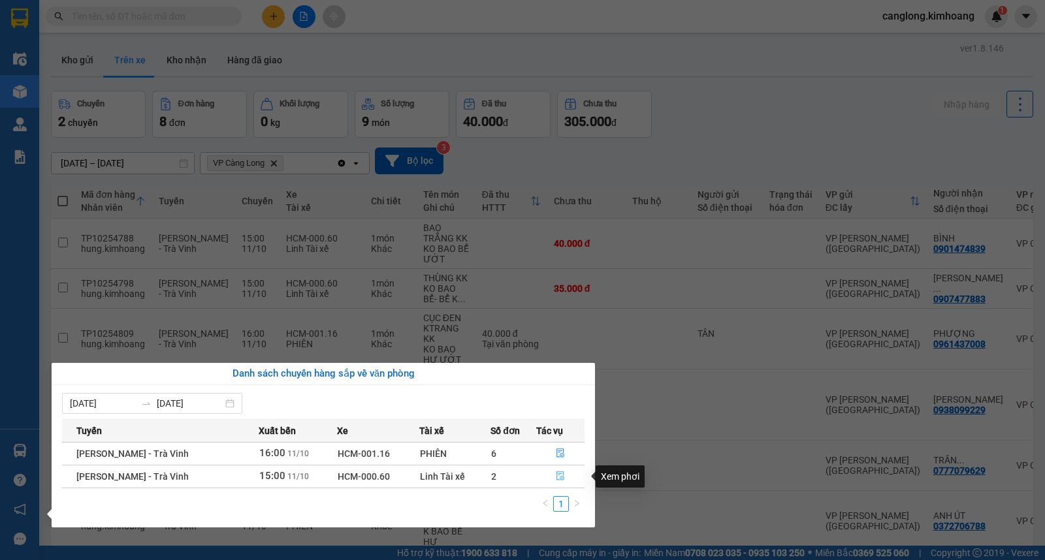
click at [562, 477] on icon "file-done" at bounding box center [560, 475] width 9 height 9
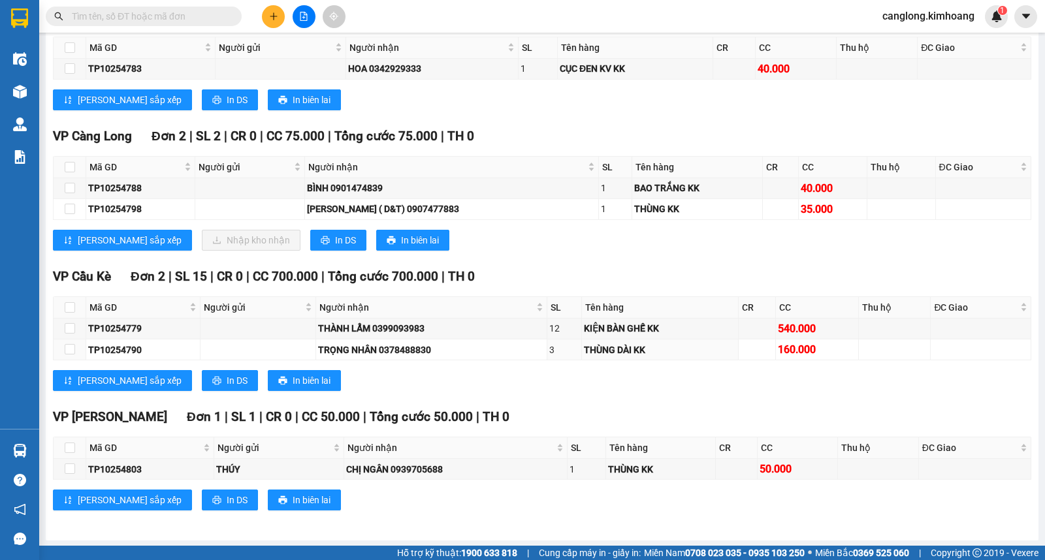
scroll to position [1133, 0]
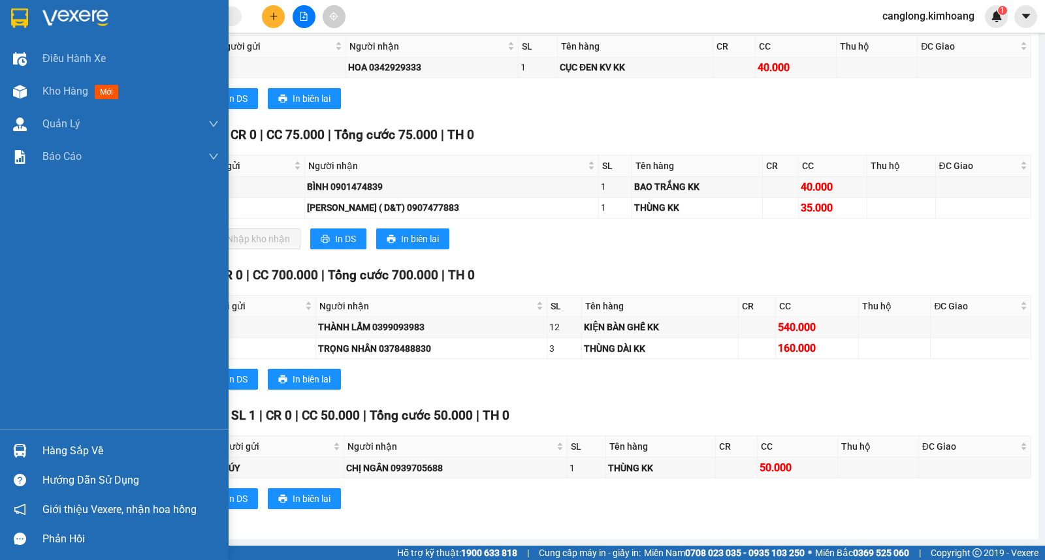
click at [50, 449] on div "Hàng sắp về" at bounding box center [130, 451] width 176 height 20
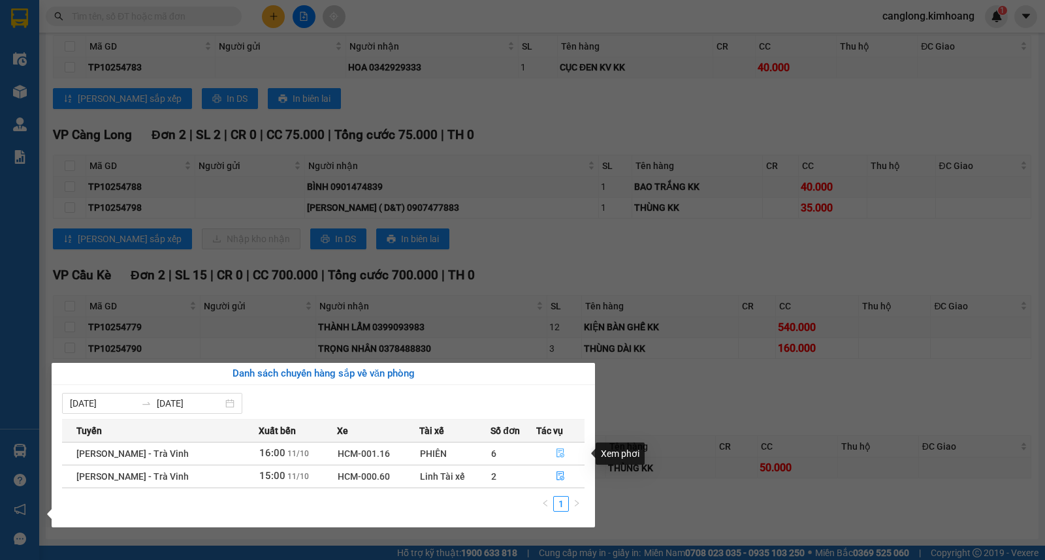
click at [558, 454] on icon "file-done" at bounding box center [560, 453] width 9 height 9
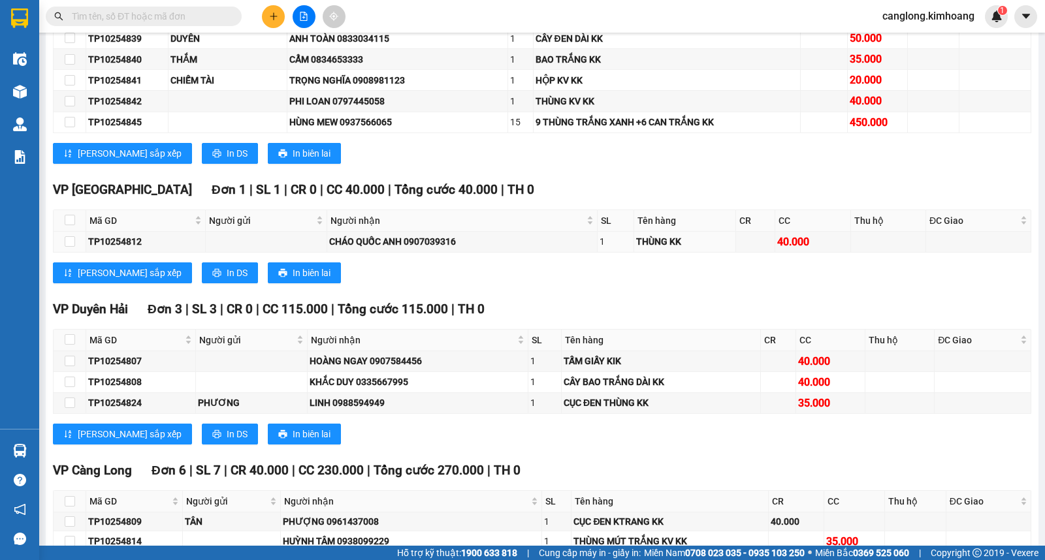
scroll to position [688, 0]
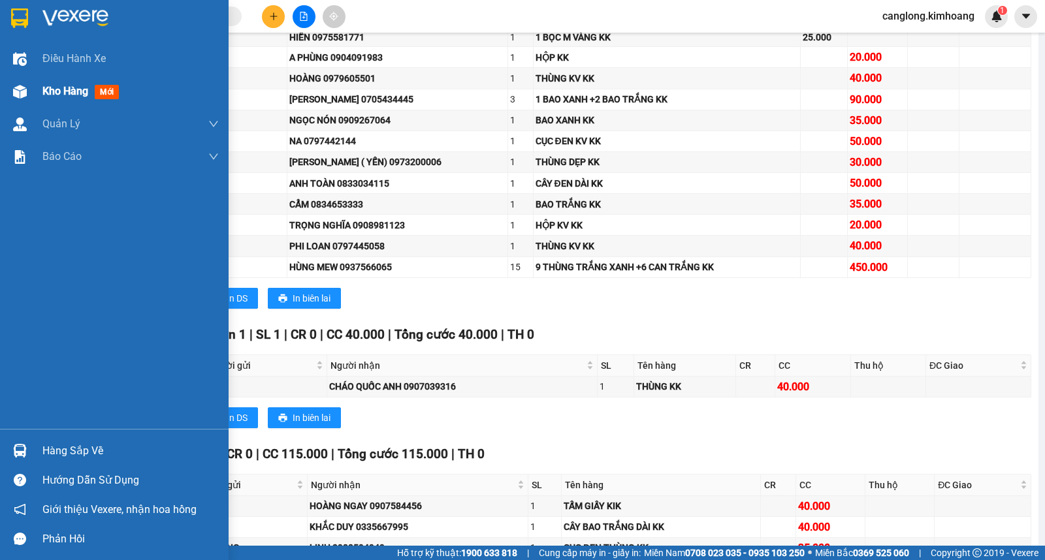
click at [63, 85] on span "Kho hàng" at bounding box center [65, 91] width 46 height 12
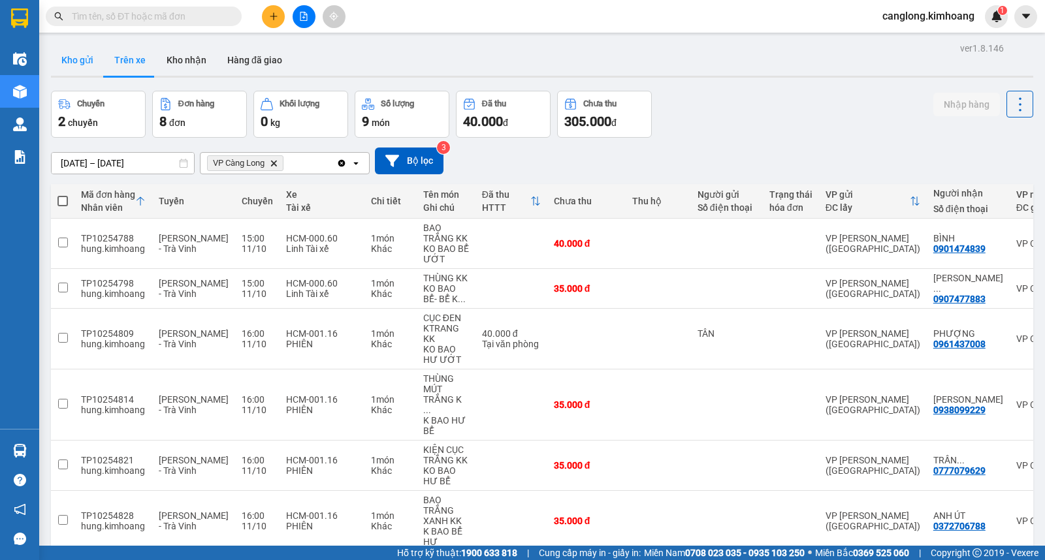
click at [86, 65] on button "Kho gửi" at bounding box center [77, 59] width 53 height 31
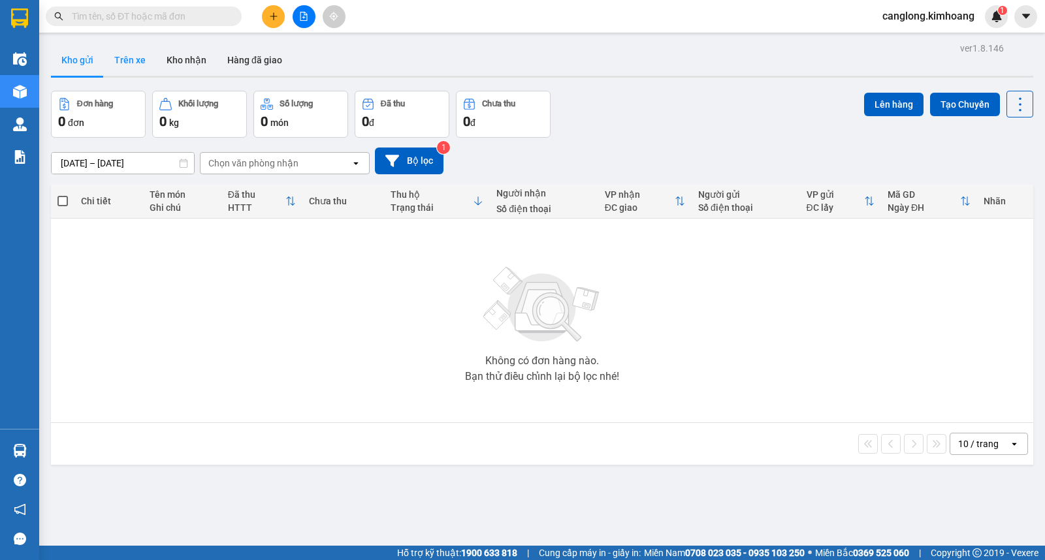
click at [150, 53] on button "Trên xe" at bounding box center [130, 59] width 52 height 31
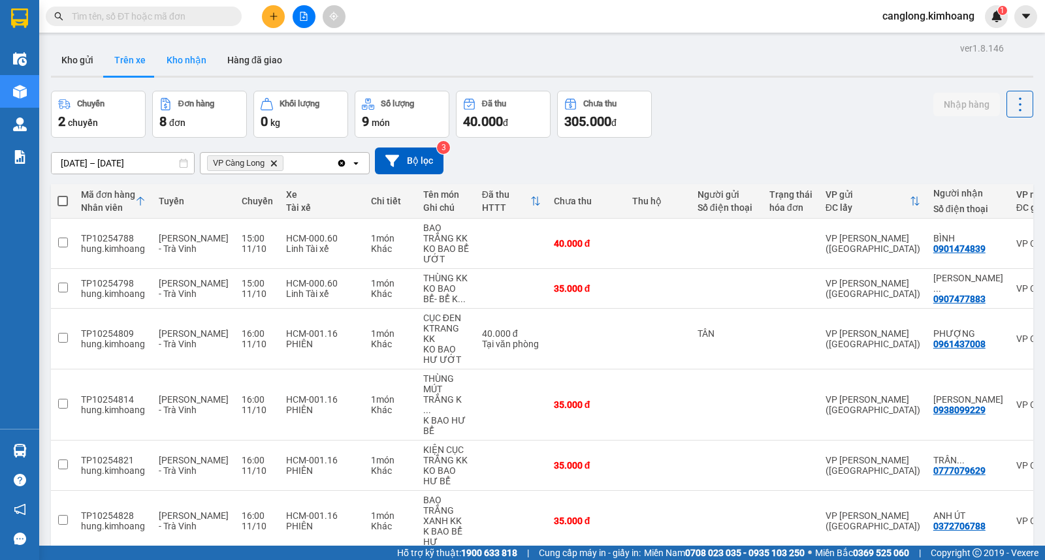
click at [185, 60] on button "Kho nhận" at bounding box center [186, 59] width 61 height 31
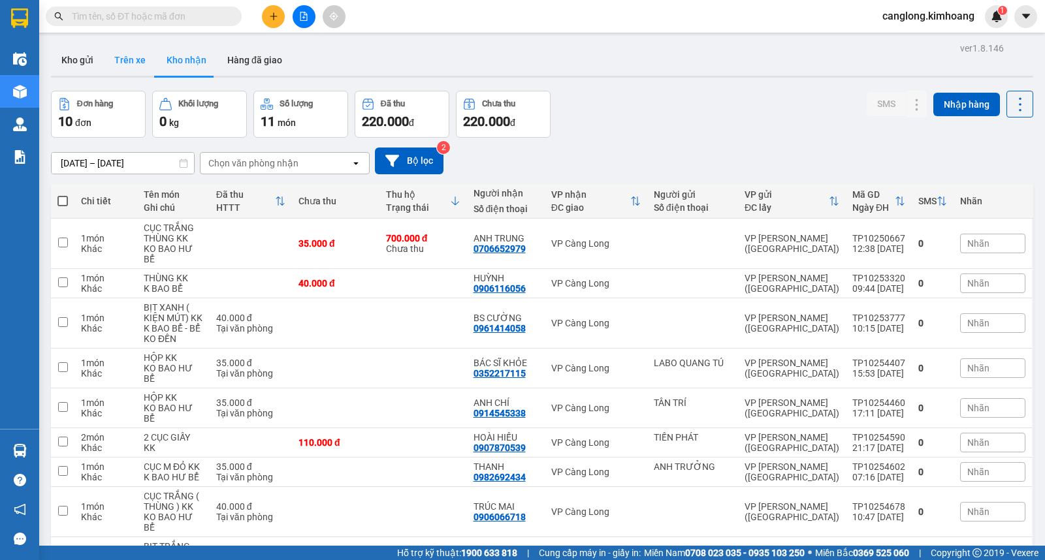
click at [141, 67] on button "Trên xe" at bounding box center [130, 59] width 52 height 31
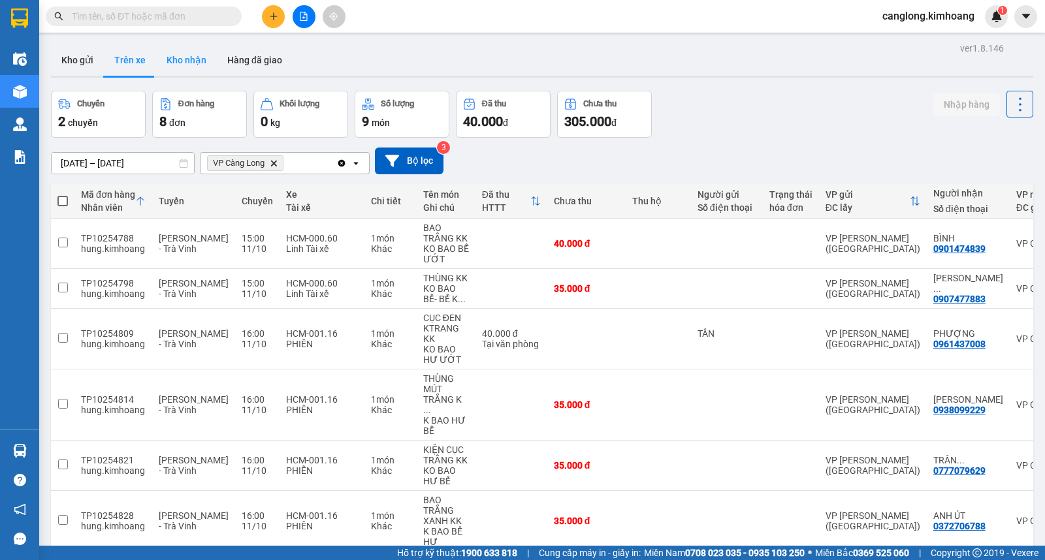
click at [187, 55] on button "Kho nhận" at bounding box center [186, 59] width 61 height 31
type input "[DATE] – [DATE]"
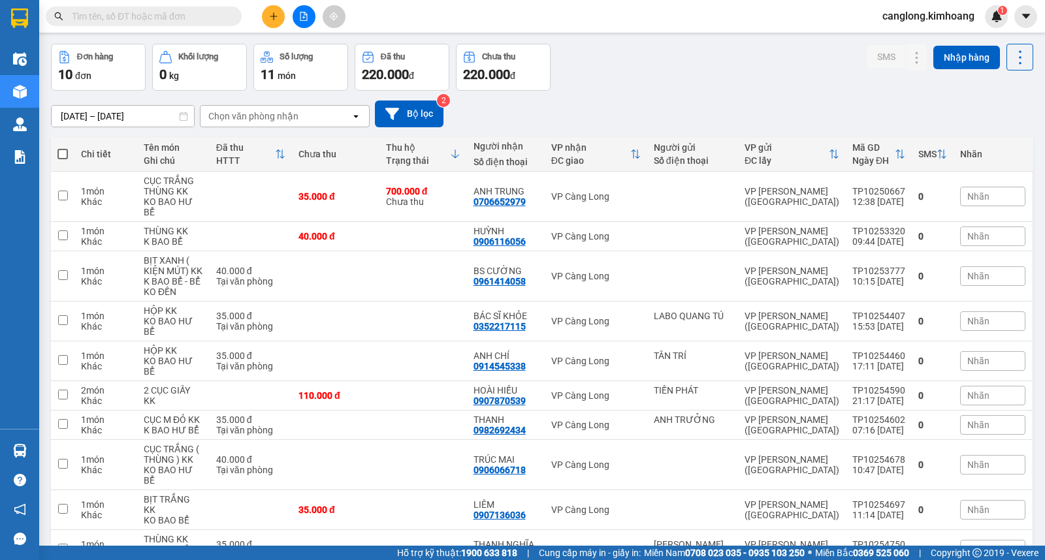
scroll to position [72, 0]
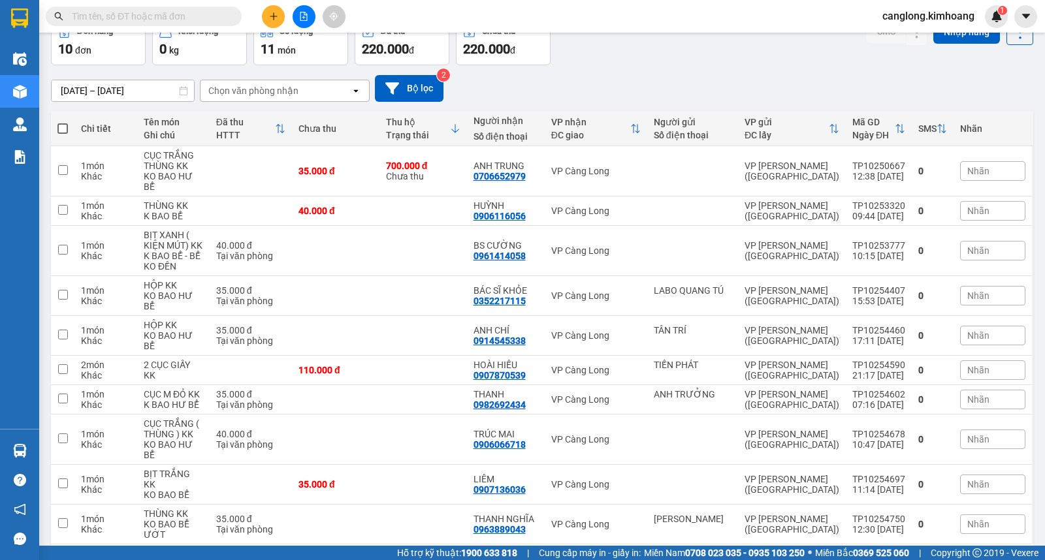
click at [134, 20] on input "text" at bounding box center [149, 16] width 154 height 14
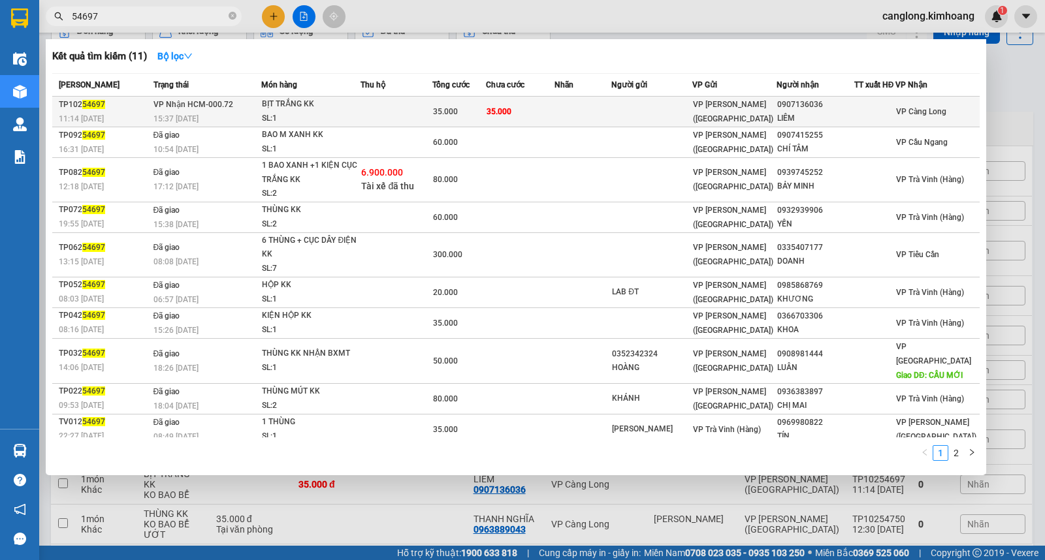
type input "54697"
click at [511, 112] on span "35.000" at bounding box center [498, 111] width 25 height 9
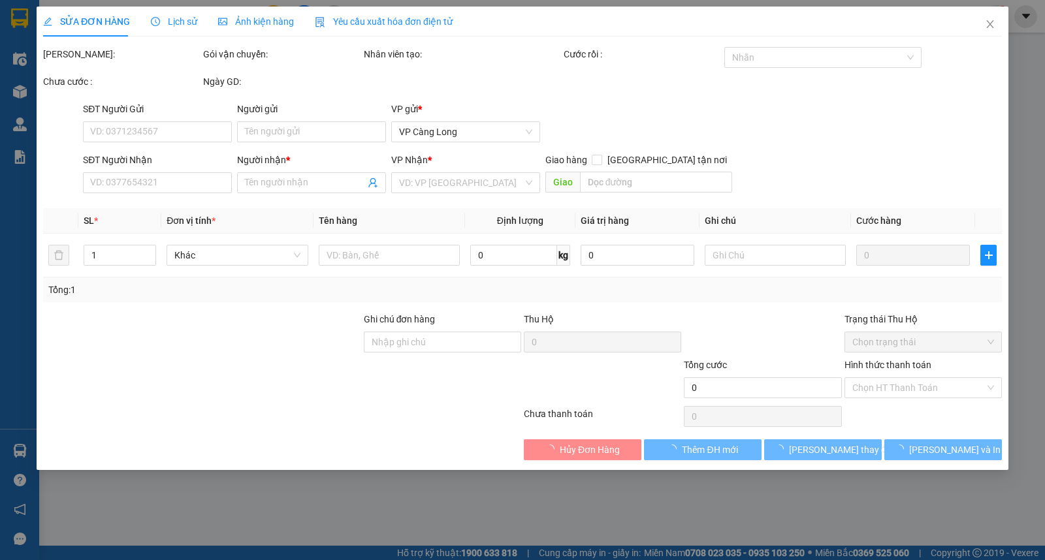
type input "0907136036"
type input "LIÊM"
type input "35.000"
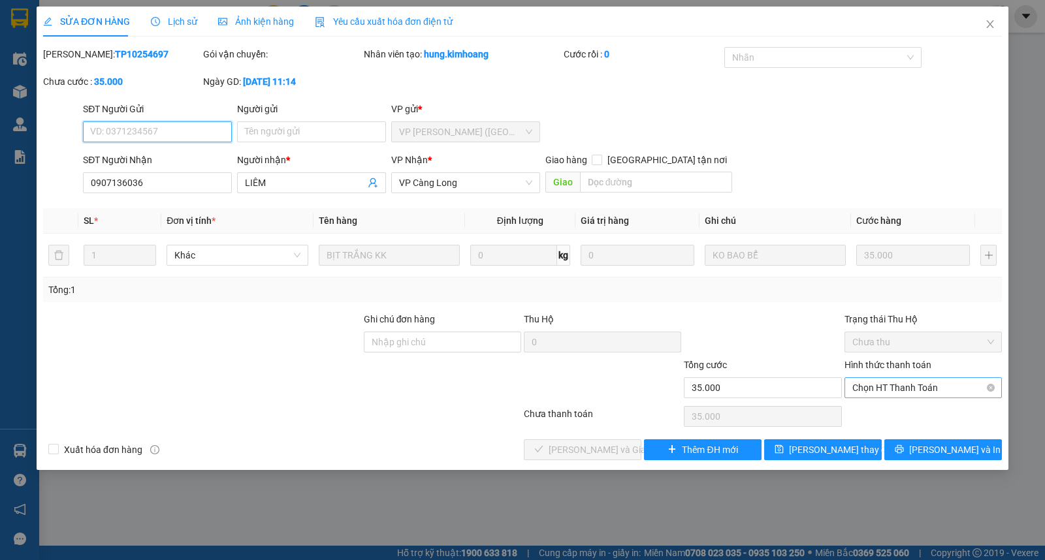
click at [854, 387] on span "Chọn HT Thanh Toán" at bounding box center [923, 388] width 142 height 20
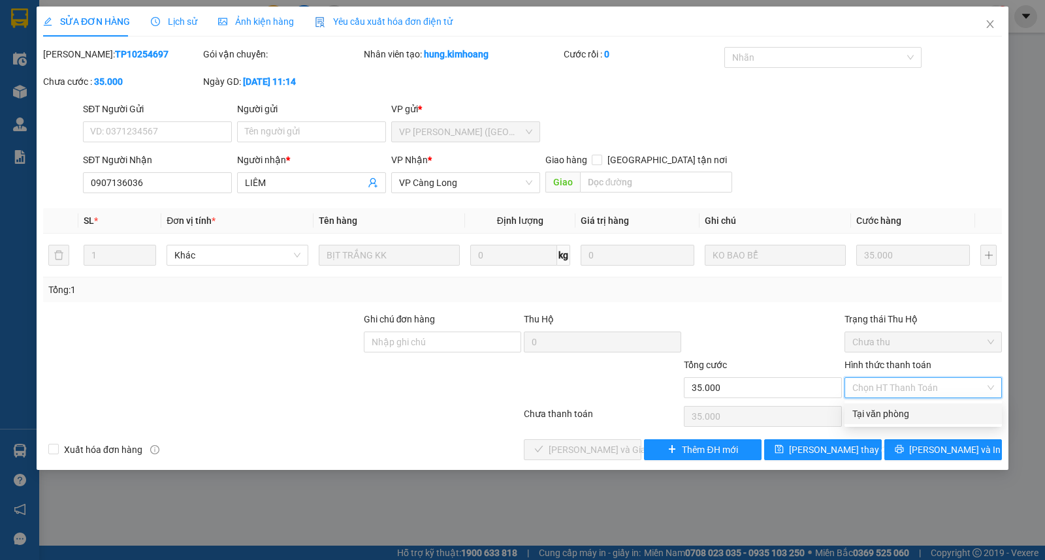
click at [850, 409] on div "Tại văn phòng" at bounding box center [922, 413] width 157 height 21
type input "0"
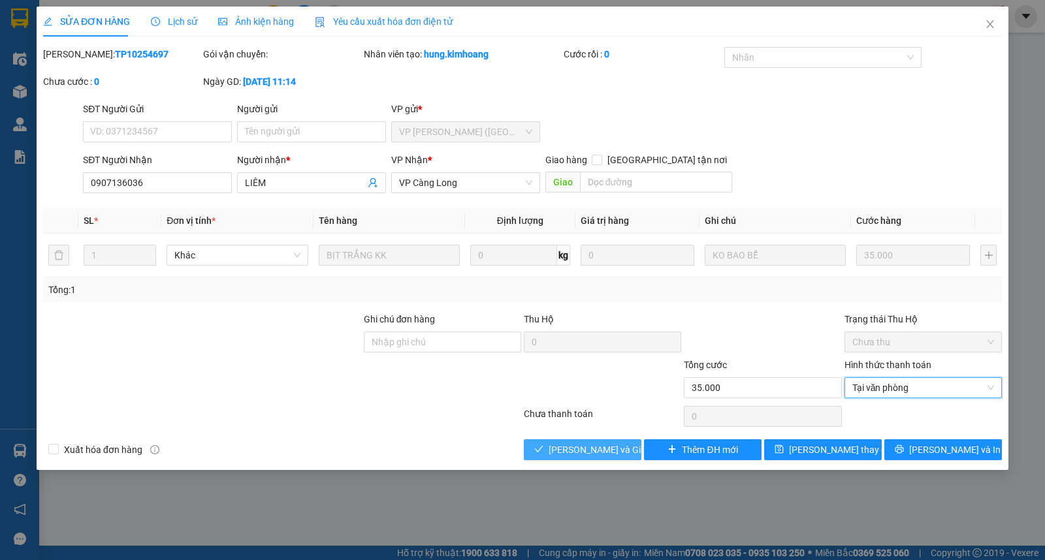
click at [606, 448] on span "[PERSON_NAME] và Giao hàng" at bounding box center [610, 450] width 125 height 14
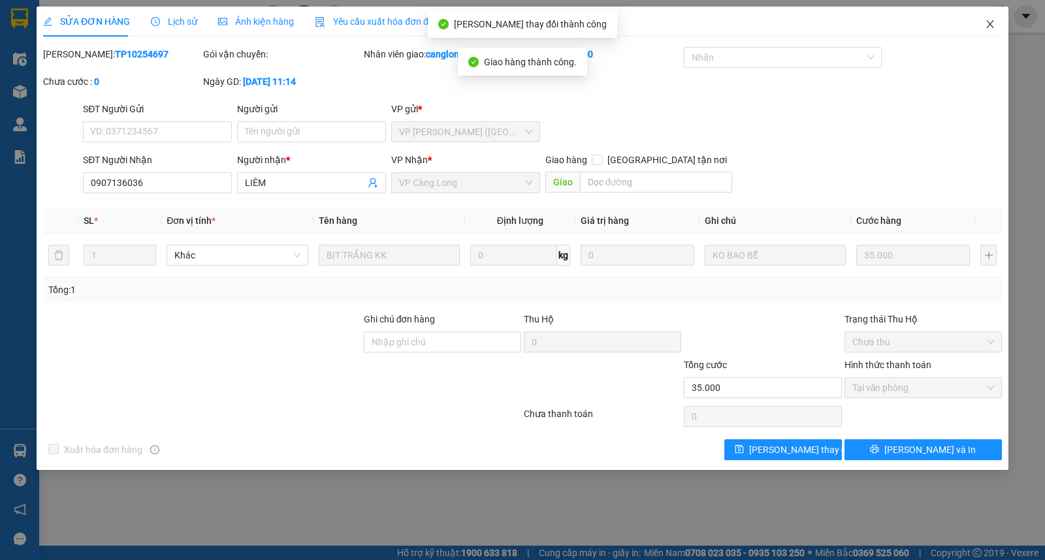
click at [991, 24] on icon "close" at bounding box center [990, 24] width 10 height 10
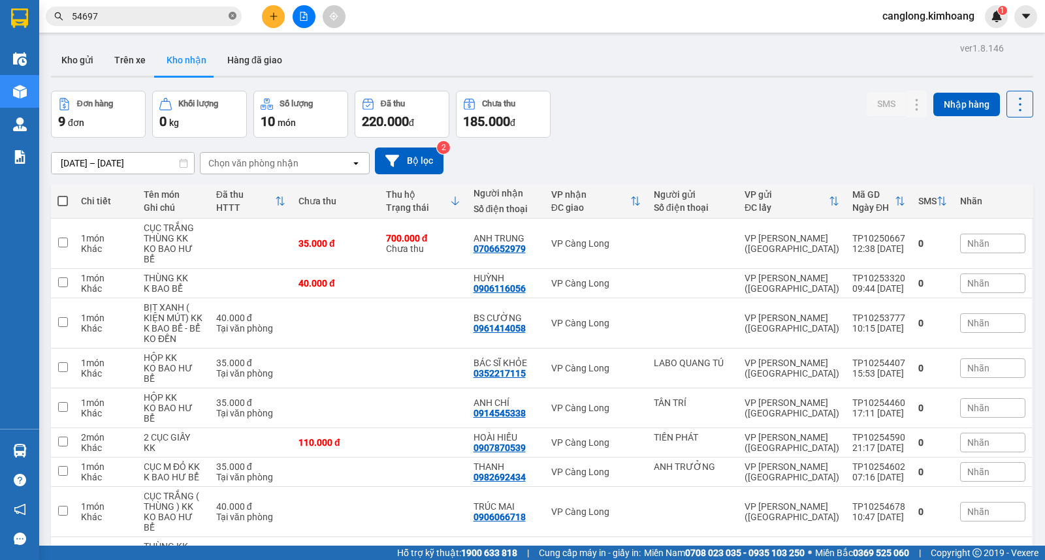
click at [232, 18] on icon "close-circle" at bounding box center [233, 16] width 8 height 8
